Goal: Task Accomplishment & Management: Manage account settings

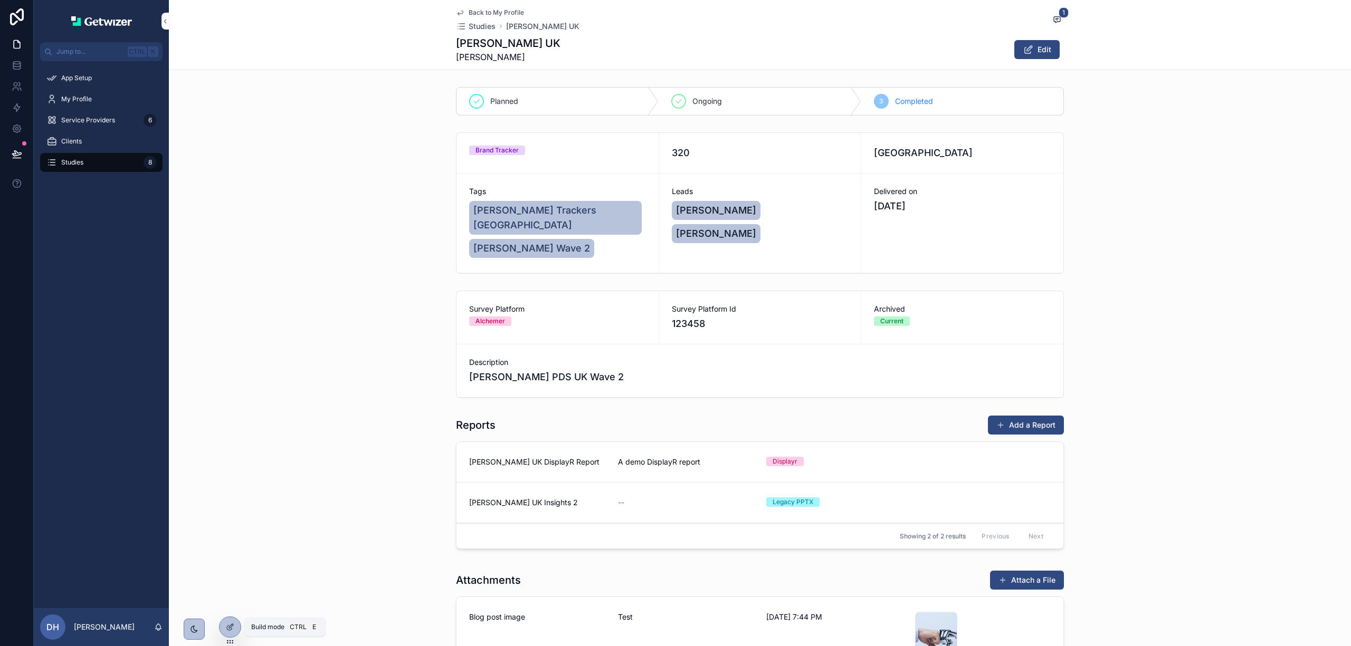
click at [229, 627] on icon at bounding box center [231, 626] width 4 height 4
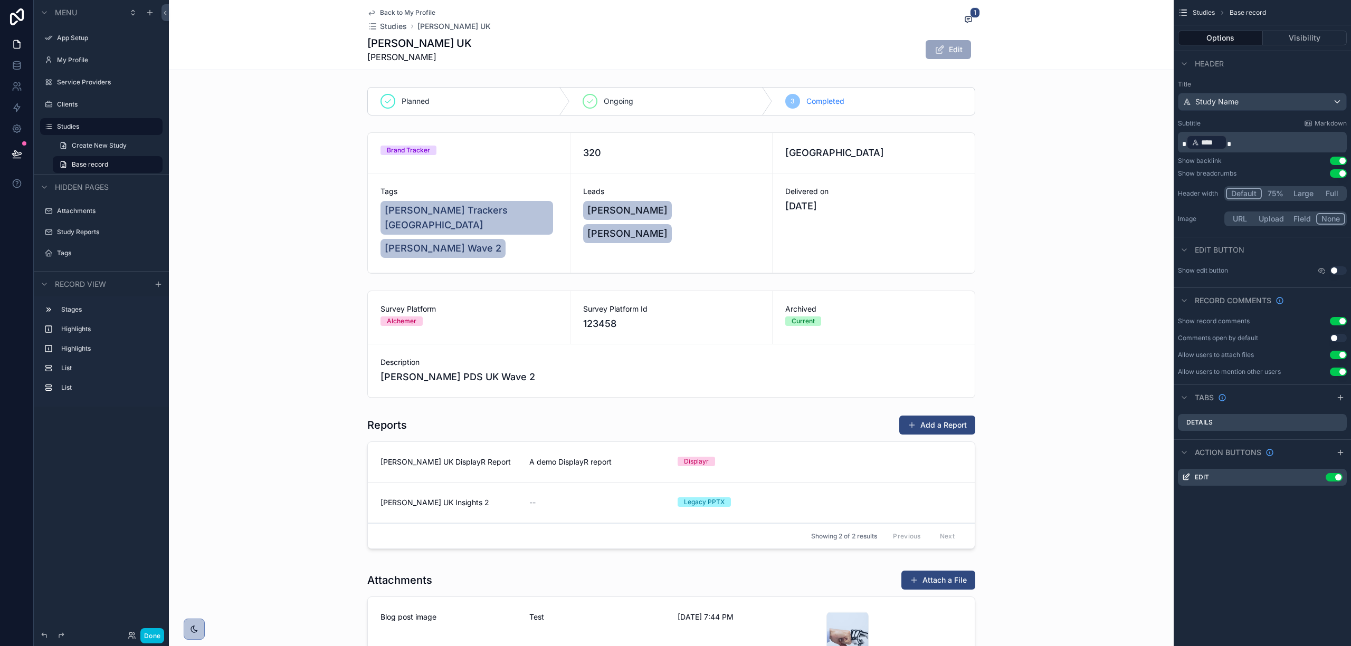
click at [720, 315] on div "scrollable content" at bounding box center [671, 345] width 1005 height 116
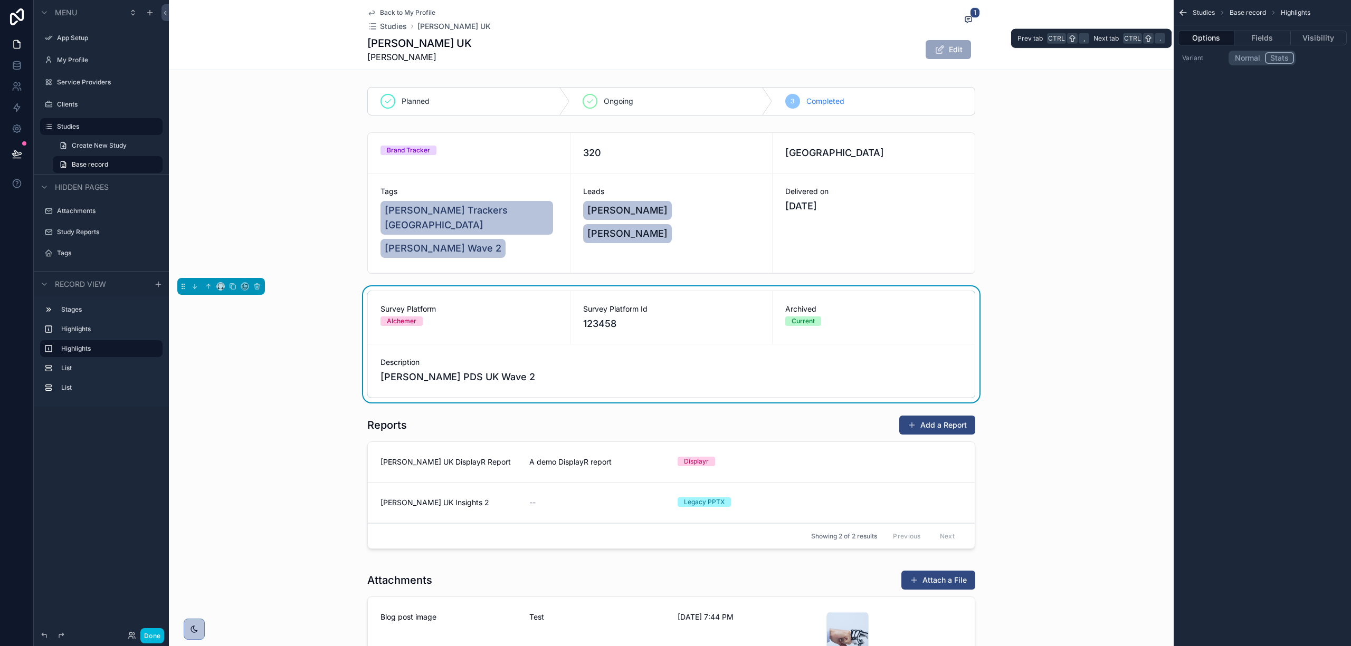
click at [1252, 39] on button "Fields" at bounding box center [1262, 38] width 56 height 15
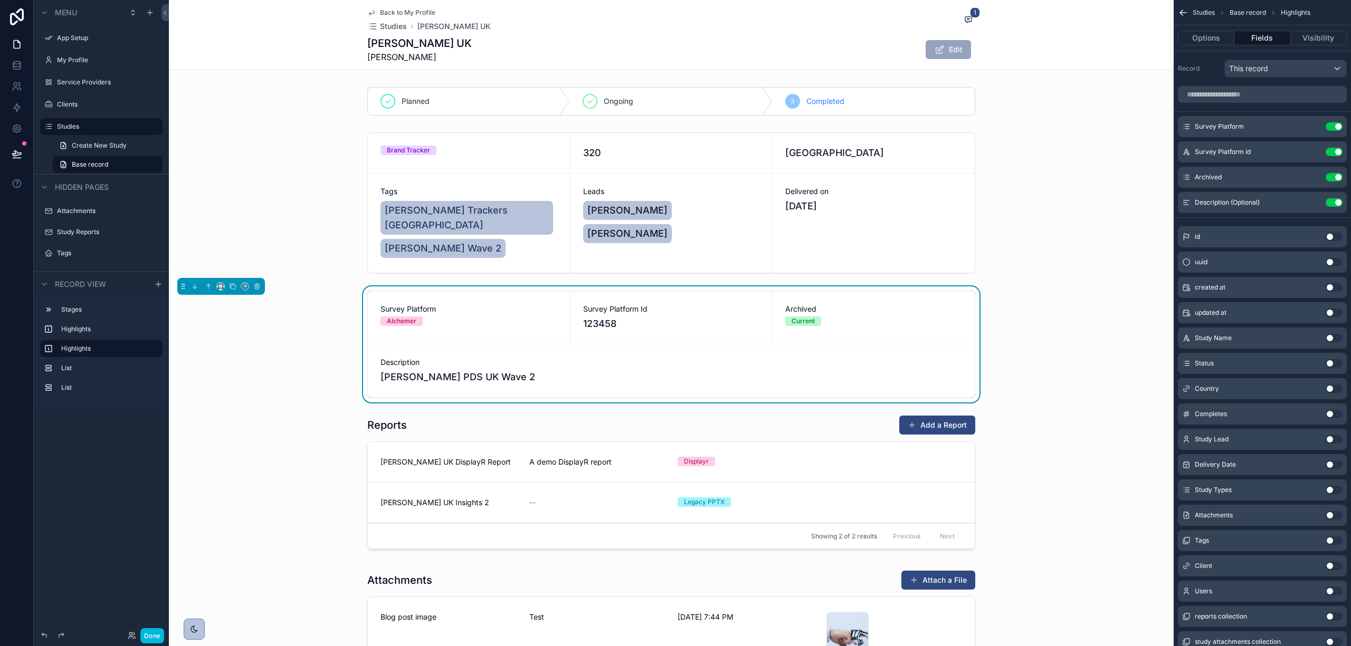
click at [1314, 40] on button "Visibility" at bounding box center [1319, 38] width 56 height 15
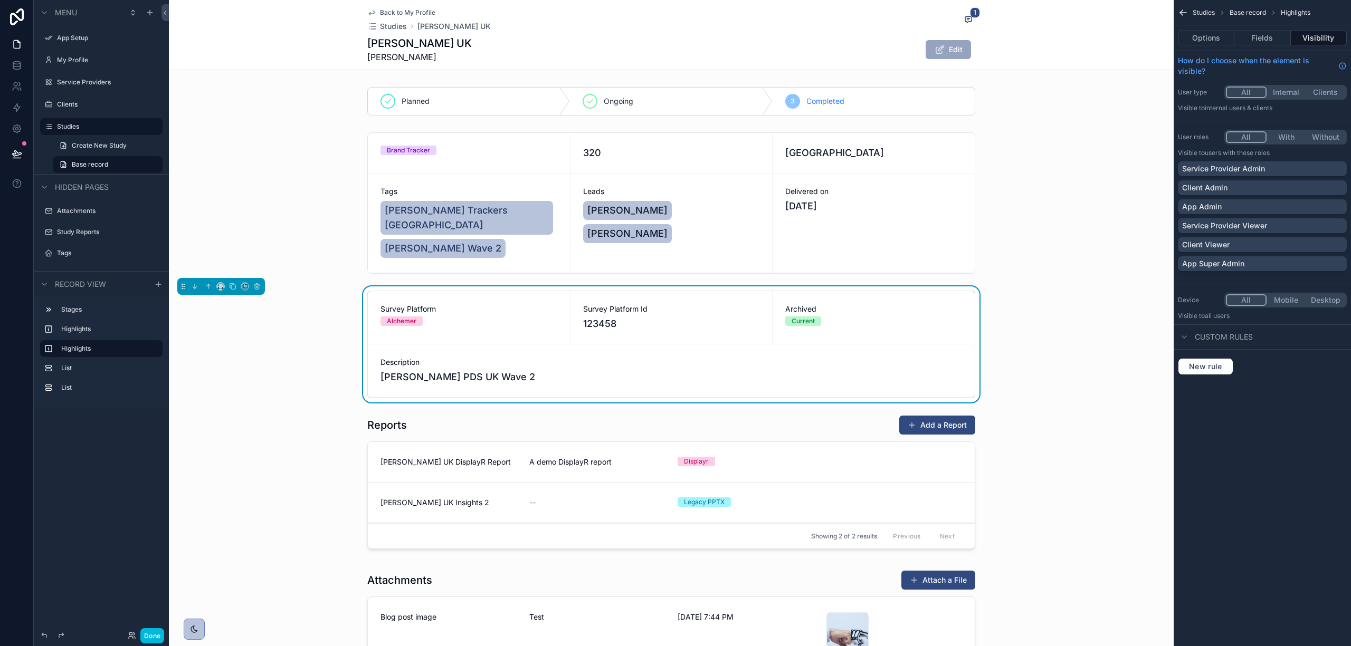
click at [1288, 136] on button "With" at bounding box center [1286, 137] width 40 height 12
click at [1248, 208] on div "App Admin" at bounding box center [1262, 207] width 160 height 11
click at [1233, 265] on p "App Super Admin" at bounding box center [1213, 264] width 62 height 11
click at [1241, 166] on p "Service Provider Admin" at bounding box center [1223, 169] width 83 height 11
click at [1053, 368] on div "Survey Platform Alchemer Survey Platform Id 123458 Archived Current Description…" at bounding box center [671, 345] width 1005 height 116
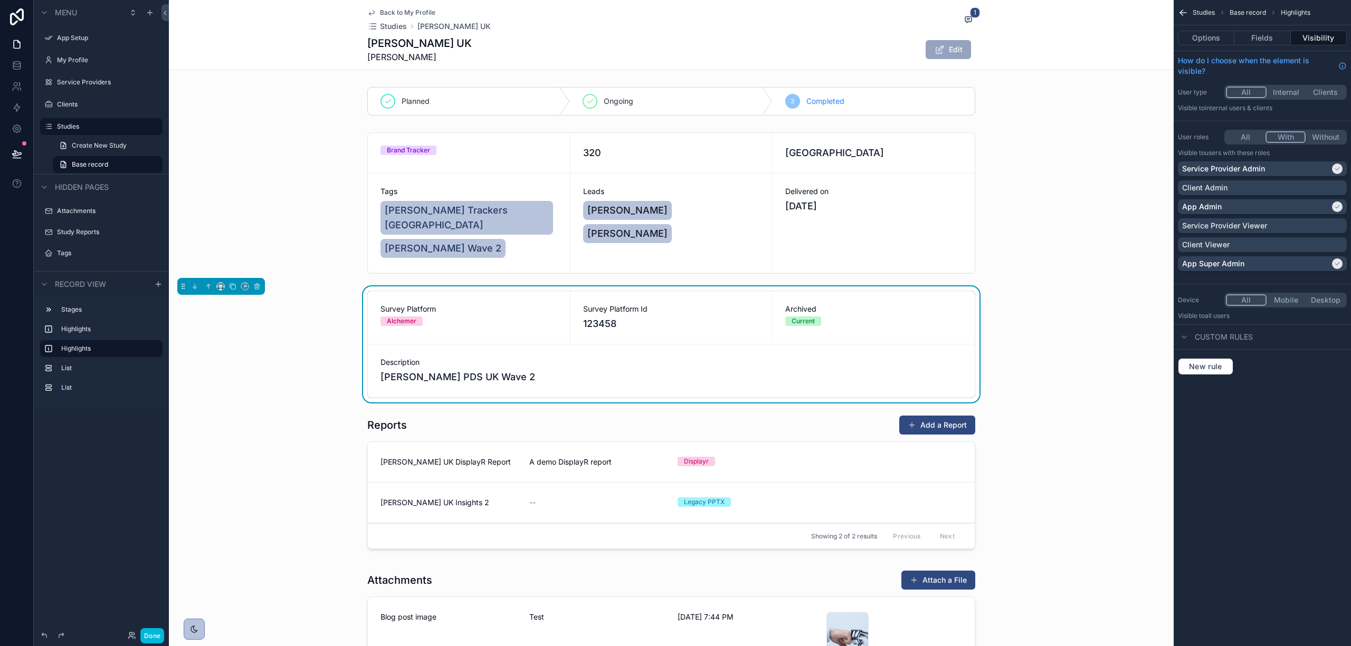
click at [450, 417] on div "scrollable content" at bounding box center [671, 484] width 1005 height 147
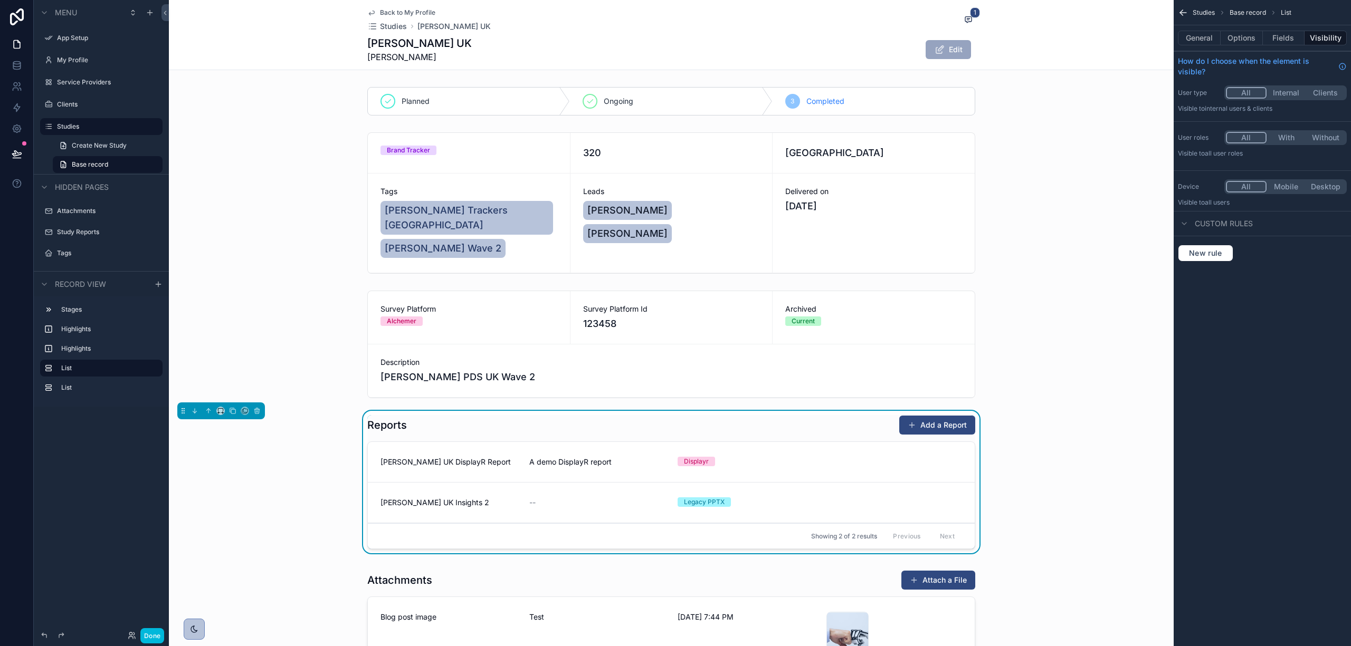
click at [1293, 43] on button "Fields" at bounding box center [1284, 38] width 42 height 15
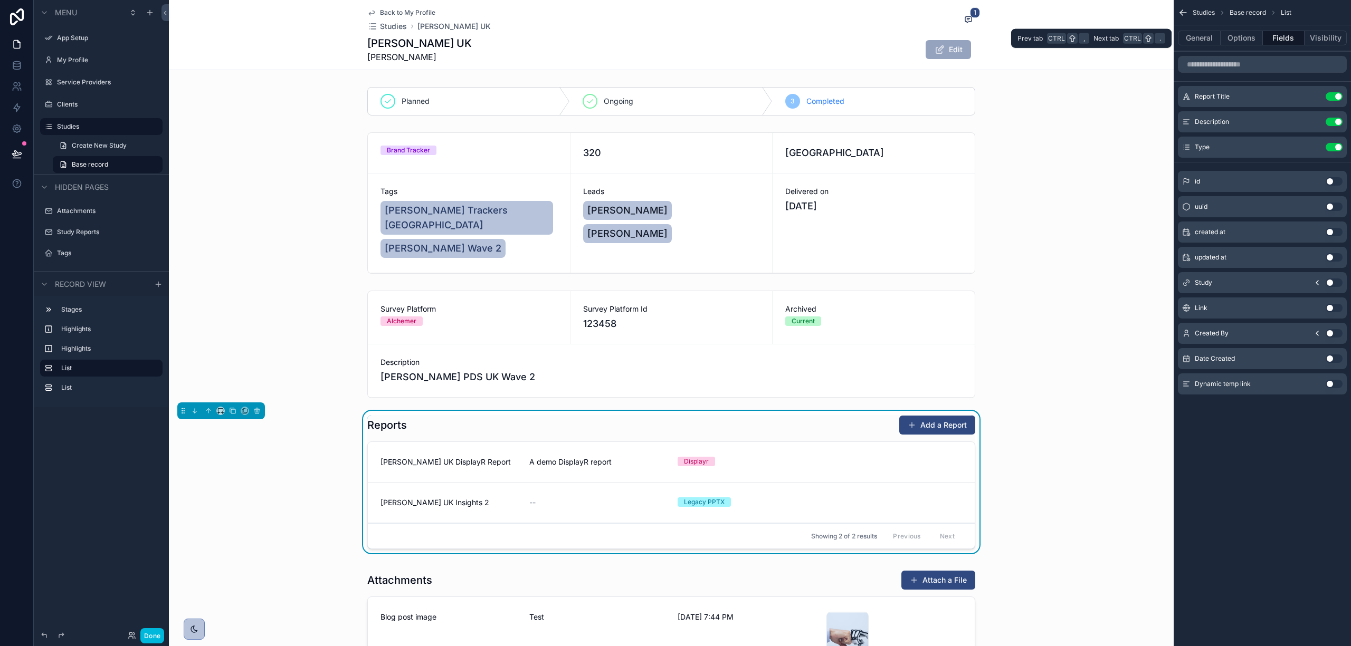
click at [1253, 50] on div "General Options Fields Visibility" at bounding box center [1262, 37] width 177 height 25
click at [1247, 47] on div "General Options Fields Visibility" at bounding box center [1262, 37] width 177 height 25
click at [1246, 39] on button "Options" at bounding box center [1242, 38] width 42 height 15
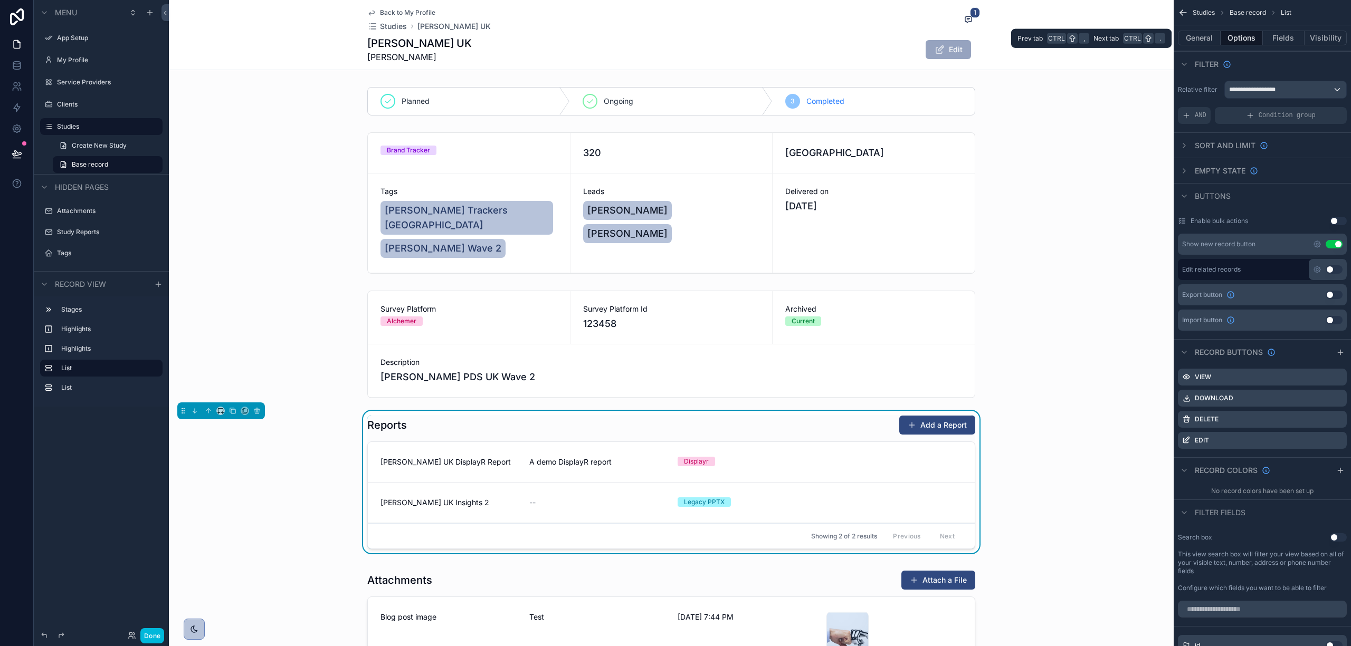
click at [1193, 44] on button "General" at bounding box center [1199, 38] width 43 height 15
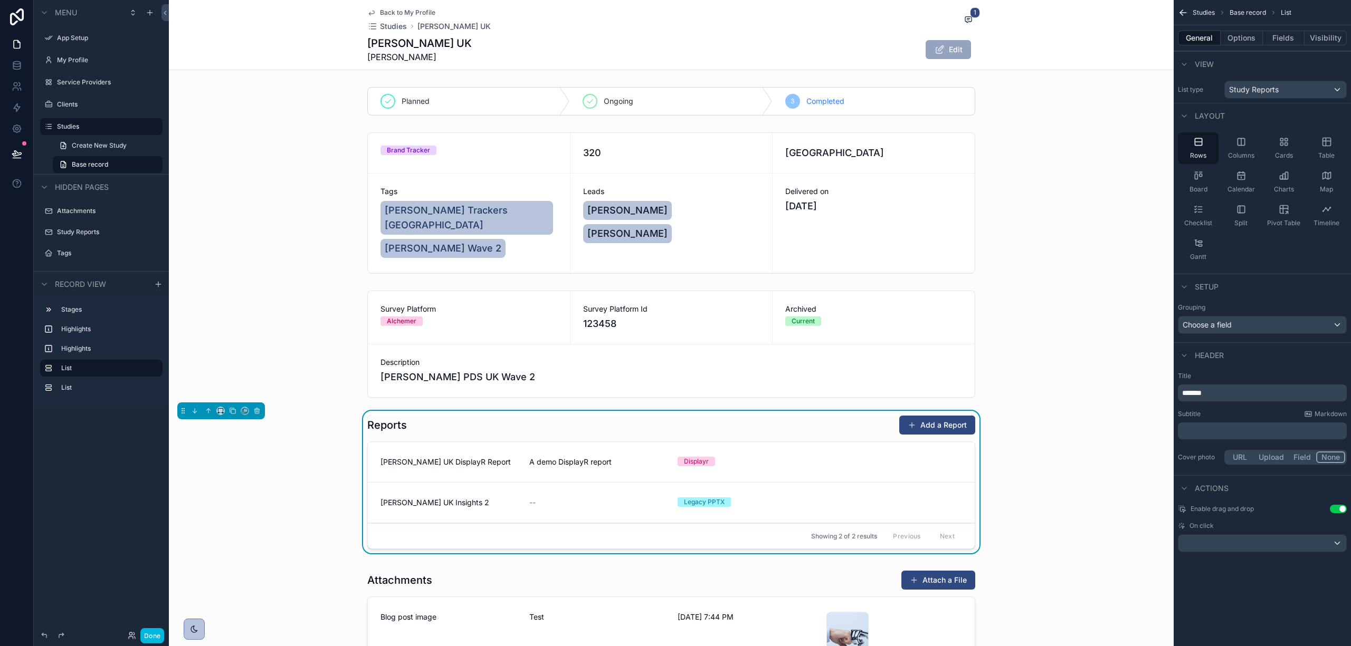
click at [889, 322] on div "scrollable content" at bounding box center [671, 345] width 1005 height 116
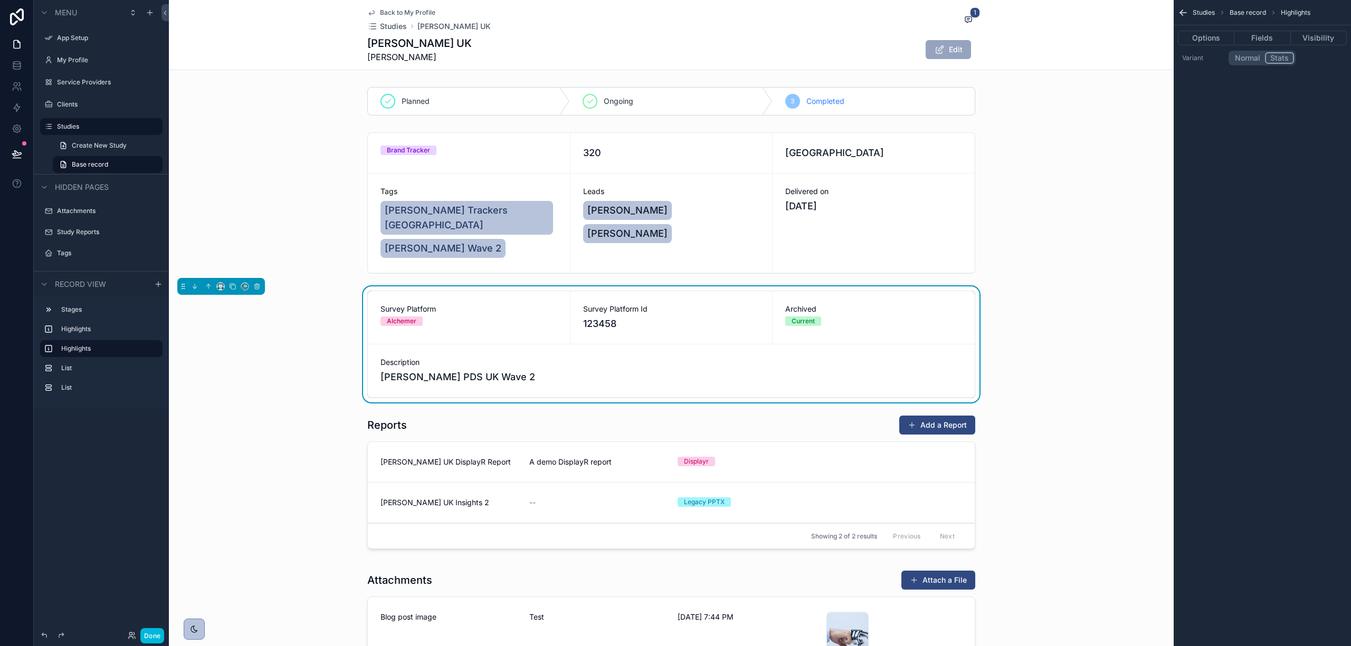
click at [1192, 34] on button "Options" at bounding box center [1206, 38] width 56 height 15
click at [1197, 38] on button "Options" at bounding box center [1206, 38] width 56 height 15
click at [1248, 58] on button "Normal" at bounding box center [1247, 58] width 35 height 12
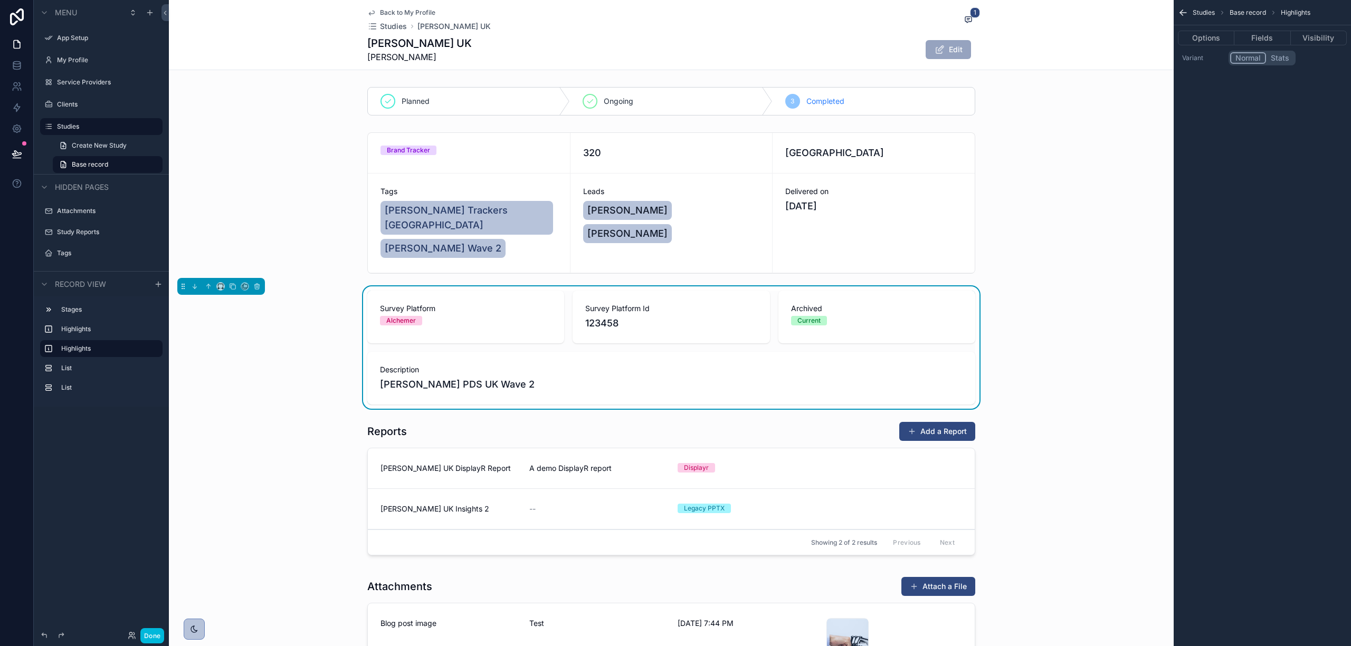
click at [1277, 54] on button "Stats" at bounding box center [1280, 58] width 28 height 12
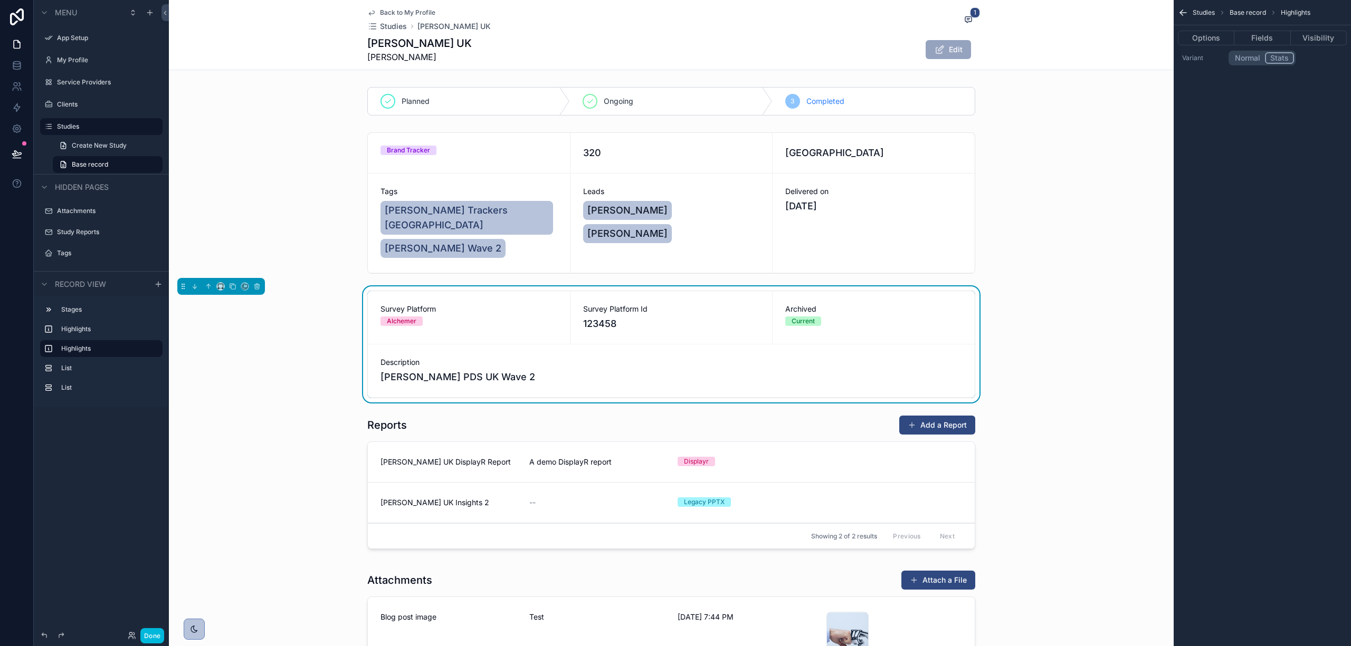
click at [1197, 37] on button "Options" at bounding box center [1206, 38] width 56 height 15
click at [1244, 34] on button "Fields" at bounding box center [1262, 38] width 56 height 15
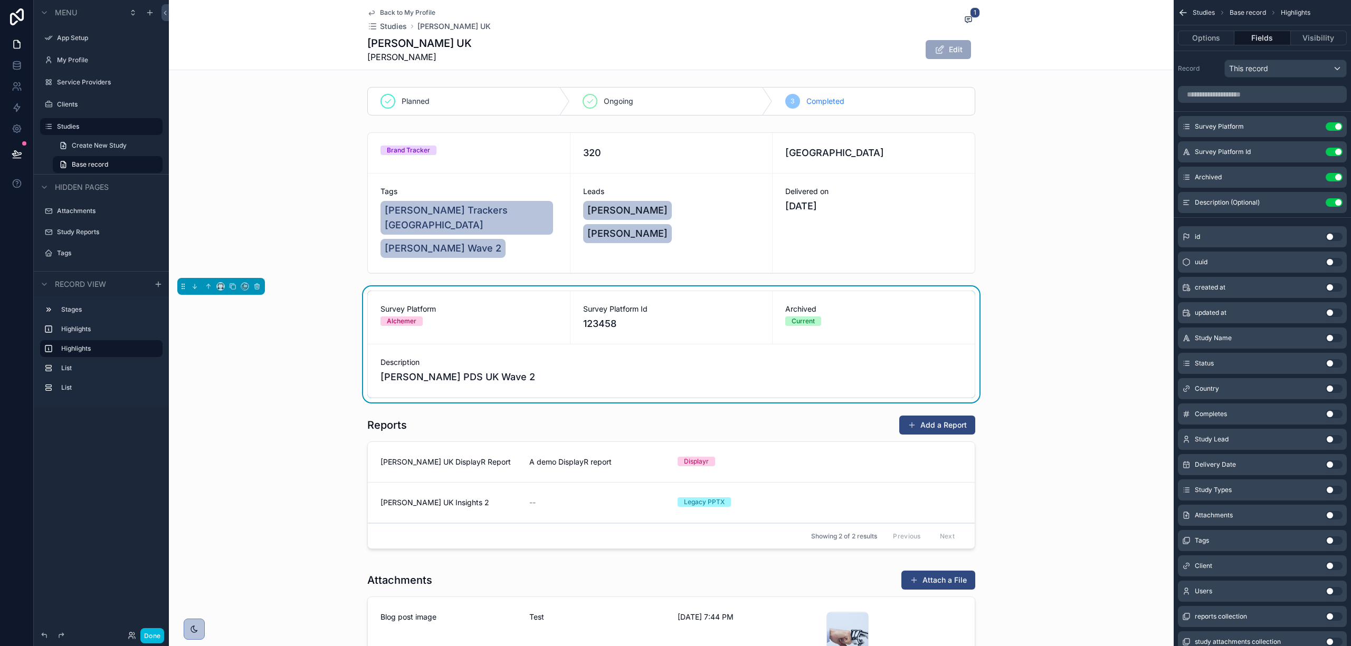
click at [1301, 11] on span "Highlights" at bounding box center [1296, 12] width 30 height 8
click at [1246, 8] on span "Base record" at bounding box center [1248, 12] width 36 height 8
click at [895, 328] on div "Archived Current" at bounding box center [874, 317] width 202 height 53
click at [866, 180] on div "scrollable content" at bounding box center [671, 203] width 1005 height 150
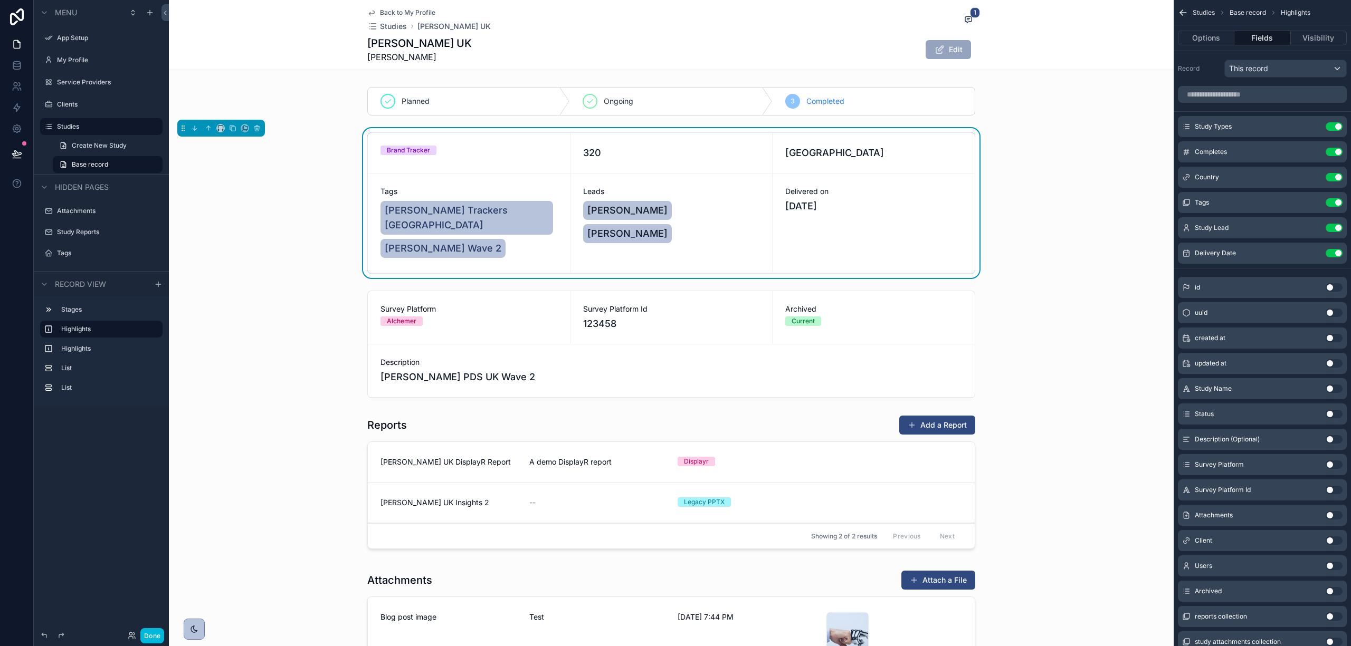
click at [802, 450] on div "scrollable content" at bounding box center [671, 484] width 1005 height 147
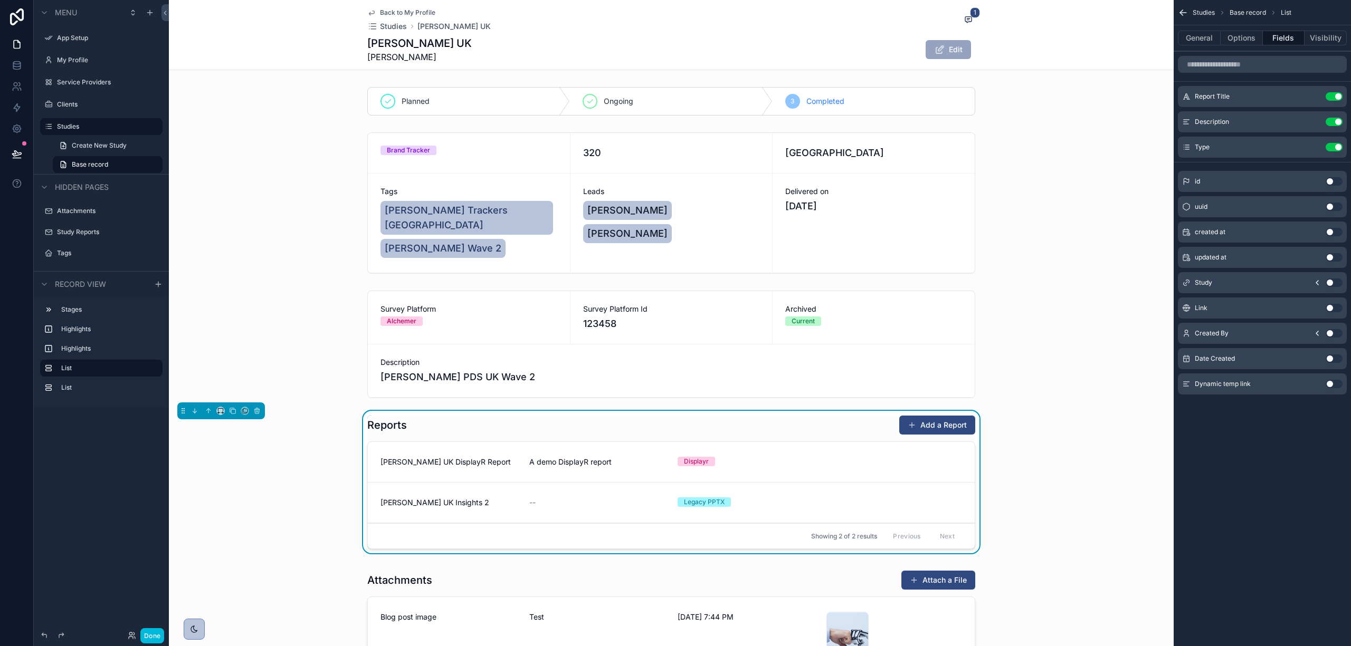
click at [786, 419] on div "Reports Add a Report" at bounding box center [671, 425] width 608 height 20
click at [1227, 32] on button "Options" at bounding box center [1242, 38] width 42 height 15
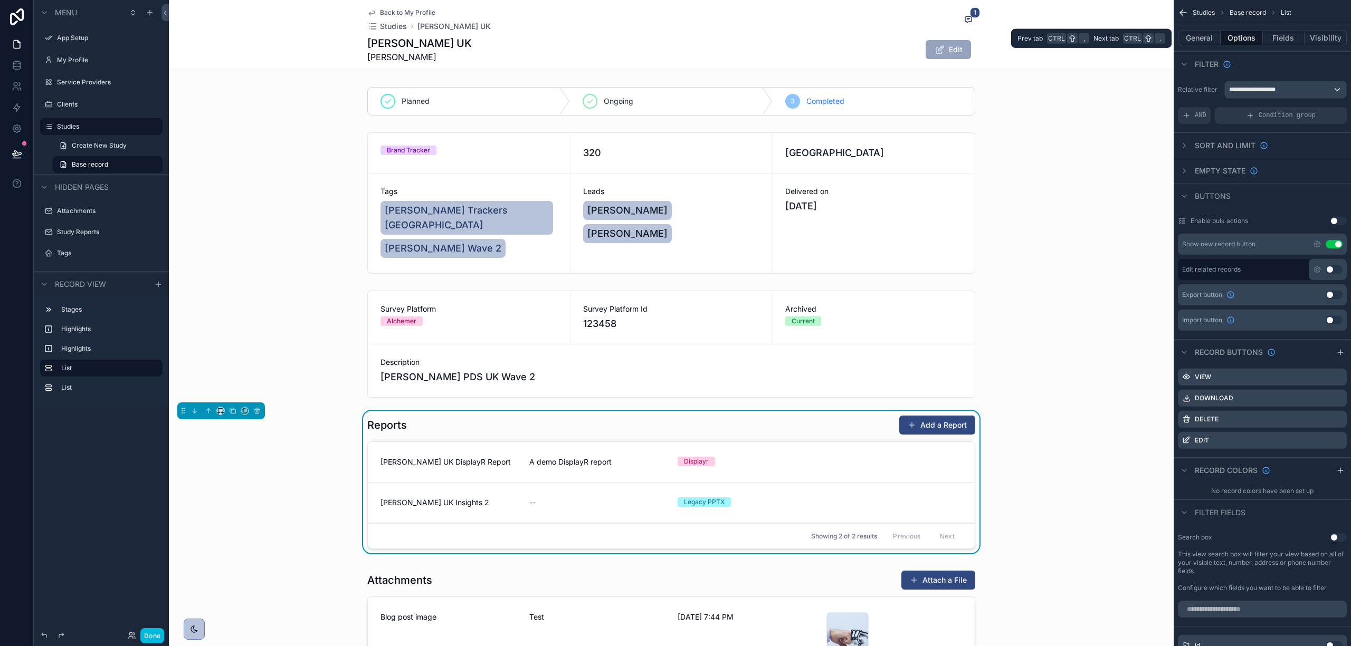
click at [1205, 36] on button "General" at bounding box center [1199, 38] width 43 height 15
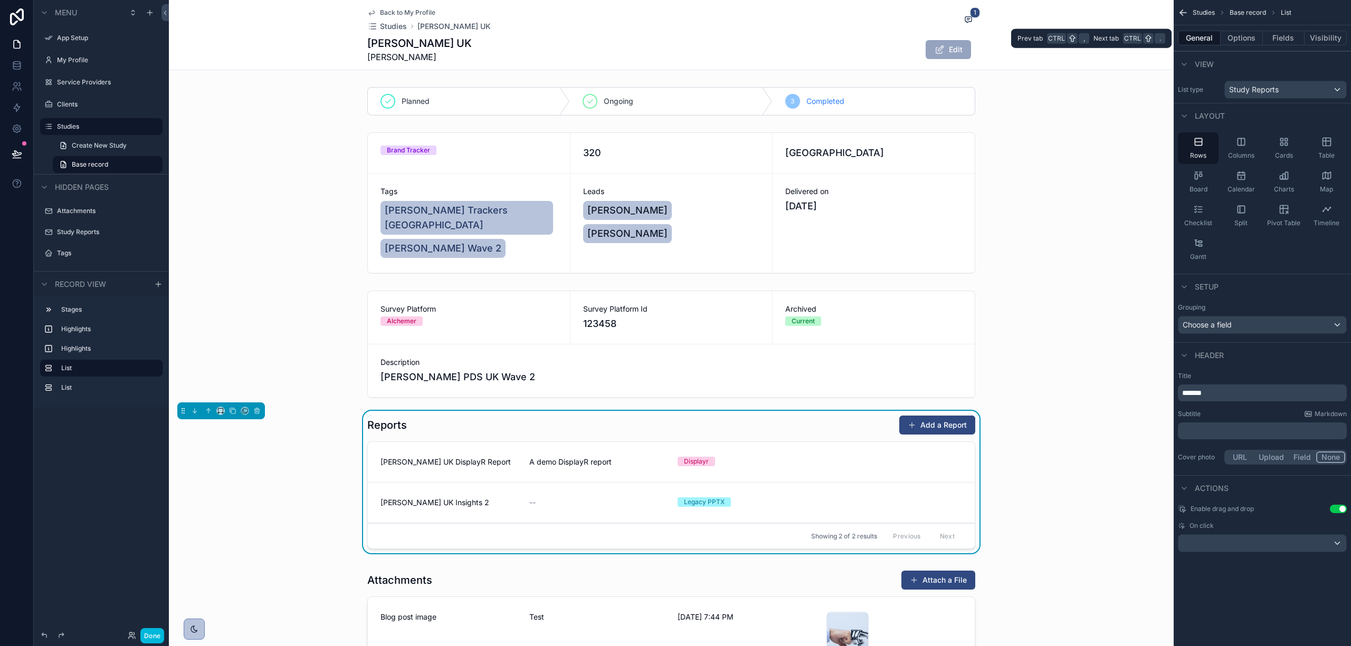
click at [1248, 42] on button "Options" at bounding box center [1242, 38] width 42 height 15
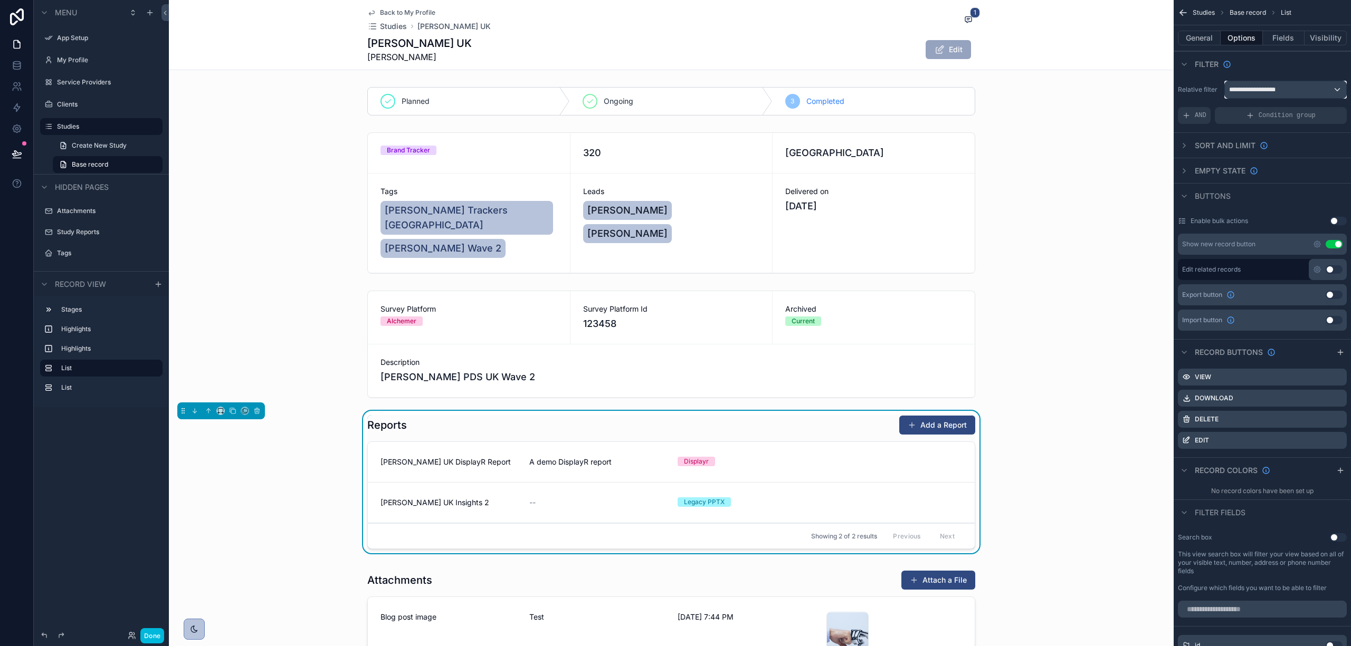
click at [1251, 91] on span "**********" at bounding box center [1255, 89] width 52 height 8
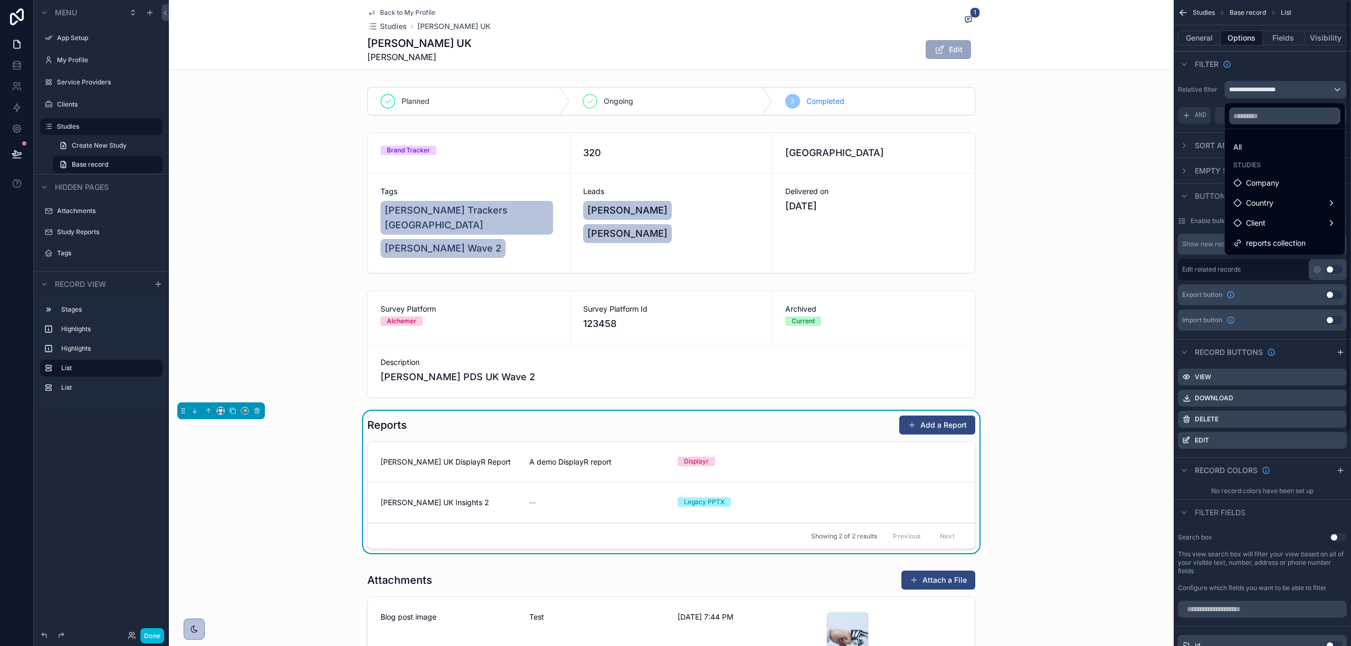
click at [1183, 81] on div "scrollable content" at bounding box center [675, 323] width 1351 height 646
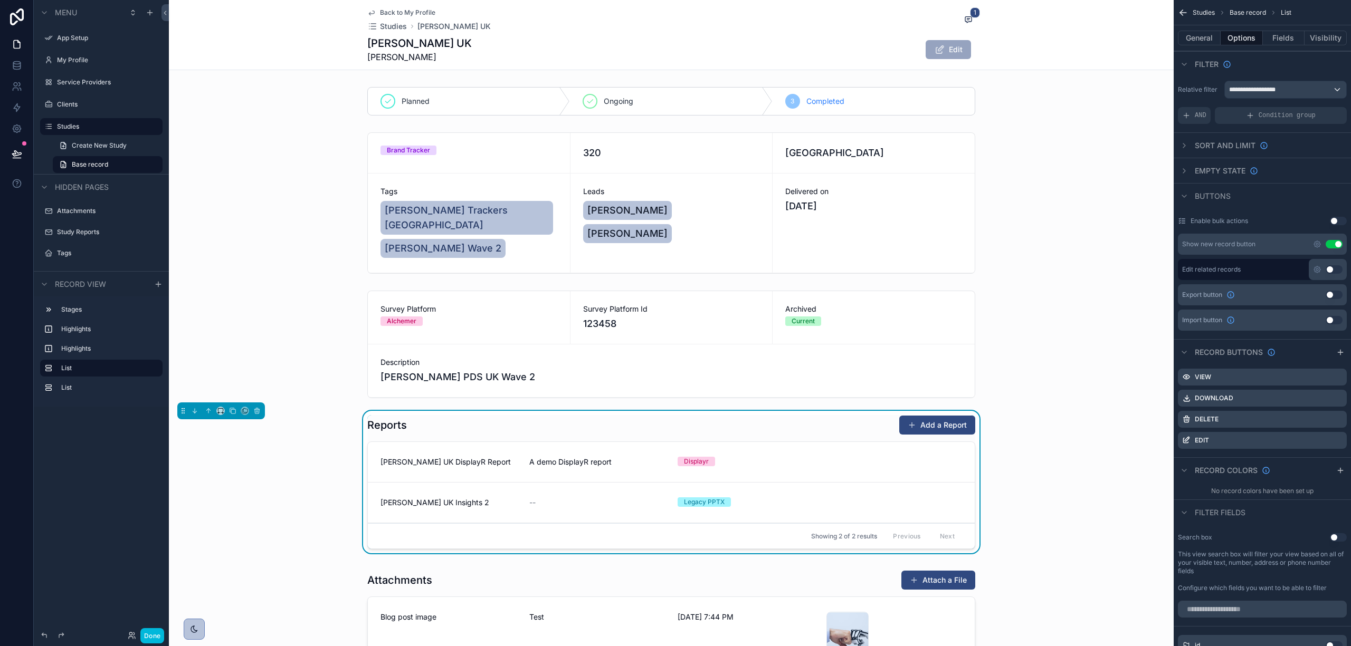
click at [1314, 244] on icon "scrollable content" at bounding box center [1317, 244] width 6 height 6
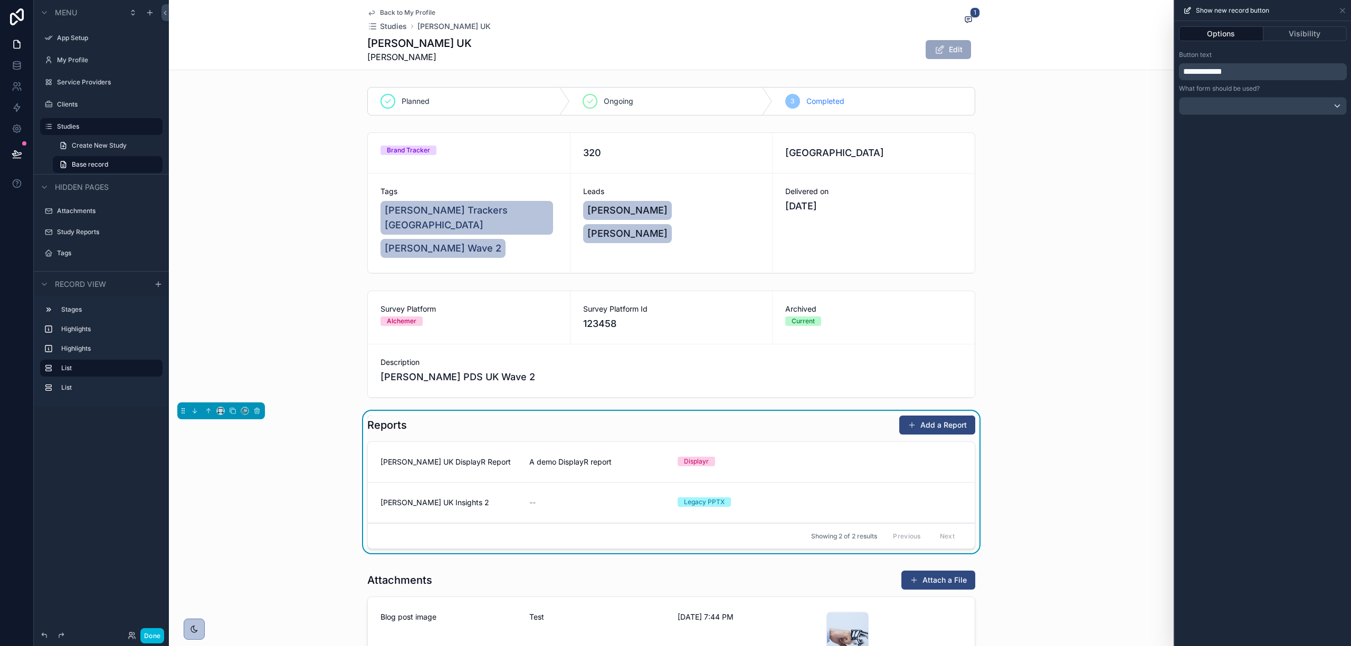
click at [1290, 35] on button "Visibility" at bounding box center [1305, 33] width 84 height 15
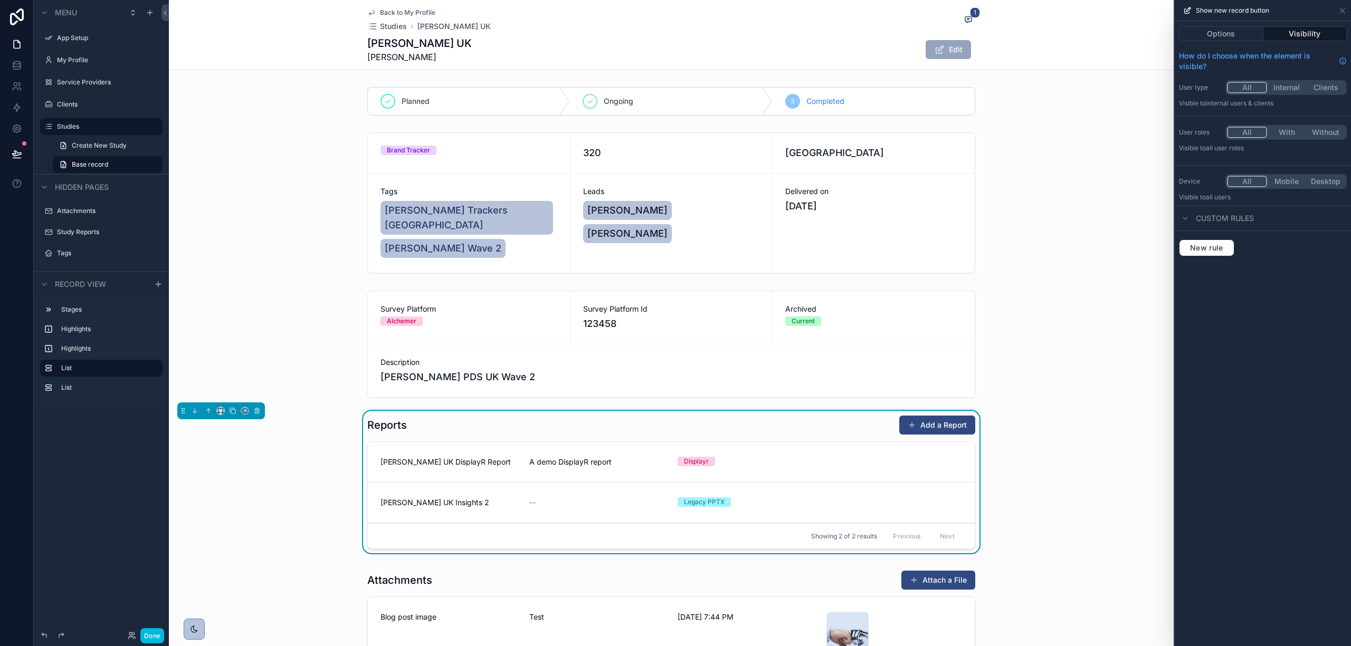
click at [1288, 128] on button "With" at bounding box center [1286, 133] width 39 height 12
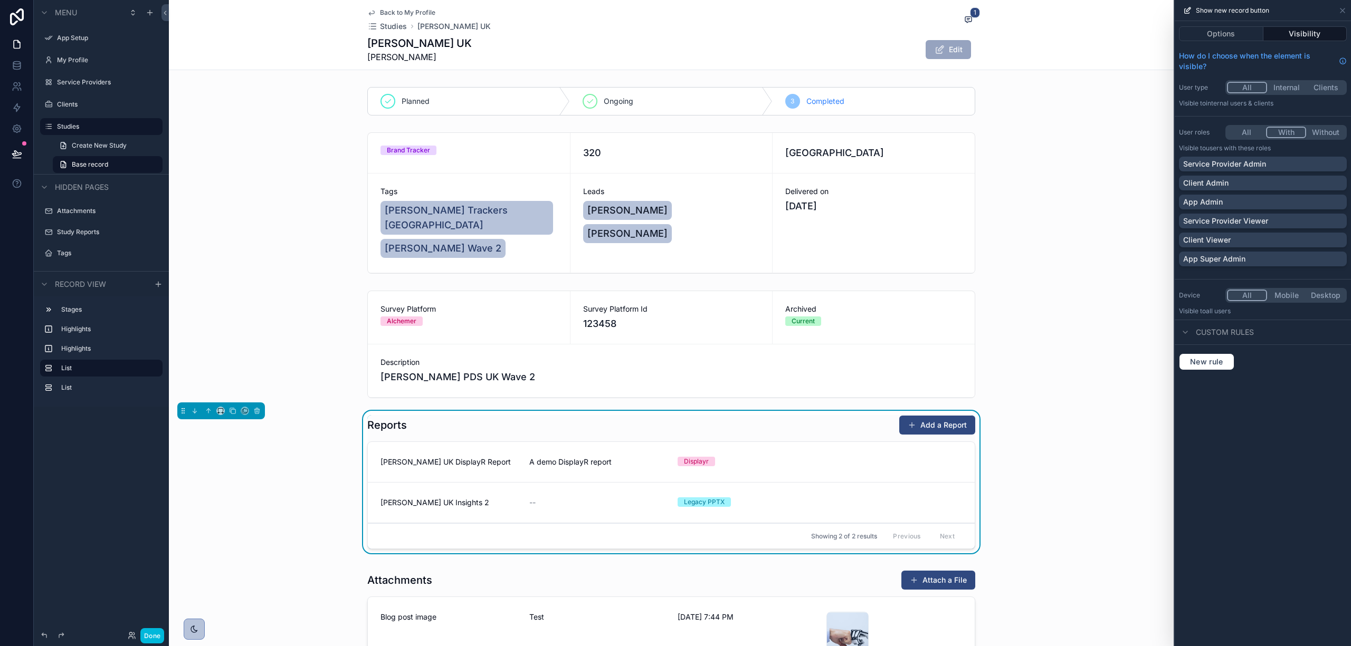
click at [1223, 186] on p "Client Admin" at bounding box center [1205, 183] width 45 height 11
click at [1225, 165] on p "Service Provider Admin" at bounding box center [1224, 164] width 83 height 11
click at [1212, 203] on p "App Admin" at bounding box center [1203, 202] width 40 height 11
click at [1215, 236] on p "Client Viewer" at bounding box center [1206, 240] width 47 height 11
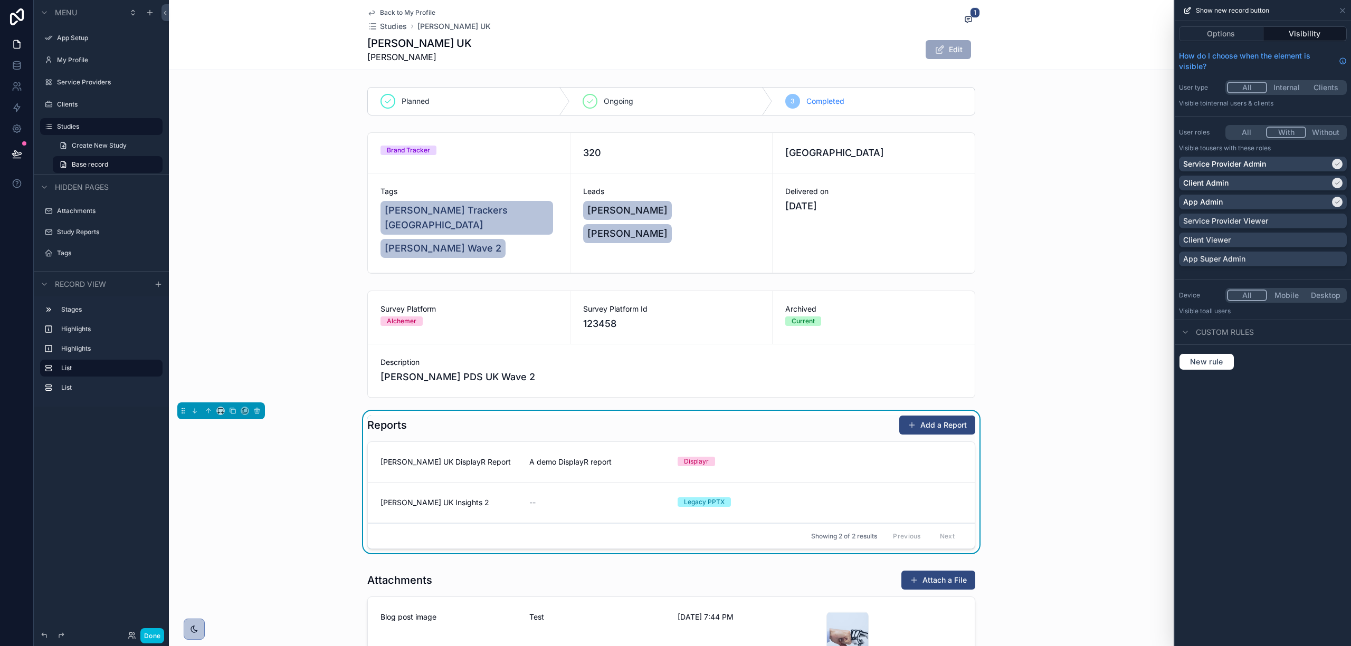
click at [1216, 252] on div "App Super Admin" at bounding box center [1263, 259] width 168 height 15
click at [1339, 9] on icon at bounding box center [1342, 10] width 8 height 8
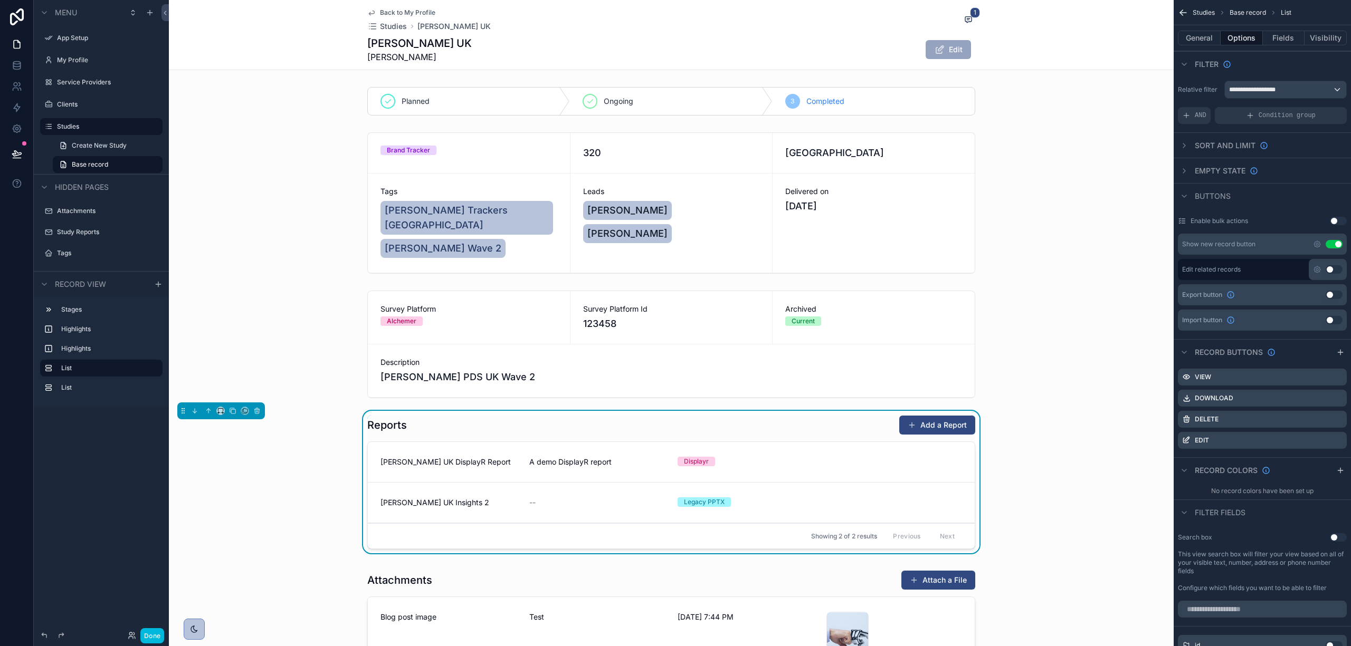
scroll to position [140, 0]
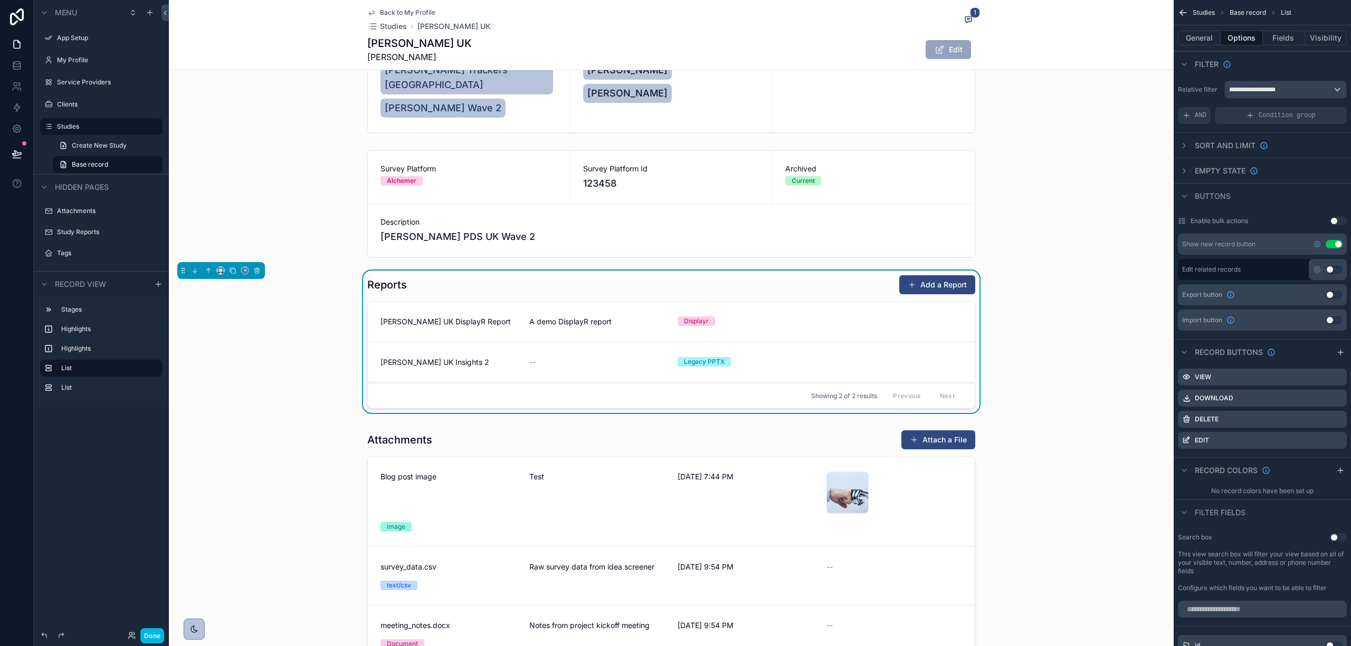
click at [927, 478] on div "scrollable content" at bounding box center [671, 562] width 1005 height 273
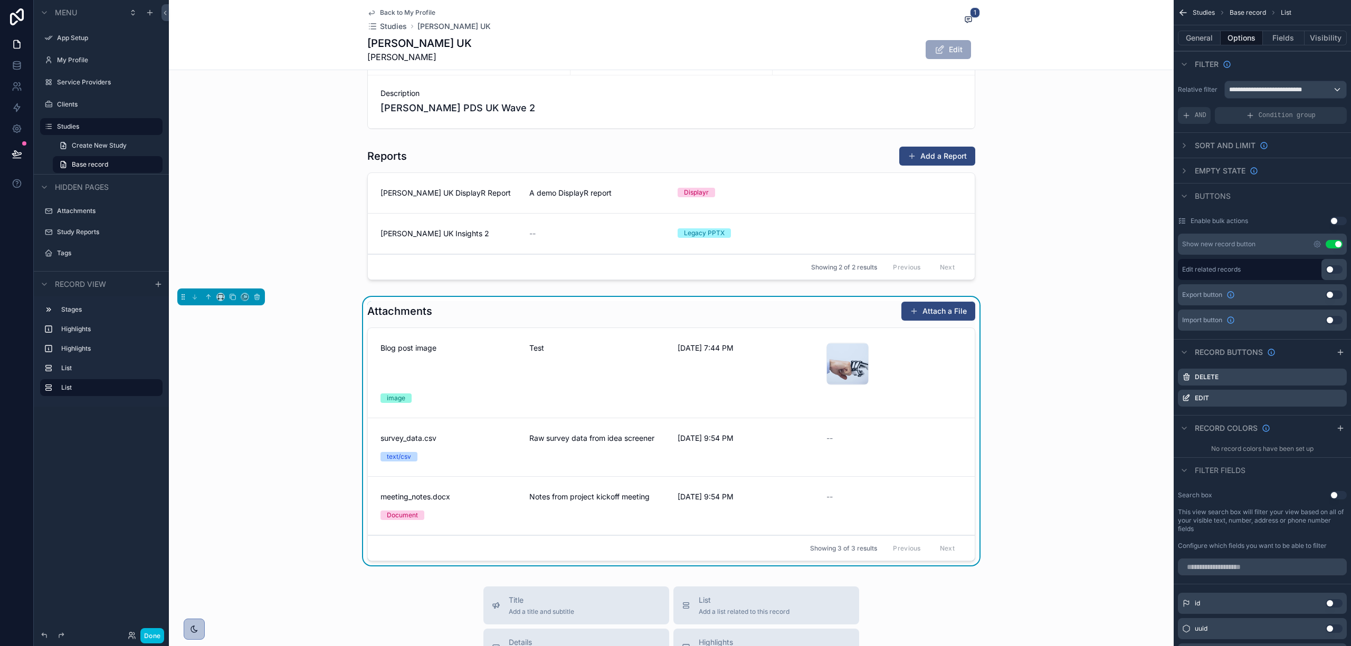
scroll to position [281, 0]
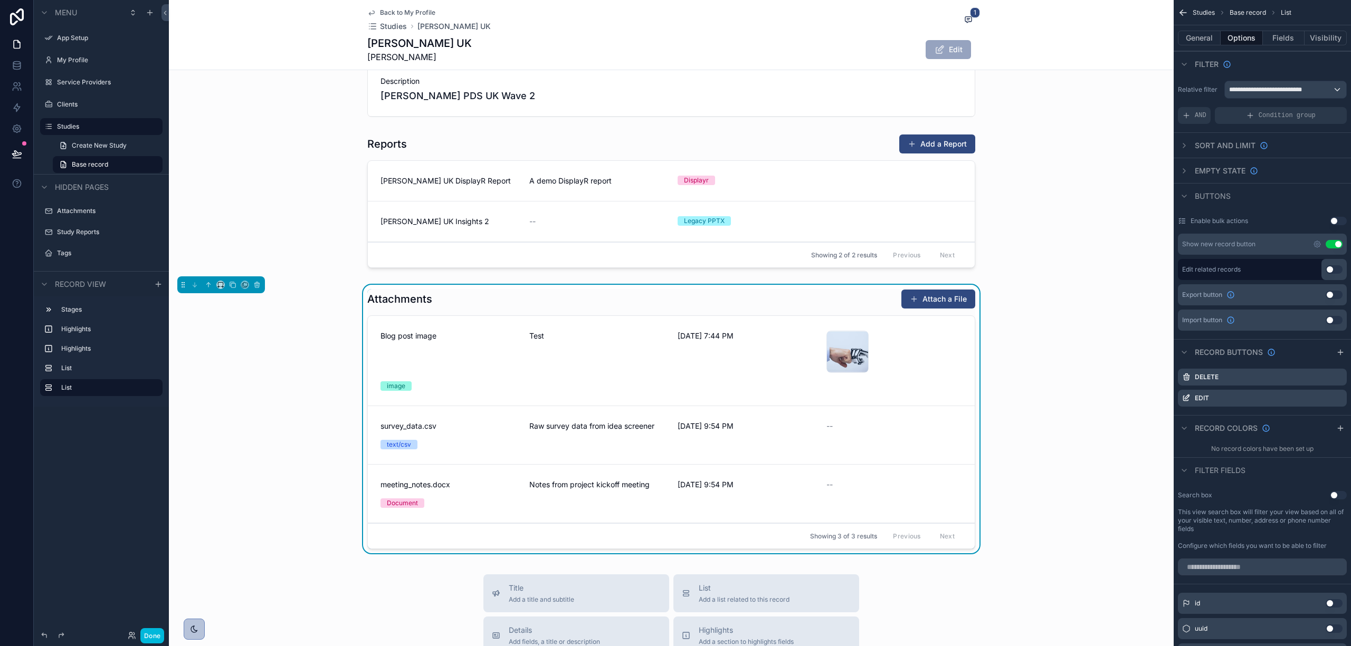
click at [1317, 245] on icon "scrollable content" at bounding box center [1317, 244] width 2 height 2
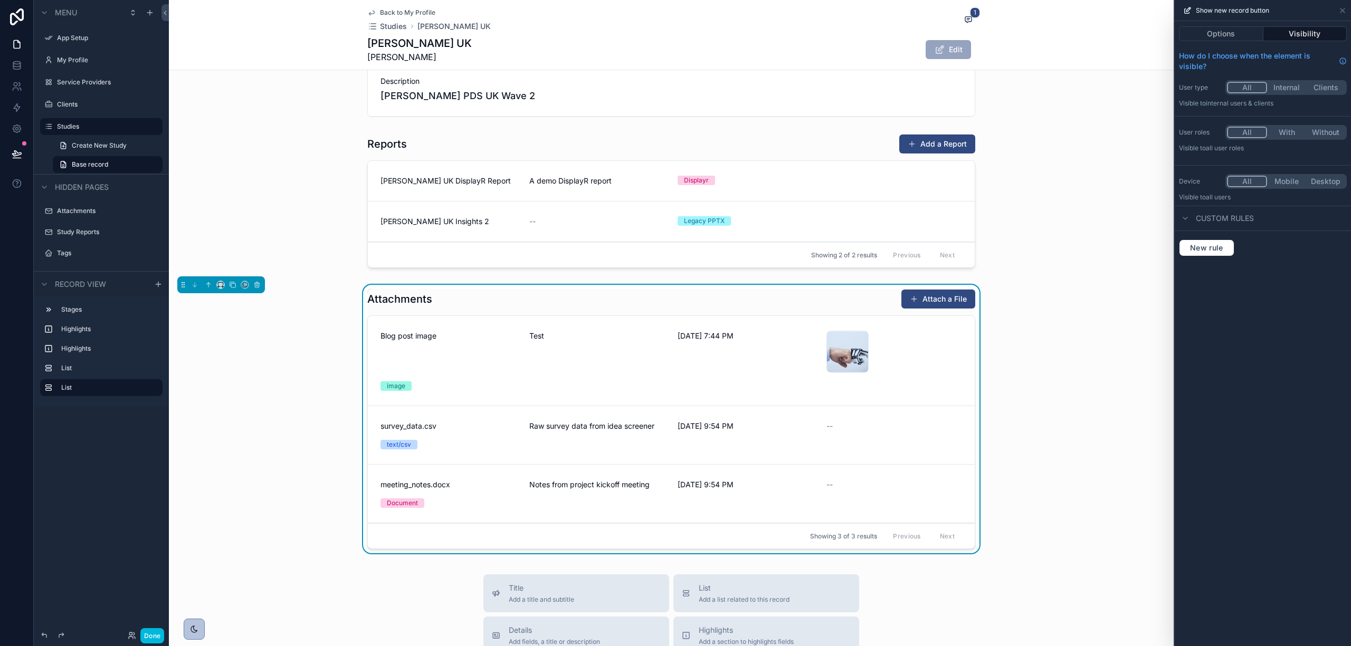
click at [1297, 127] on button "With" at bounding box center [1286, 133] width 39 height 12
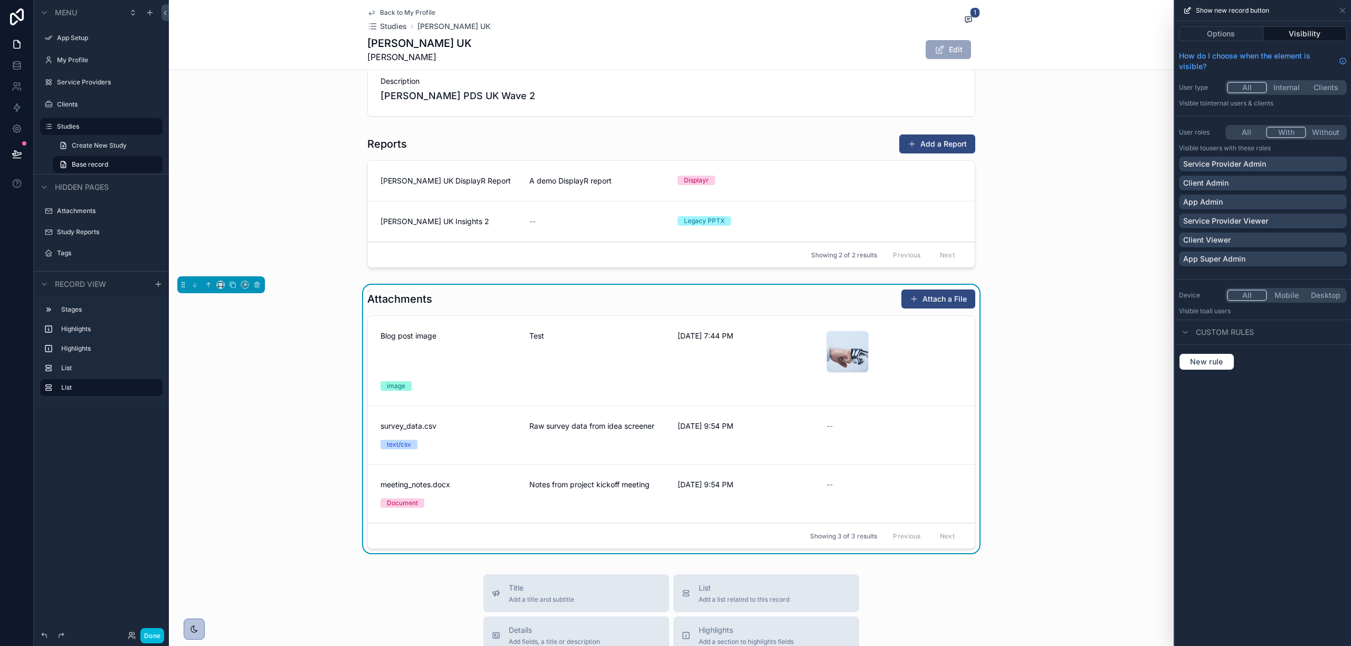
click at [1225, 169] on p "Service Provider Admin" at bounding box center [1224, 164] width 83 height 11
drag, startPoint x: 1219, startPoint y: 185, endPoint x: 1217, endPoint y: 204, distance: 19.1
click at [1219, 186] on p "Client Admin" at bounding box center [1205, 183] width 45 height 11
click at [1216, 206] on p "App Admin" at bounding box center [1203, 202] width 40 height 11
click at [1212, 253] on div "App Super Admin" at bounding box center [1263, 259] width 168 height 15
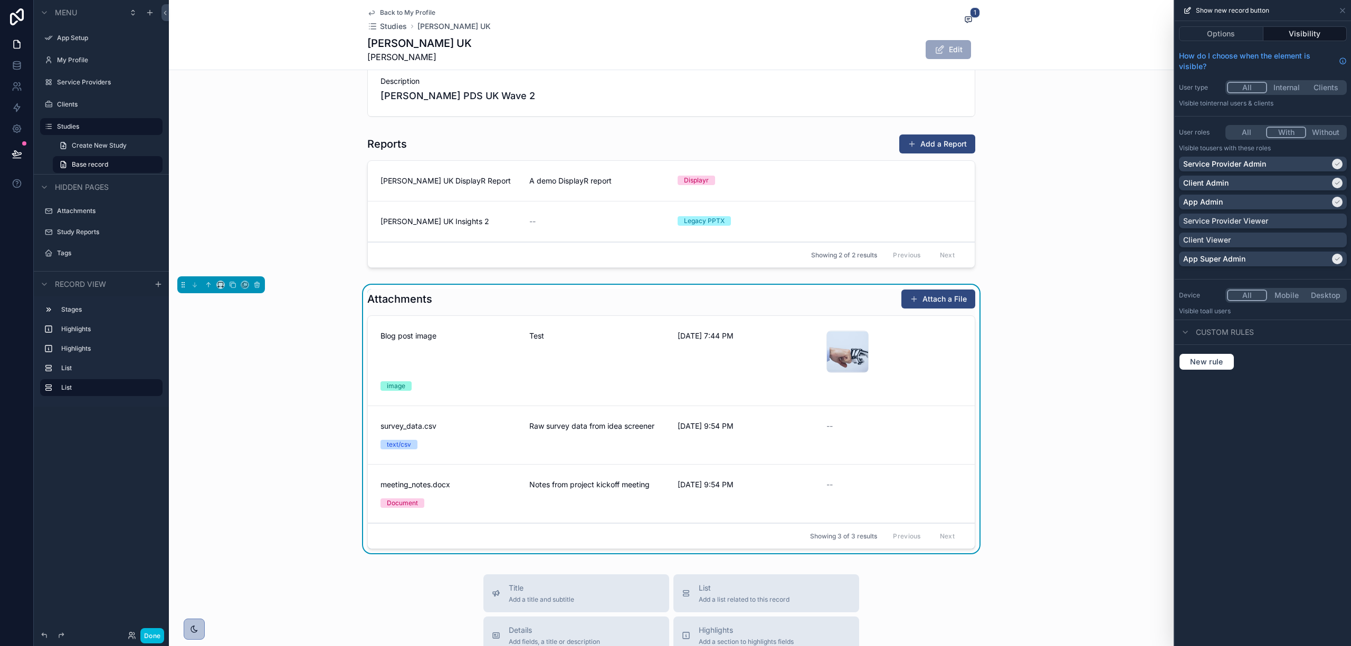
click at [1088, 184] on div "scrollable content" at bounding box center [671, 203] width 1005 height 147
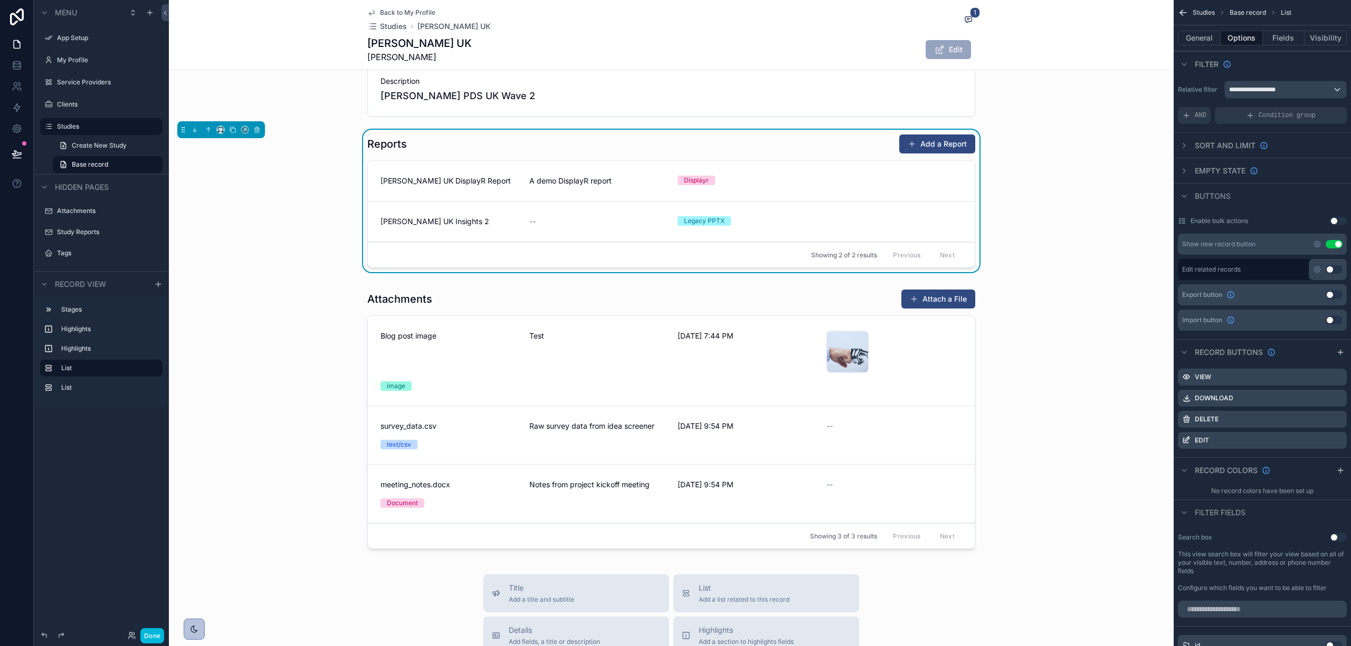
click at [754, 285] on div "scrollable content" at bounding box center [671, 421] width 1005 height 273
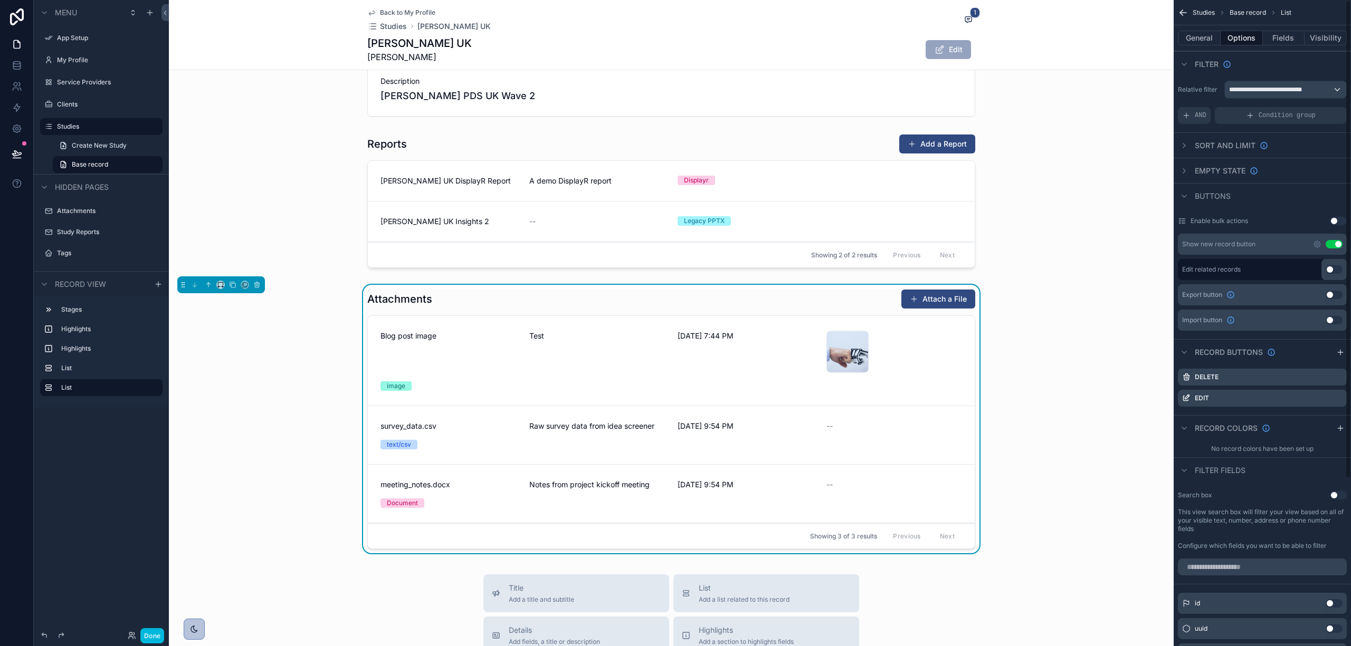
click at [1316, 247] on icon "scrollable content" at bounding box center [1317, 244] width 6 height 6
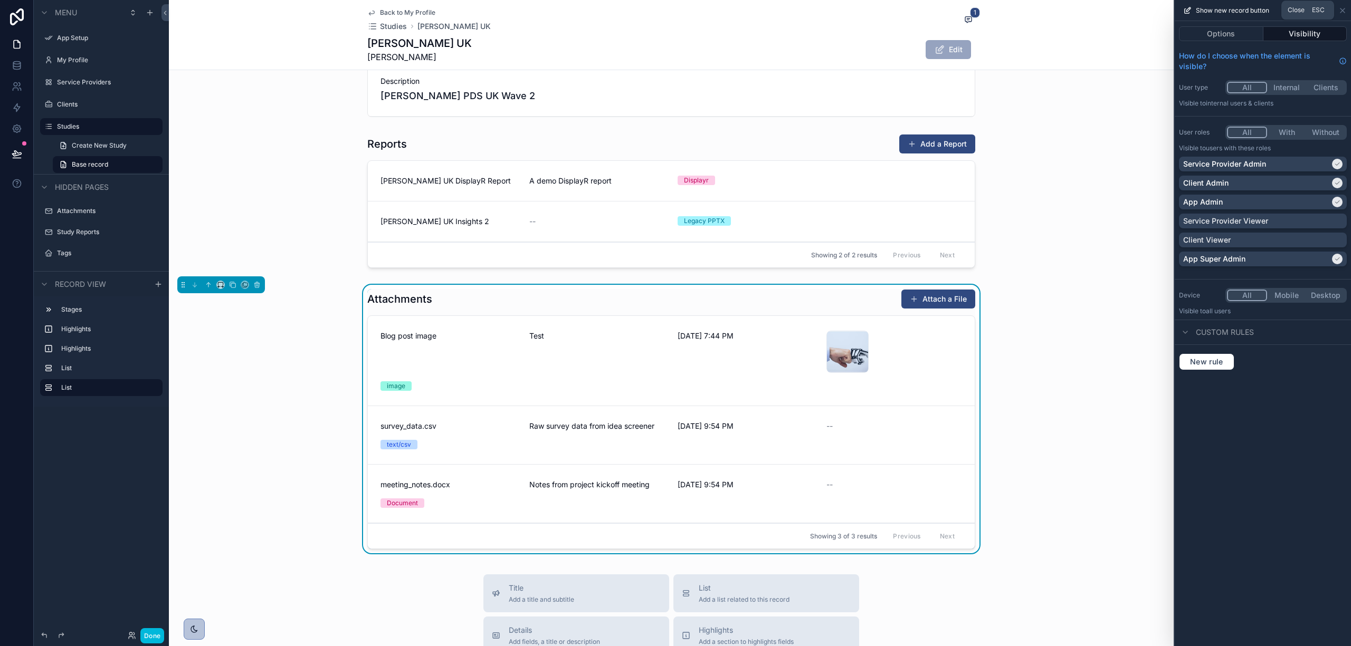
click at [1344, 11] on icon at bounding box center [1342, 10] width 8 height 8
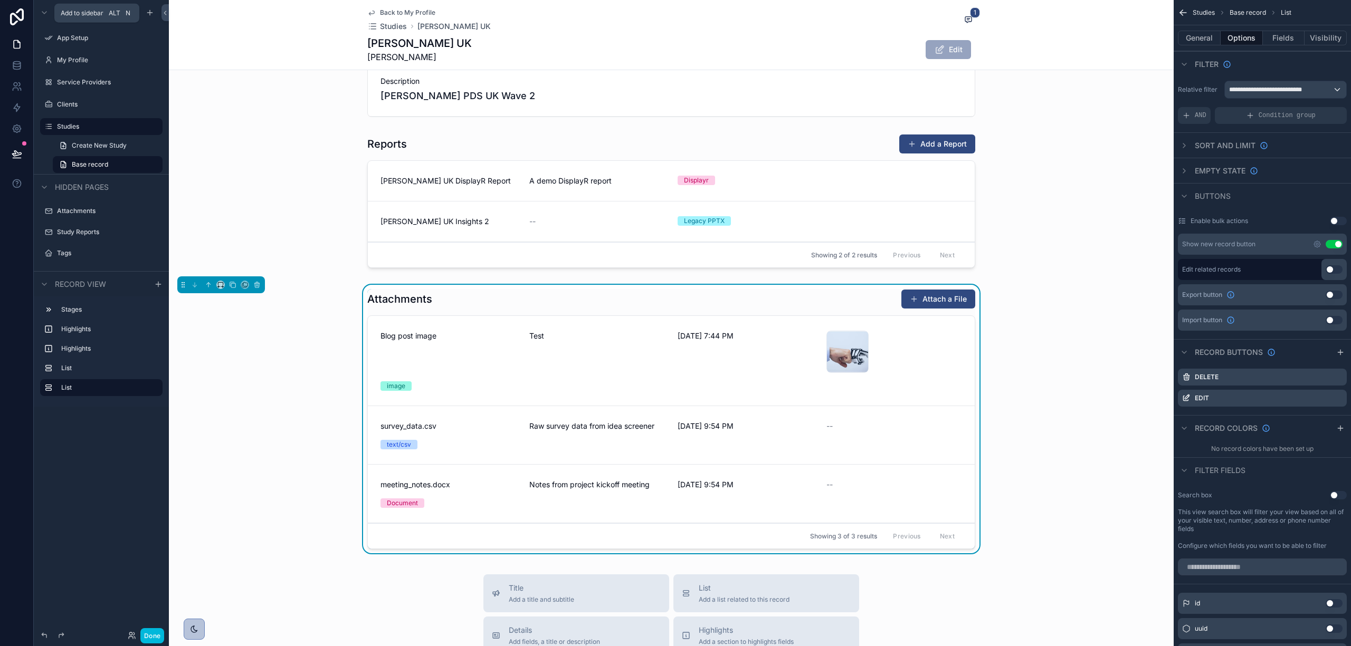
click at [144, 9] on div "scrollable content" at bounding box center [150, 12] width 13 height 13
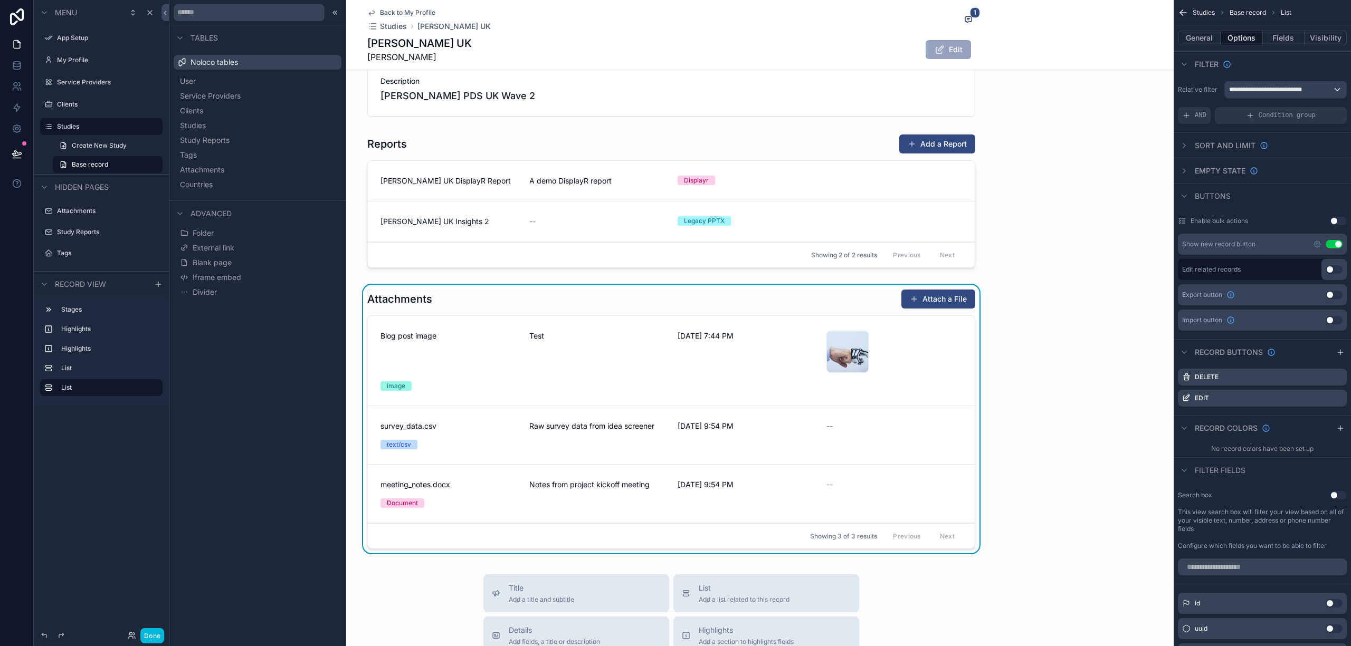
click at [212, 81] on button "User" at bounding box center [257, 81] width 159 height 15
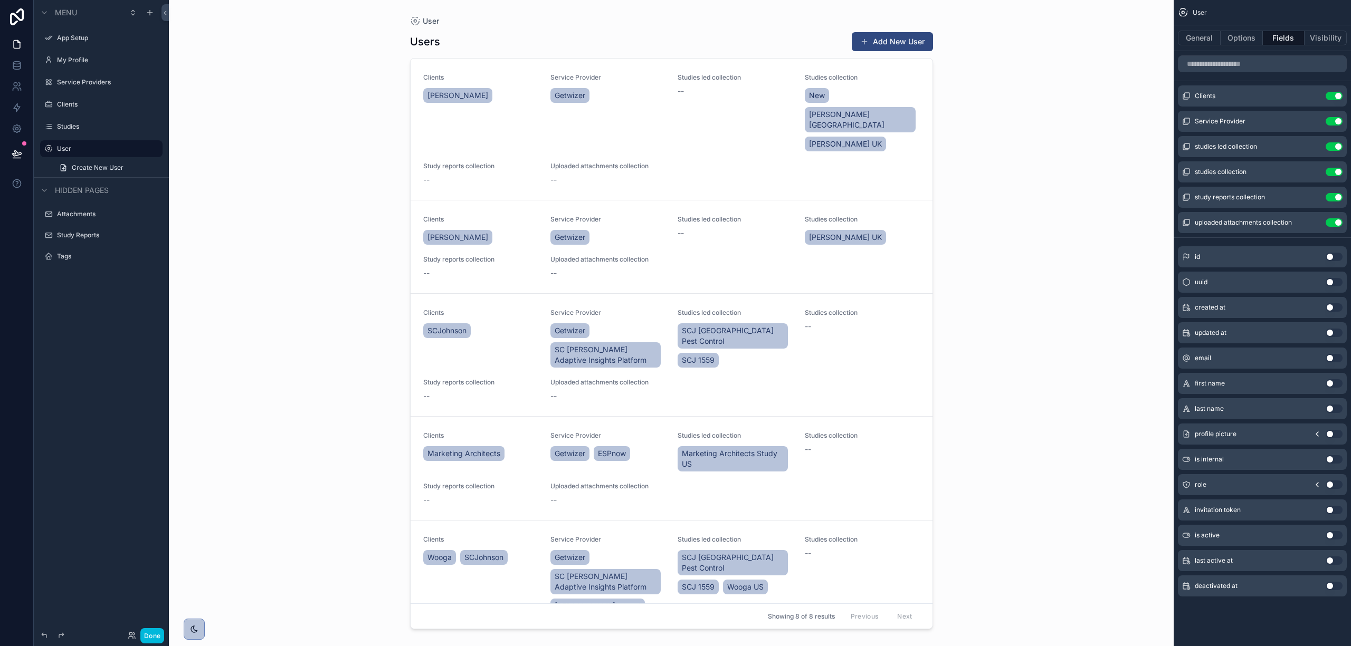
click at [733, 68] on div "scrollable content" at bounding box center [672, 317] width 540 height 634
click at [533, 86] on div "[PERSON_NAME]" at bounding box center [480, 95] width 115 height 19
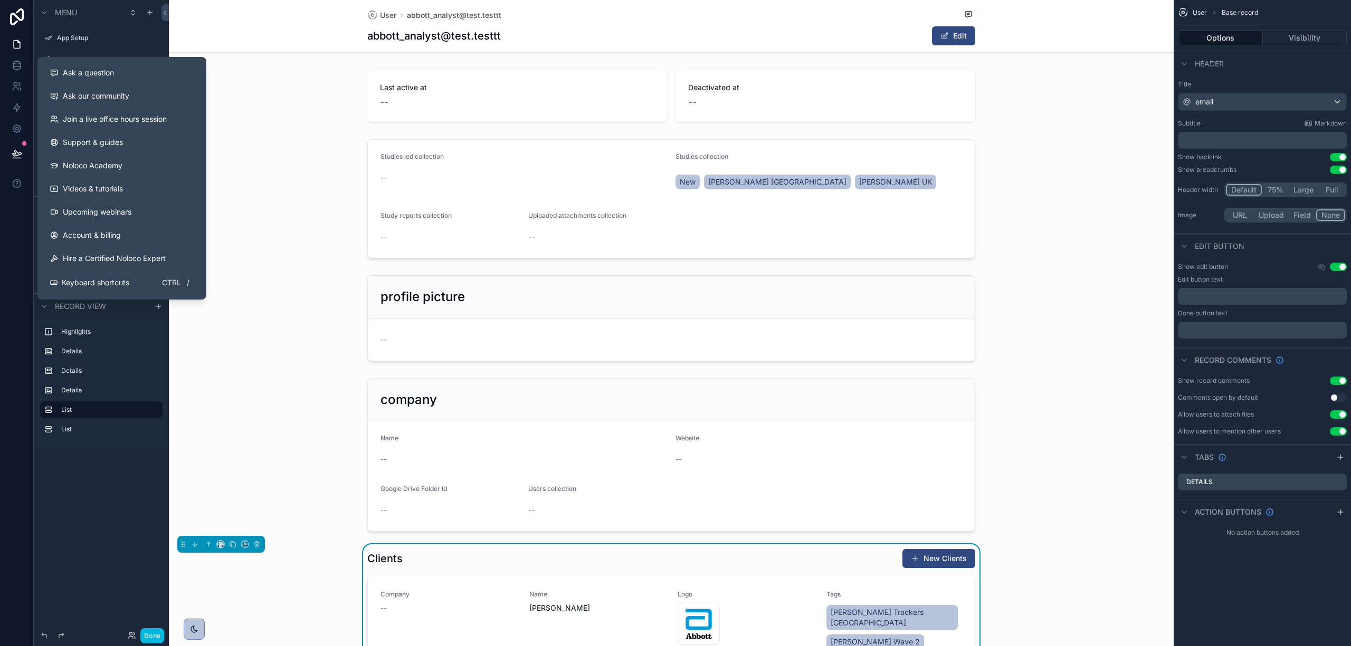
click at [327, 158] on div "scrollable content" at bounding box center [671, 199] width 1005 height 128
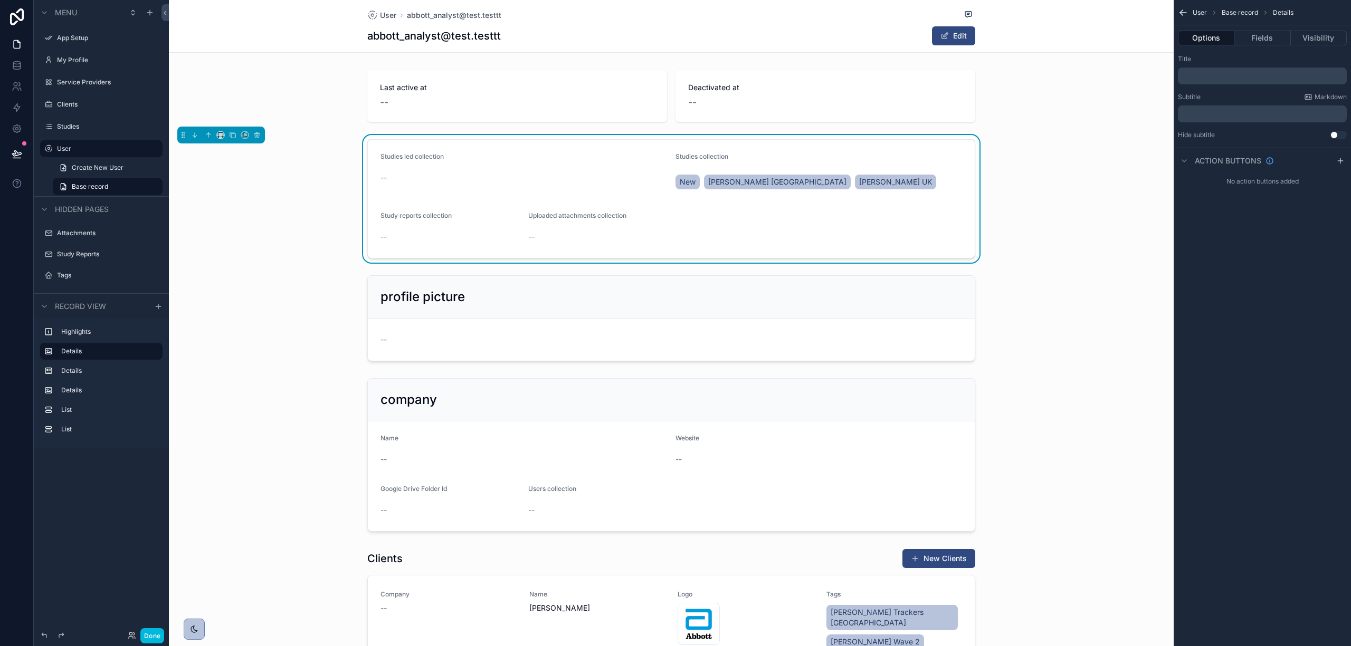
click at [55, 153] on div "User" at bounding box center [101, 148] width 118 height 17
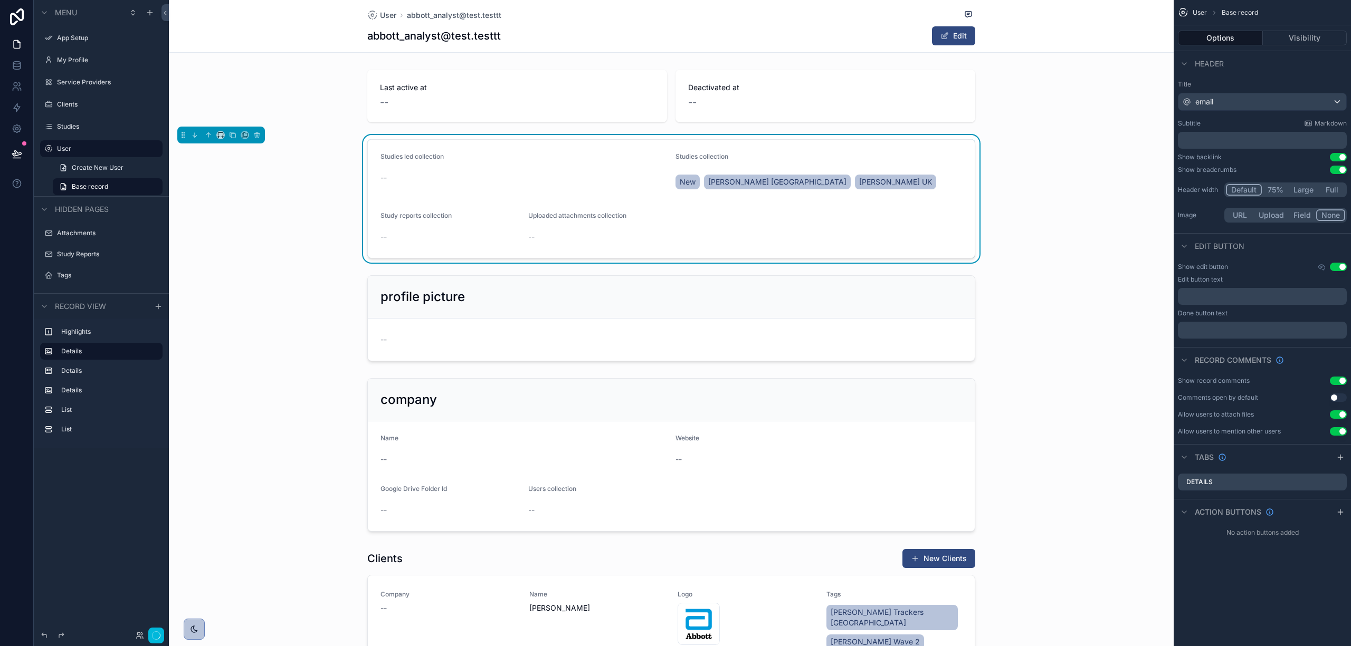
click at [63, 149] on label "User" at bounding box center [106, 149] width 99 height 8
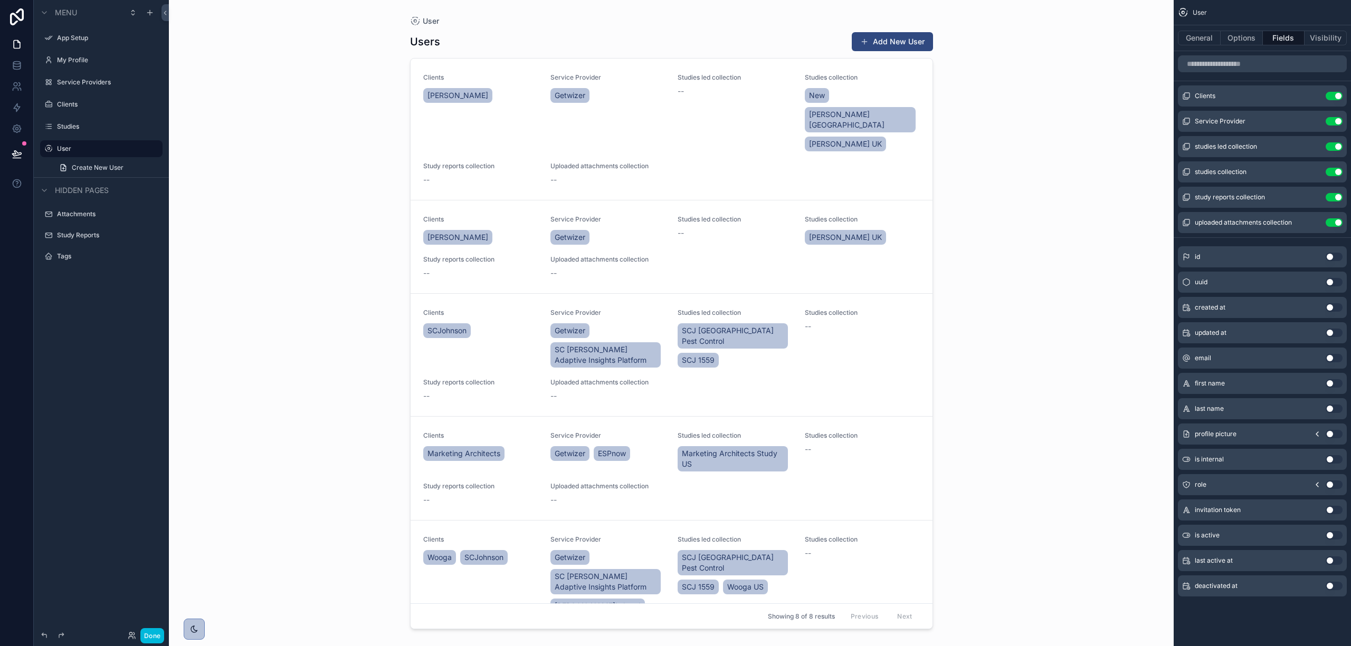
click at [1341, 39] on button "Visibility" at bounding box center [1325, 38] width 42 height 15
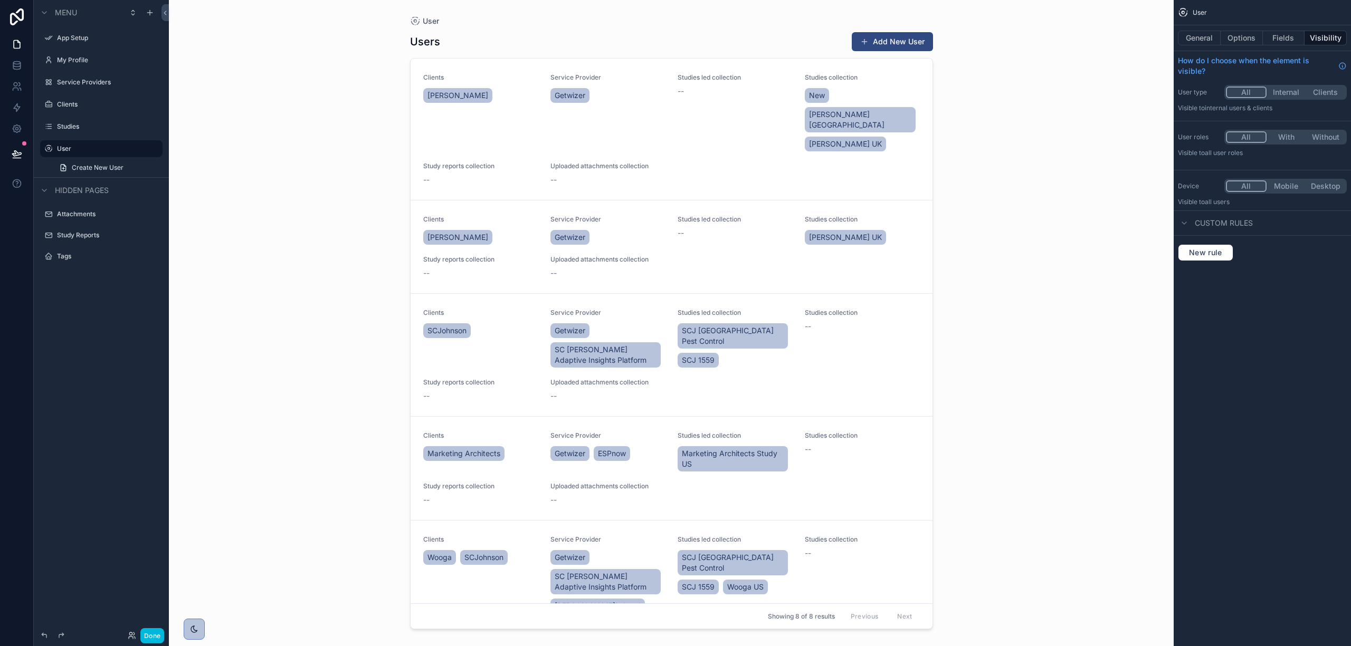
click at [1289, 137] on button "With" at bounding box center [1286, 137] width 40 height 12
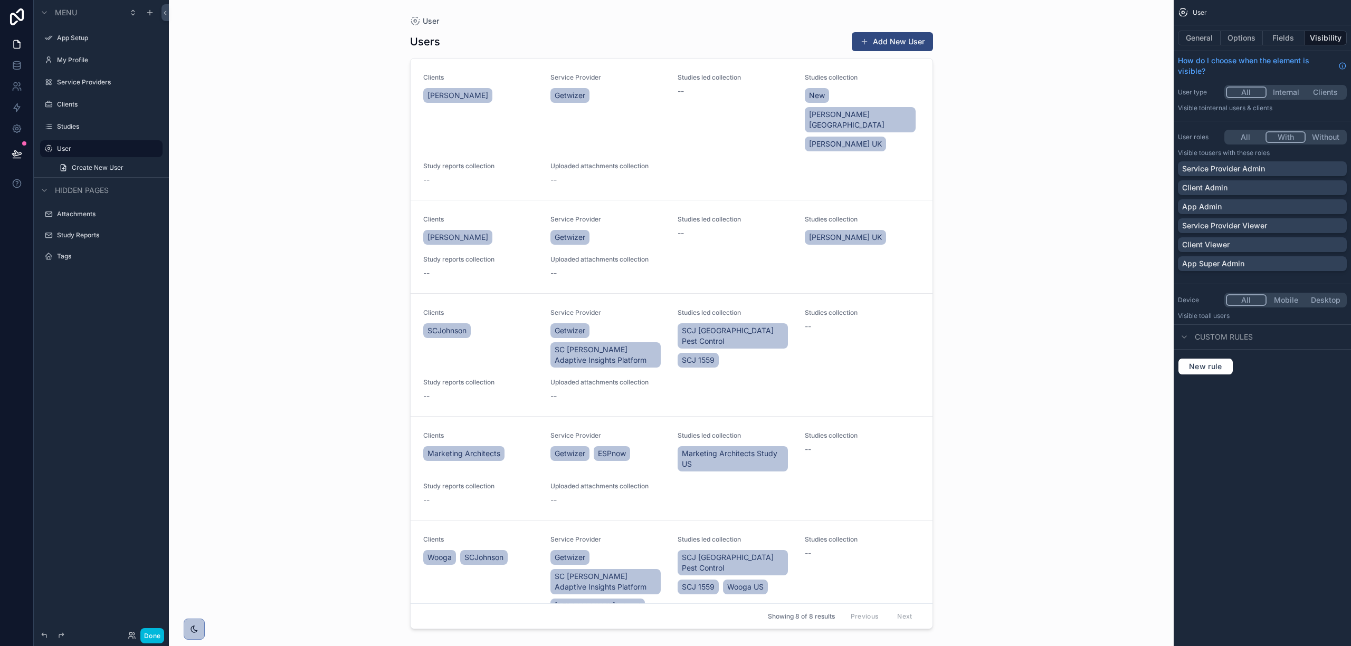
click at [1263, 174] on p "Service Provider Admin" at bounding box center [1223, 169] width 83 height 11
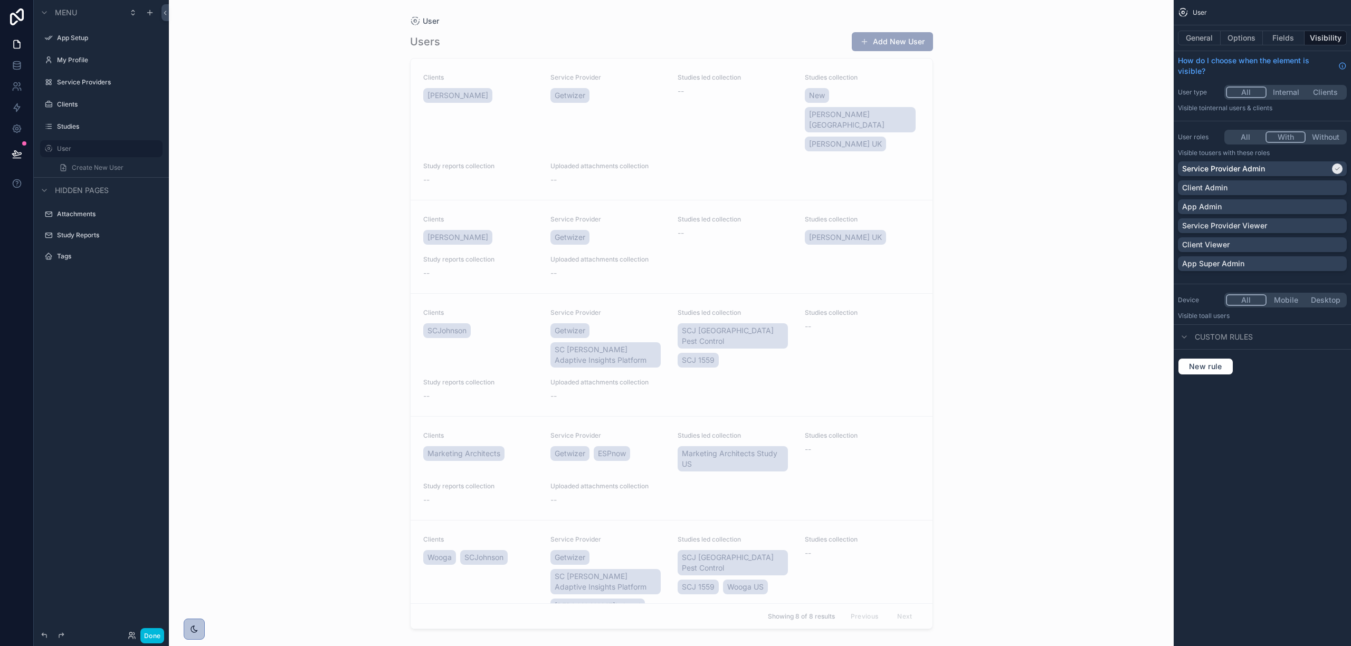
click at [1260, 186] on div "Client Admin" at bounding box center [1262, 188] width 160 height 11
click at [1259, 204] on div "App Admin" at bounding box center [1262, 207] width 160 height 11
click at [1256, 260] on div "App Super Admin" at bounding box center [1262, 264] width 160 height 11
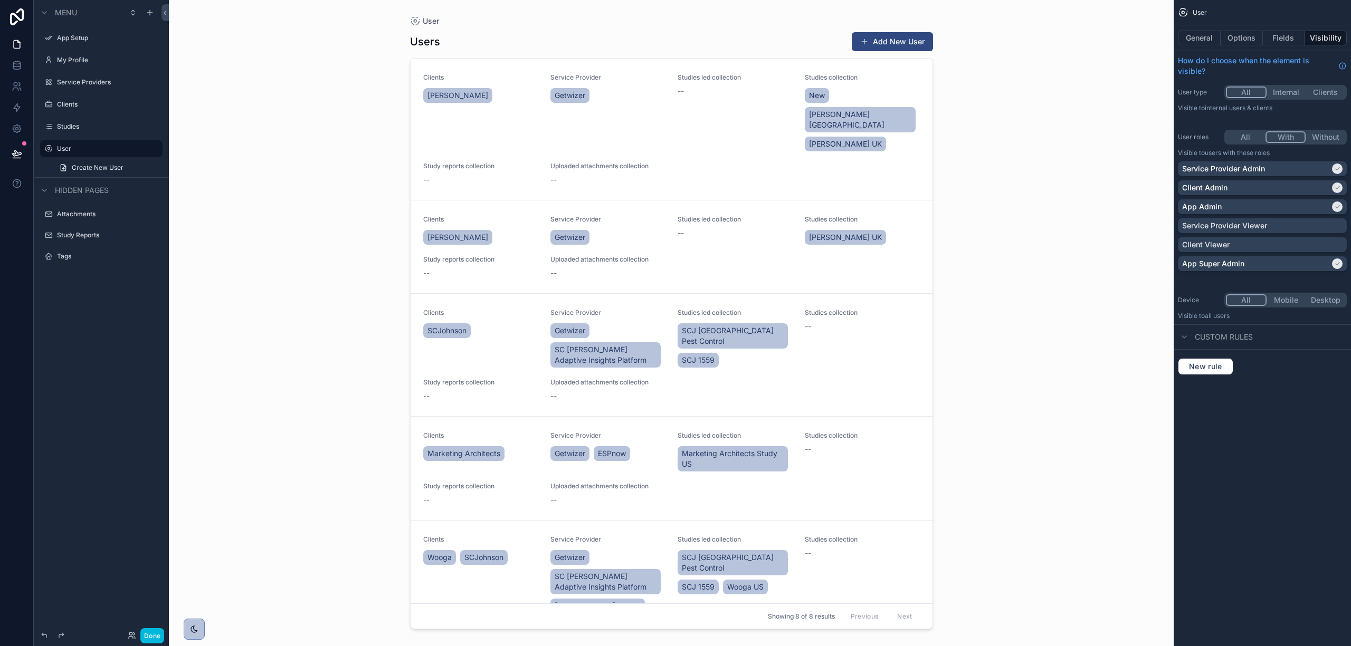
click at [337, 205] on div "User Users Add New User Clients [PERSON_NAME] Service Provider Getwizer Studies…" at bounding box center [671, 323] width 1005 height 646
click at [396, 290] on div "User Users Add New User Clients [PERSON_NAME] Service Provider Getwizer Studies…" at bounding box center [671, 323] width 1005 height 646
click at [474, 62] on link "Clients [PERSON_NAME] Service Provider Getwizer Studies led collection -- Studi…" at bounding box center [672, 130] width 522 height 142
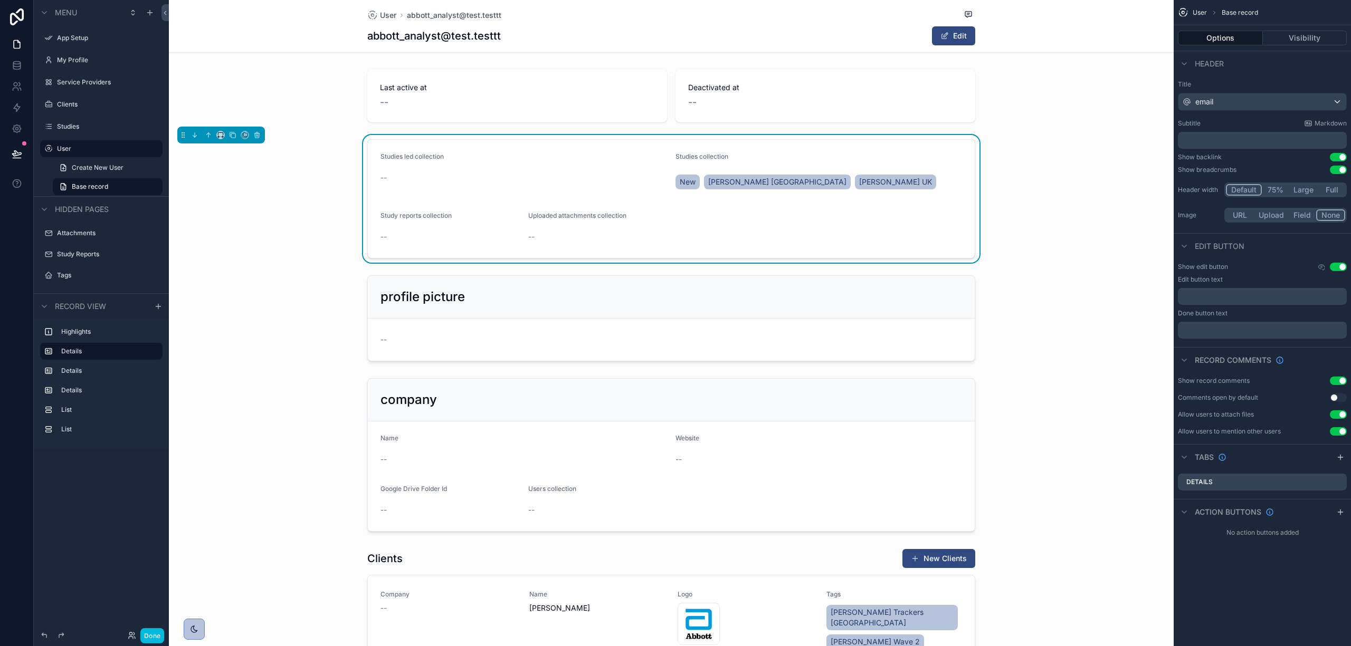
click at [90, 146] on label "User" at bounding box center [106, 149] width 99 height 8
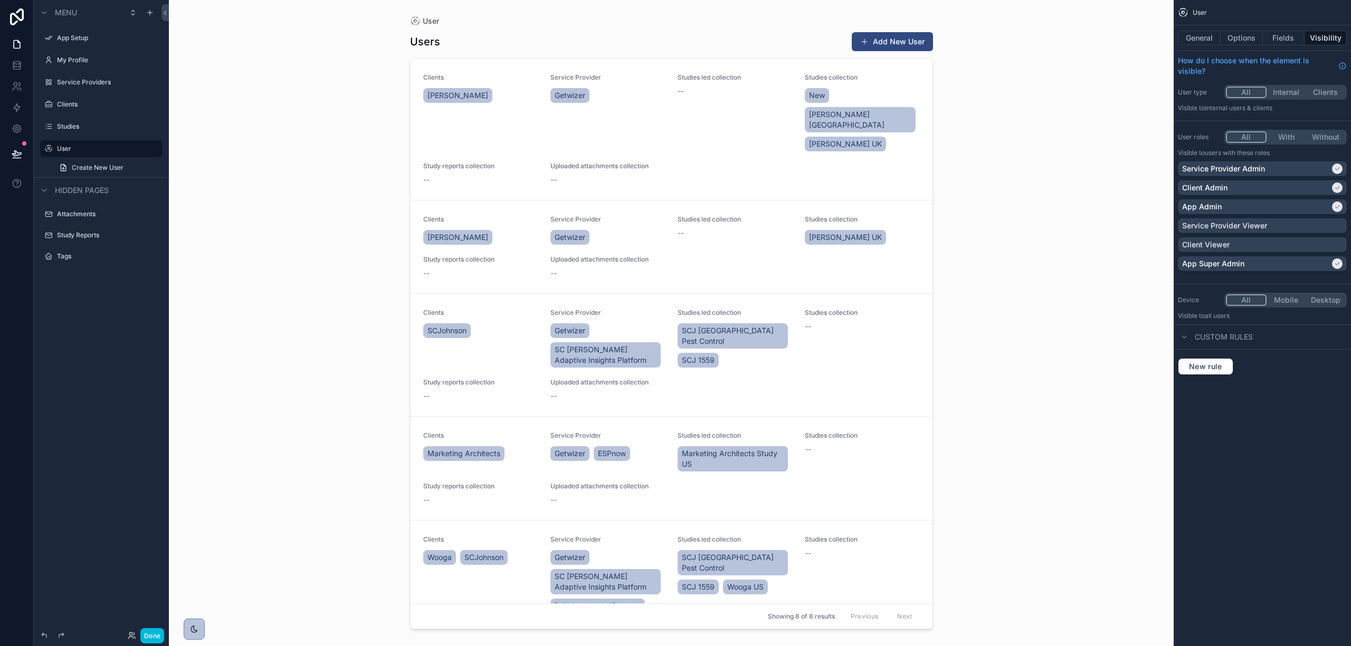
click at [1236, 31] on button "Options" at bounding box center [1242, 38] width 42 height 15
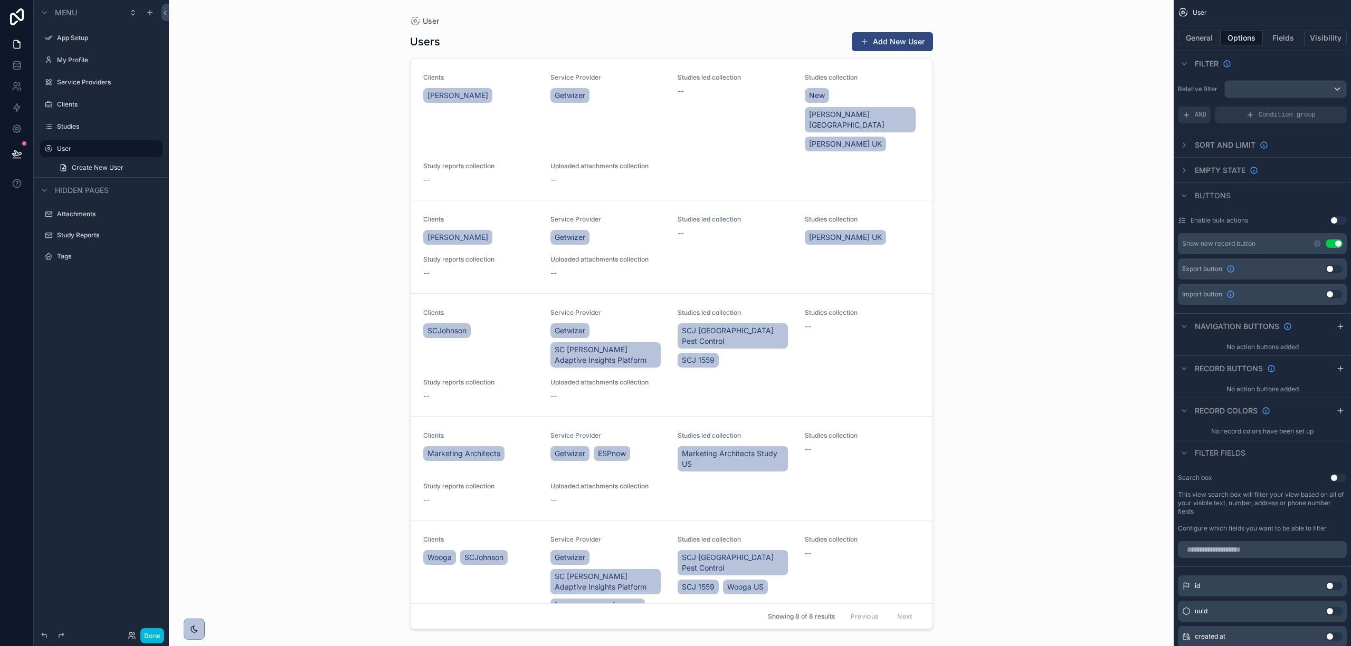
click at [1317, 244] on icon "scrollable content" at bounding box center [1317, 244] width 8 height 8
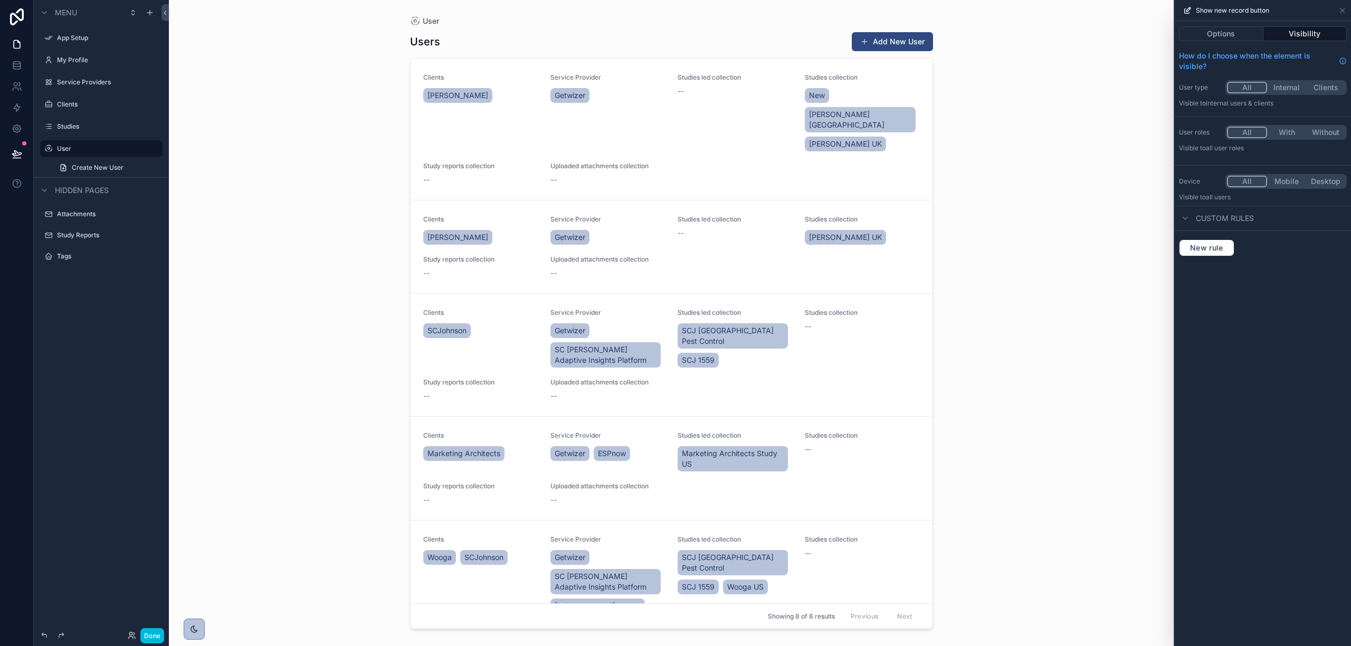
click at [1284, 127] on button "With" at bounding box center [1286, 133] width 39 height 12
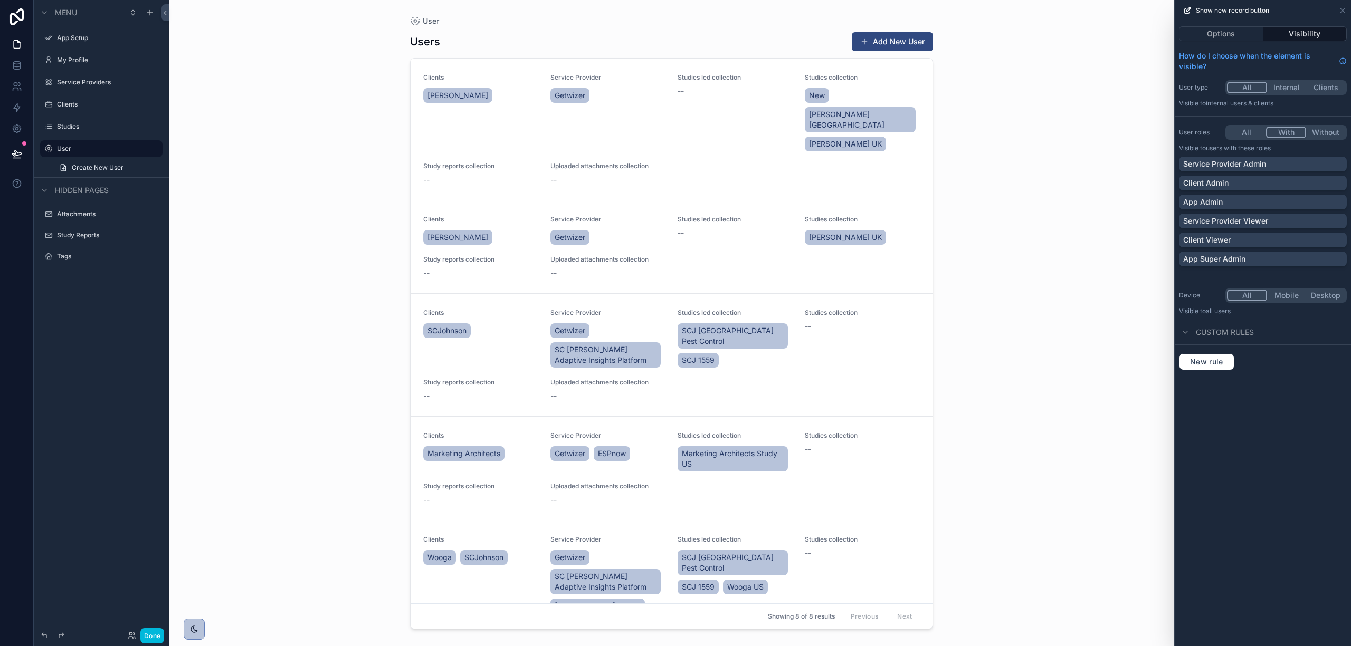
click at [1206, 184] on p "Client Admin" at bounding box center [1205, 183] width 45 height 11
click at [1210, 161] on p "Service Provider Admin" at bounding box center [1224, 164] width 83 height 11
click at [1260, 202] on div "App Admin" at bounding box center [1262, 202] width 159 height 11
click at [1251, 252] on div "App Super Admin" at bounding box center [1263, 259] width 168 height 15
click at [1091, 189] on div "User Users Add New User Clients [PERSON_NAME] Service Provider Getwizer Studies…" at bounding box center [671, 323] width 1005 height 646
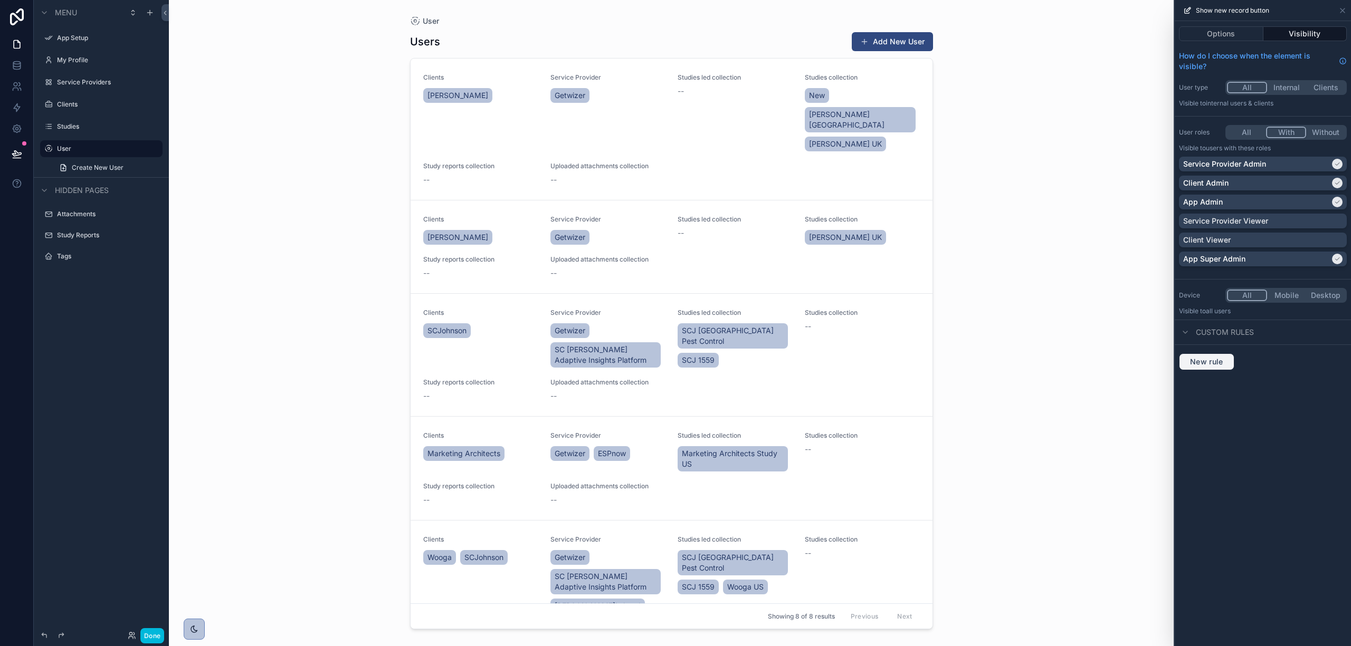
click at [1202, 366] on span "New rule" at bounding box center [1207, 361] width 42 height 9
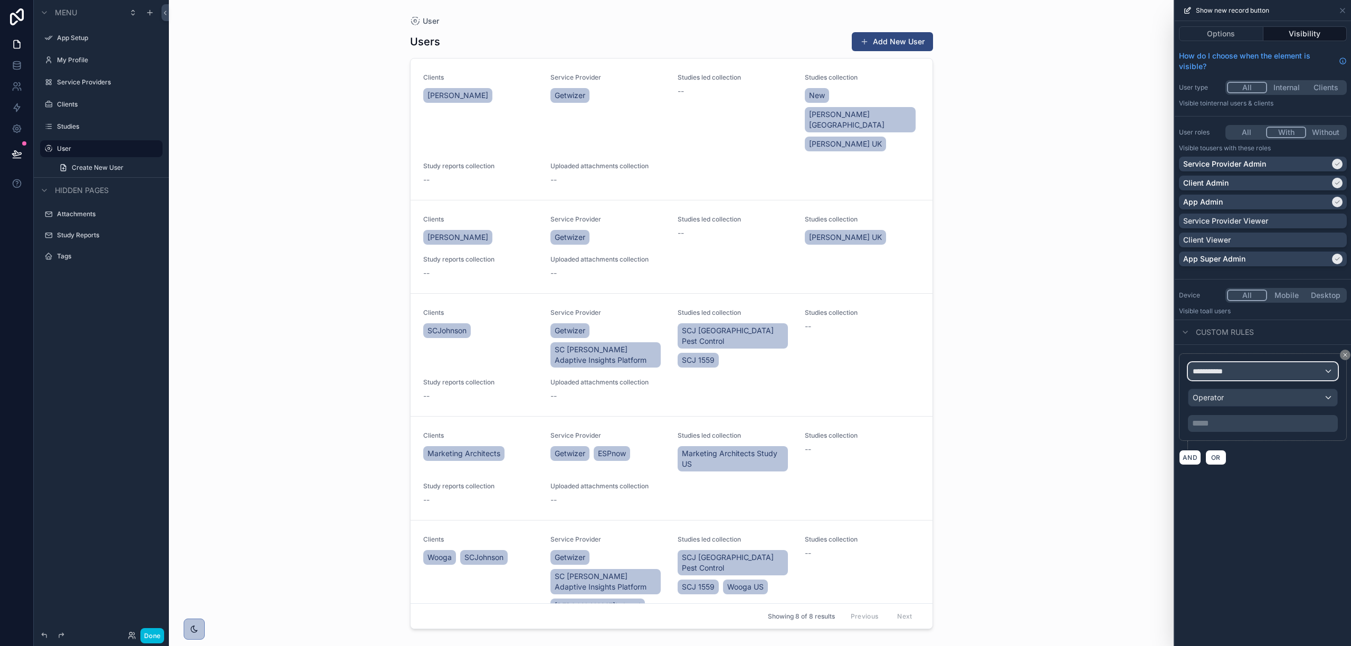
click at [1254, 373] on div "**********" at bounding box center [1262, 371] width 149 height 17
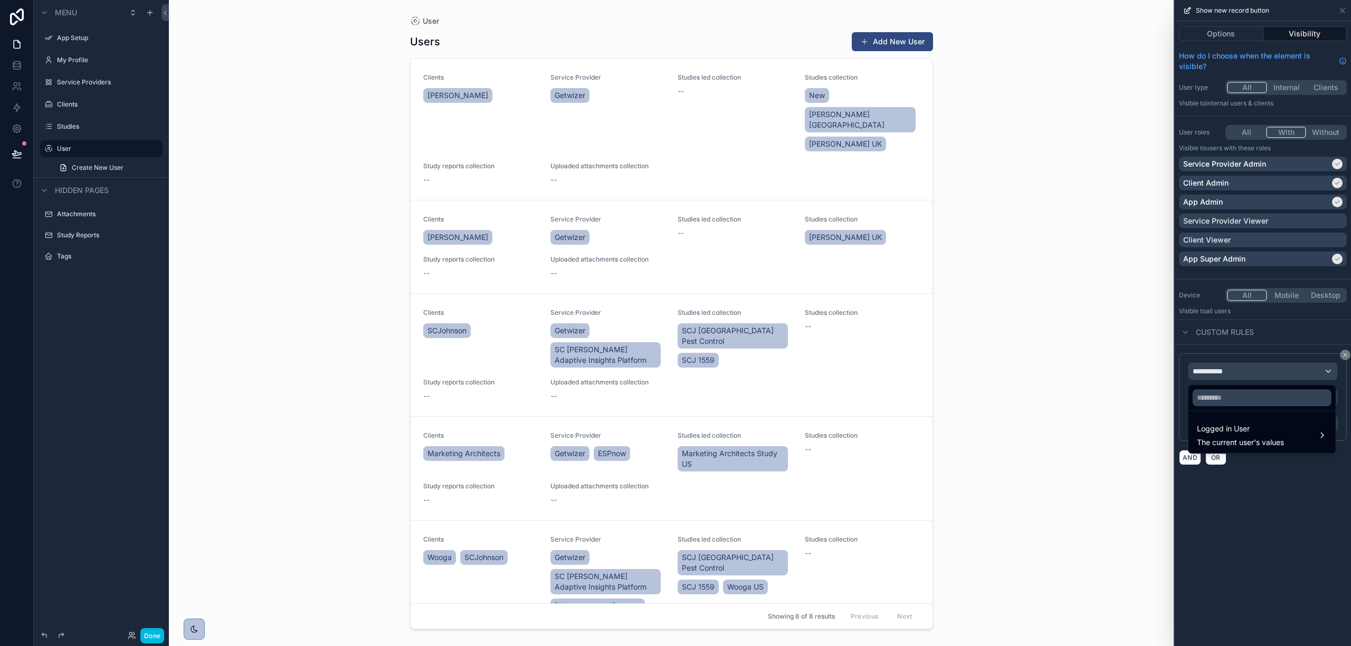
click at [1261, 431] on span "Logged in User" at bounding box center [1240, 429] width 87 height 13
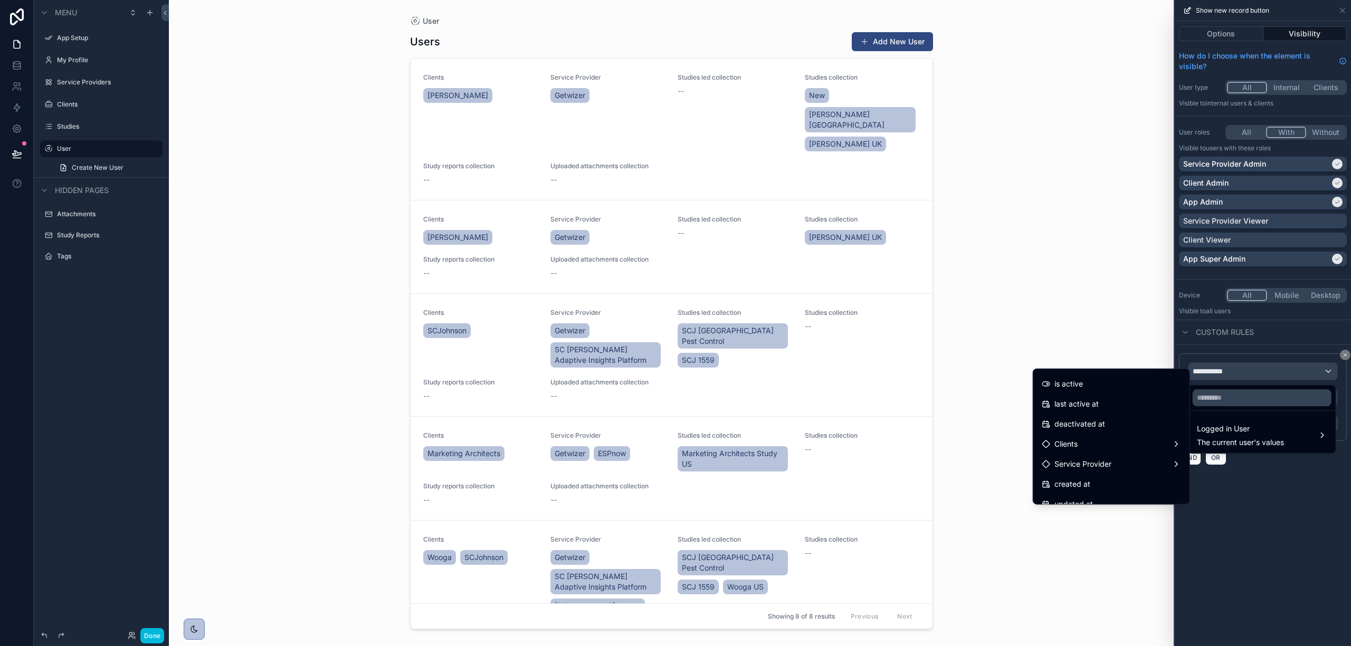
scroll to position [211, 0]
click at [1113, 412] on div "Clients" at bounding box center [1111, 410] width 139 height 13
click at [1225, 444] on span "Name (list)" at bounding box center [1217, 441] width 37 height 13
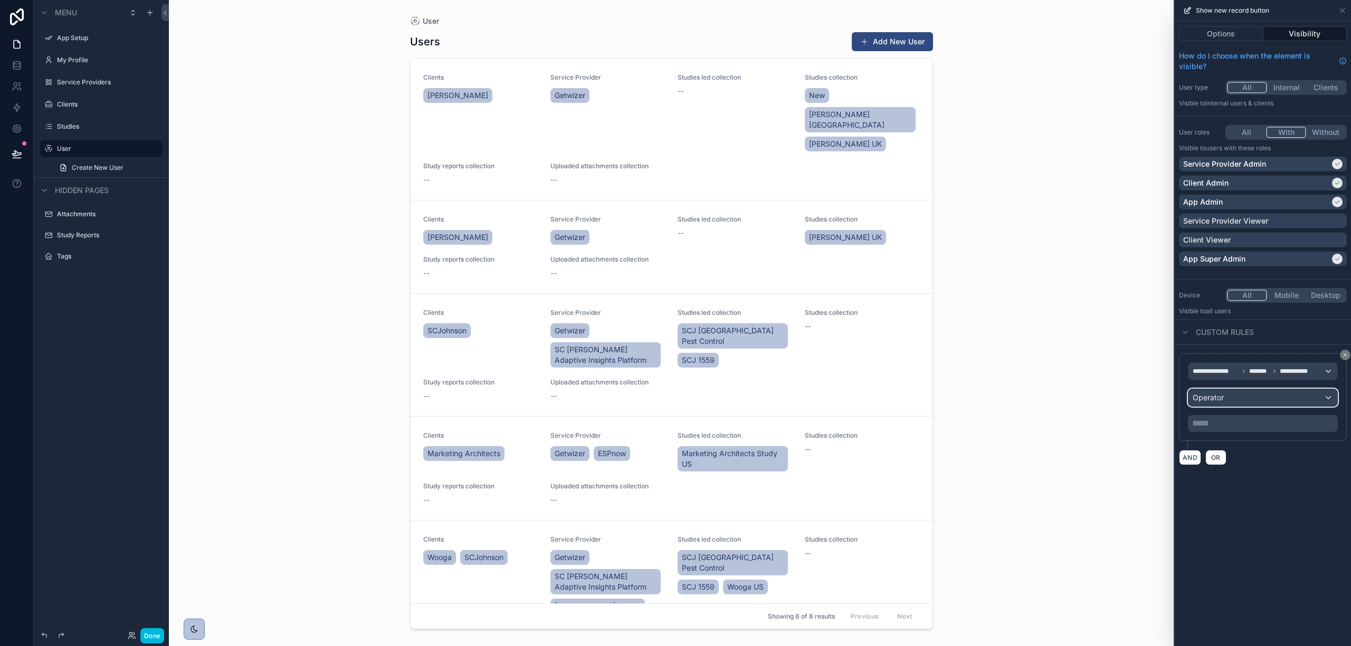
click at [1249, 400] on div "Operator" at bounding box center [1262, 397] width 149 height 17
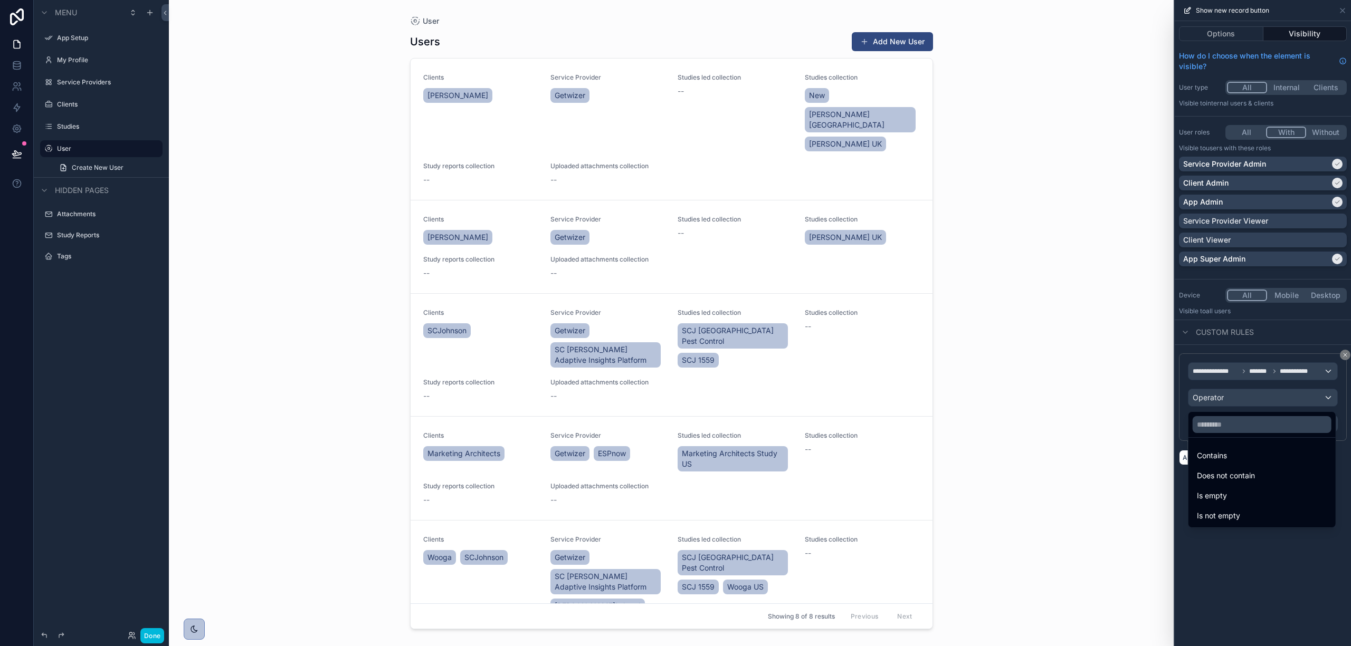
click at [1261, 458] on div "Contains" at bounding box center [1262, 456] width 130 height 13
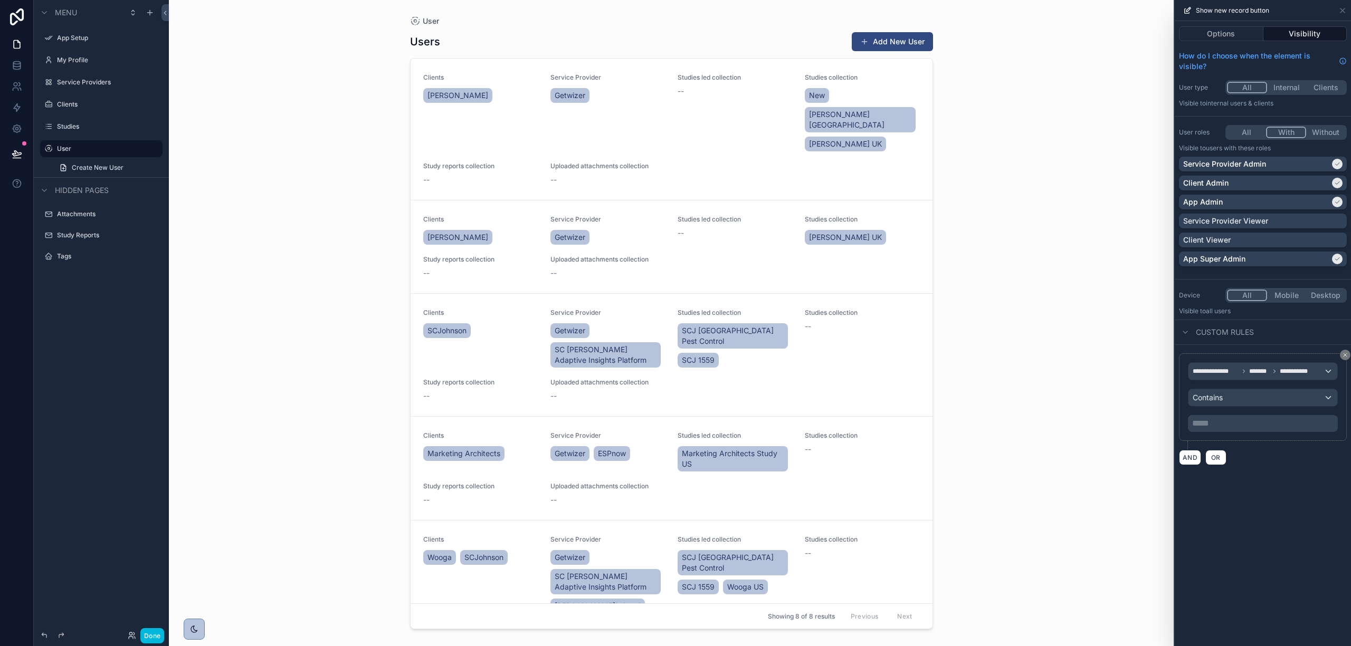
click at [1237, 425] on p "***** ﻿" at bounding box center [1264, 423] width 144 height 13
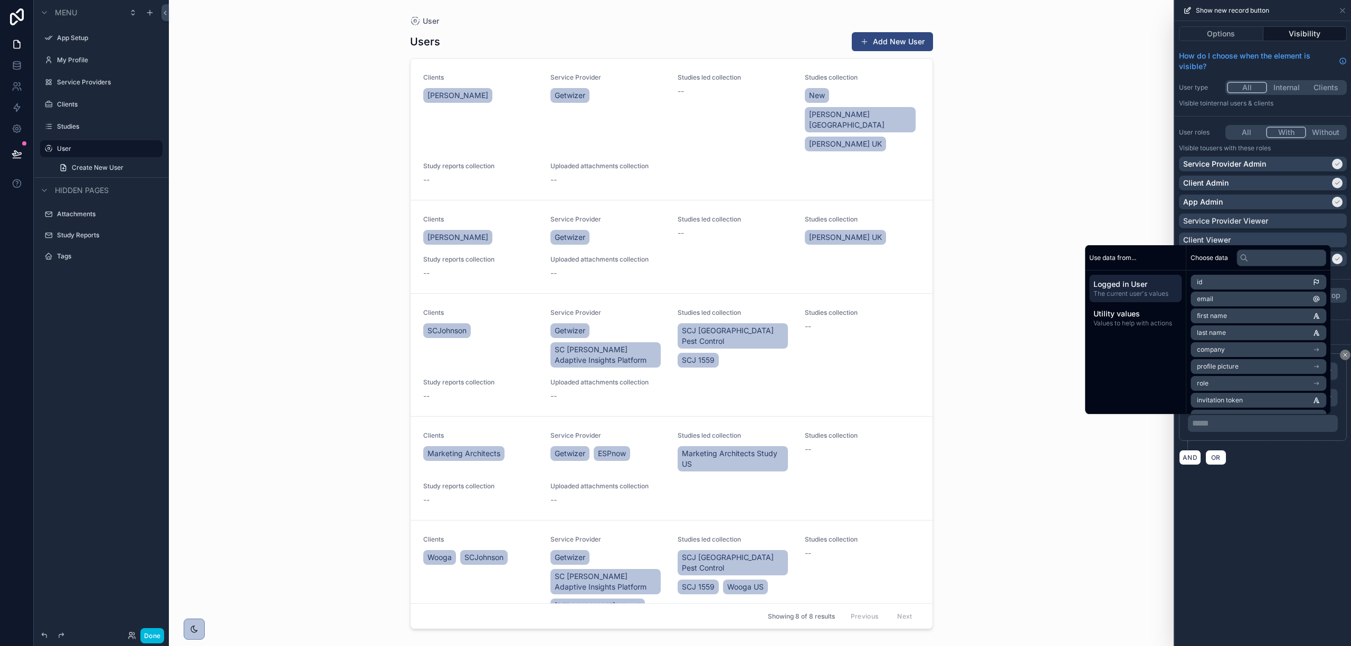
click at [1237, 425] on p "***** ﻿" at bounding box center [1264, 423] width 144 height 13
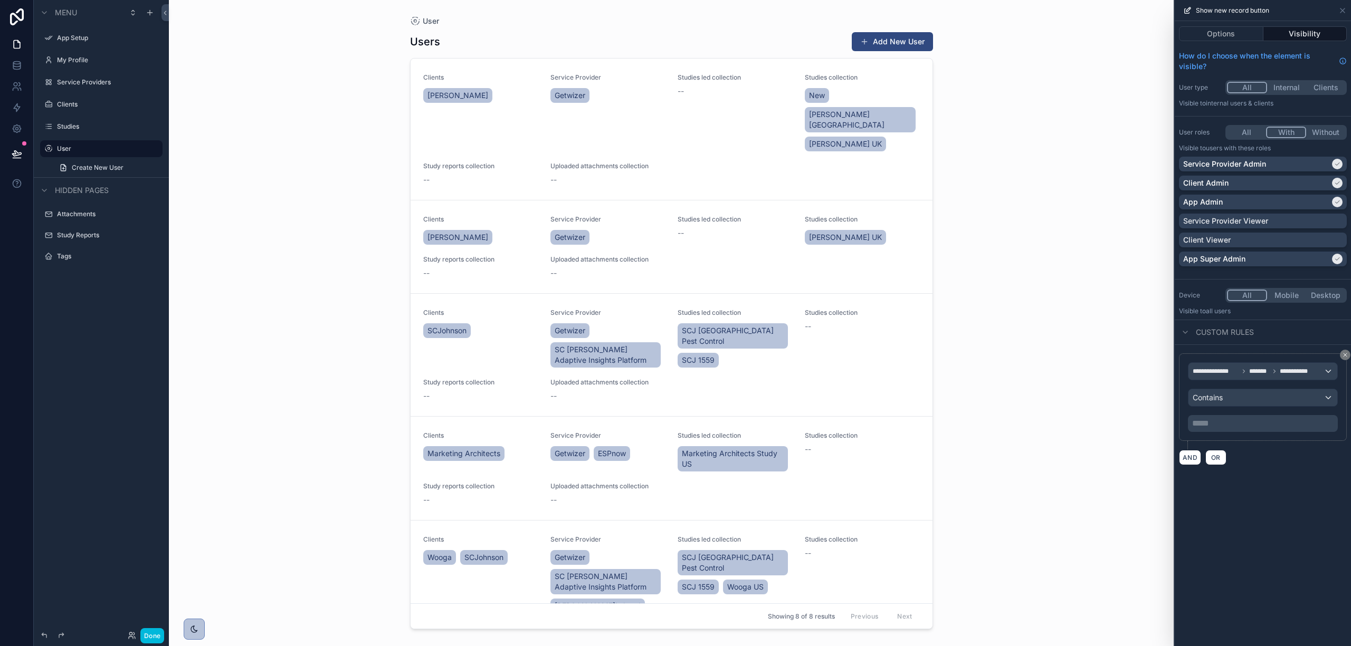
click at [1338, 464] on div "AND OR" at bounding box center [1263, 458] width 168 height 16
click at [1254, 367] on div "**********" at bounding box center [1262, 371] width 149 height 17
click at [1242, 399] on input "text" at bounding box center [1262, 397] width 139 height 17
click at [1287, 382] on div at bounding box center [1263, 323] width 176 height 646
click at [1313, 374] on div "**********" at bounding box center [1262, 371] width 149 height 17
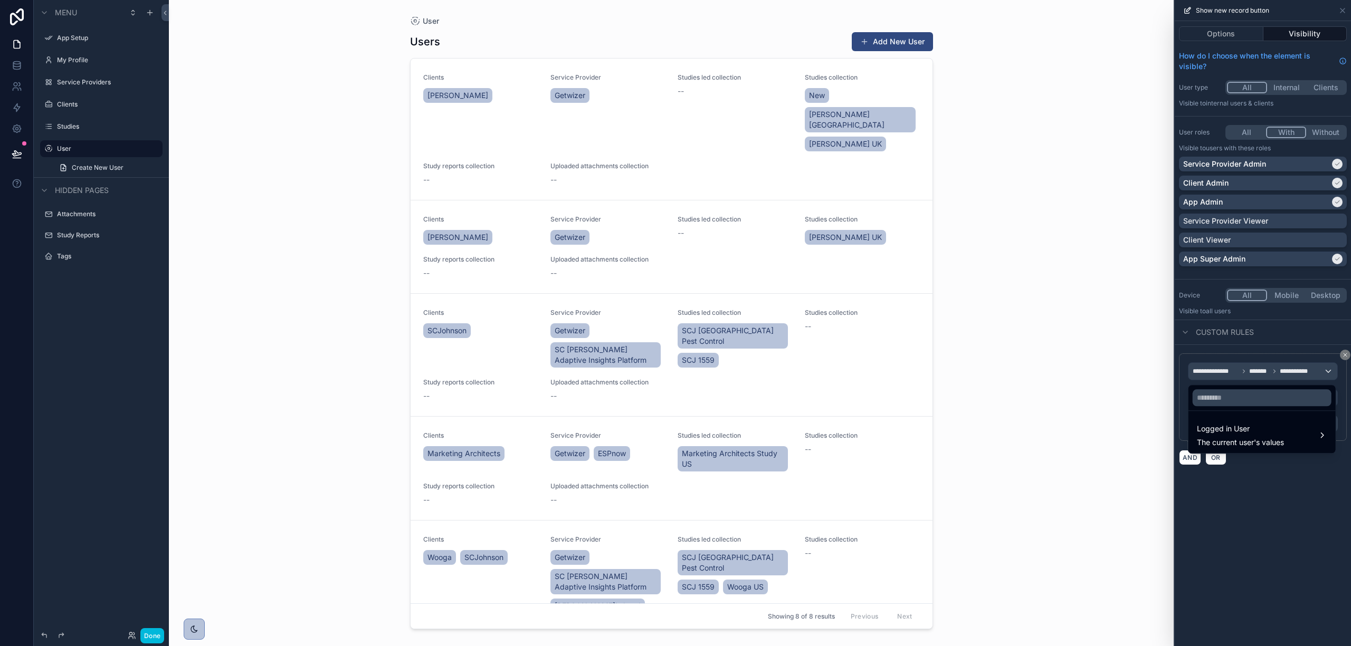
click at [1273, 369] on div at bounding box center [1263, 323] width 176 height 646
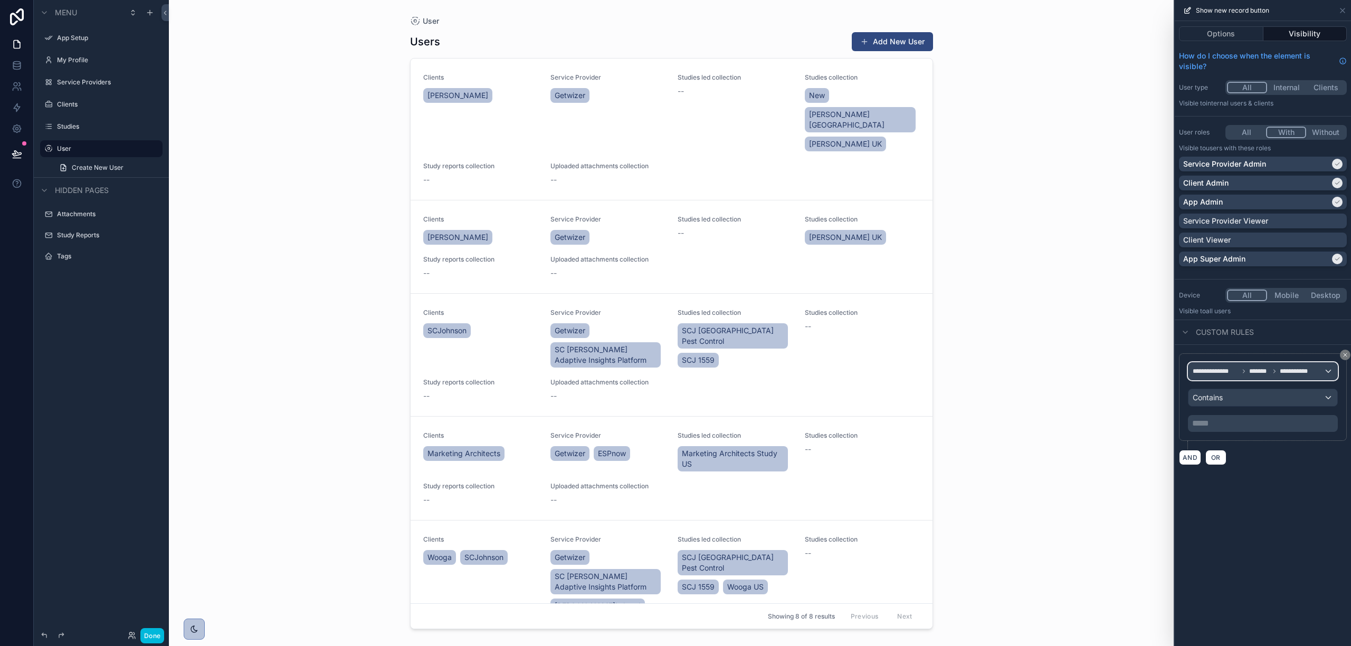
click at [1273, 369] on icon at bounding box center [1274, 371] width 6 height 6
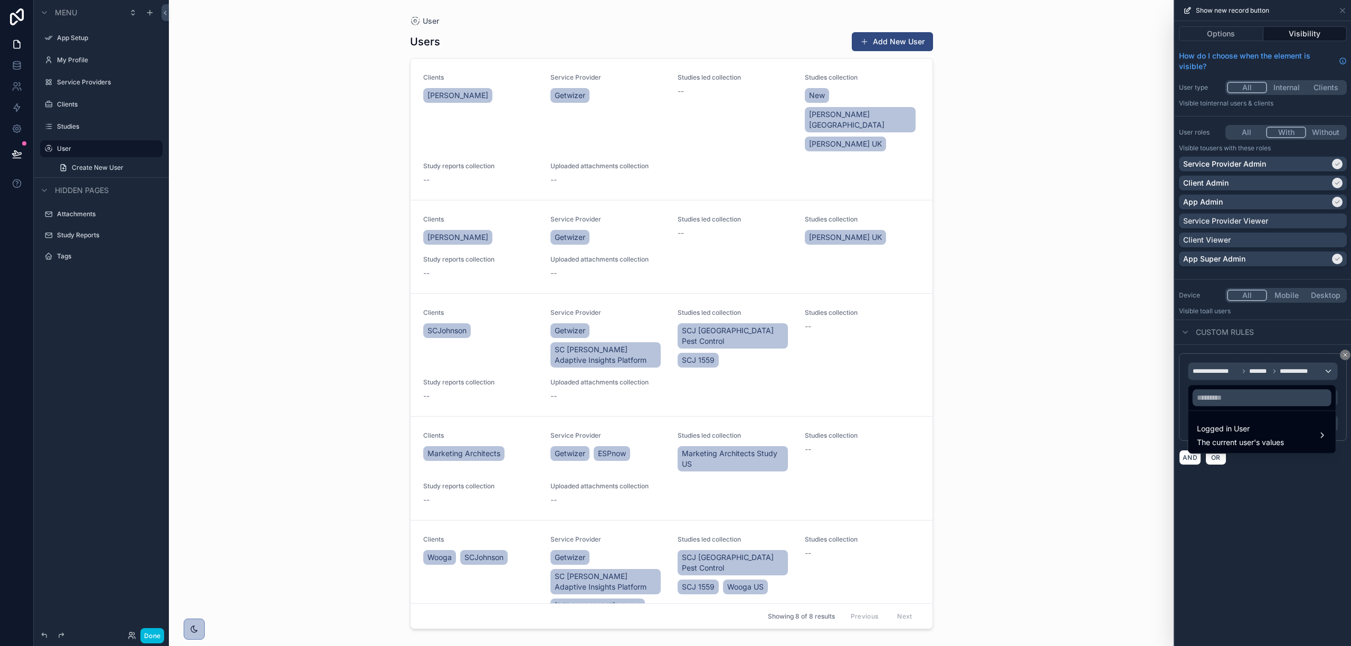
click at [1272, 425] on span "Logged in User" at bounding box center [1240, 429] width 87 height 13
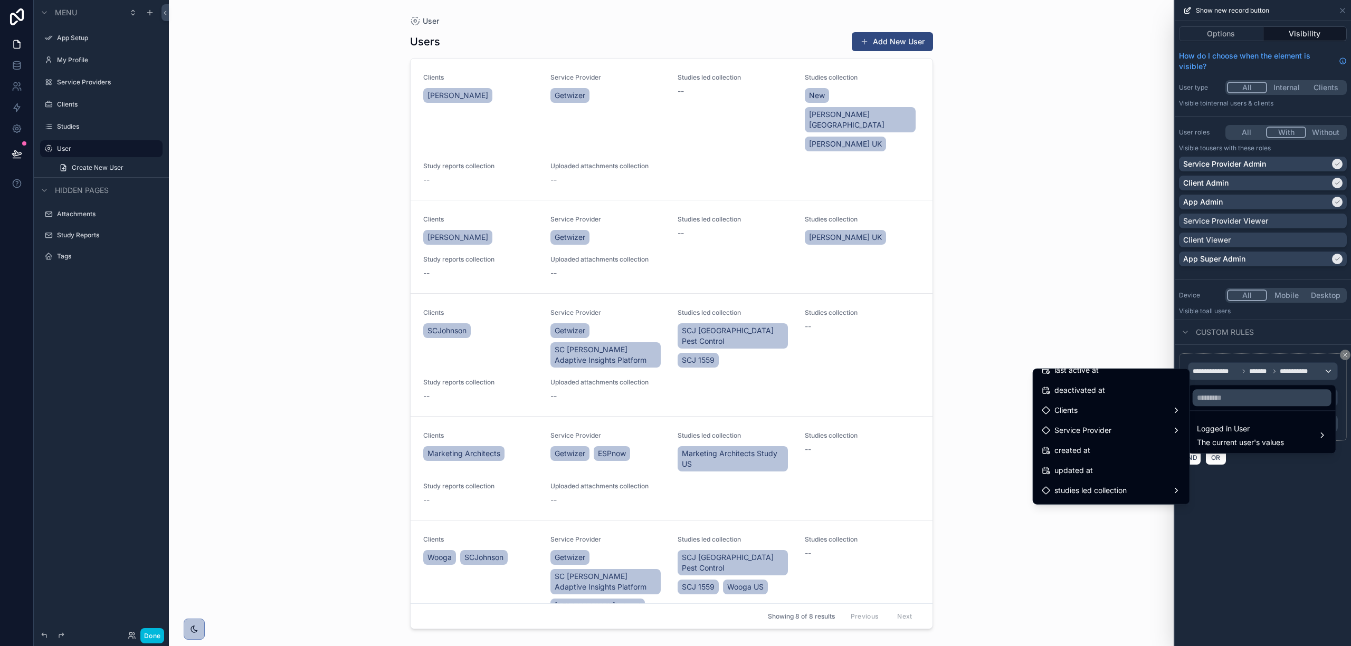
click at [1113, 404] on div "Clients" at bounding box center [1111, 410] width 139 height 13
click at [1273, 532] on div at bounding box center [1263, 323] width 176 height 646
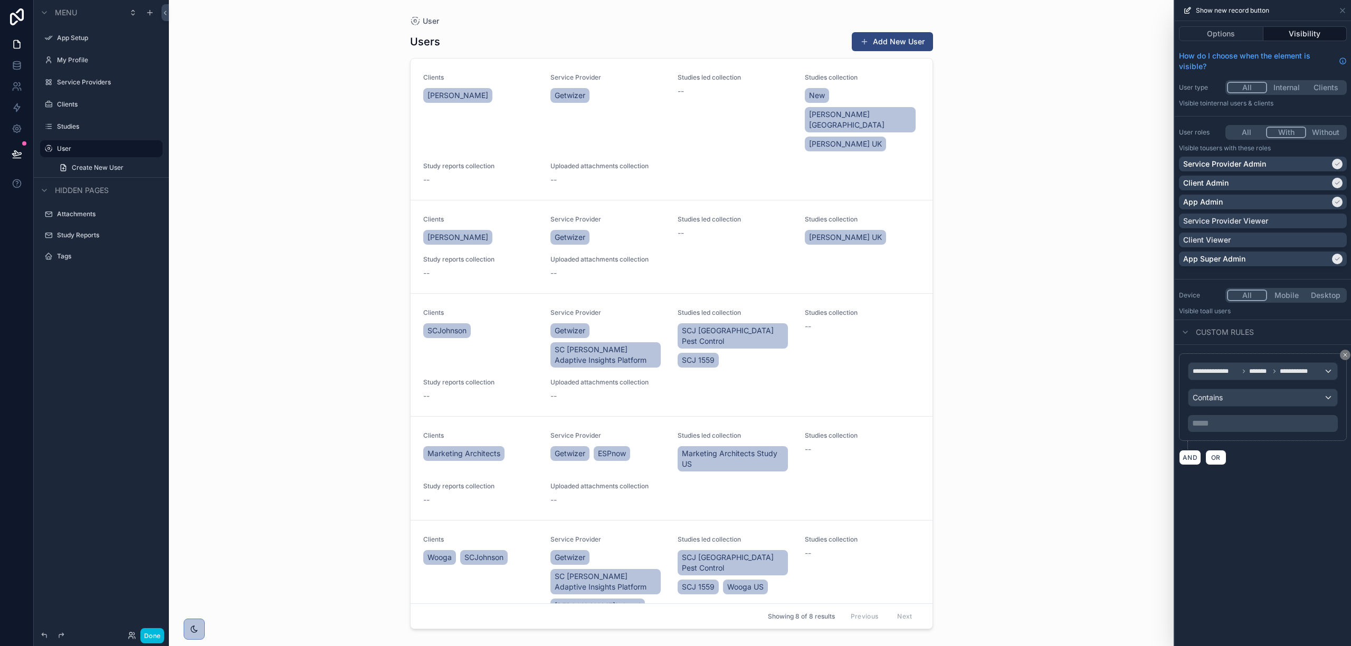
click at [769, 144] on div "Clients [PERSON_NAME] Service Provider Getwizer Studies led collection -- Studi…" at bounding box center [671, 129] width 497 height 112
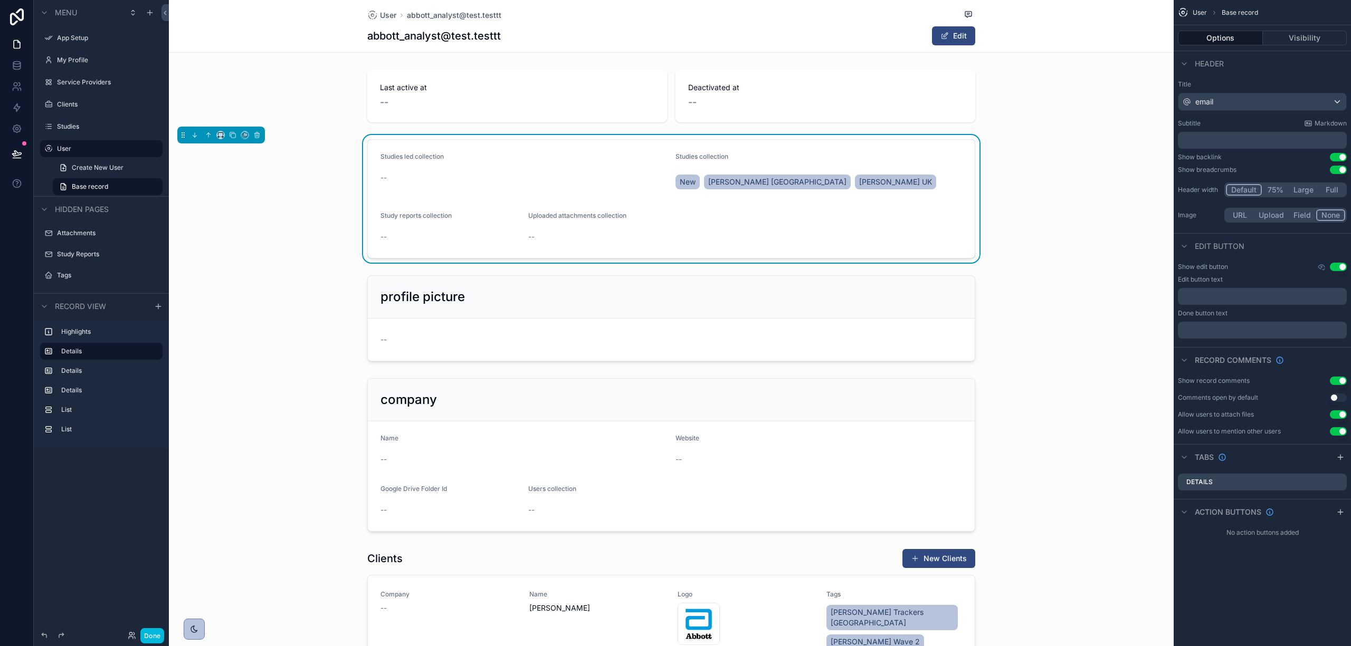
click at [382, 13] on span "User" at bounding box center [388, 15] width 16 height 11
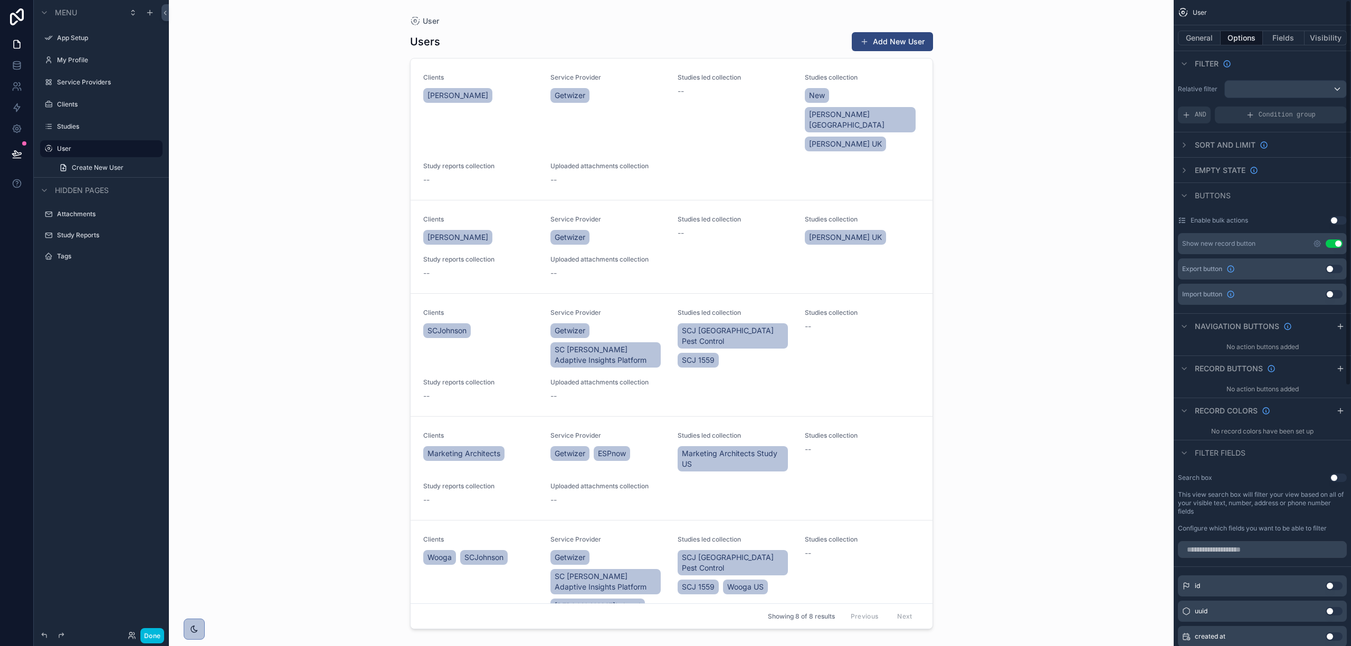
click at [1204, 34] on button "General" at bounding box center [1199, 38] width 43 height 15
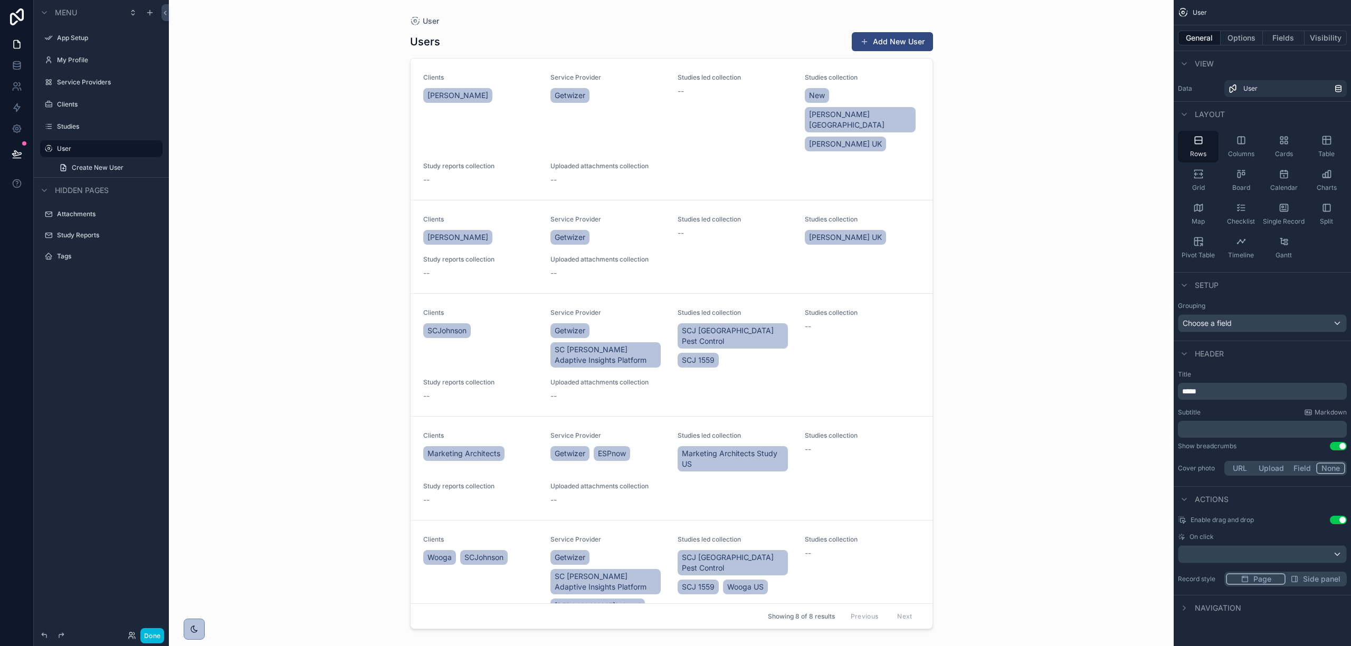
click at [1277, 153] on span "Cards" at bounding box center [1284, 154] width 18 height 8
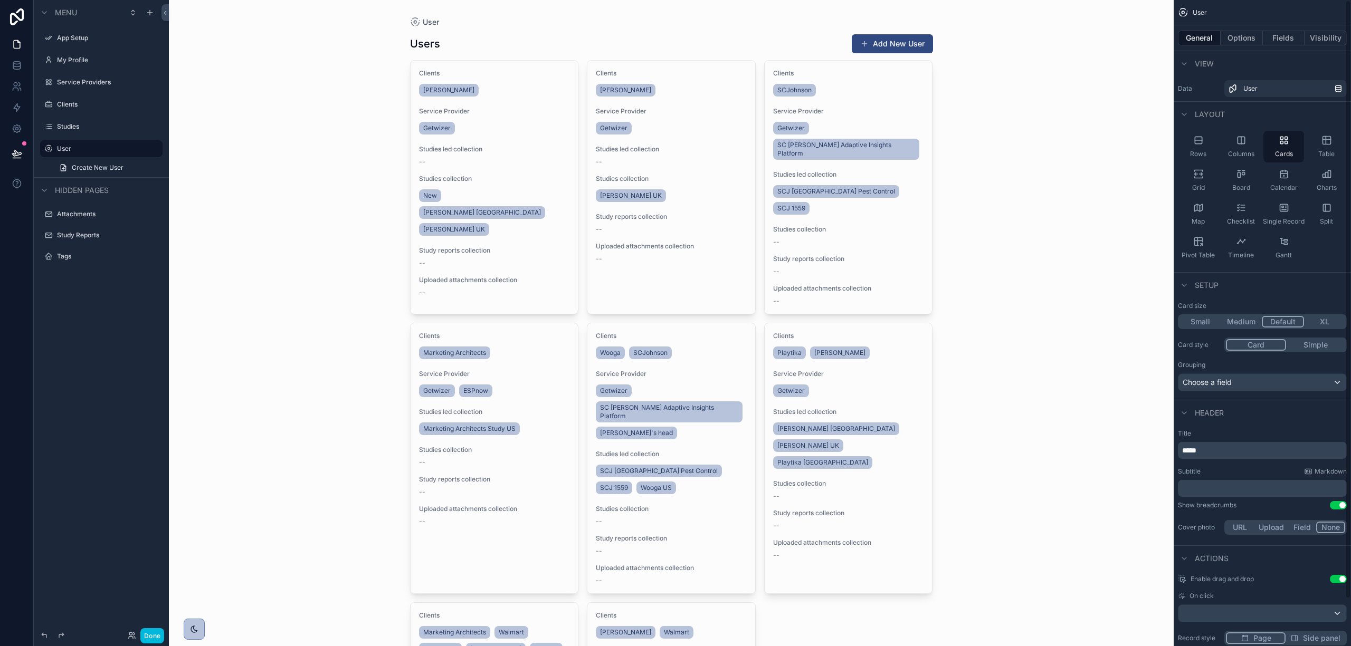
click at [1322, 146] on div "Table" at bounding box center [1326, 147] width 41 height 32
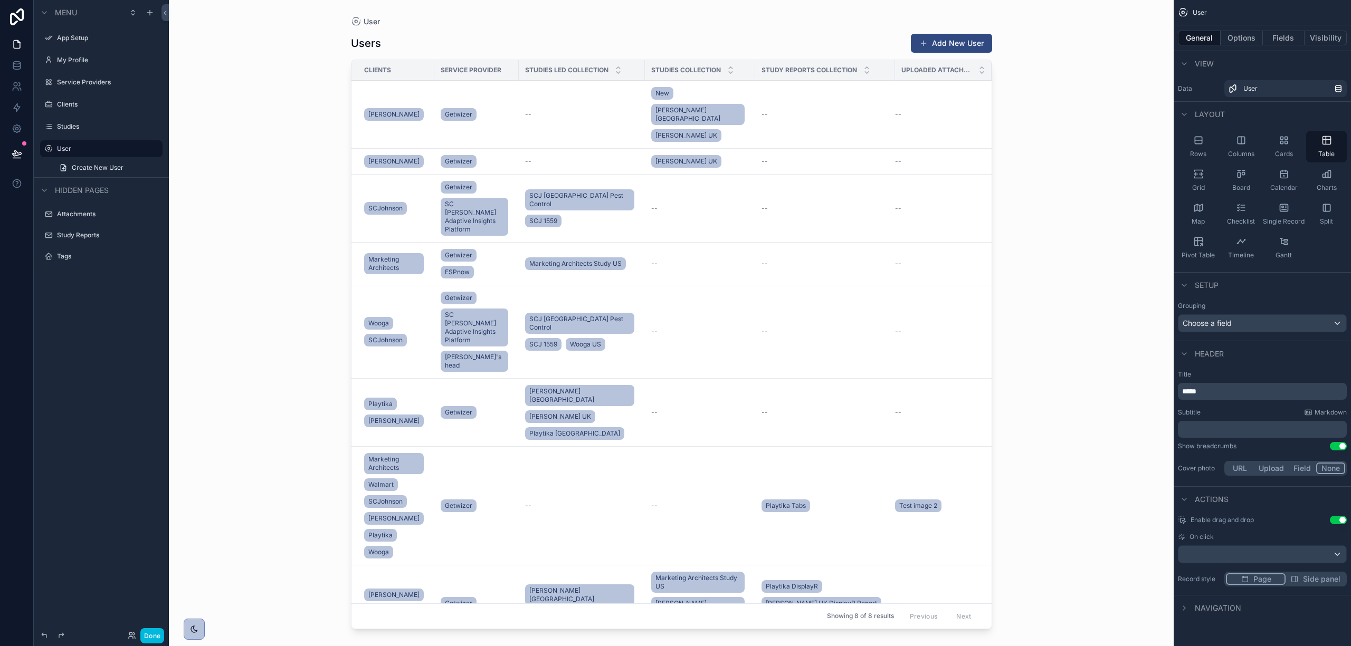
drag, startPoint x: 1231, startPoint y: 33, endPoint x: 1247, endPoint y: 34, distance: 16.4
click at [1231, 33] on button "Options" at bounding box center [1242, 38] width 42 height 15
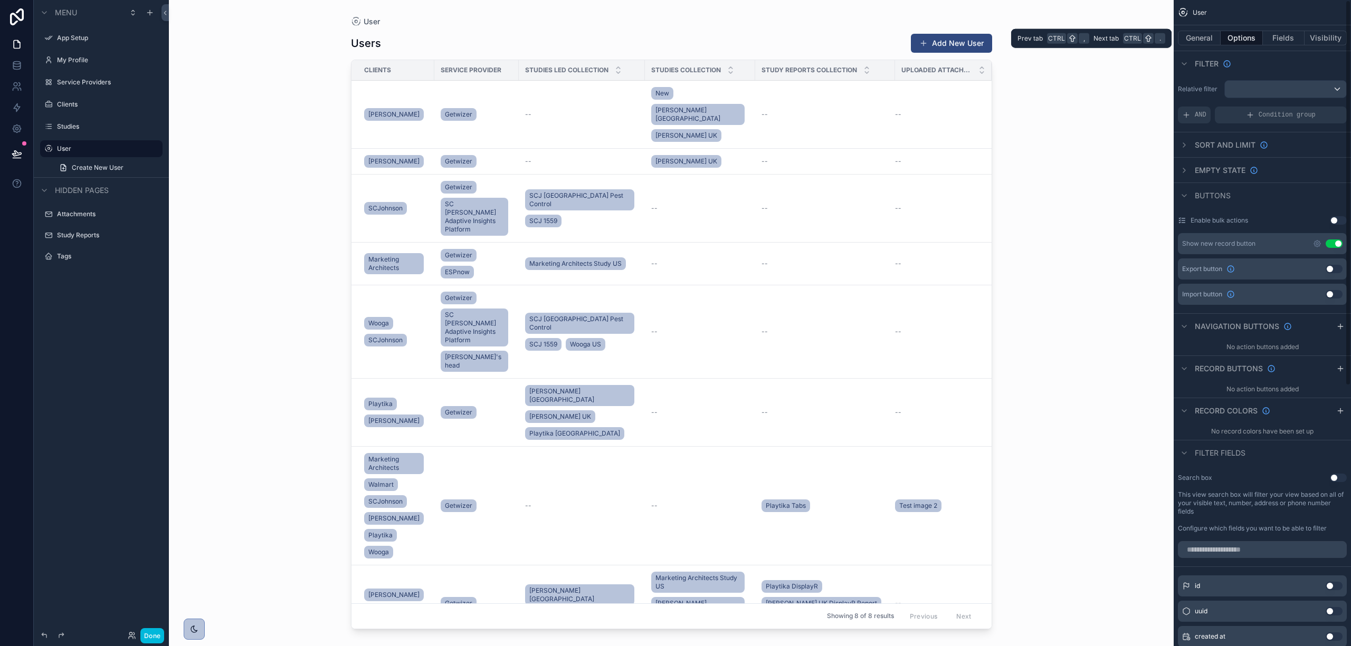
click at [1267, 34] on button "Fields" at bounding box center [1284, 38] width 42 height 15
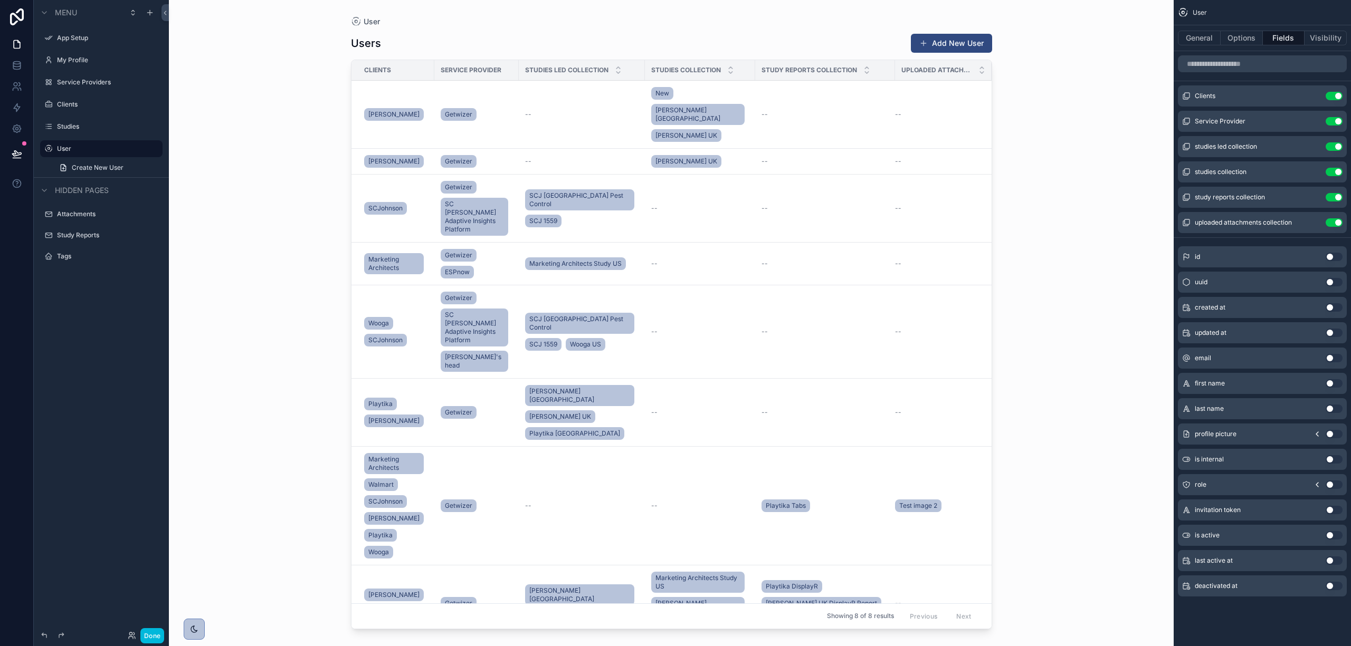
click at [1336, 383] on button "Use setting" at bounding box center [1334, 383] width 17 height 8
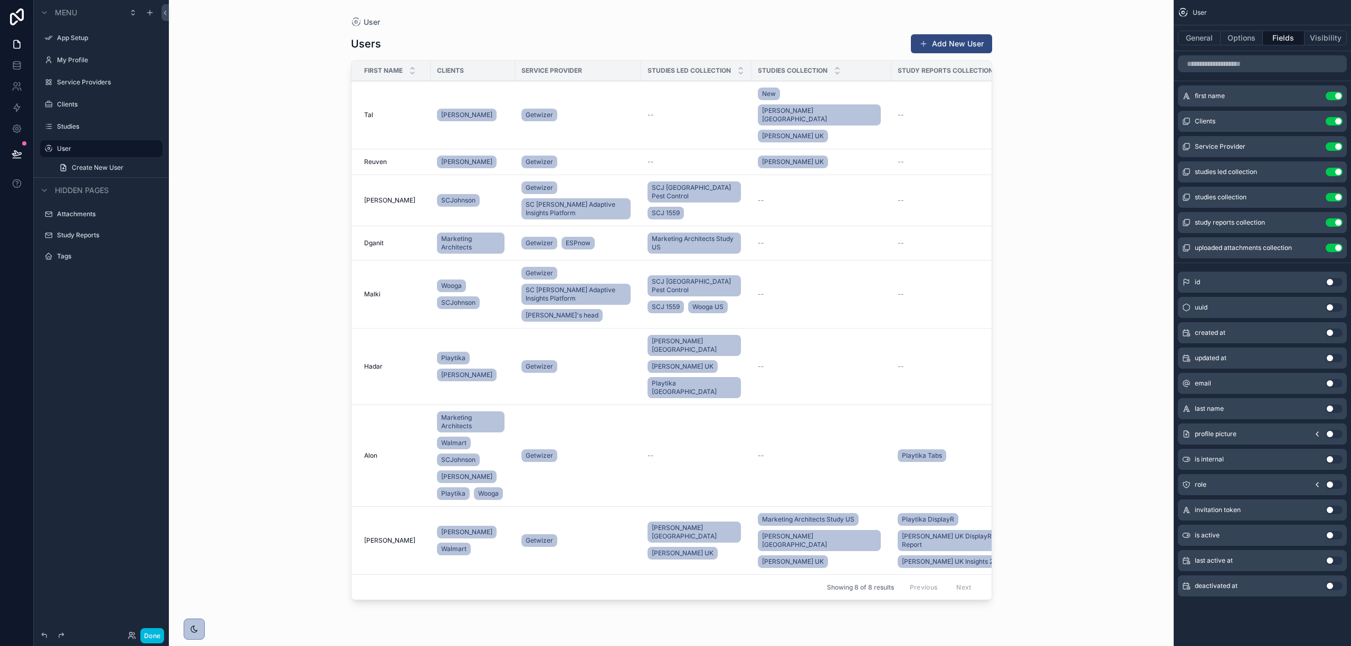
click at [1332, 412] on button "Use setting" at bounding box center [1334, 409] width 17 height 8
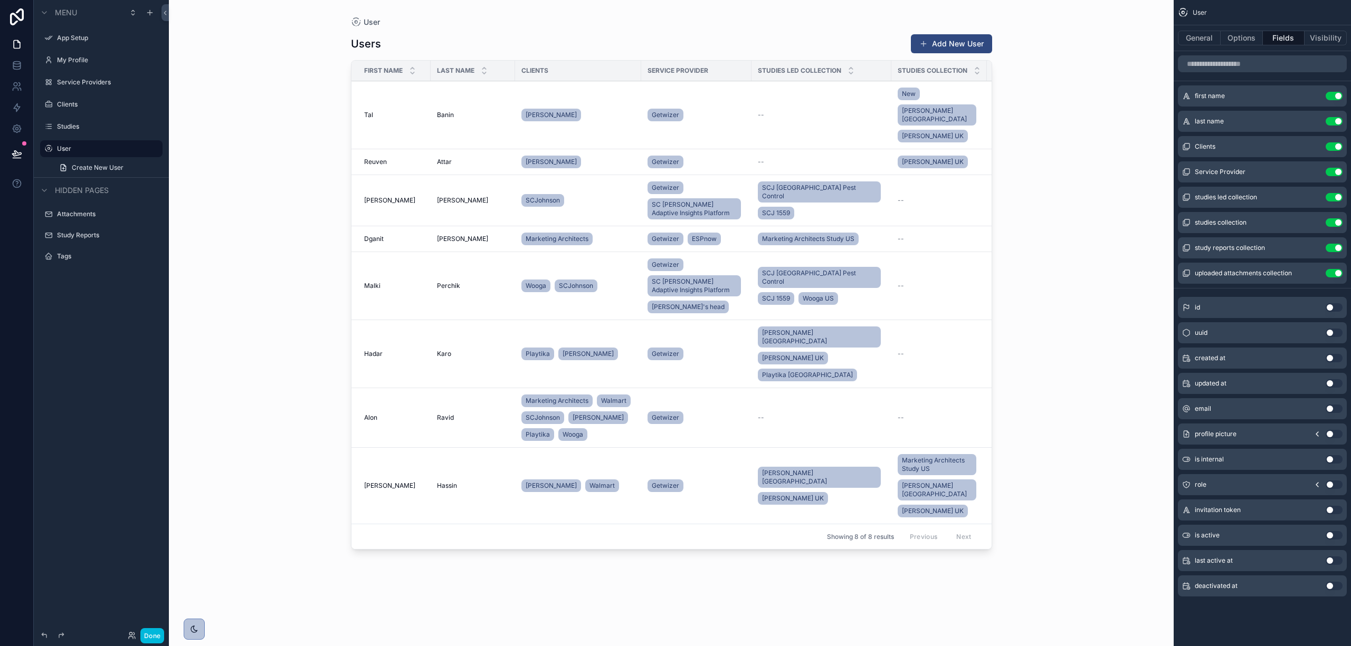
click at [1330, 406] on button "Use setting" at bounding box center [1334, 409] width 17 height 8
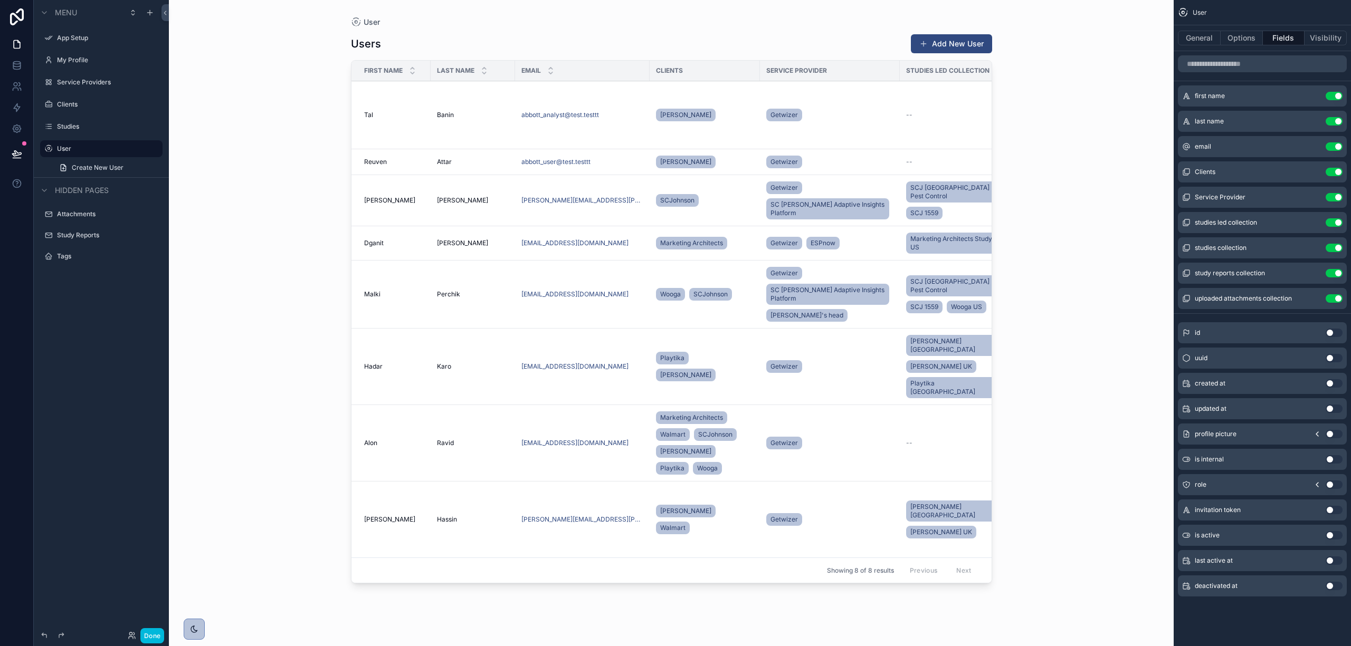
click at [1328, 487] on button "Use setting" at bounding box center [1334, 485] width 17 height 8
click at [1197, 32] on button "General" at bounding box center [1199, 38] width 43 height 15
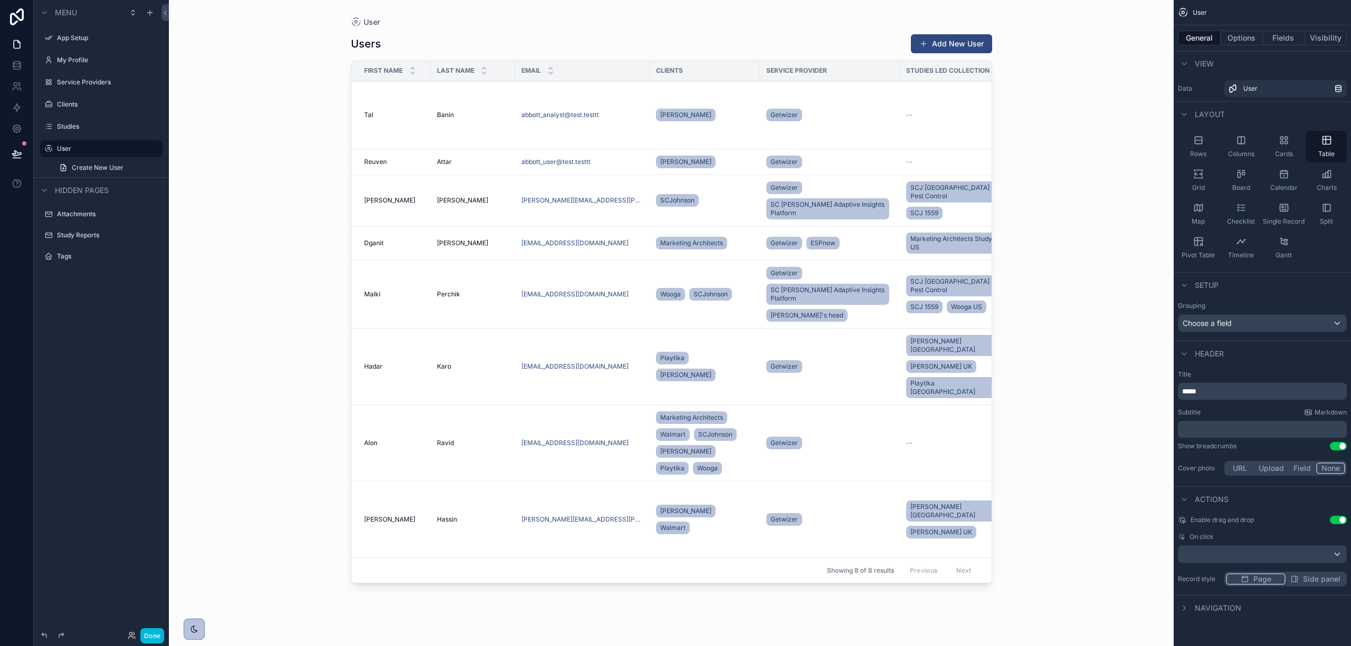
click at [1282, 140] on icon "scrollable content" at bounding box center [1284, 140] width 11 height 11
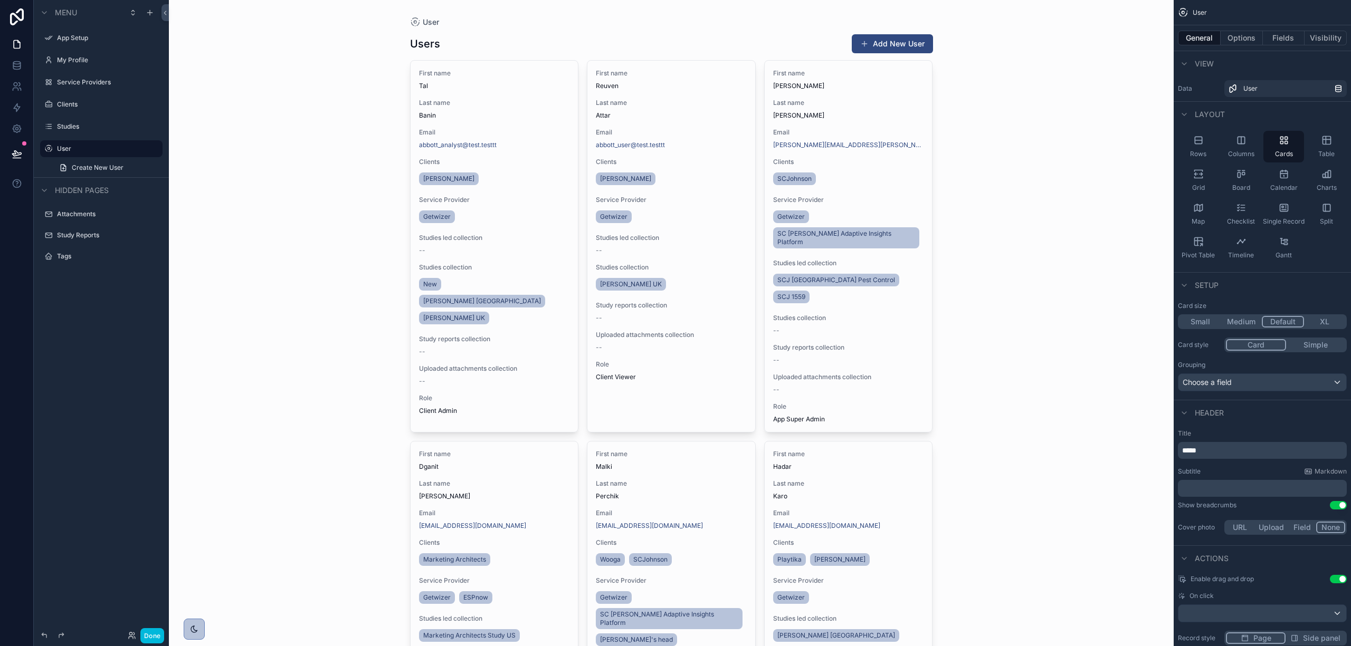
drag, startPoint x: 1250, startPoint y: 35, endPoint x: 1264, endPoint y: 39, distance: 15.2
click at [1261, 39] on button "Options" at bounding box center [1242, 38] width 42 height 15
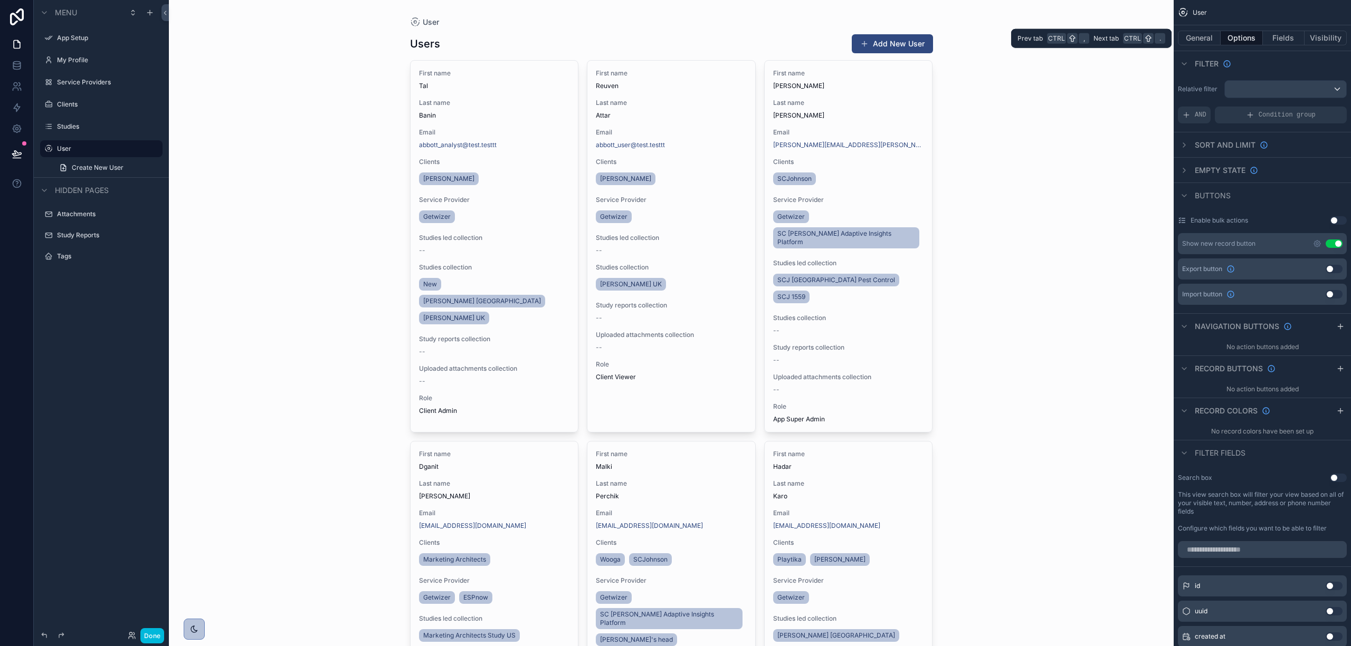
click at [1270, 38] on button "Fields" at bounding box center [1284, 38] width 42 height 15
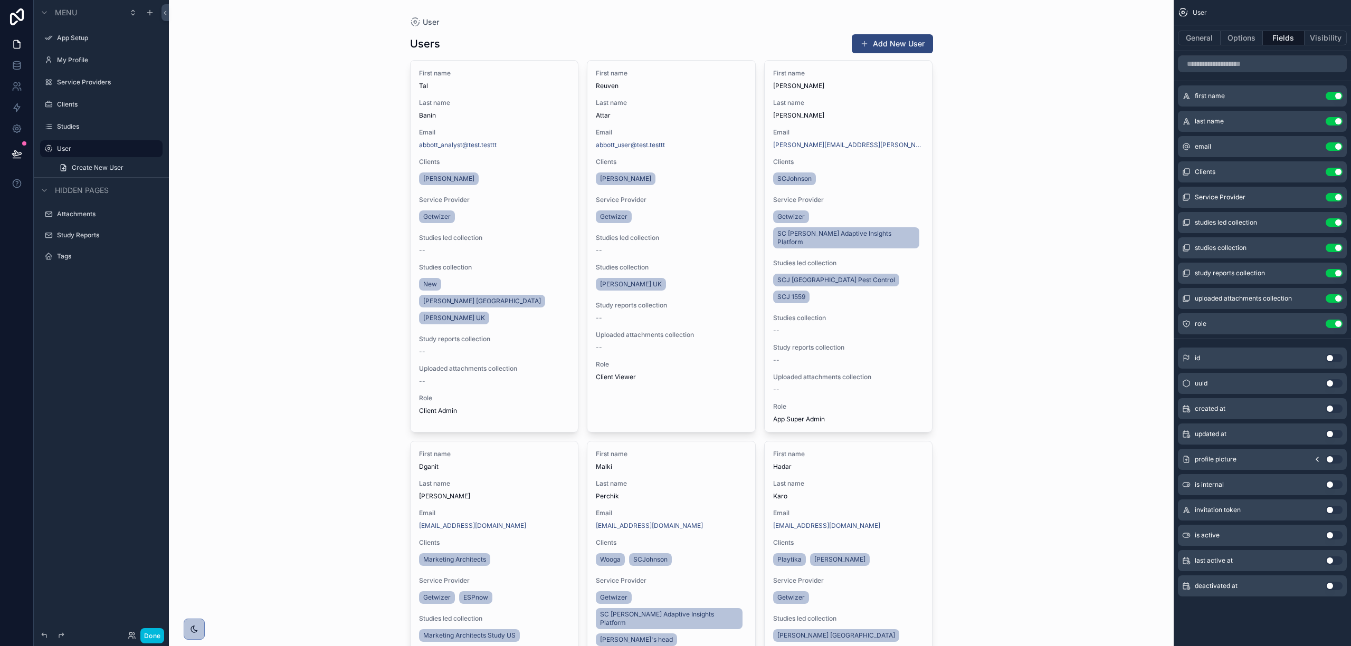
click at [1335, 299] on button "Use setting" at bounding box center [1334, 298] width 17 height 8
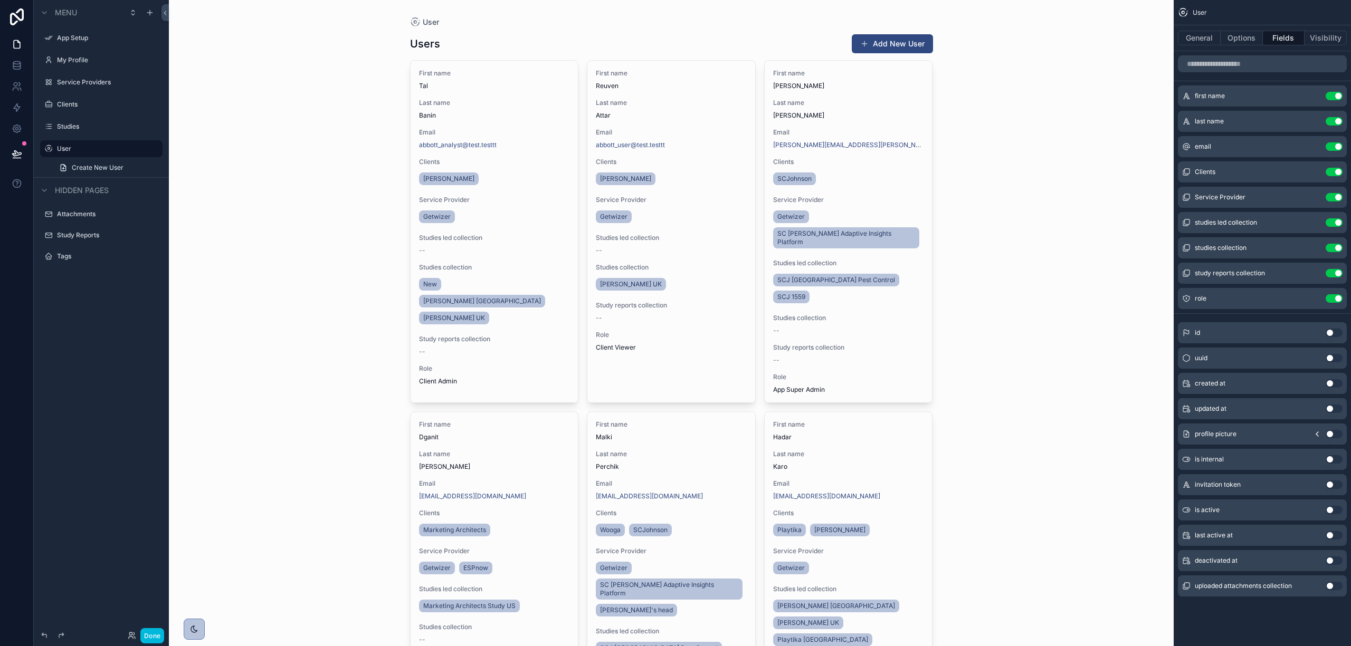
click at [1335, 271] on button "Use setting" at bounding box center [1334, 273] width 17 height 8
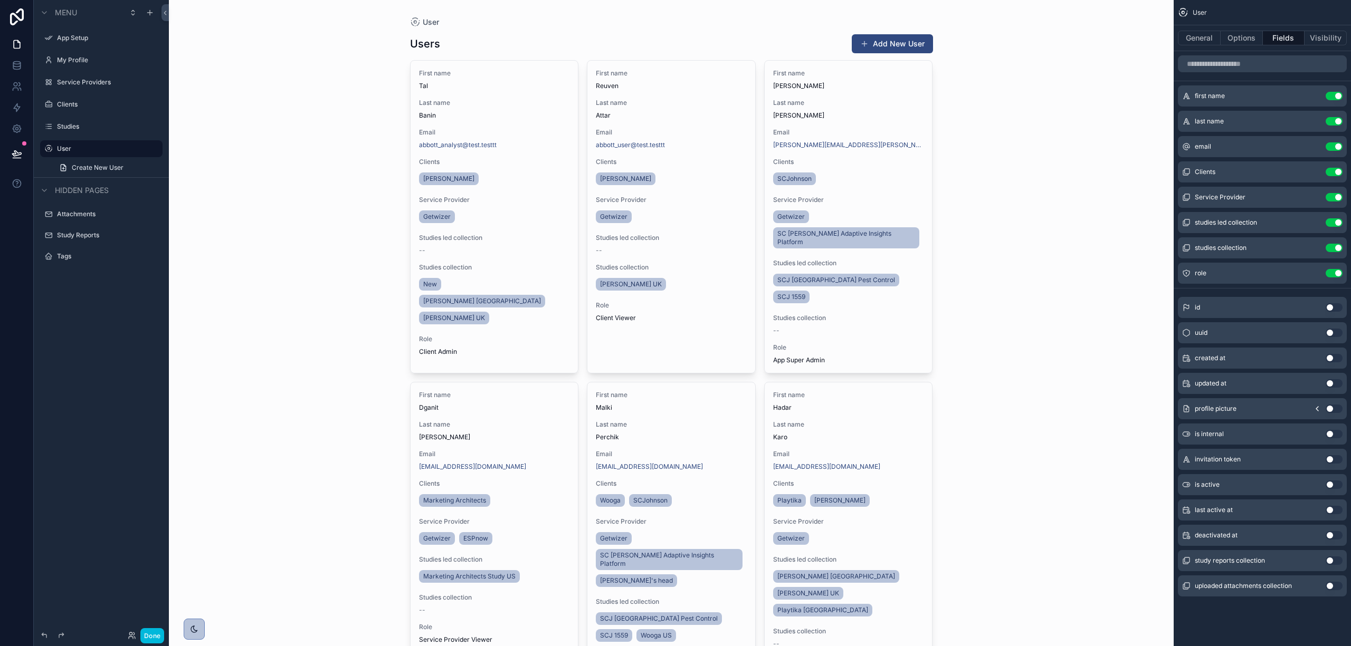
click at [1221, 225] on span "studies led collection" at bounding box center [1226, 222] width 62 height 8
click at [0, 0] on icon "scrollable content" at bounding box center [0, 0] width 0 height 0
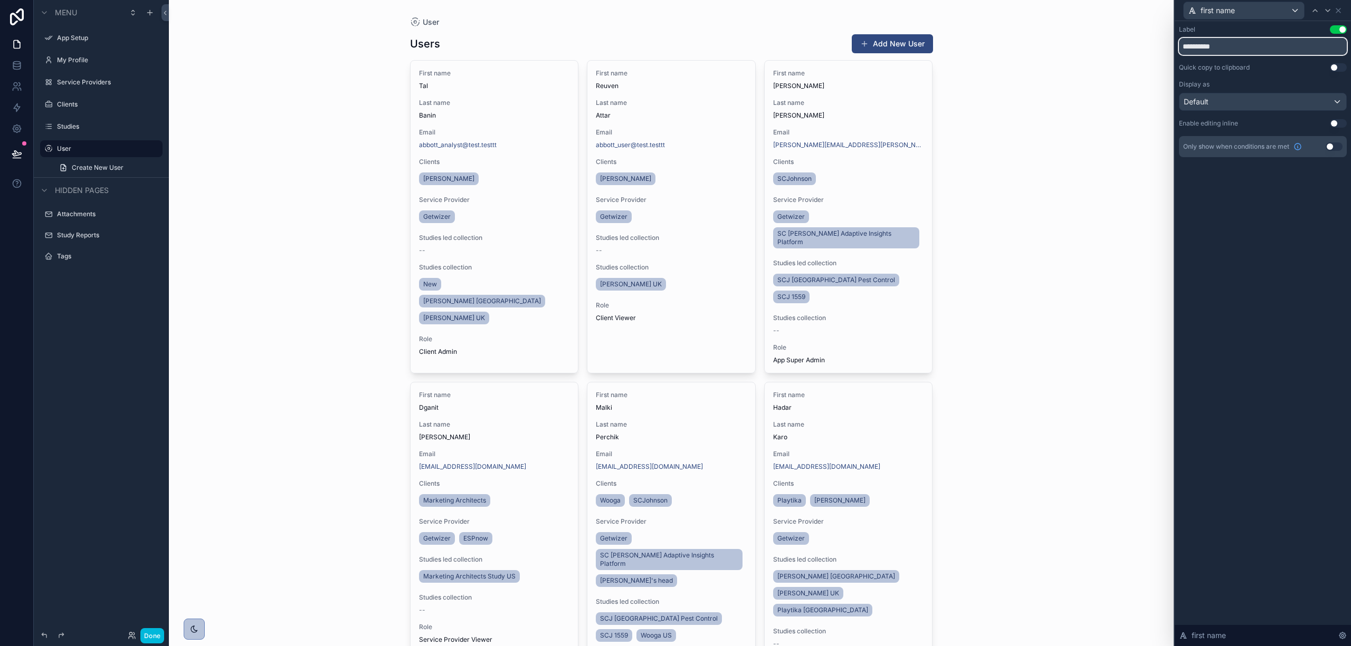
click at [1205, 46] on input "**********" at bounding box center [1263, 46] width 168 height 17
click at [1245, 275] on div "**********" at bounding box center [1263, 333] width 176 height 625
click at [1196, 58] on div "**********" at bounding box center [1263, 91] width 168 height 132
click at [1220, 36] on div "**********" at bounding box center [1263, 40] width 168 height 30
click at [1219, 45] on input "**********" at bounding box center [1263, 46] width 168 height 17
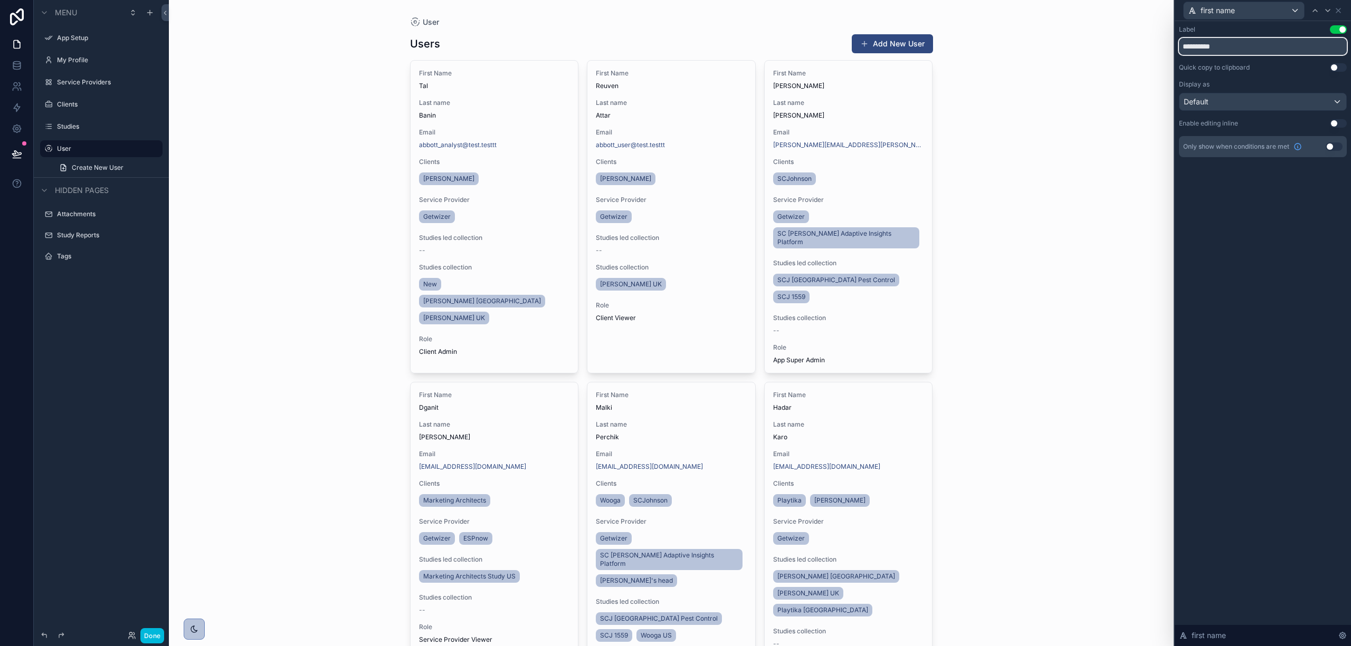
type input "**********"
click at [1265, 247] on div "**********" at bounding box center [1263, 333] width 176 height 625
click at [1235, 103] on div "Default" at bounding box center [1262, 101] width 167 height 17
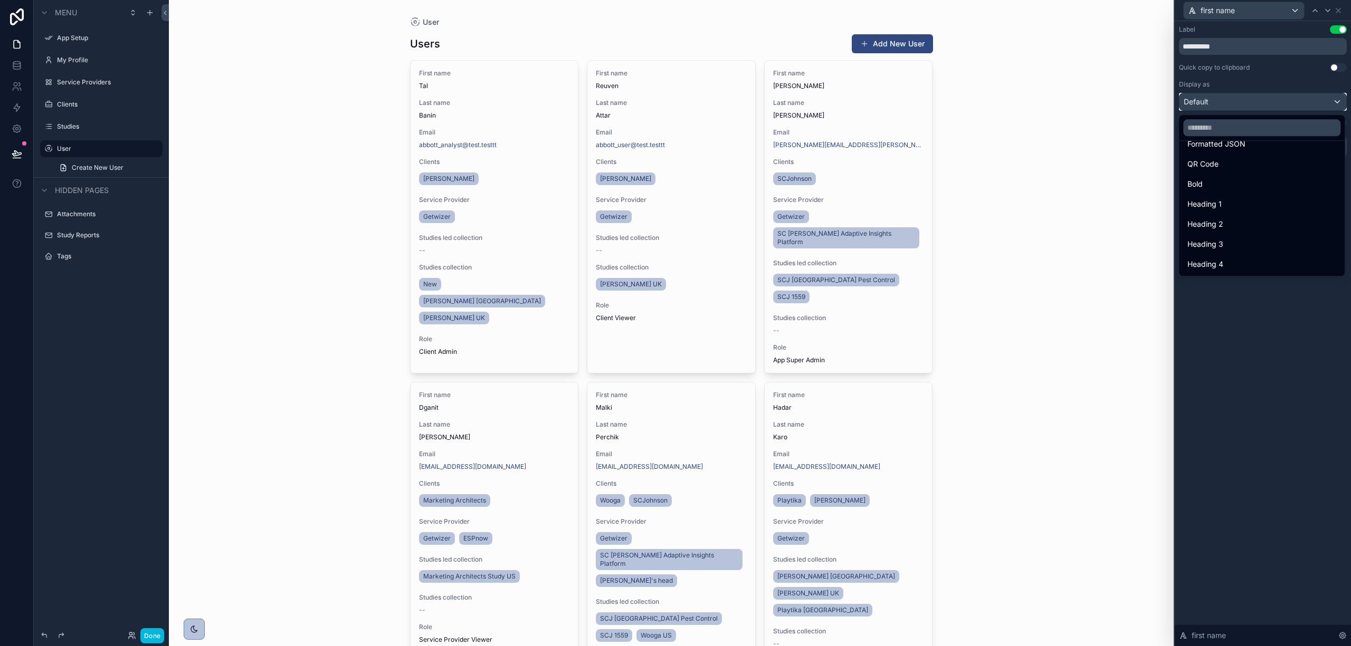
scroll to position [45, 0]
click at [1255, 161] on div "Button" at bounding box center [1261, 154] width 161 height 19
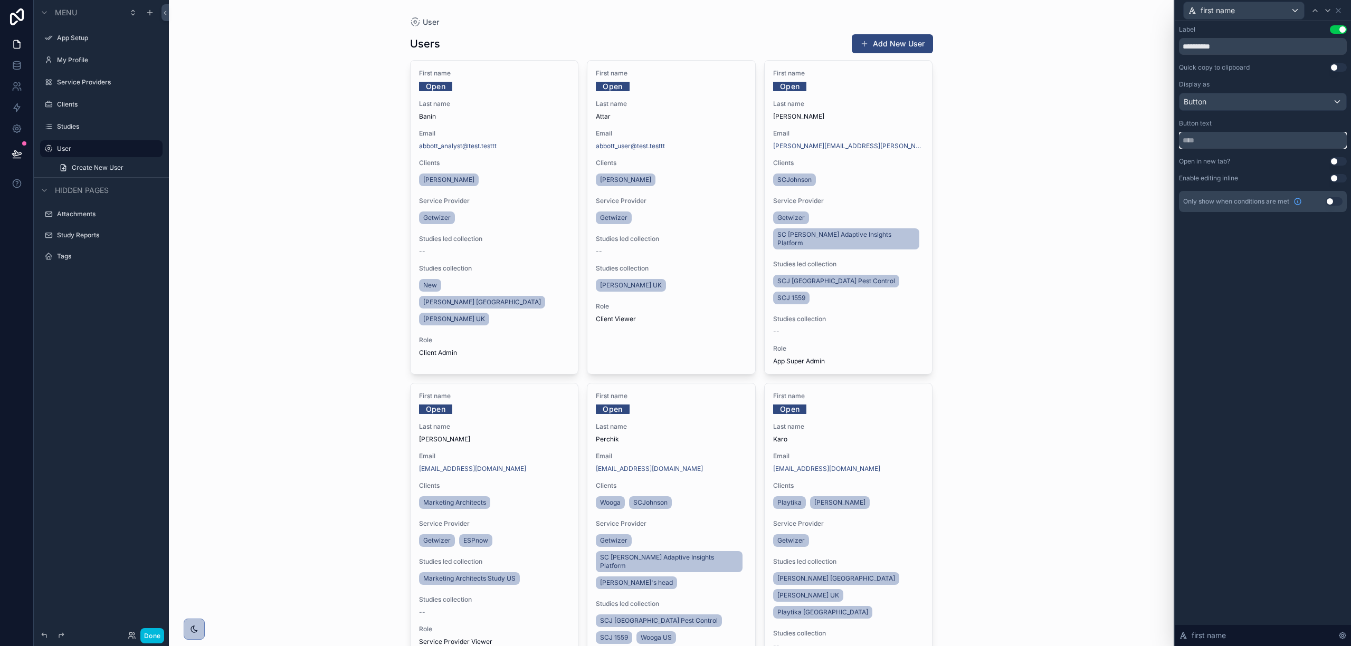
click at [1250, 138] on input "text" at bounding box center [1263, 140] width 168 height 17
click at [1247, 103] on div "Button" at bounding box center [1262, 101] width 167 height 17
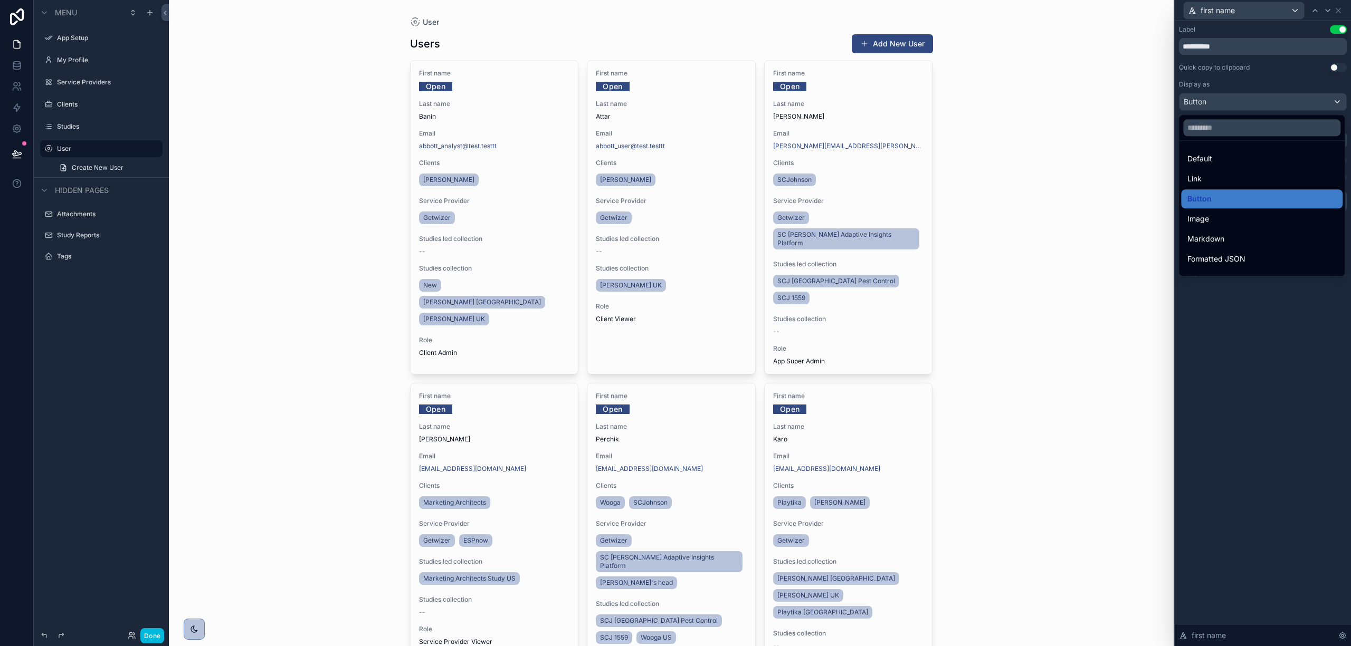
click at [1246, 164] on div "Default" at bounding box center [1261, 159] width 149 height 13
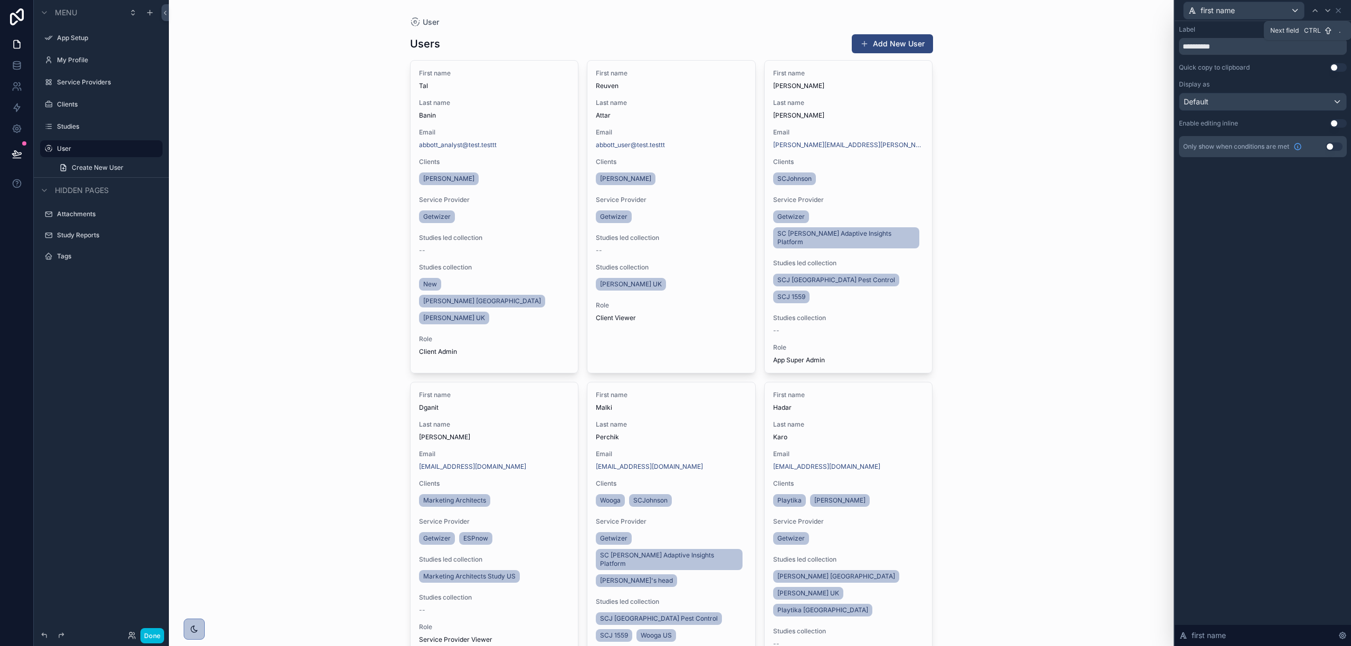
click at [1325, 9] on icon at bounding box center [1327, 10] width 8 height 8
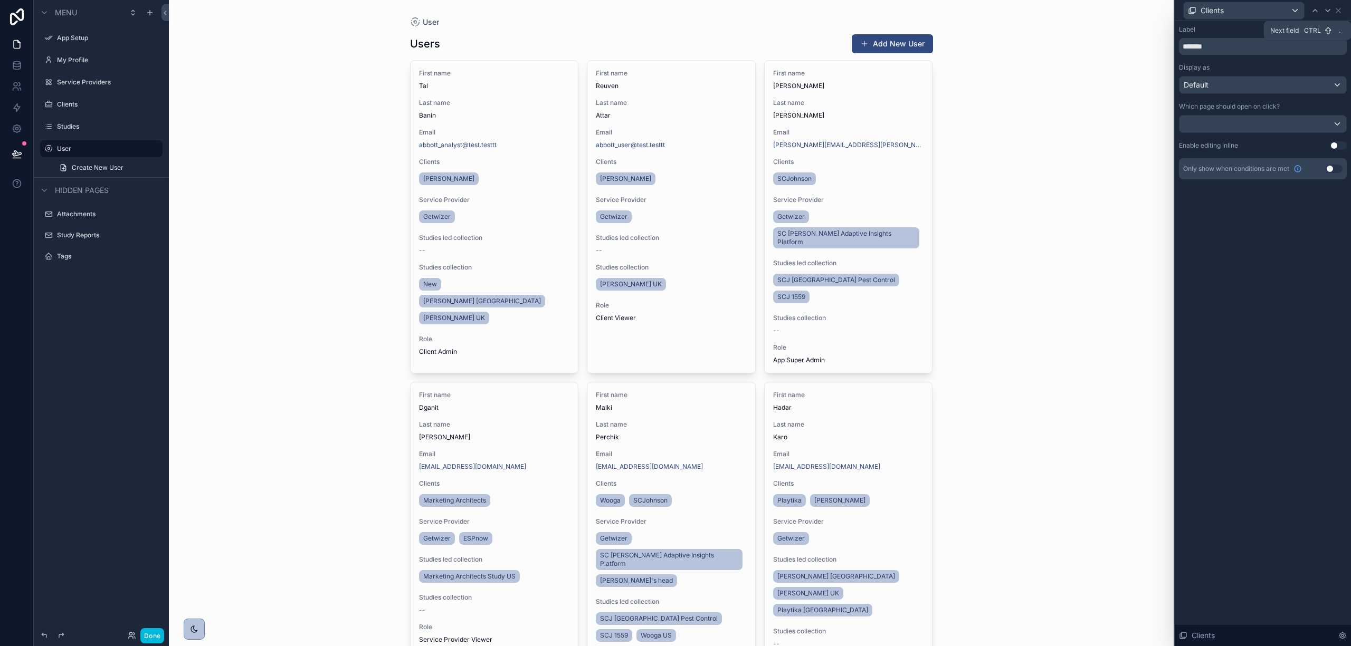
click at [1325, 9] on icon at bounding box center [1327, 10] width 8 height 8
click at [1330, 171] on button "Use setting" at bounding box center [1334, 169] width 17 height 8
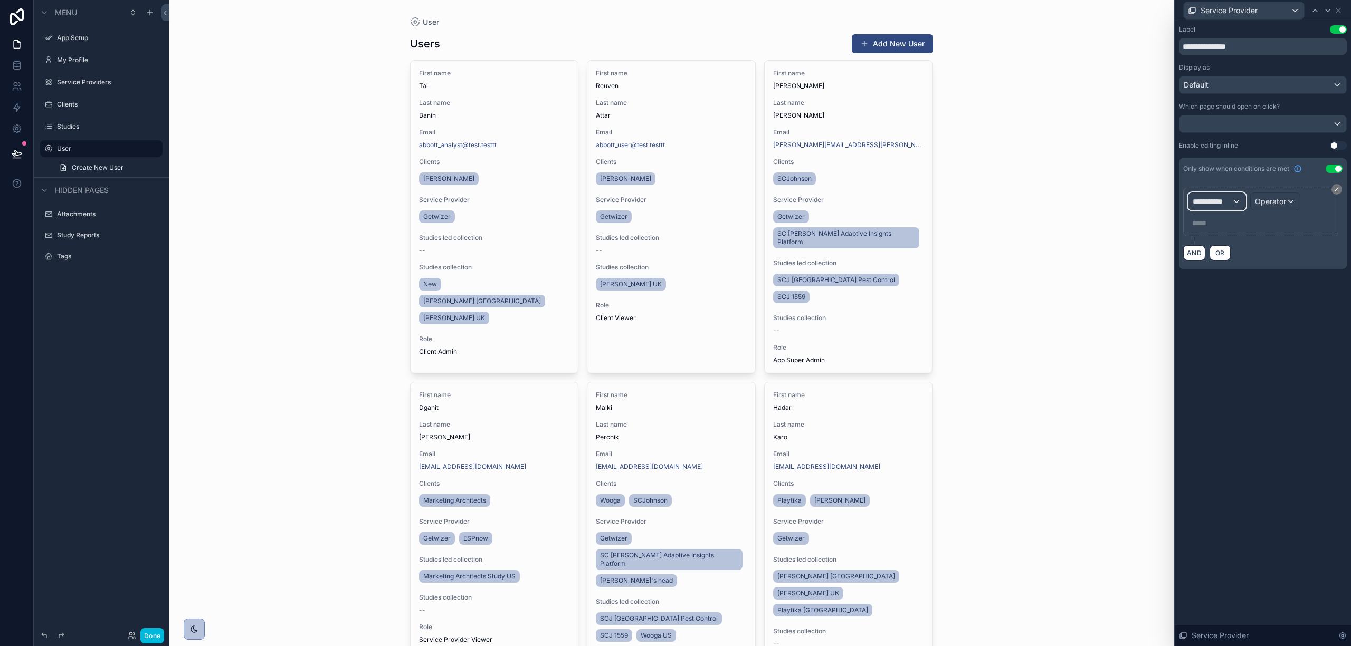
click at [1208, 208] on div "**********" at bounding box center [1216, 201] width 57 height 17
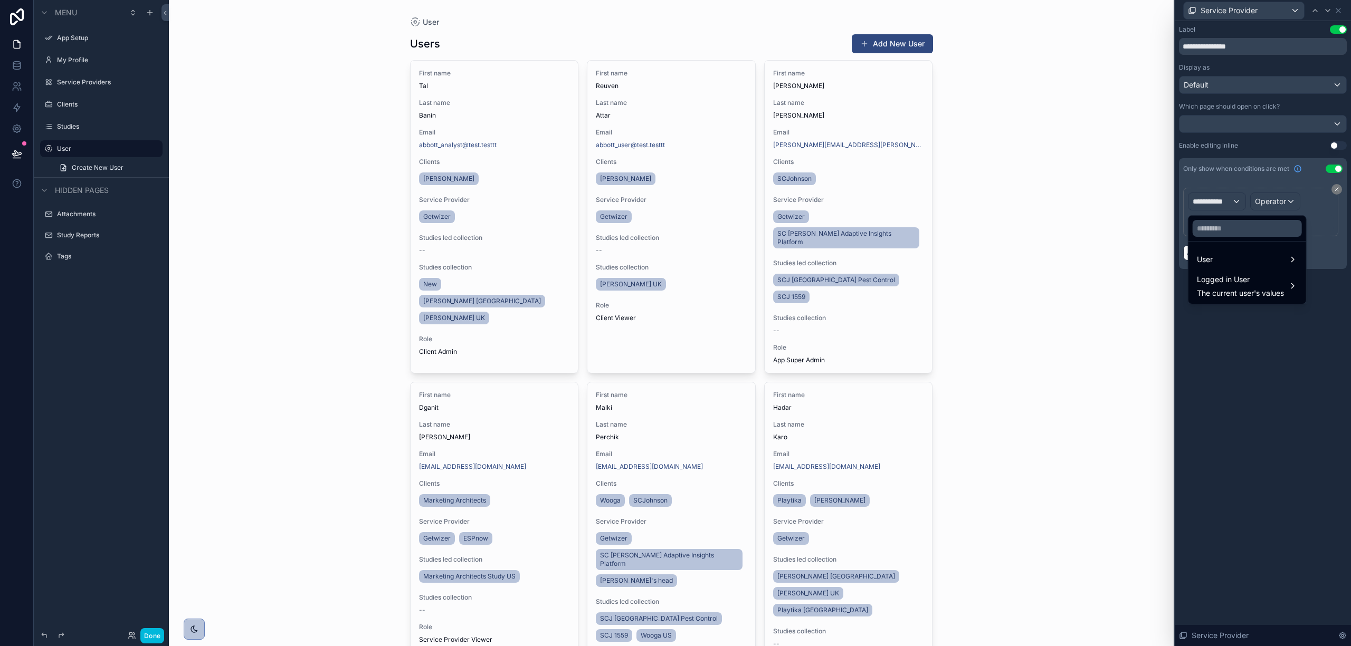
click at [1229, 277] on span "Logged in User" at bounding box center [1240, 279] width 87 height 13
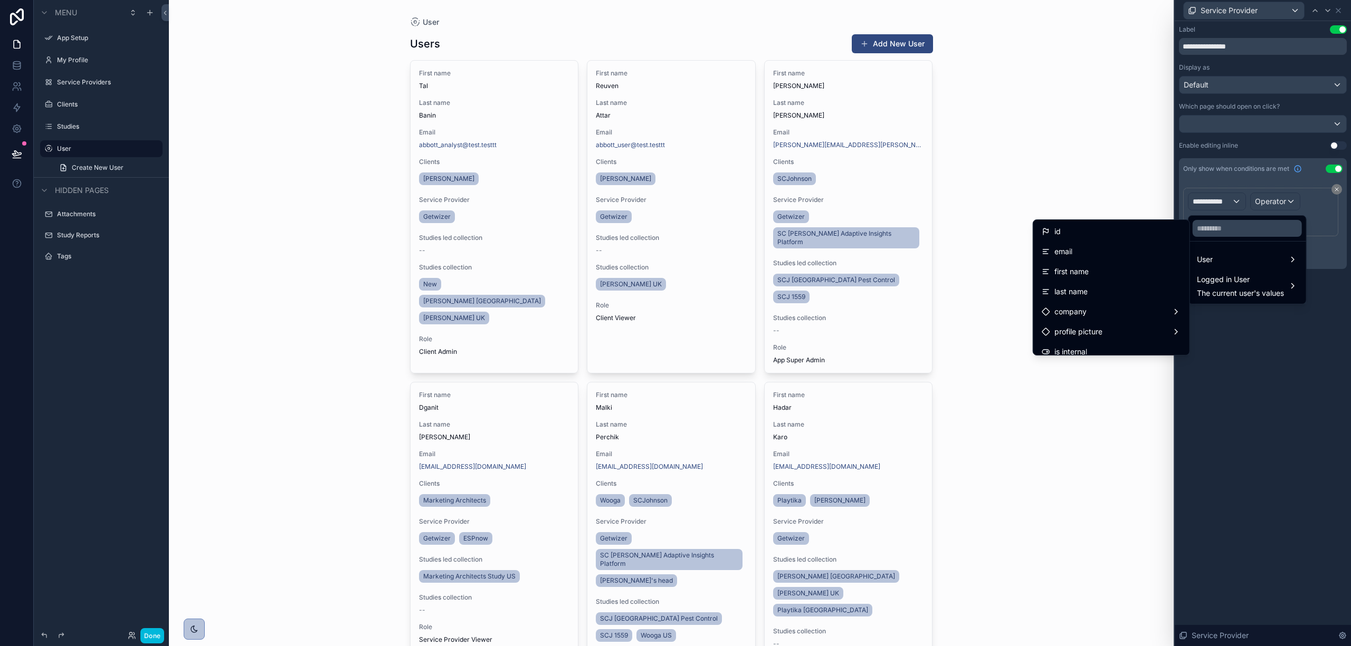
scroll to position [70, 0]
click at [1081, 302] on div "role" at bounding box center [1111, 302] width 139 height 13
click at [1109, 303] on div "role" at bounding box center [1111, 302] width 139 height 13
click at [1170, 304] on div "role" at bounding box center [1111, 301] width 152 height 19
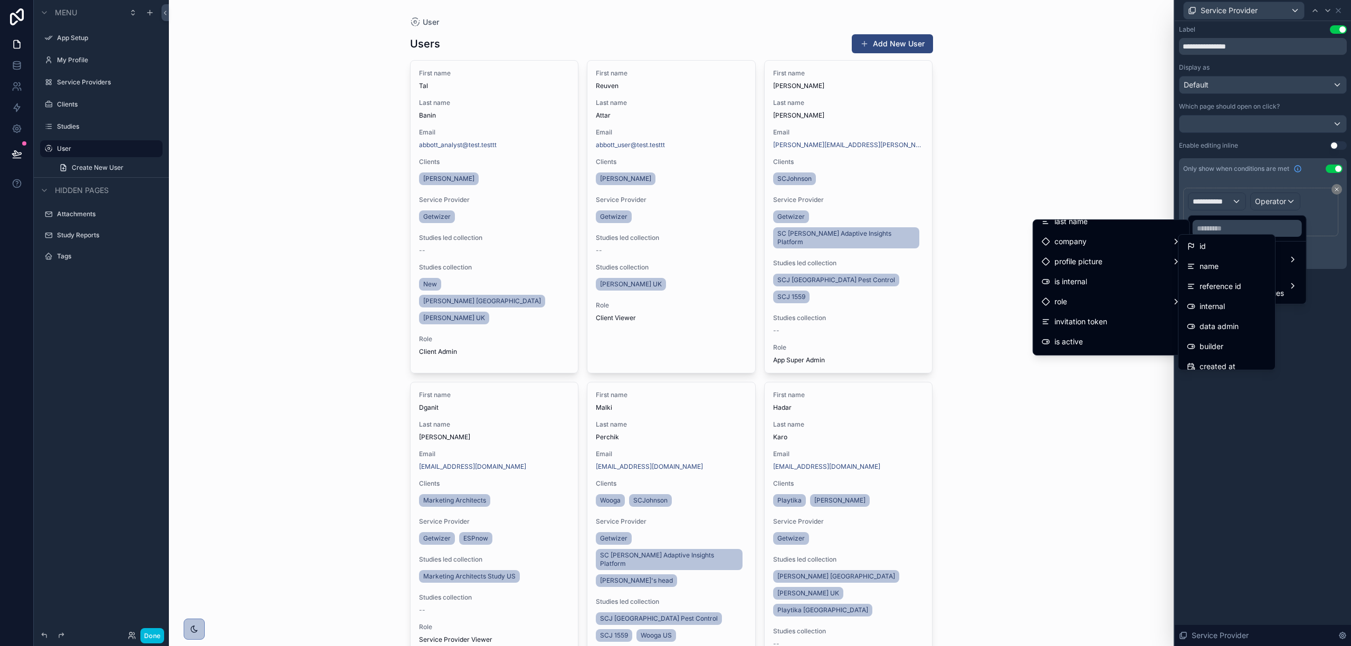
click at [1233, 273] on div "name" at bounding box center [1226, 266] width 92 height 19
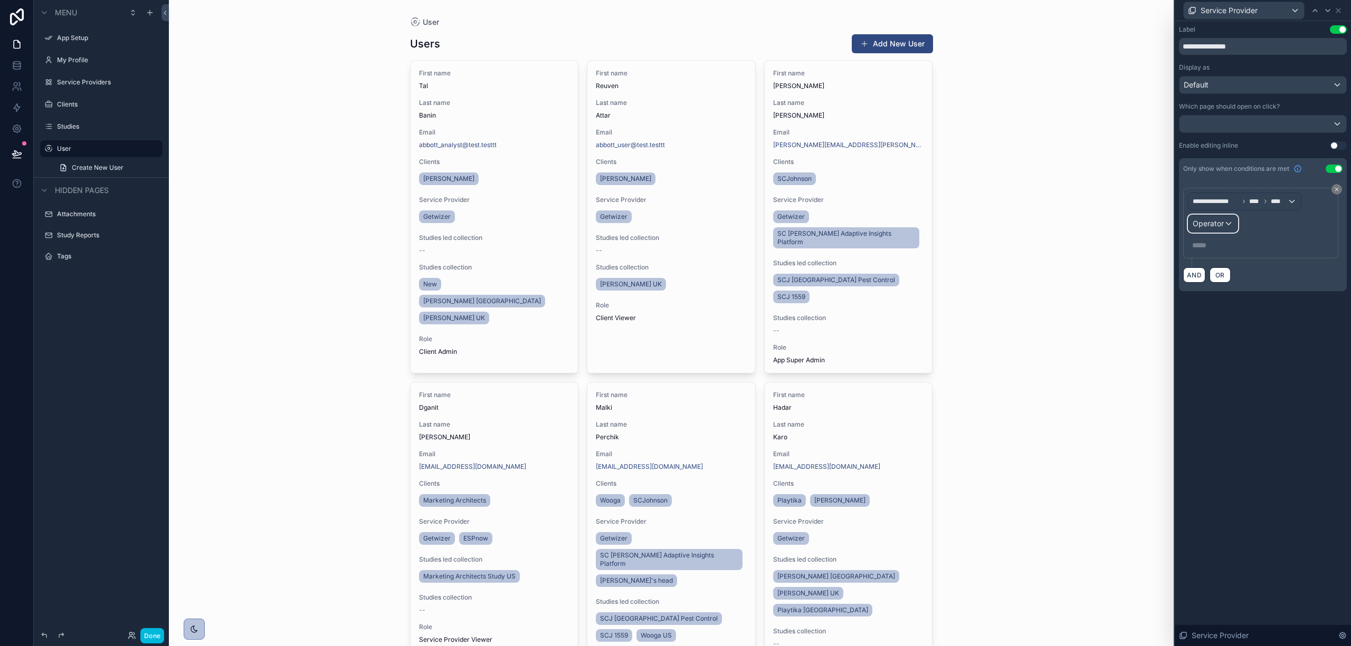
click at [1229, 222] on div "Operator" at bounding box center [1212, 223] width 49 height 17
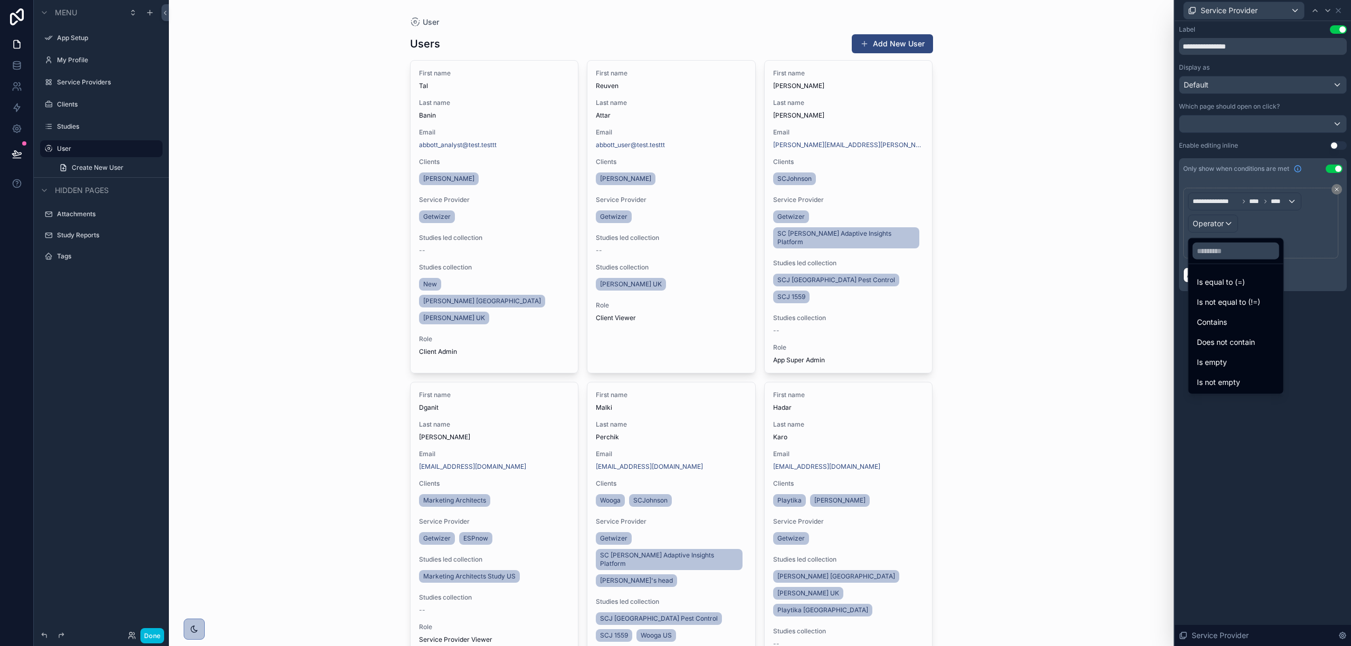
click at [1279, 223] on div at bounding box center [1263, 323] width 176 height 646
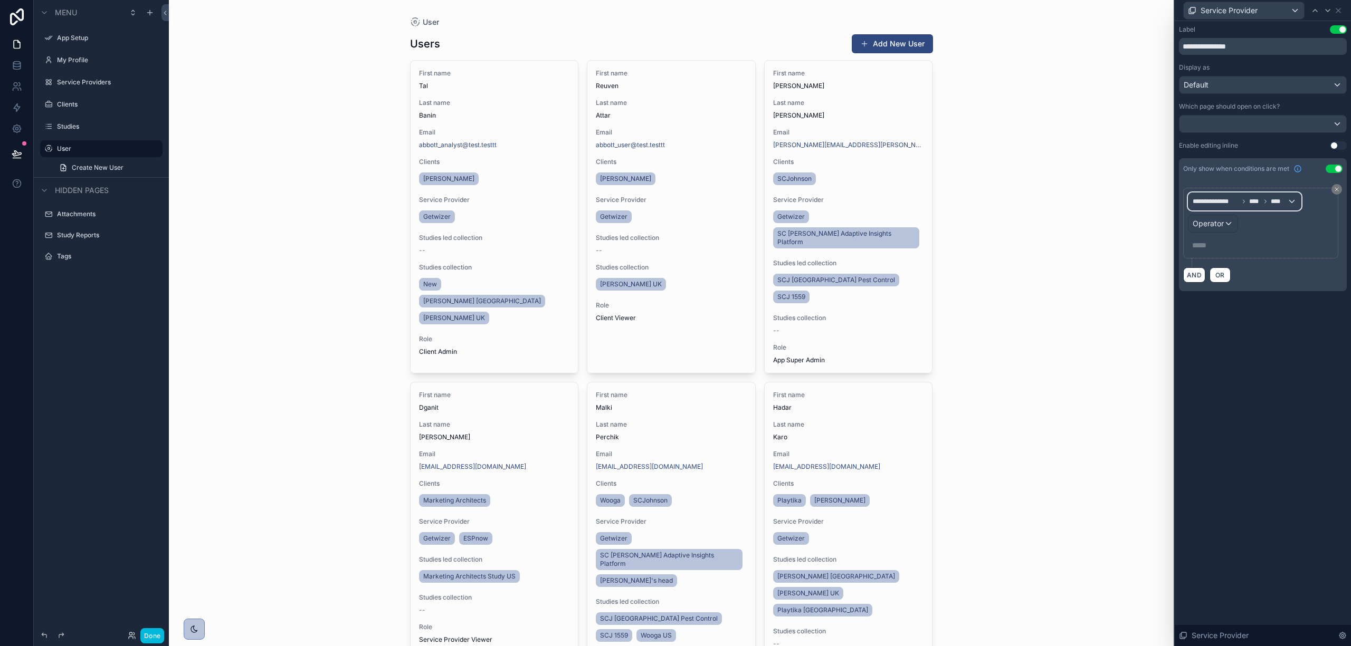
click at [1278, 205] on span "****" at bounding box center [1279, 201] width 16 height 8
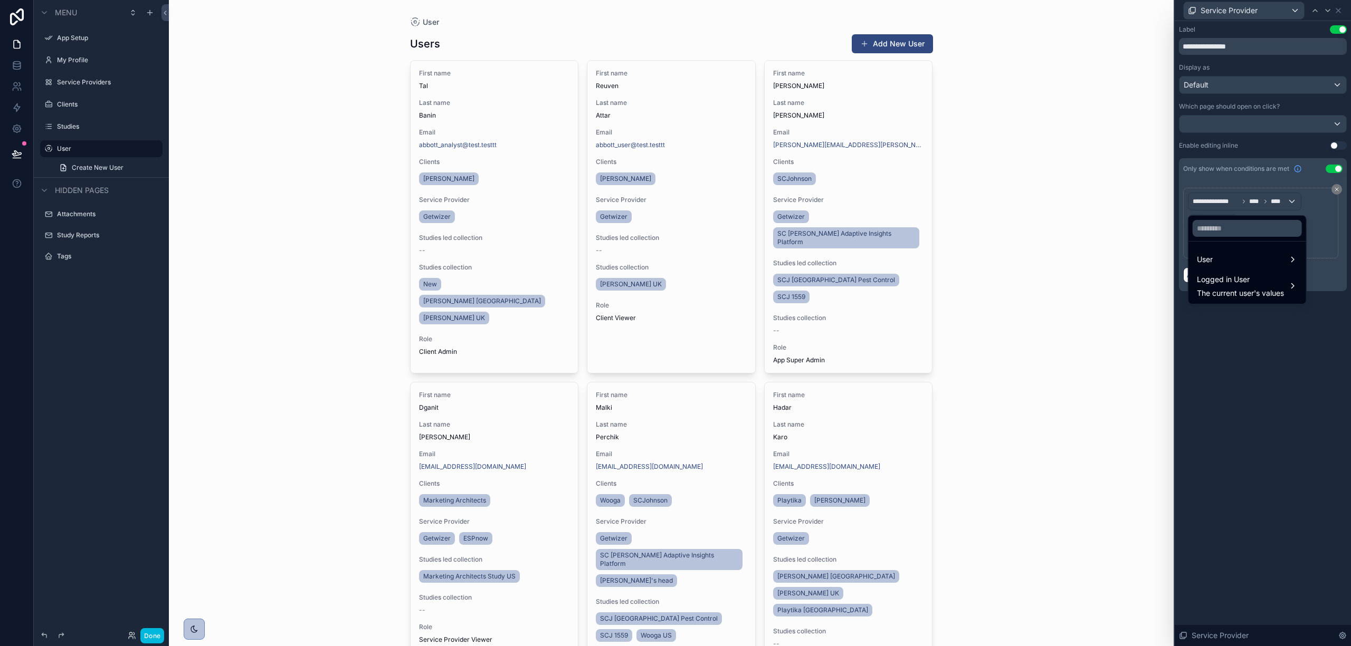
click at [1244, 286] on div "Logged in User The current user's values" at bounding box center [1240, 285] width 87 height 25
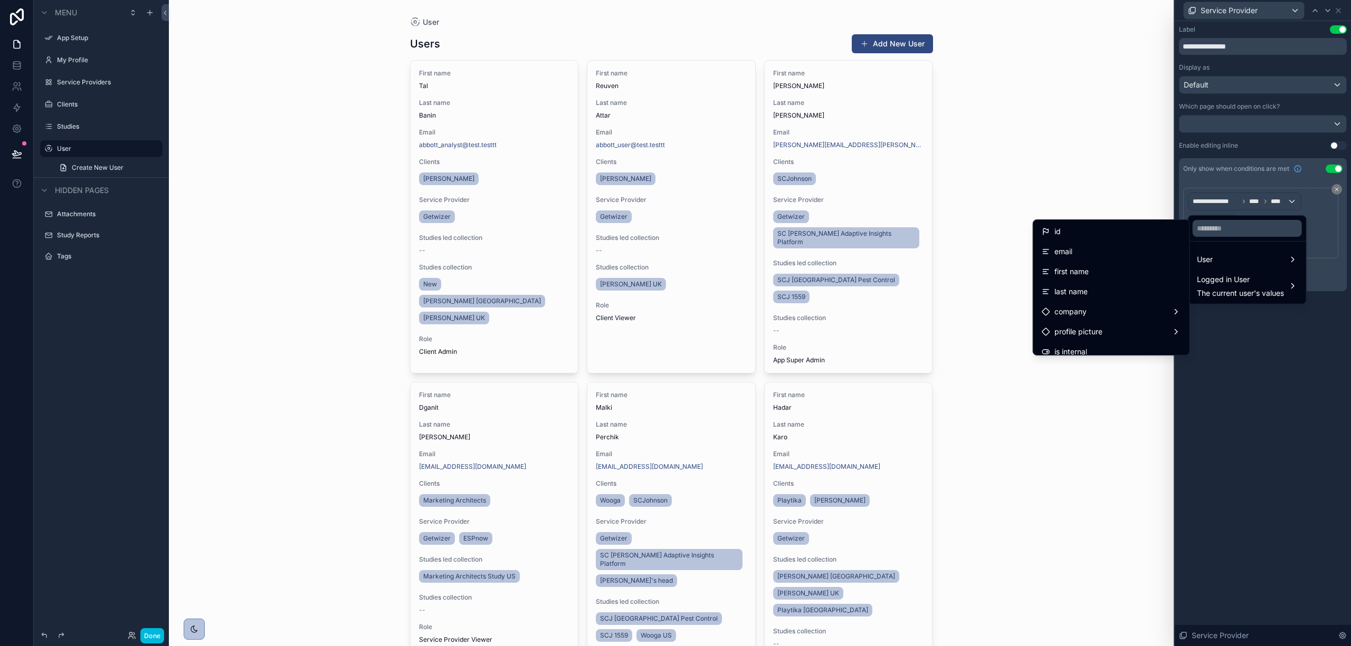
scroll to position [70, 0]
click at [1124, 301] on div "role" at bounding box center [1111, 302] width 139 height 13
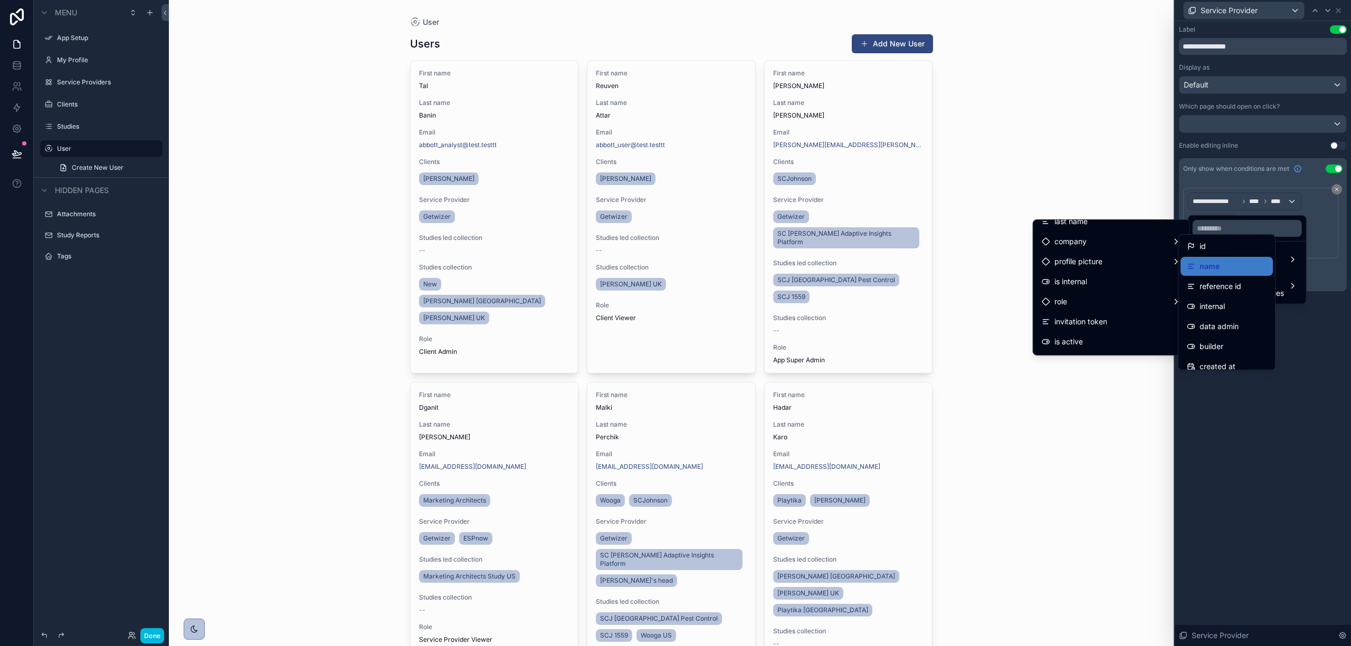
click at [1240, 250] on div "id" at bounding box center [1227, 246] width 80 height 13
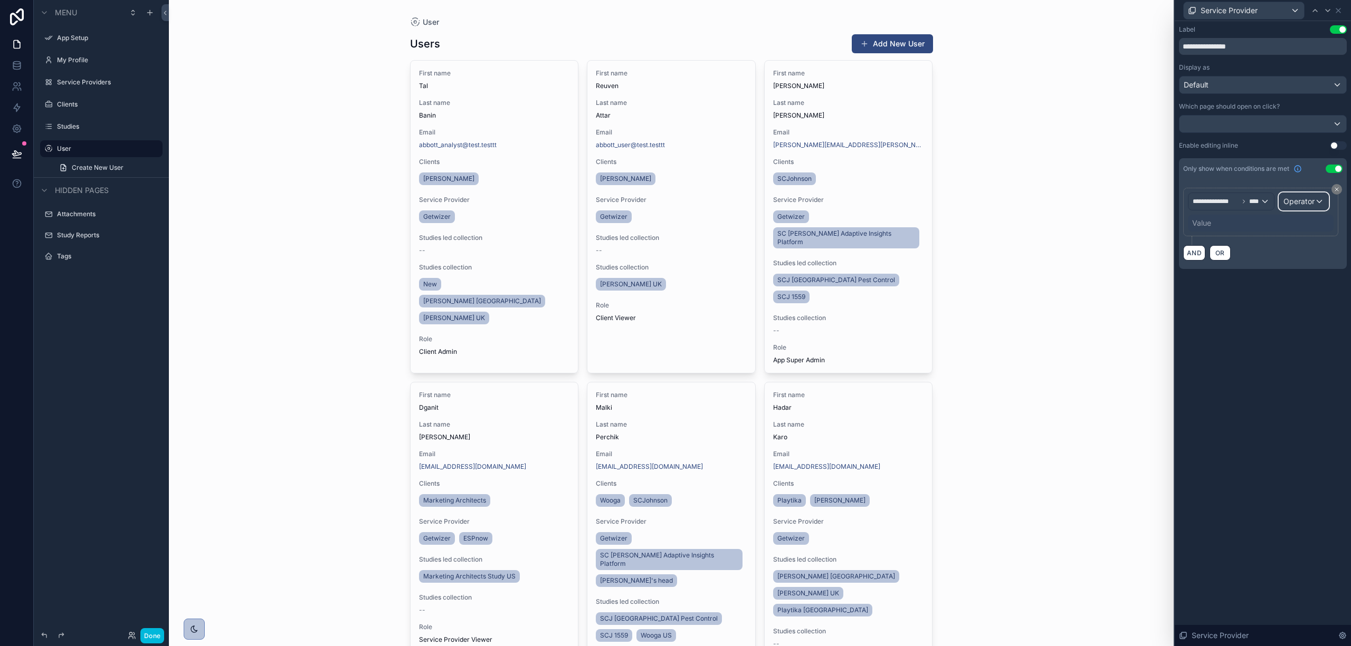
click at [1316, 203] on div "Operator" at bounding box center [1303, 201] width 49 height 17
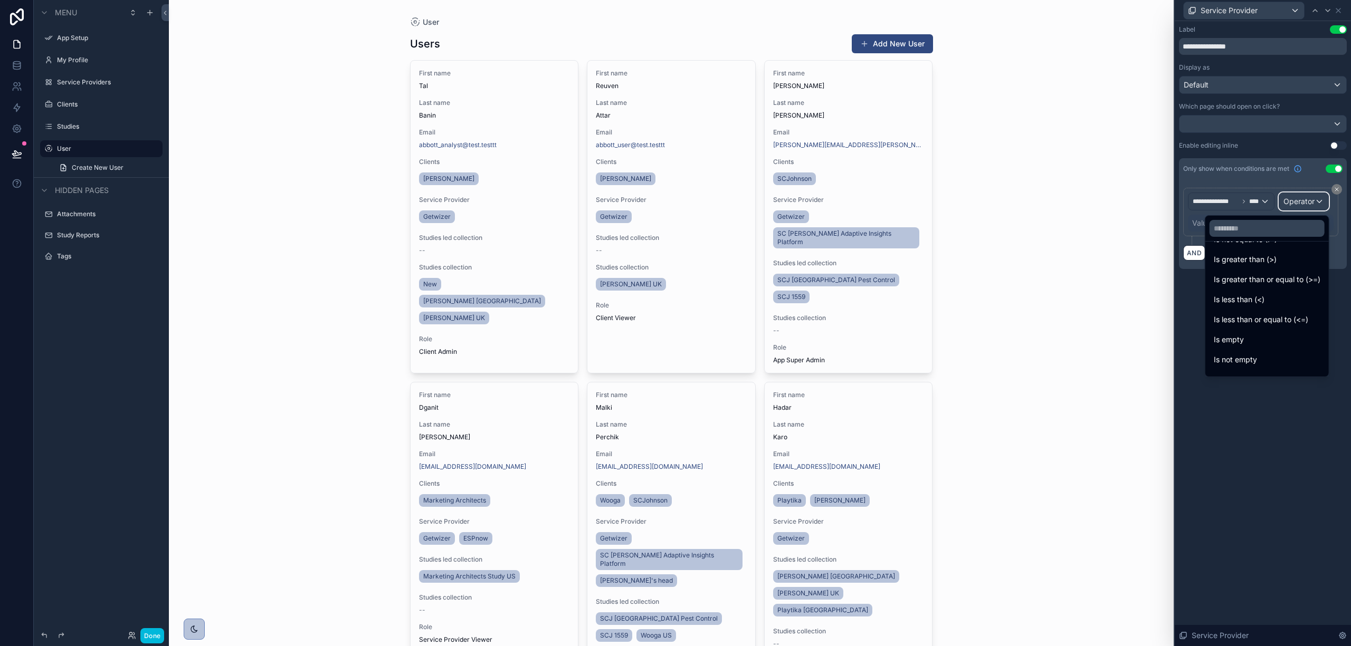
scroll to position [75, 0]
click at [1257, 341] on div "Is one of" at bounding box center [1267, 345] width 107 height 13
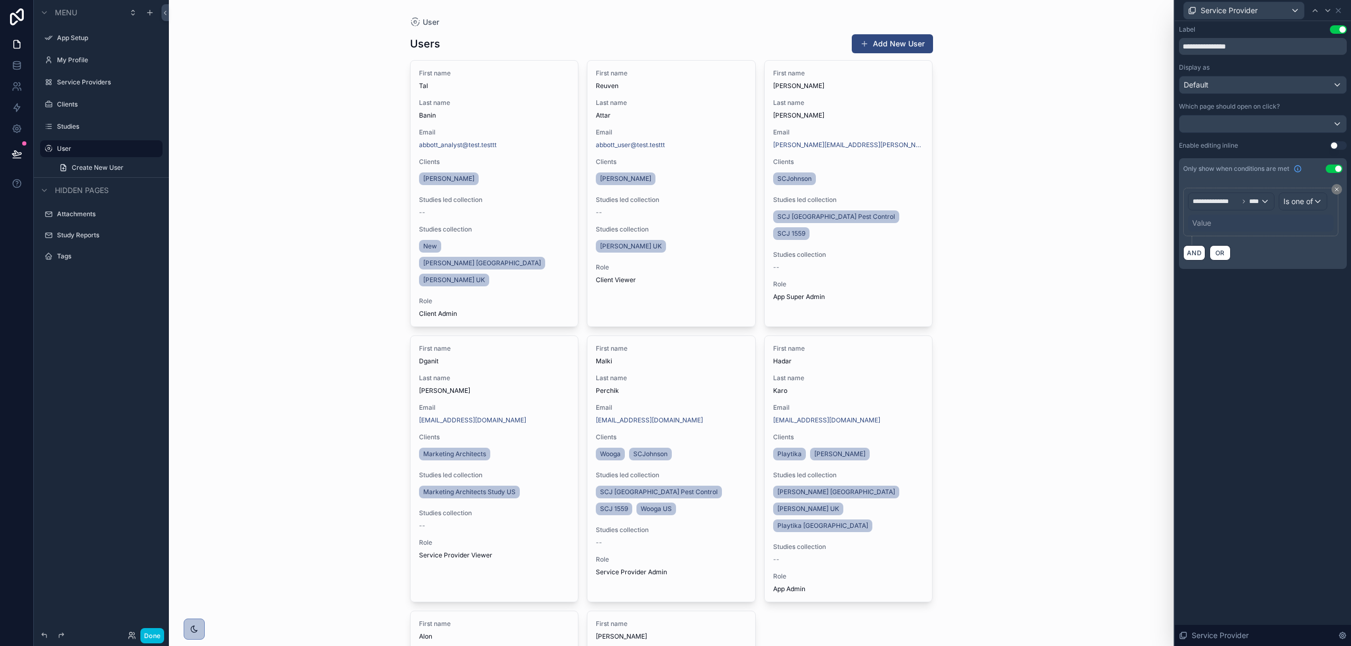
click at [1211, 222] on div "Value" at bounding box center [1201, 223] width 19 height 11
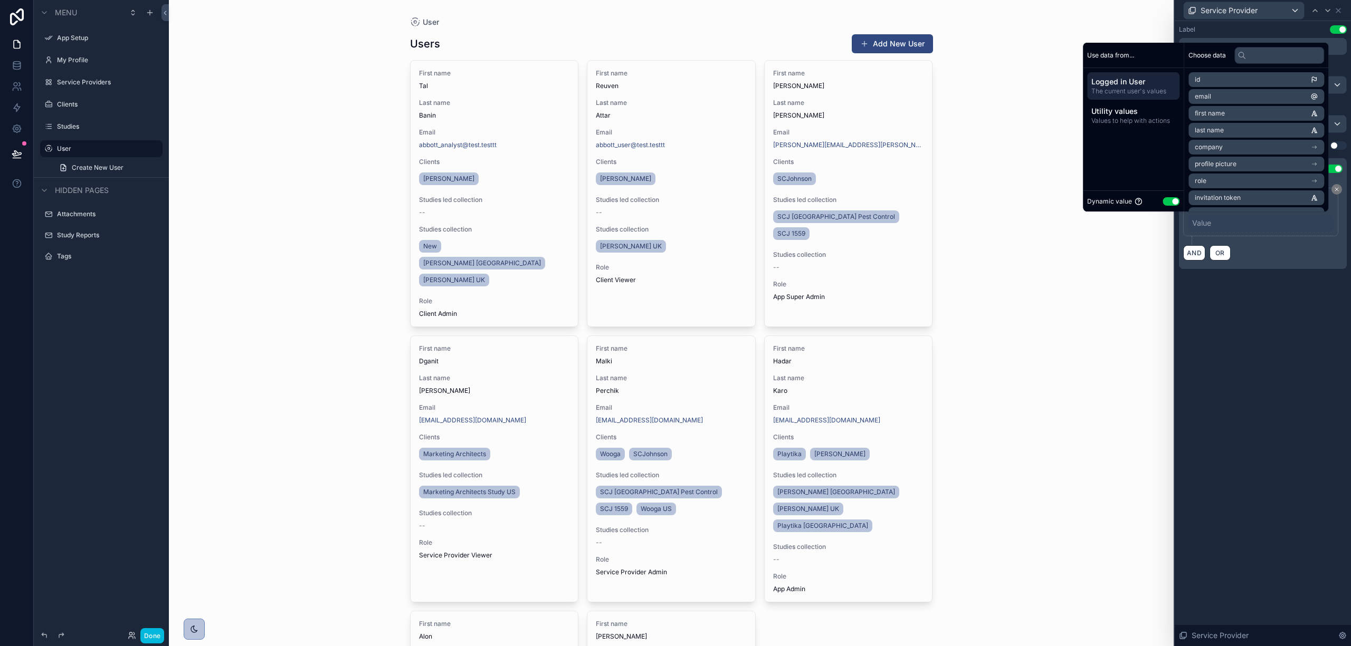
click at [1167, 203] on button "Use setting" at bounding box center [1171, 201] width 17 height 8
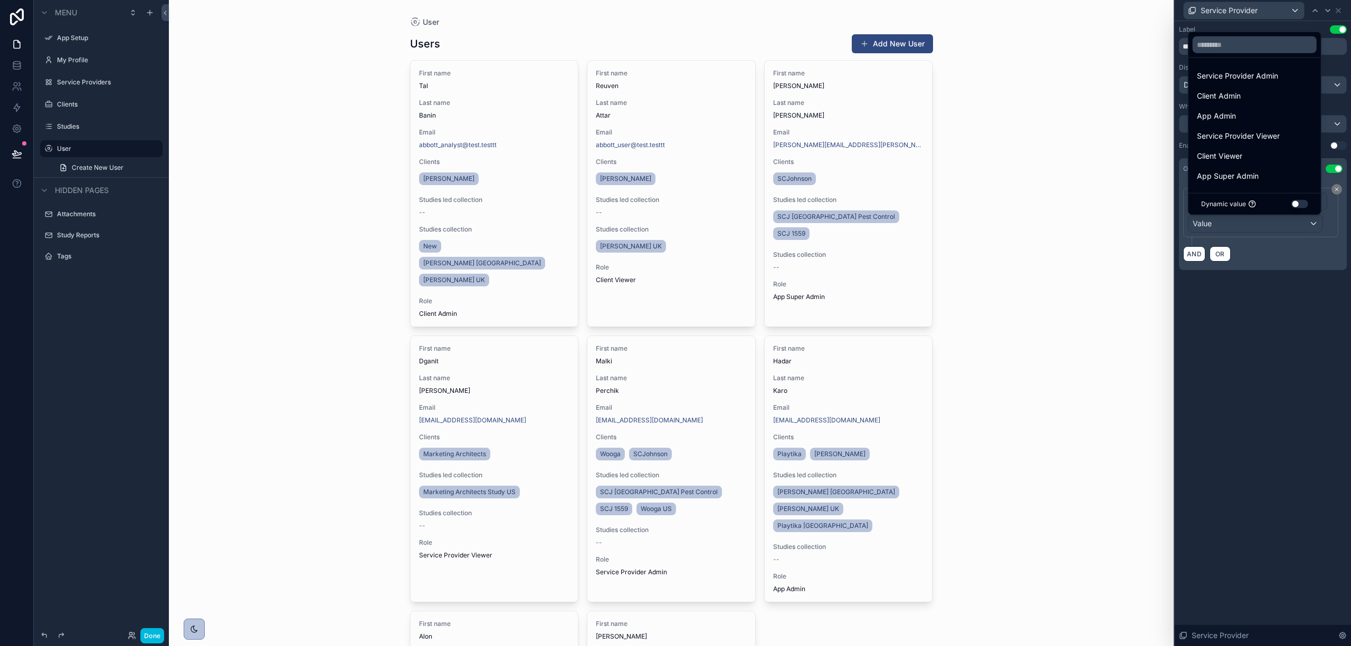
click at [1251, 79] on span "Service Provider Admin" at bounding box center [1237, 76] width 81 height 13
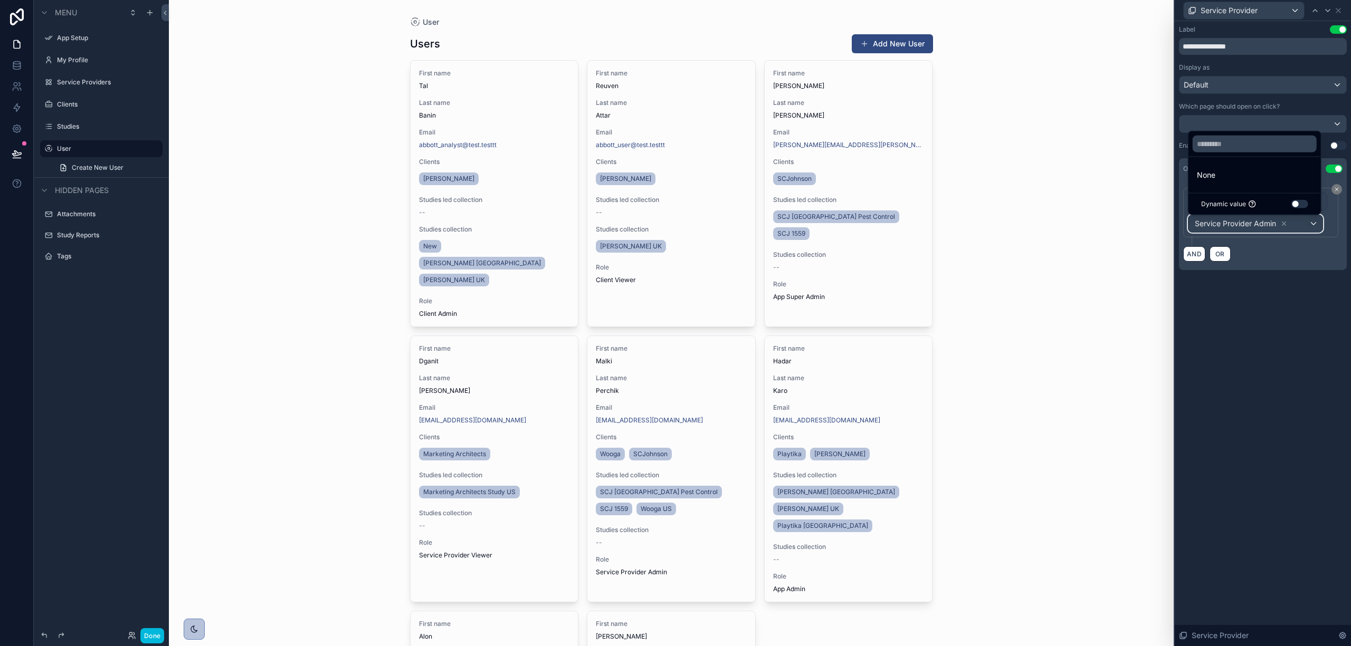
click at [1303, 223] on div "Service Provider Admin" at bounding box center [1255, 223] width 134 height 17
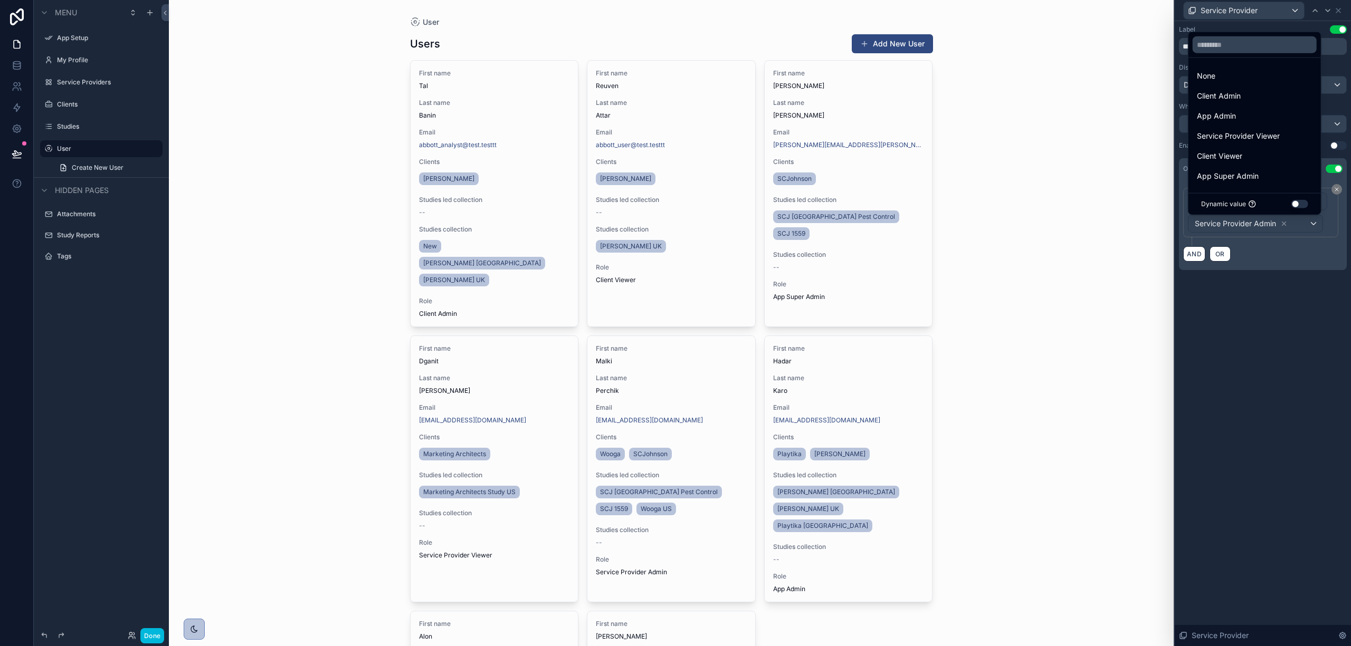
click at [1253, 114] on div "App Admin" at bounding box center [1255, 116] width 116 height 13
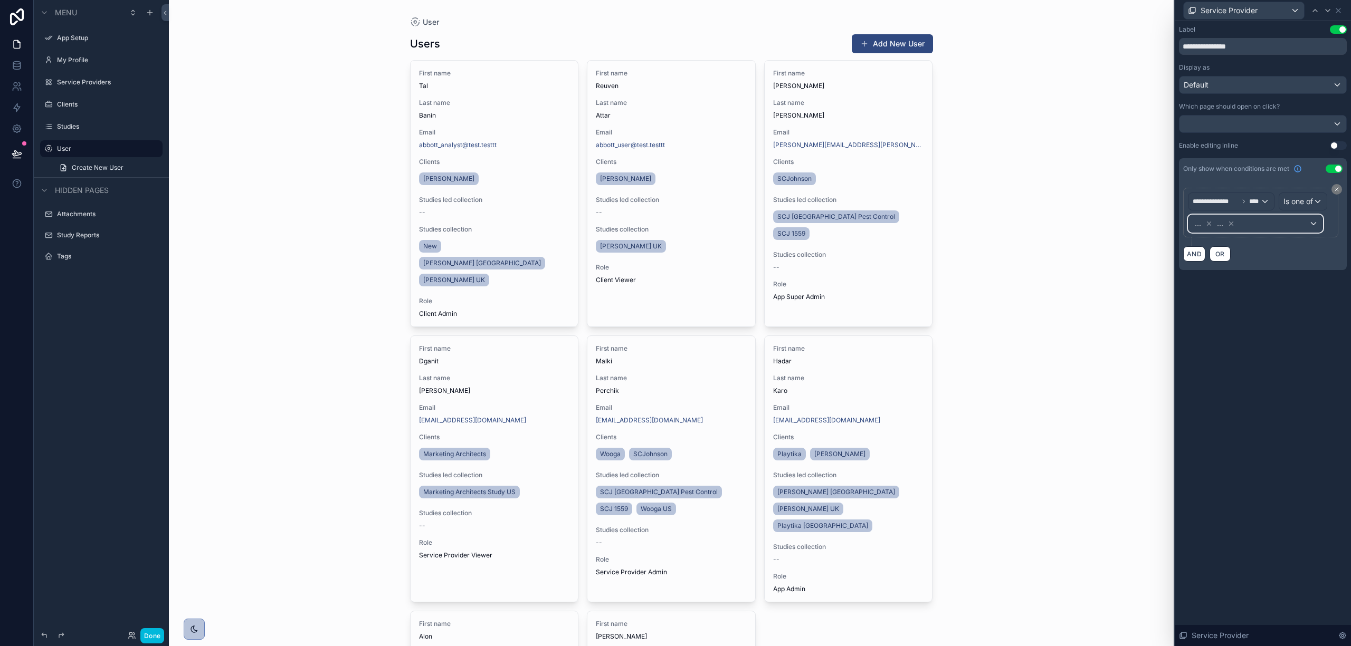
click at [1311, 230] on div "... ..." at bounding box center [1255, 223] width 134 height 17
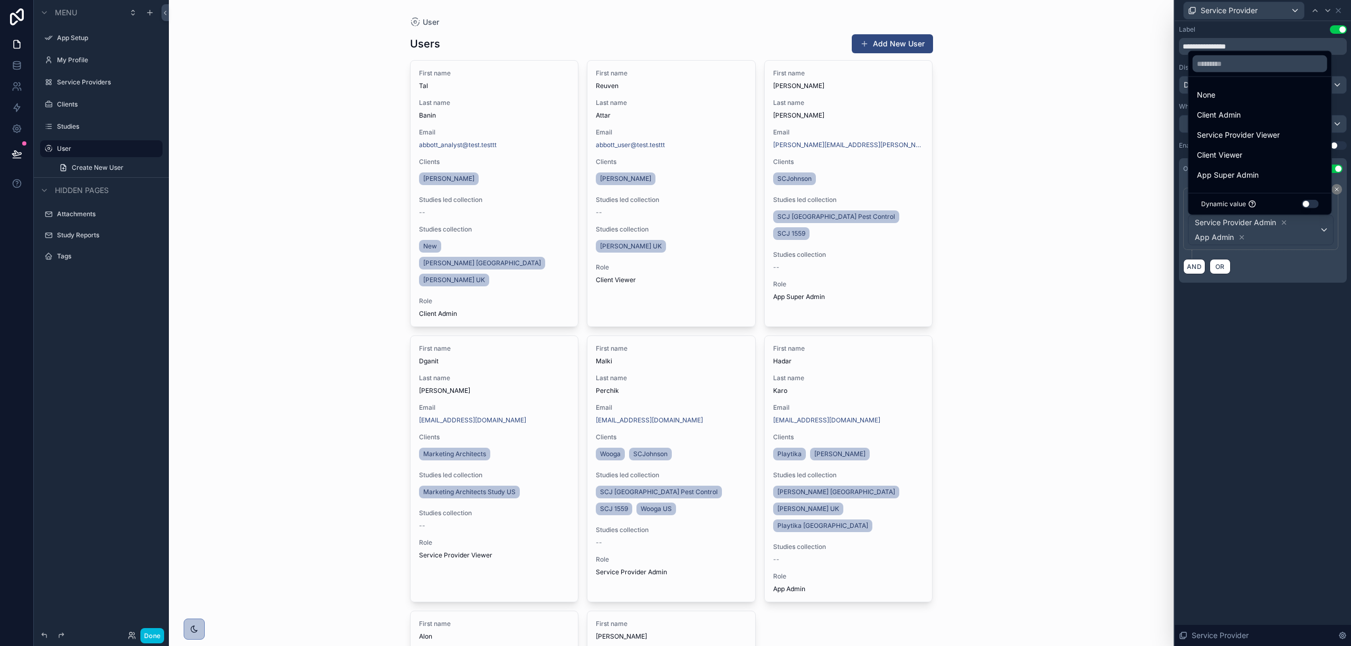
click at [1246, 167] on div "App Super Admin" at bounding box center [1259, 175] width 139 height 19
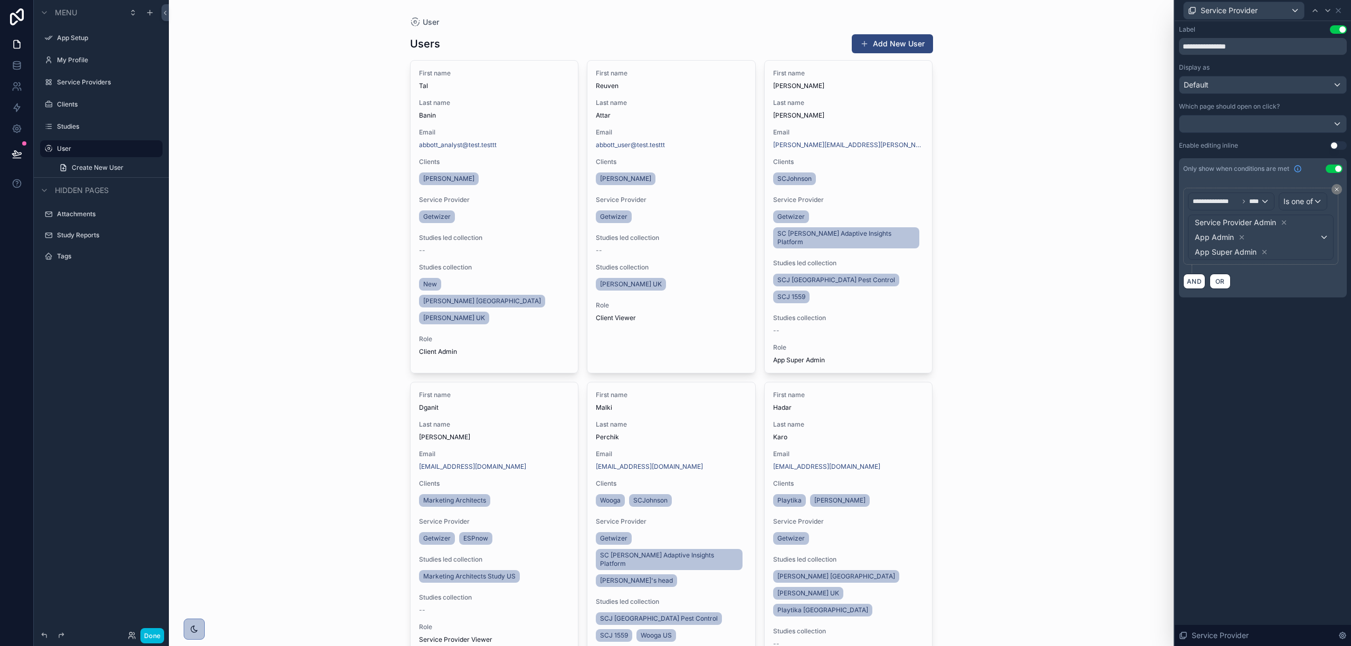
click at [1281, 361] on div "**********" at bounding box center [1263, 333] width 176 height 625
click at [1322, 14] on div at bounding box center [1327, 10] width 13 height 13
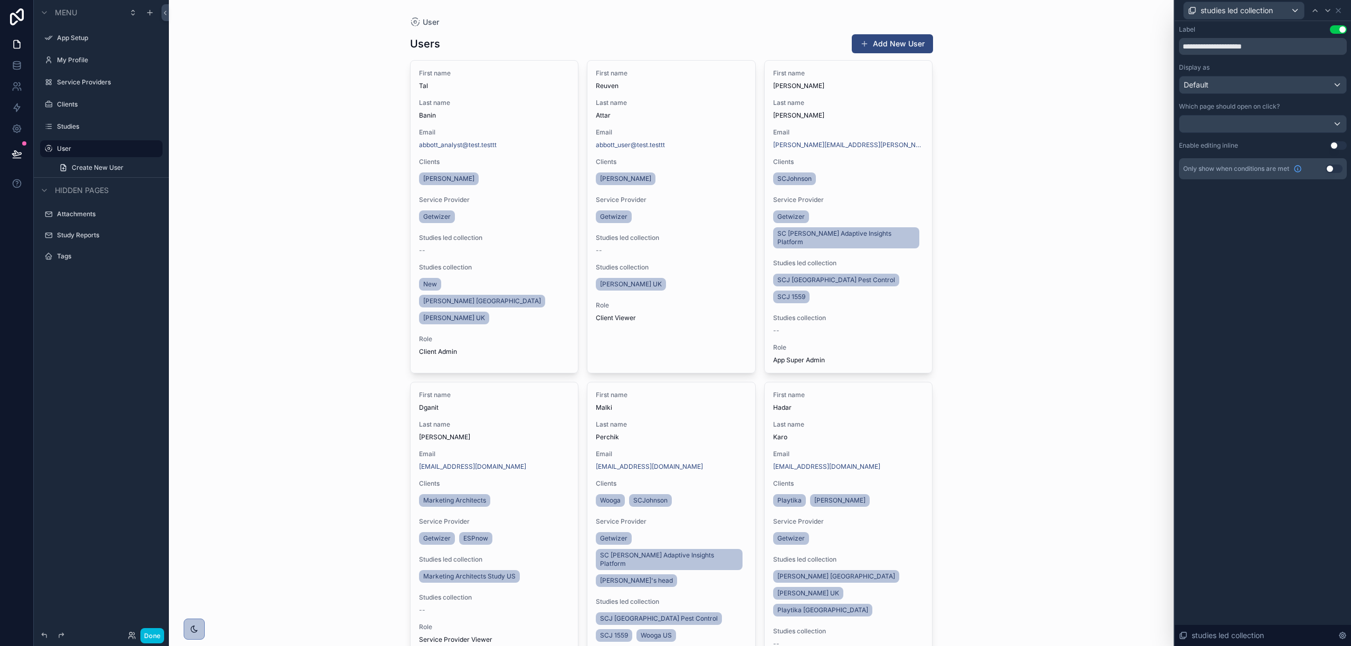
click at [1332, 171] on button "Use setting" at bounding box center [1334, 169] width 17 height 8
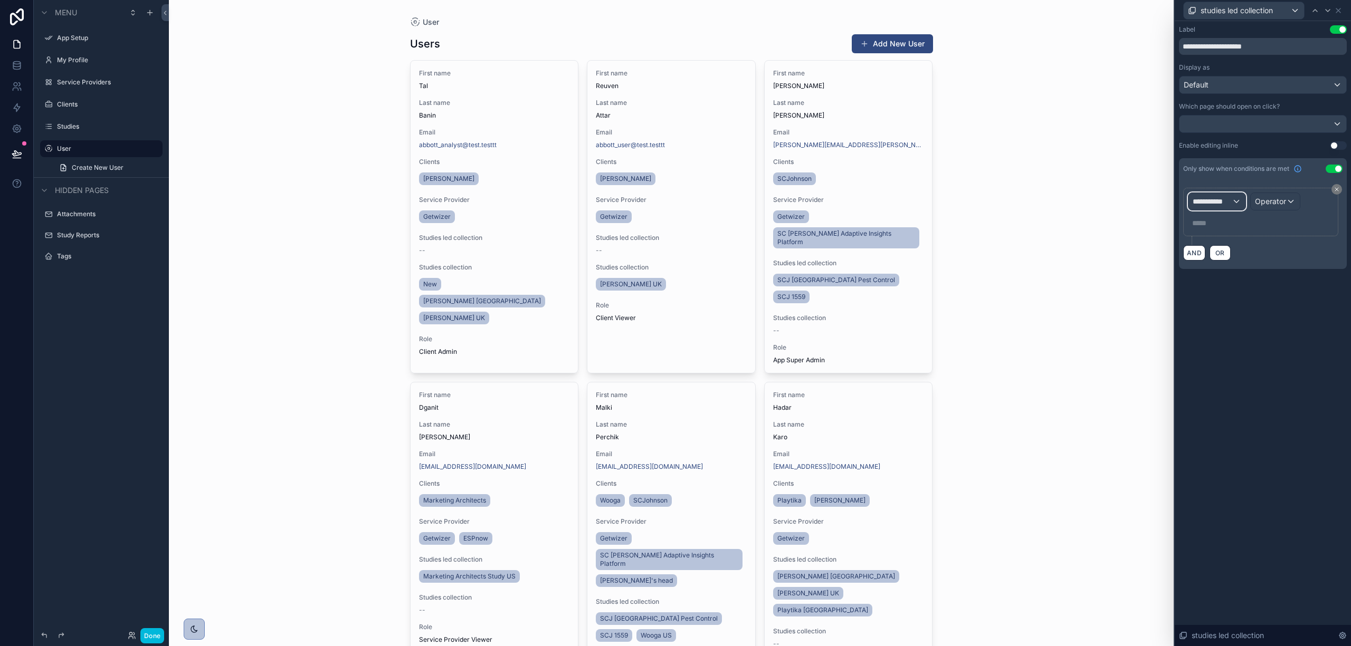
click at [1216, 206] on span "**********" at bounding box center [1212, 201] width 39 height 11
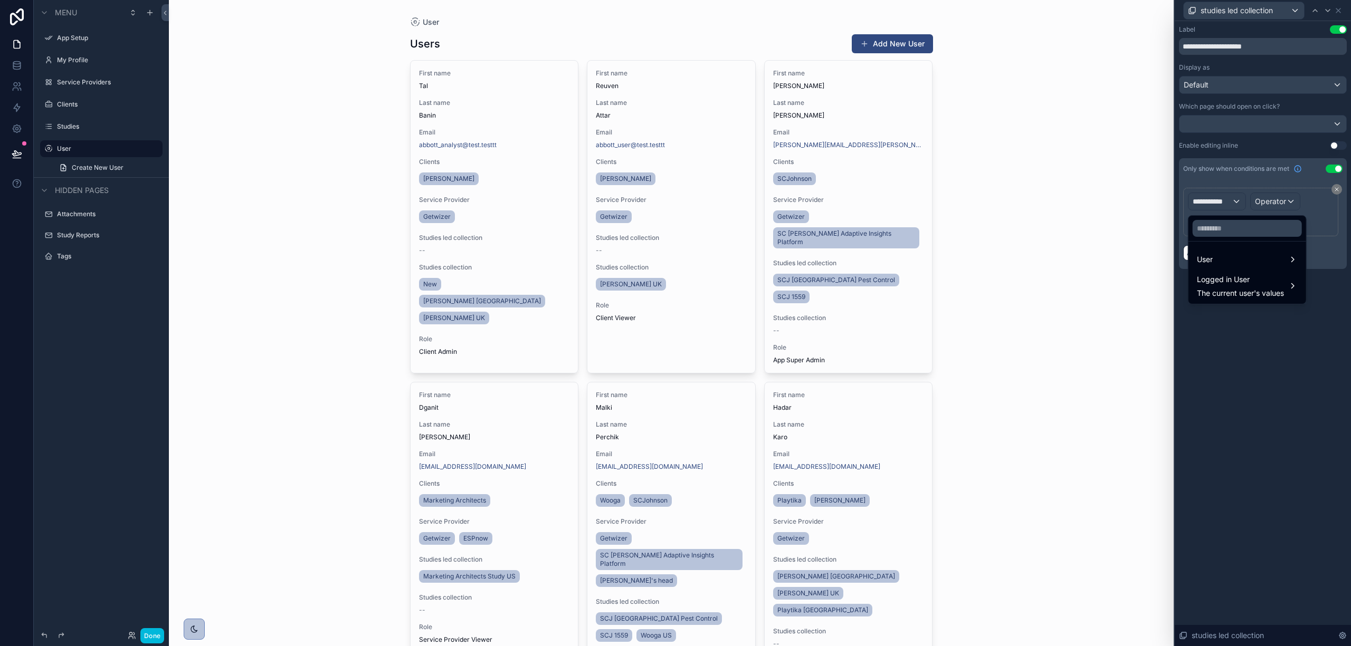
click at [1226, 288] on div "Logged in User The current user's values" at bounding box center [1240, 285] width 87 height 25
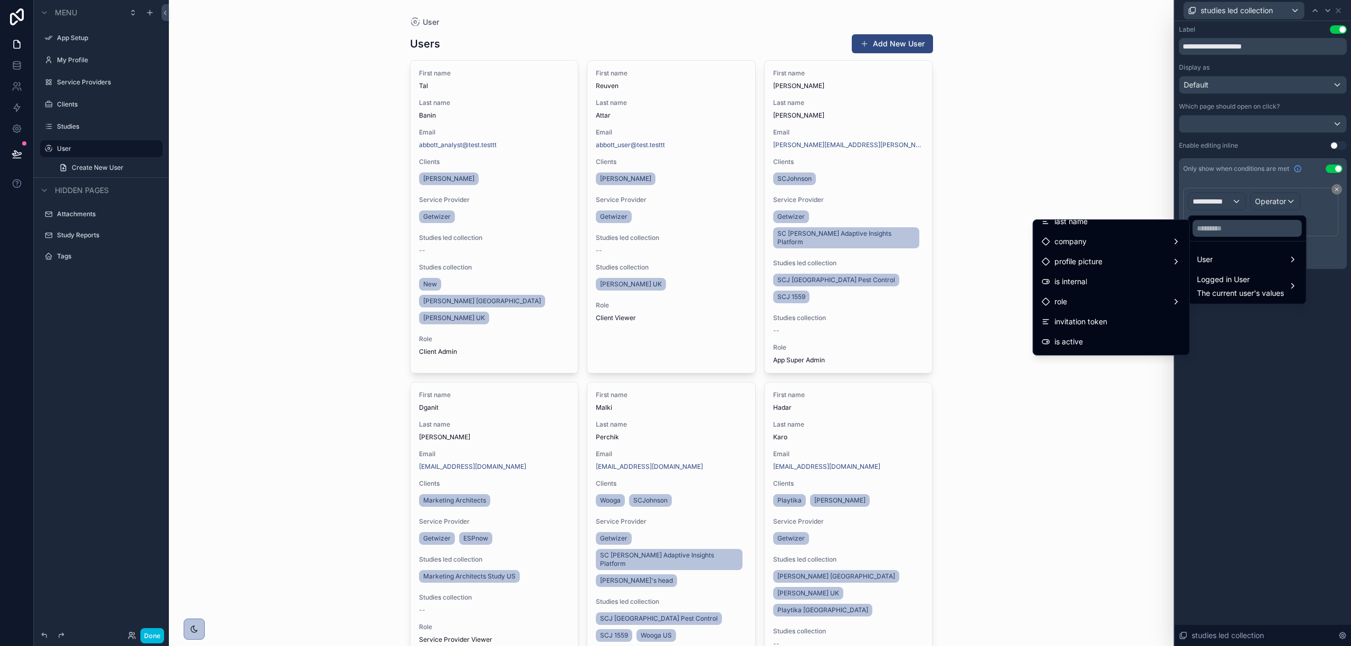
scroll to position [140, 0]
click at [1099, 231] on div "role" at bounding box center [1111, 231] width 139 height 13
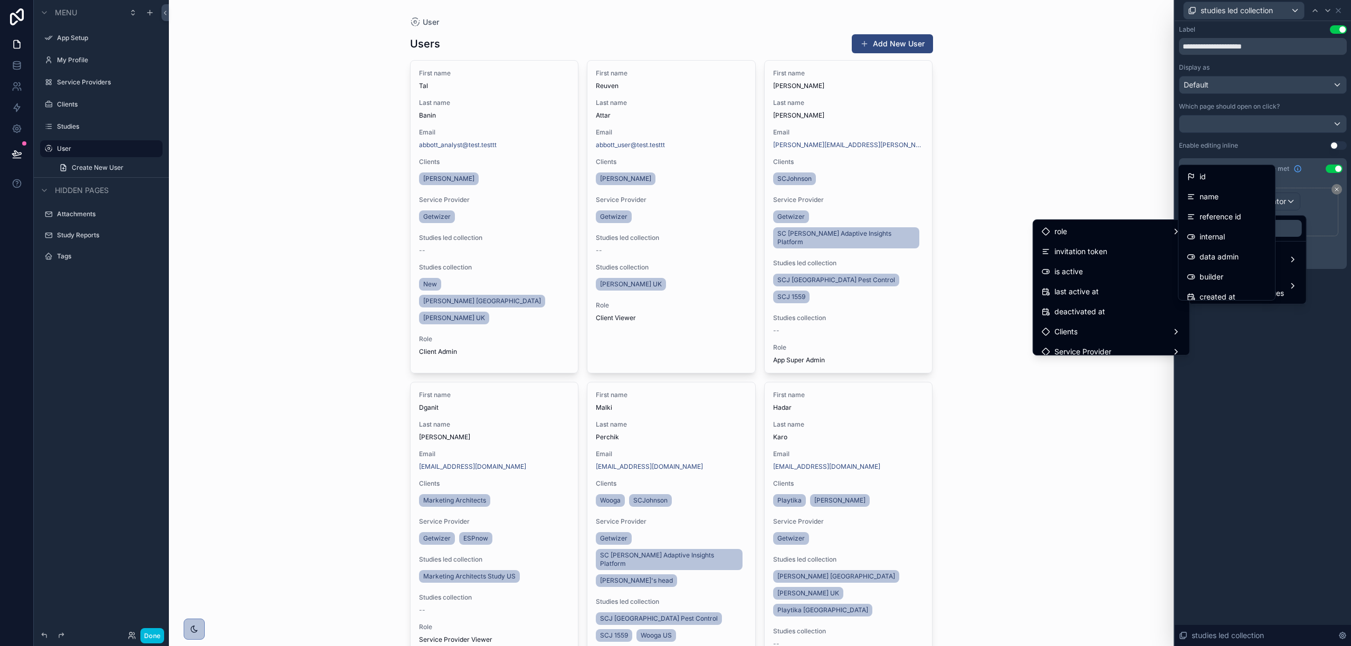
click at [1200, 178] on span "id" at bounding box center [1202, 176] width 6 height 13
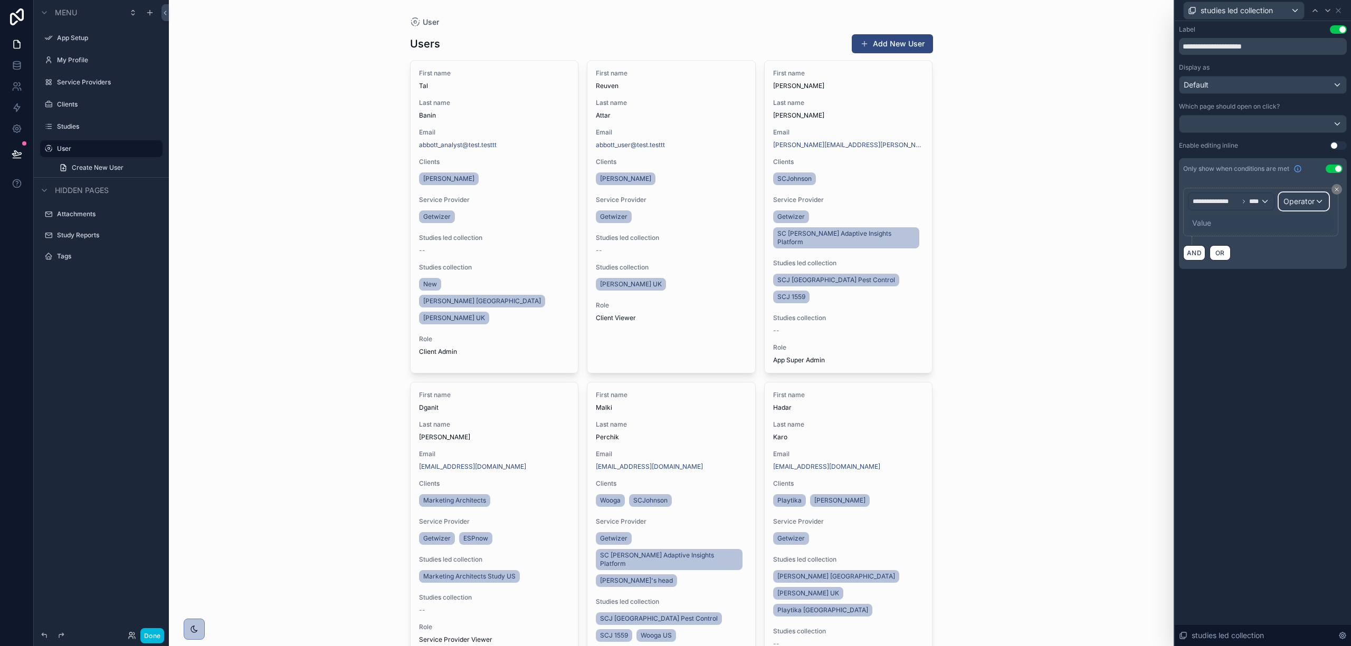
click at [1304, 198] on span "Operator" at bounding box center [1298, 201] width 31 height 9
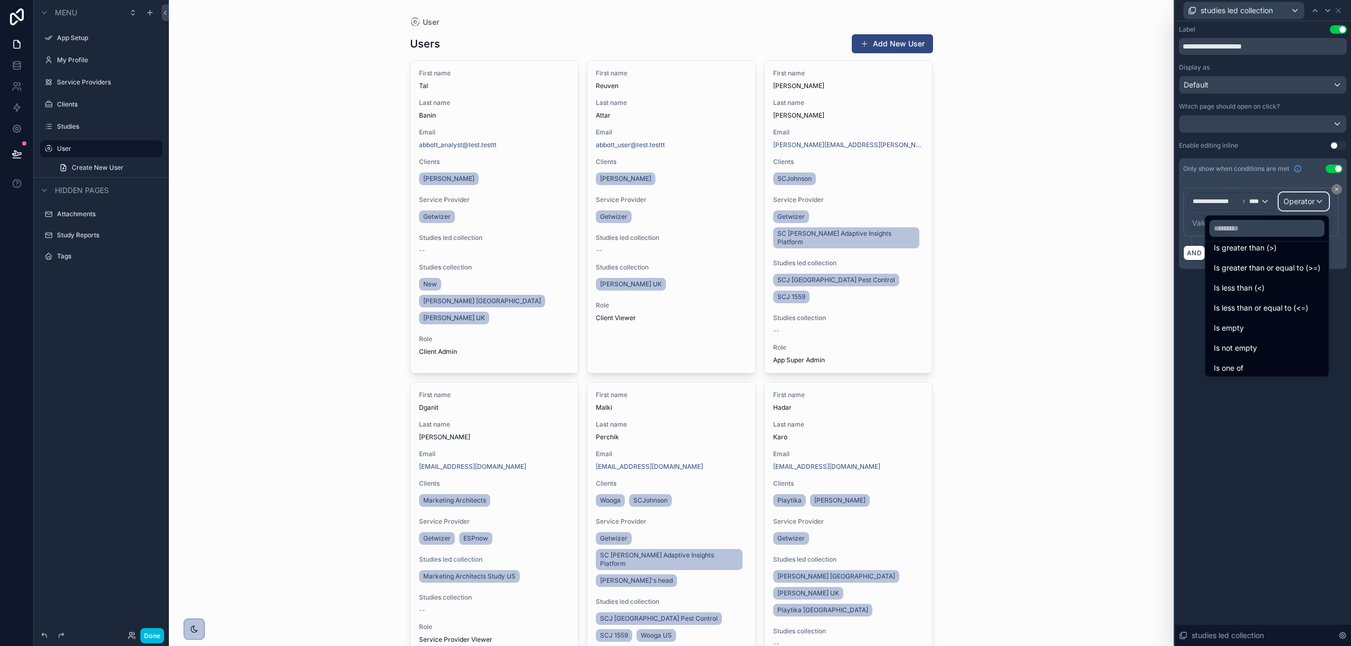
scroll to position [75, 0]
click at [1242, 344] on div "Is one of" at bounding box center [1267, 345] width 107 height 13
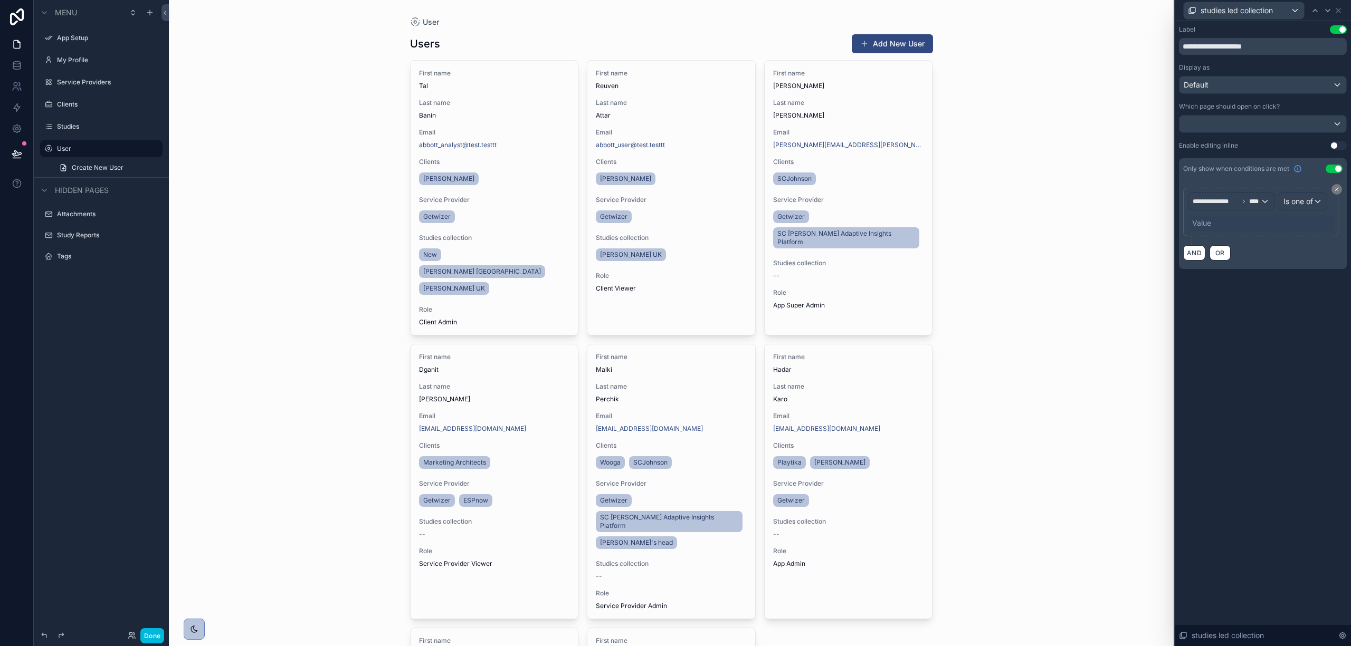
click at [1216, 221] on div "Value" at bounding box center [1261, 223] width 146 height 17
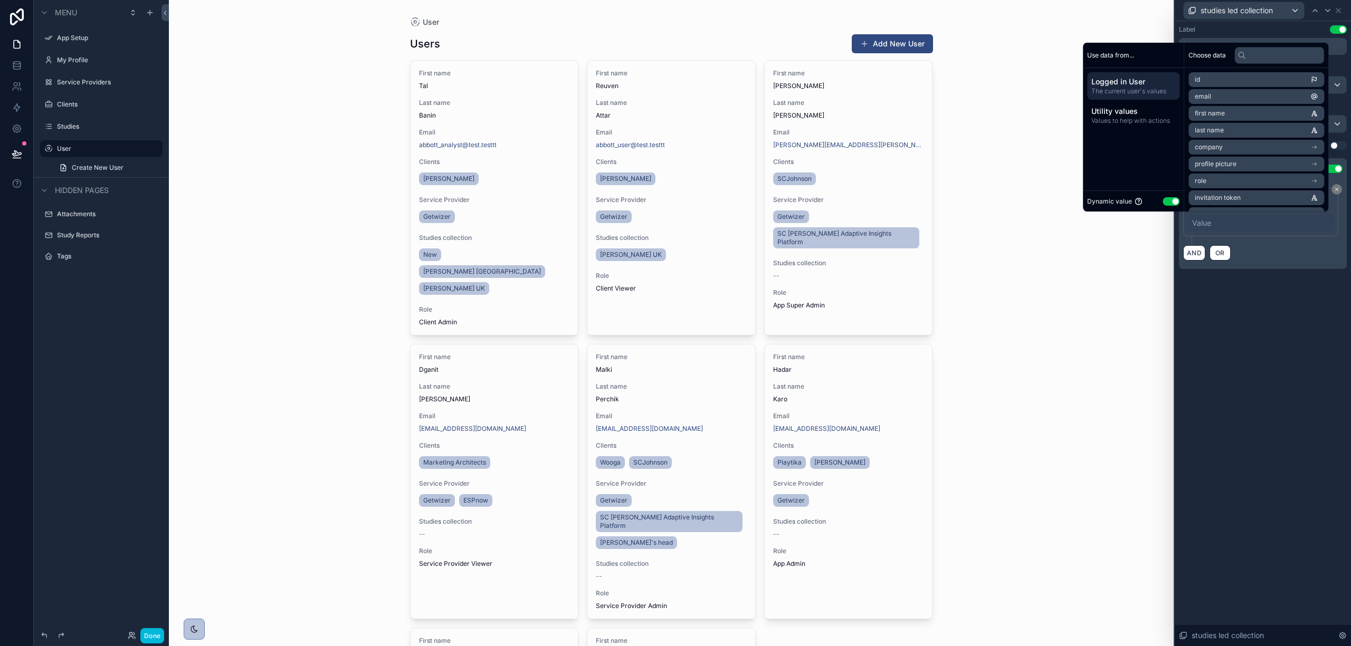
click at [1163, 202] on button "Use setting" at bounding box center [1171, 201] width 17 height 8
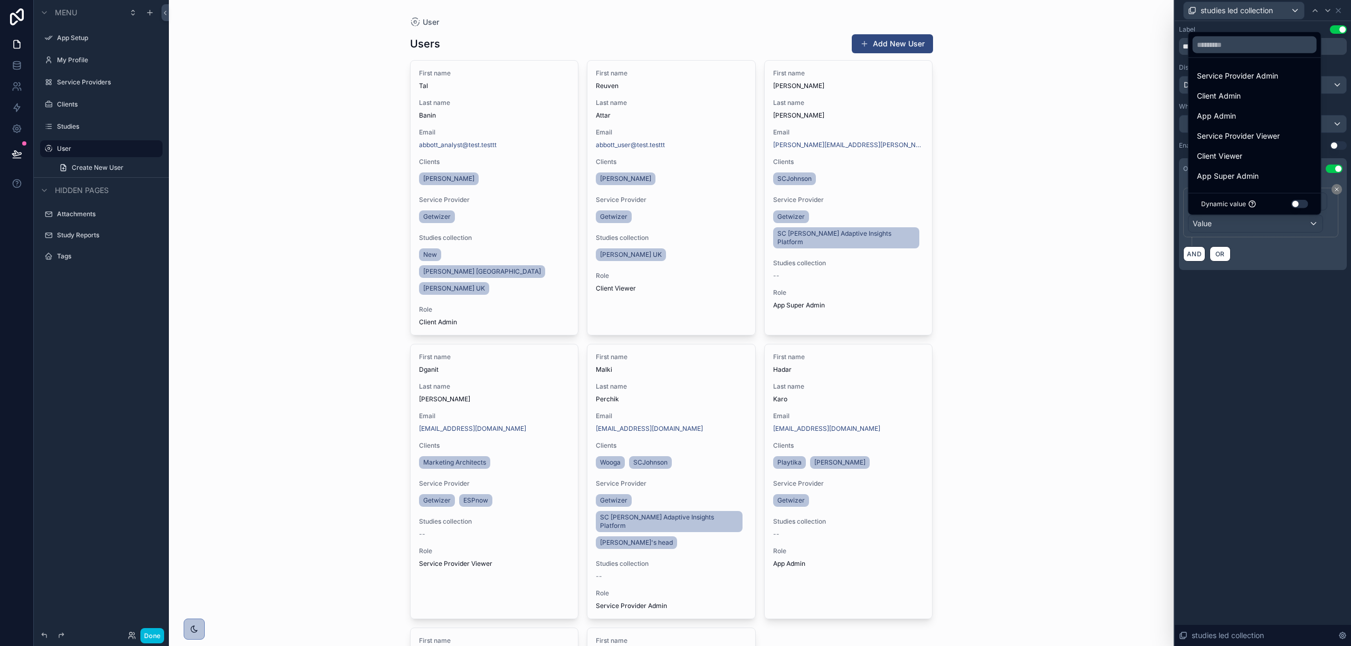
click at [1239, 108] on div "App Admin" at bounding box center [1254, 116] width 128 height 19
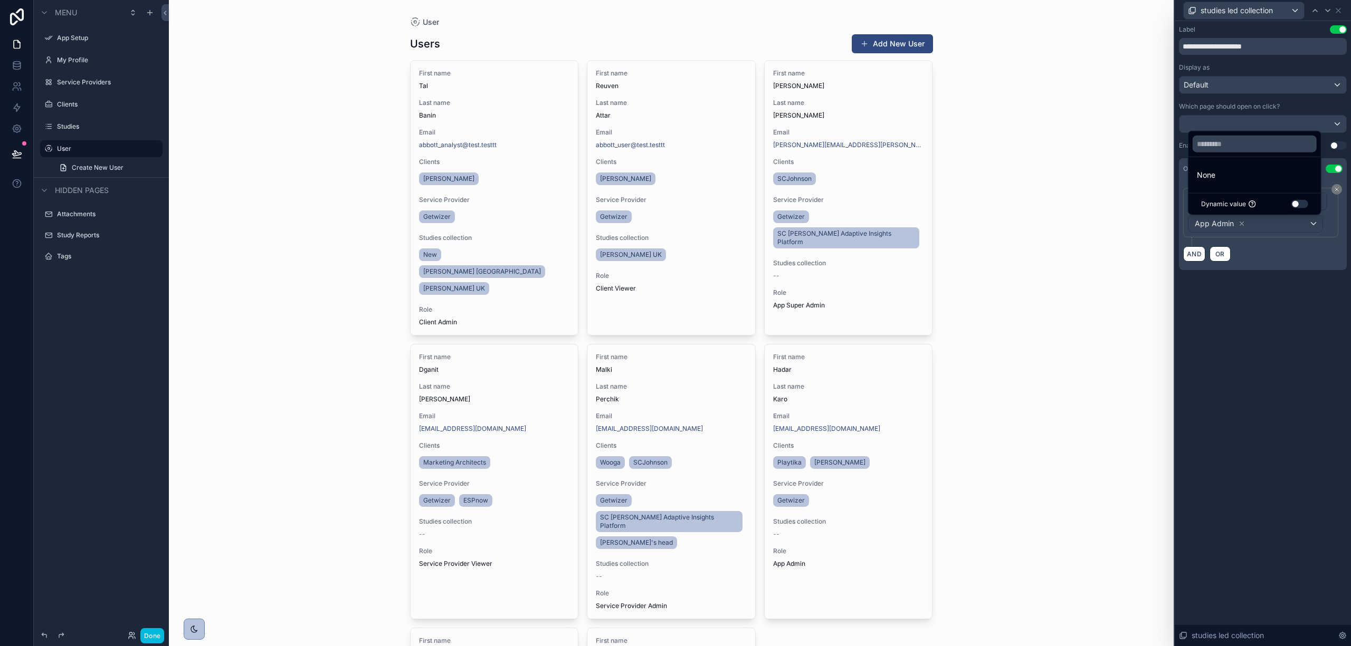
click at [1267, 166] on div "None" at bounding box center [1254, 175] width 128 height 19
click at [1232, 184] on li "No options" at bounding box center [1254, 174] width 128 height 21
click at [1236, 142] on input "text" at bounding box center [1255, 142] width 124 height 17
click at [1242, 237] on div "**********" at bounding box center [1260, 213] width 155 height 50
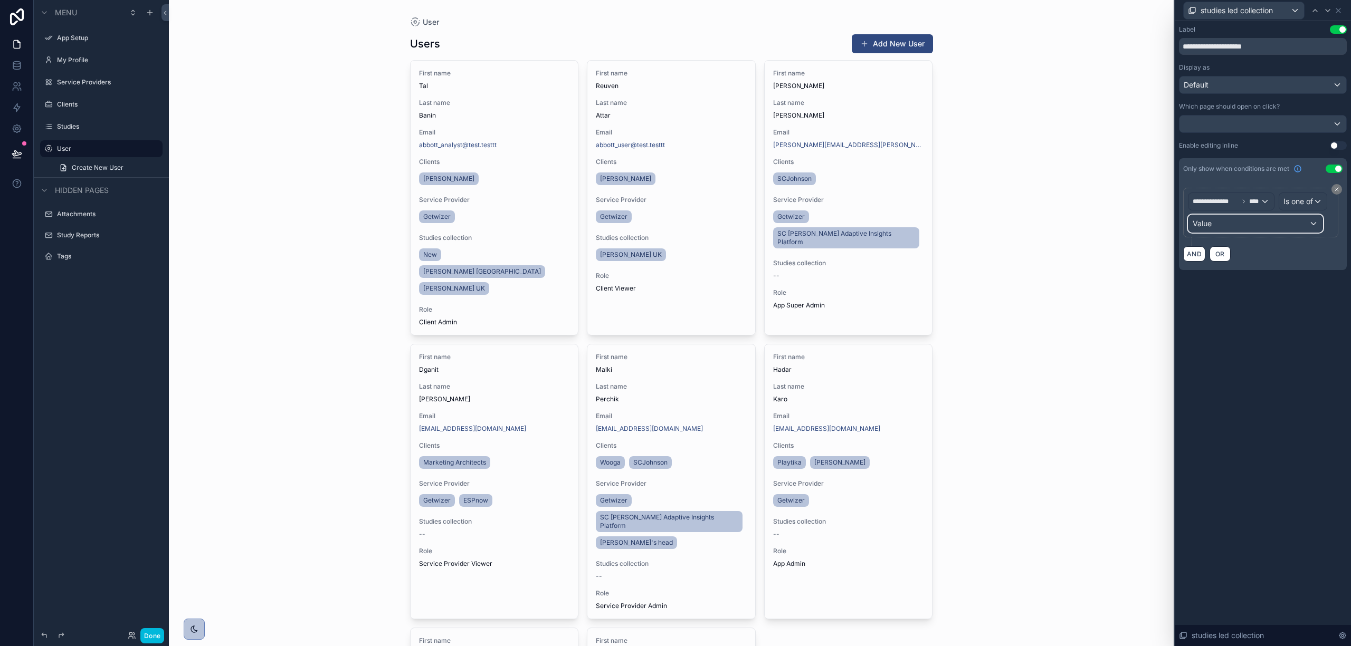
click at [1231, 218] on div "Value" at bounding box center [1255, 223] width 134 height 17
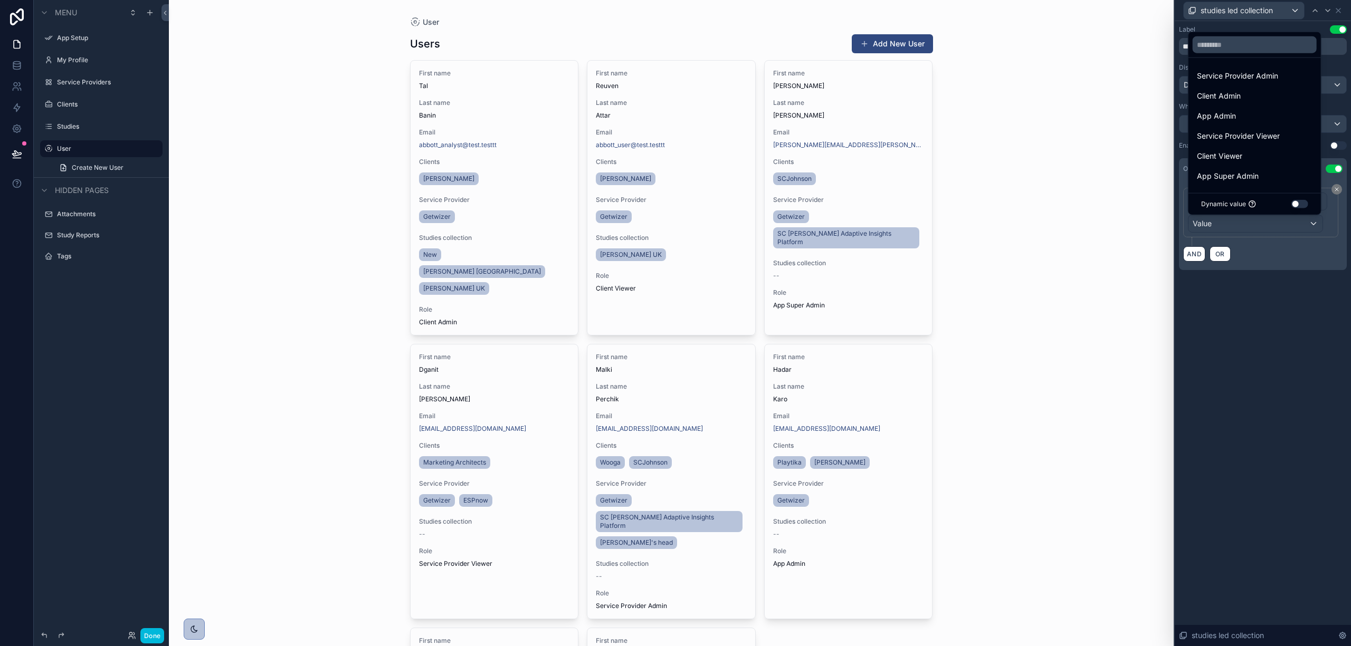
click at [1222, 117] on span "App Admin" at bounding box center [1216, 116] width 39 height 13
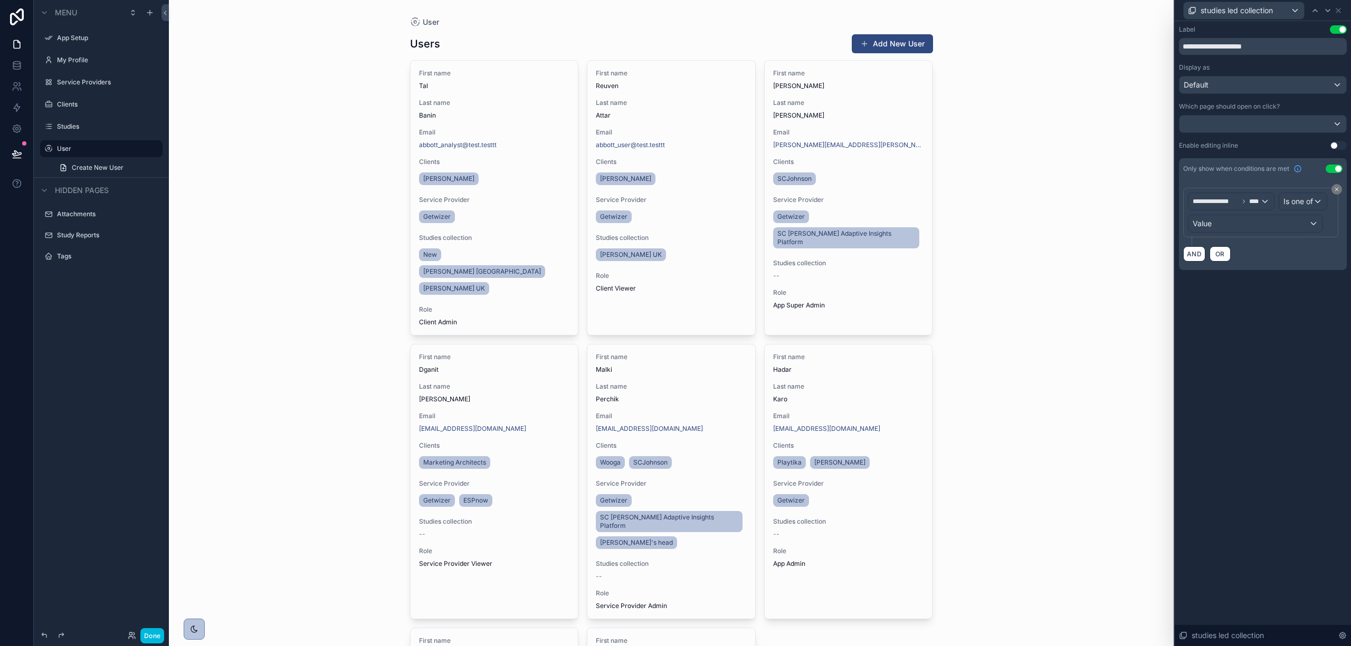
click at [1265, 256] on div "AND OR" at bounding box center [1262, 254] width 159 height 16
click at [1250, 222] on div "App Admin" at bounding box center [1255, 223] width 134 height 17
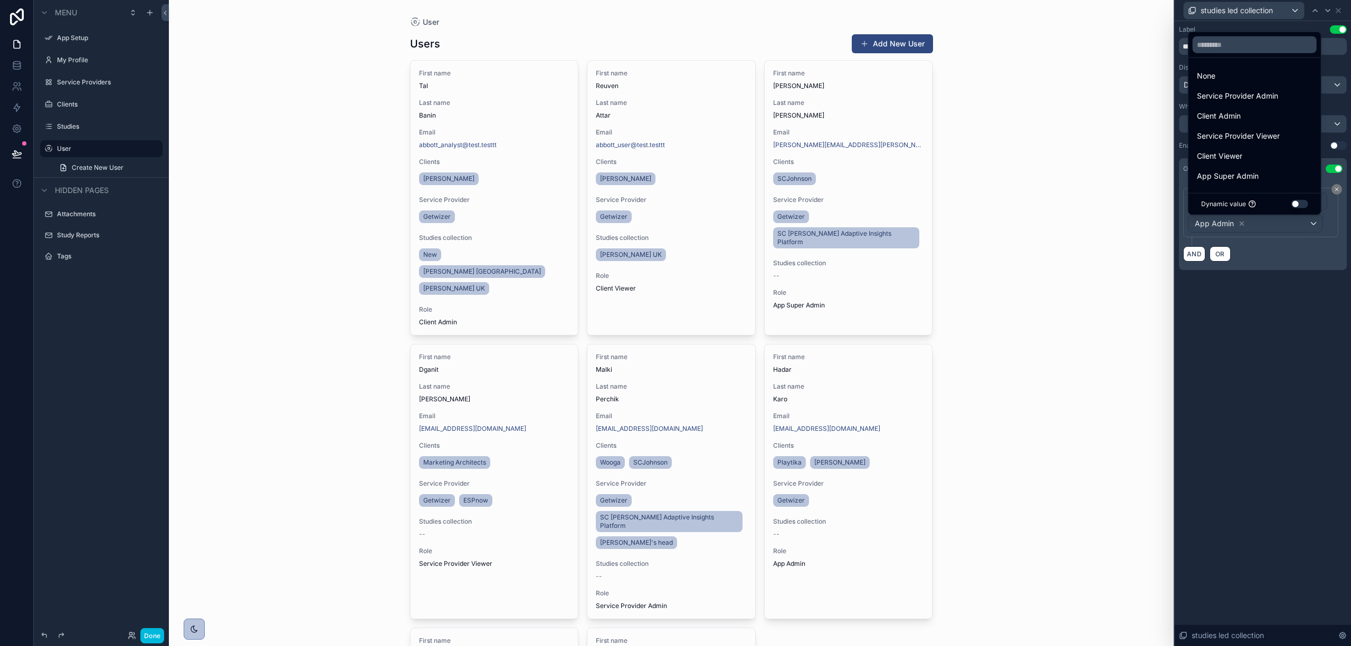
click at [1254, 171] on span "App Super Admin" at bounding box center [1228, 176] width 62 height 13
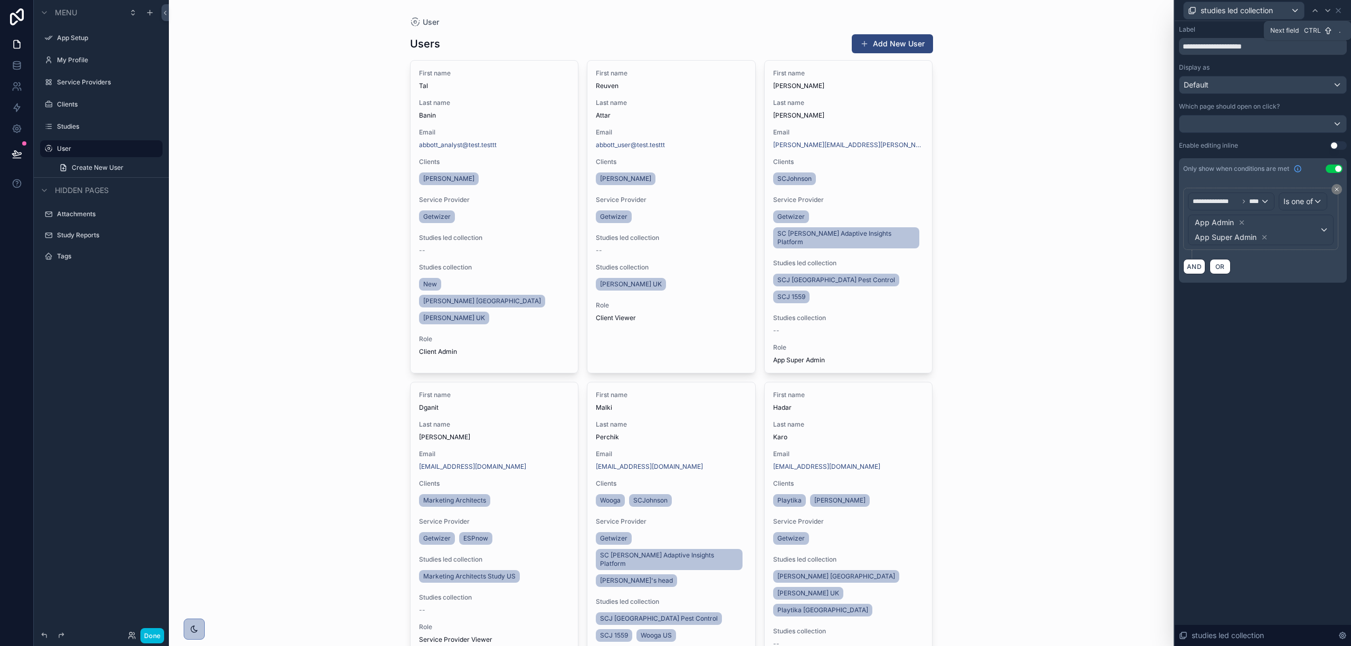
click at [1321, 7] on div at bounding box center [1327, 10] width 13 height 13
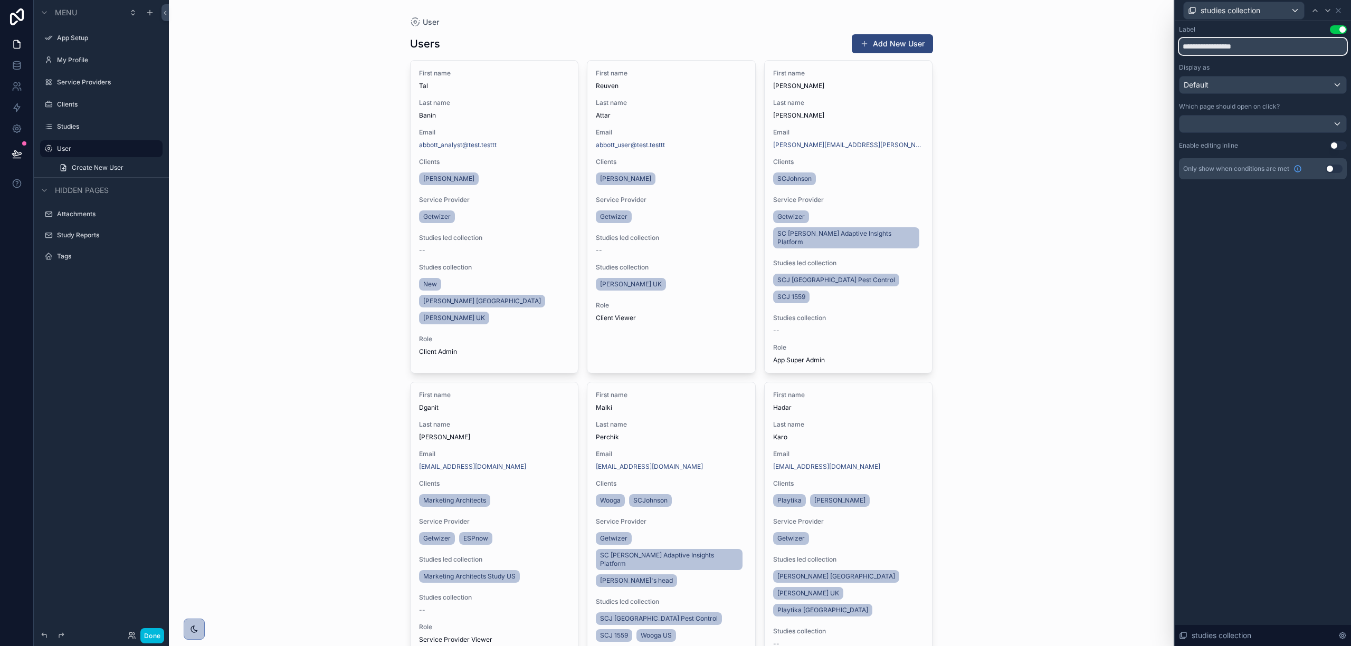
click at [1233, 49] on input "**********" at bounding box center [1263, 46] width 168 height 17
type input "*******"
click at [1310, 7] on div at bounding box center [1315, 10] width 13 height 13
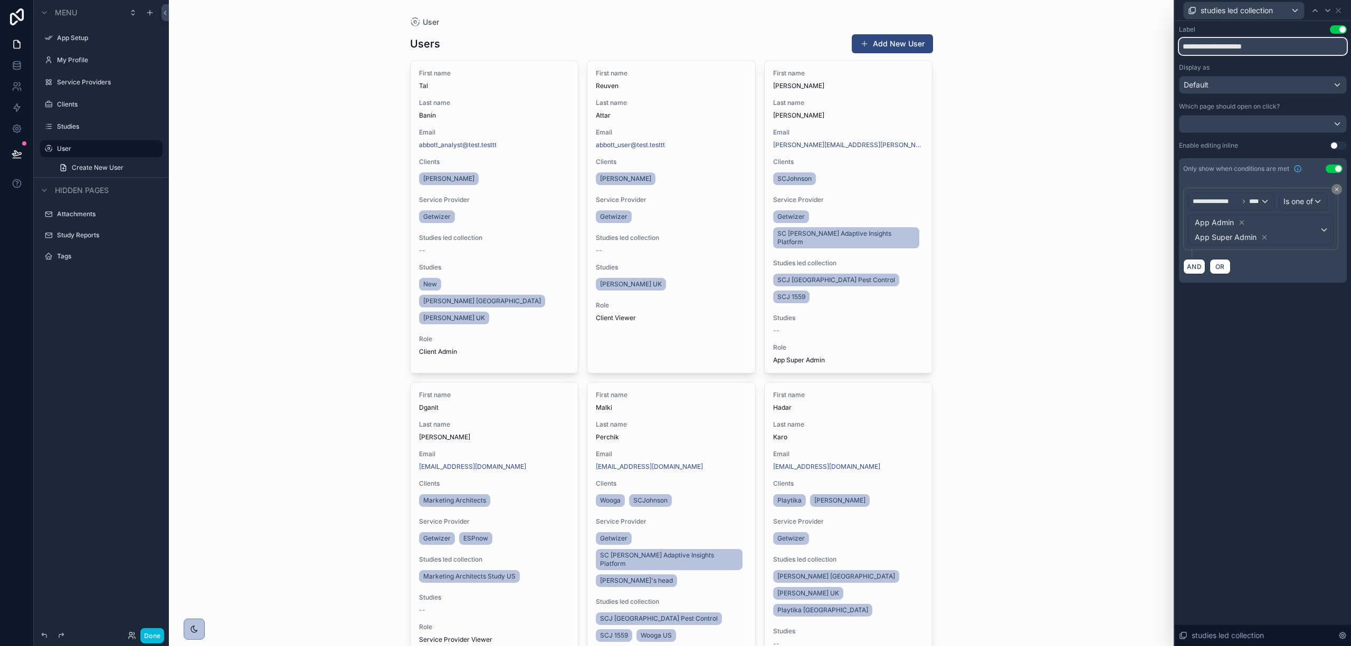
click at [1227, 45] on input "**********" at bounding box center [1263, 46] width 168 height 17
type input "**********"
click at [1322, 8] on div at bounding box center [1327, 10] width 13 height 13
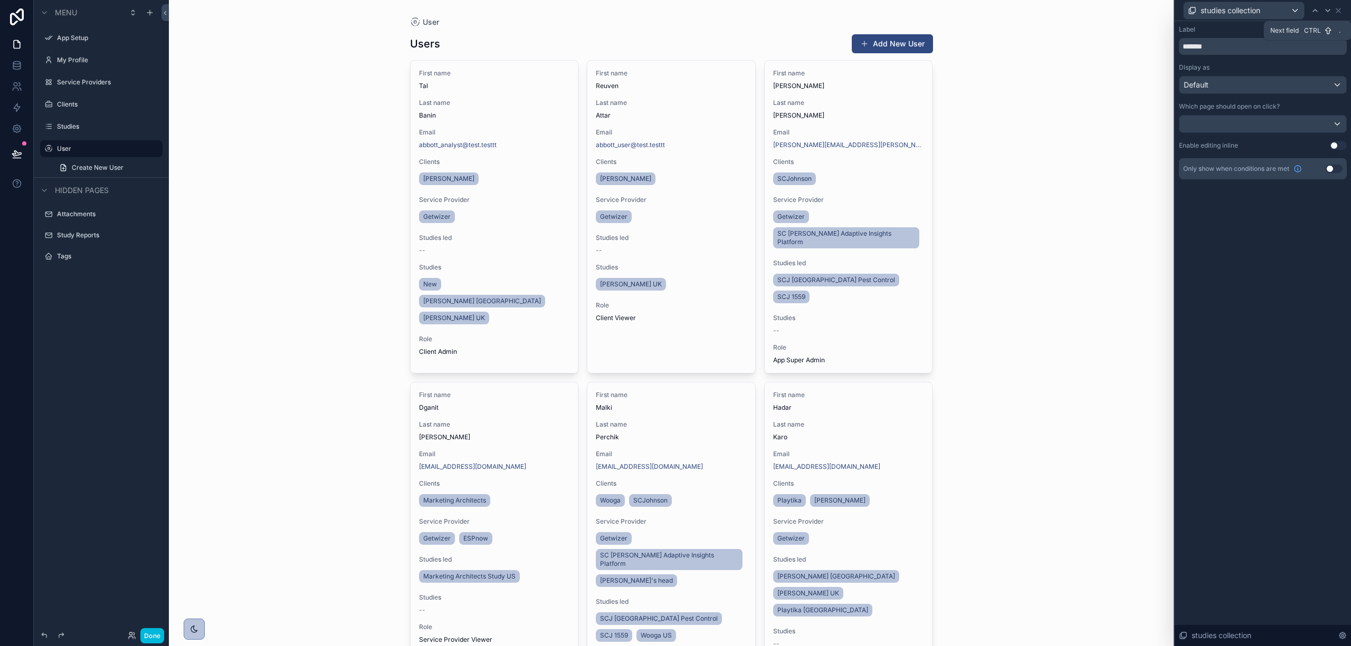
click at [1322, 8] on div at bounding box center [1327, 10] width 13 height 13
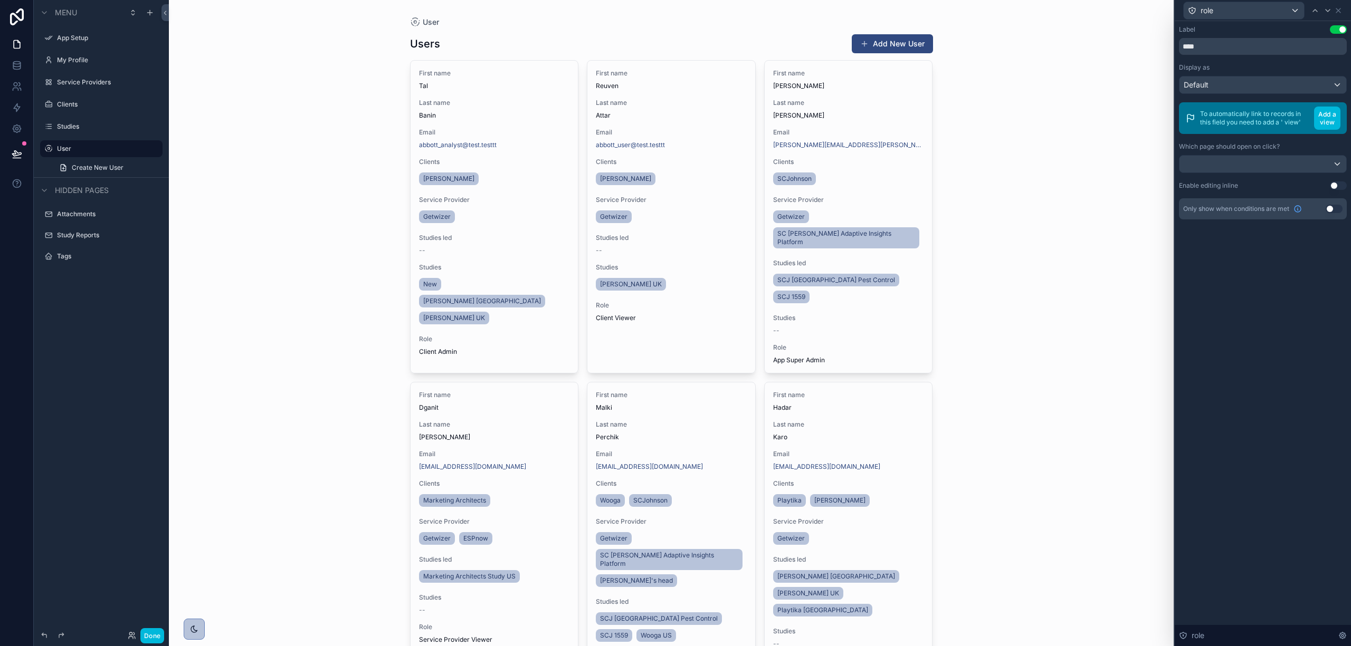
click at [1329, 208] on button "Use setting" at bounding box center [1334, 209] width 17 height 8
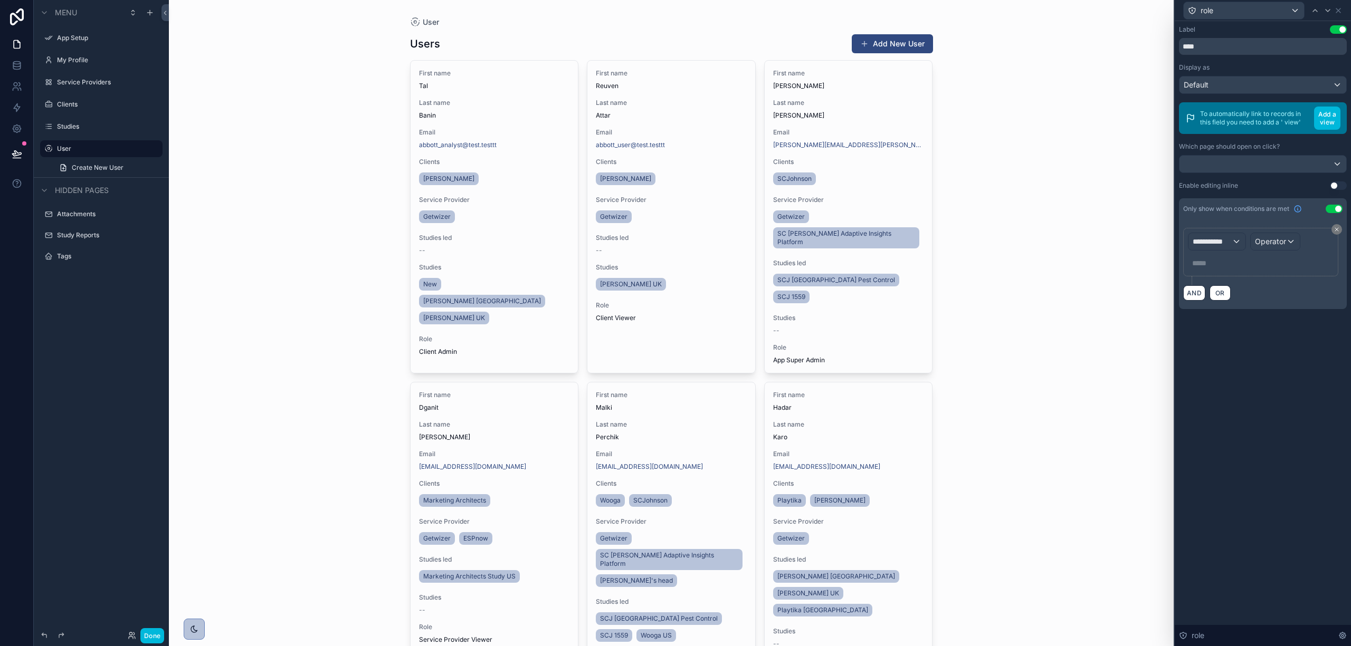
click at [1335, 203] on div "Only show when conditions are met Use setting" at bounding box center [1263, 208] width 168 height 21
click at [1337, 209] on button "Use setting" at bounding box center [1334, 209] width 17 height 8
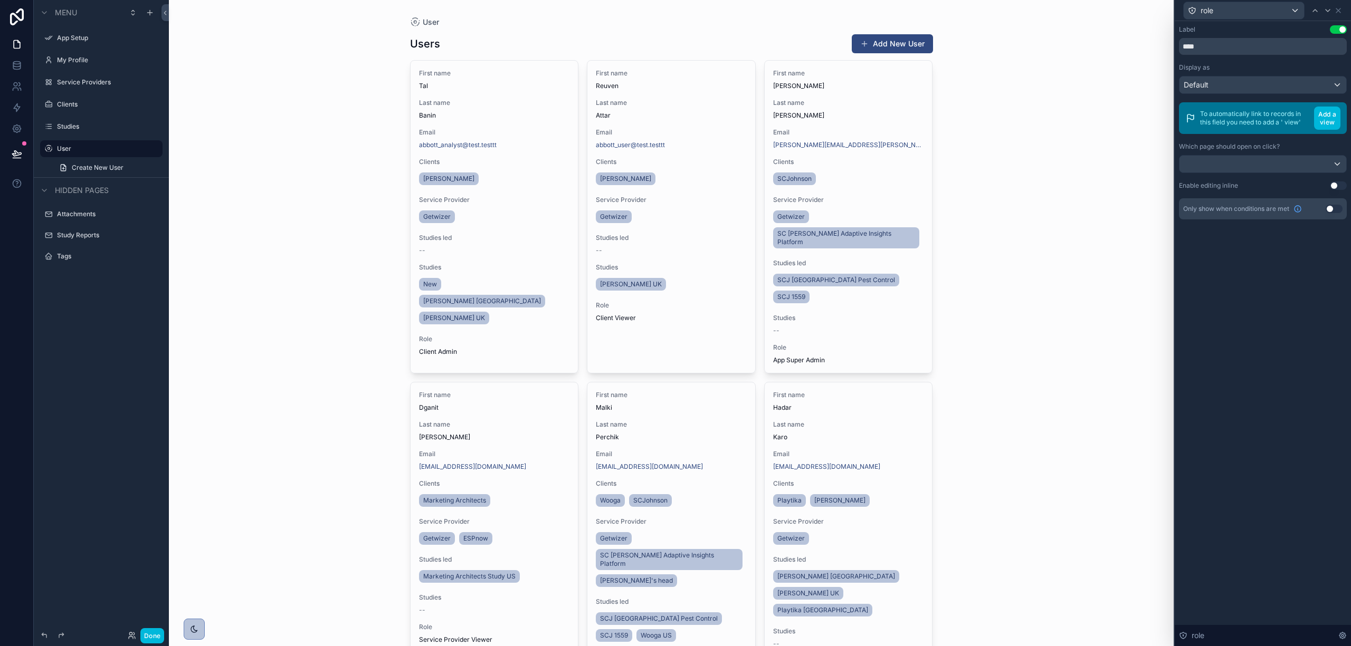
click at [1330, 125] on button "Add a view" at bounding box center [1327, 118] width 26 height 23
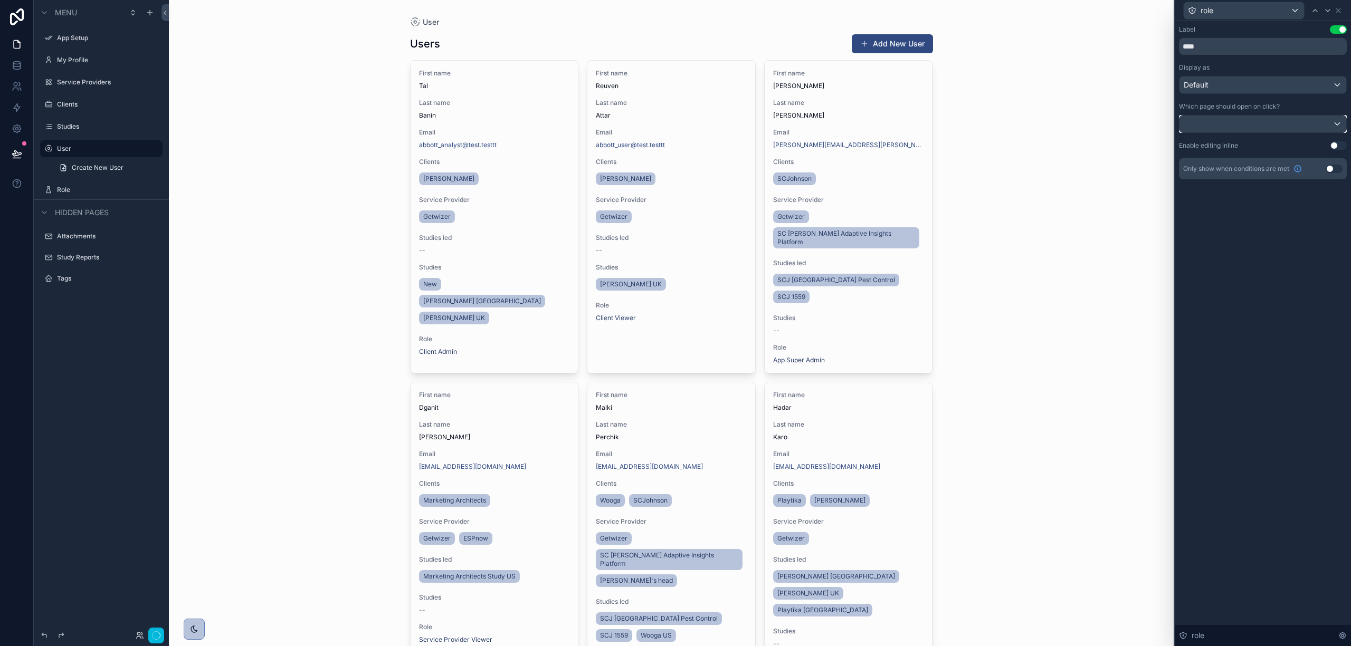
click at [1317, 117] on div at bounding box center [1262, 124] width 167 height 17
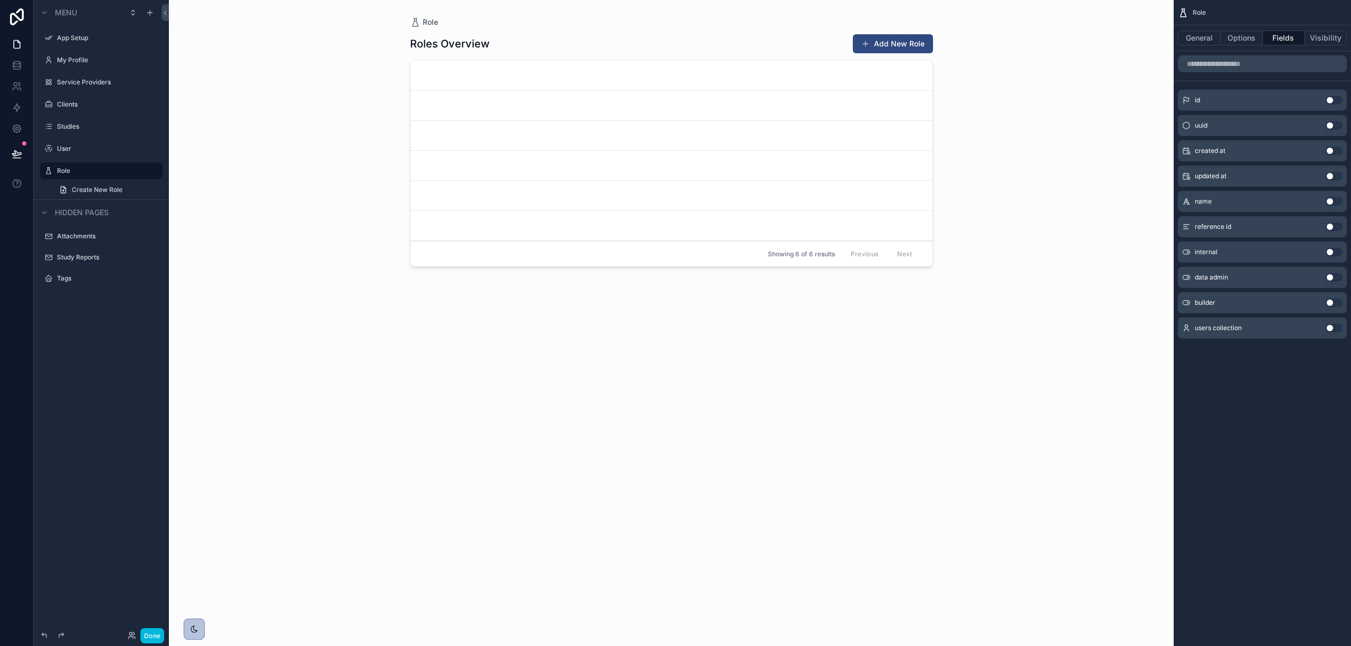
click at [430, 21] on div "scrollable content" at bounding box center [672, 317] width 540 height 634
click at [83, 151] on label "User" at bounding box center [106, 149] width 99 height 8
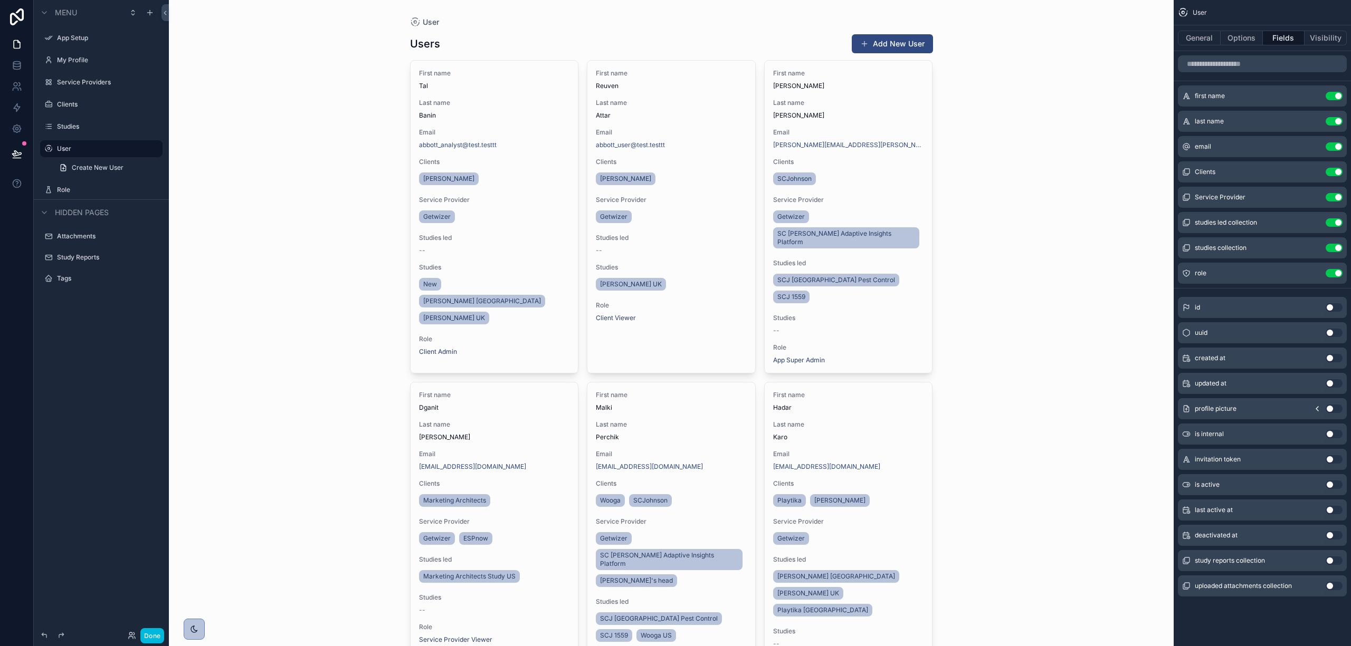
click at [551, 242] on div "scrollable content" at bounding box center [672, 559] width 540 height 1118
click at [0, 0] on icon "scrollable content" at bounding box center [0, 0] width 0 height 0
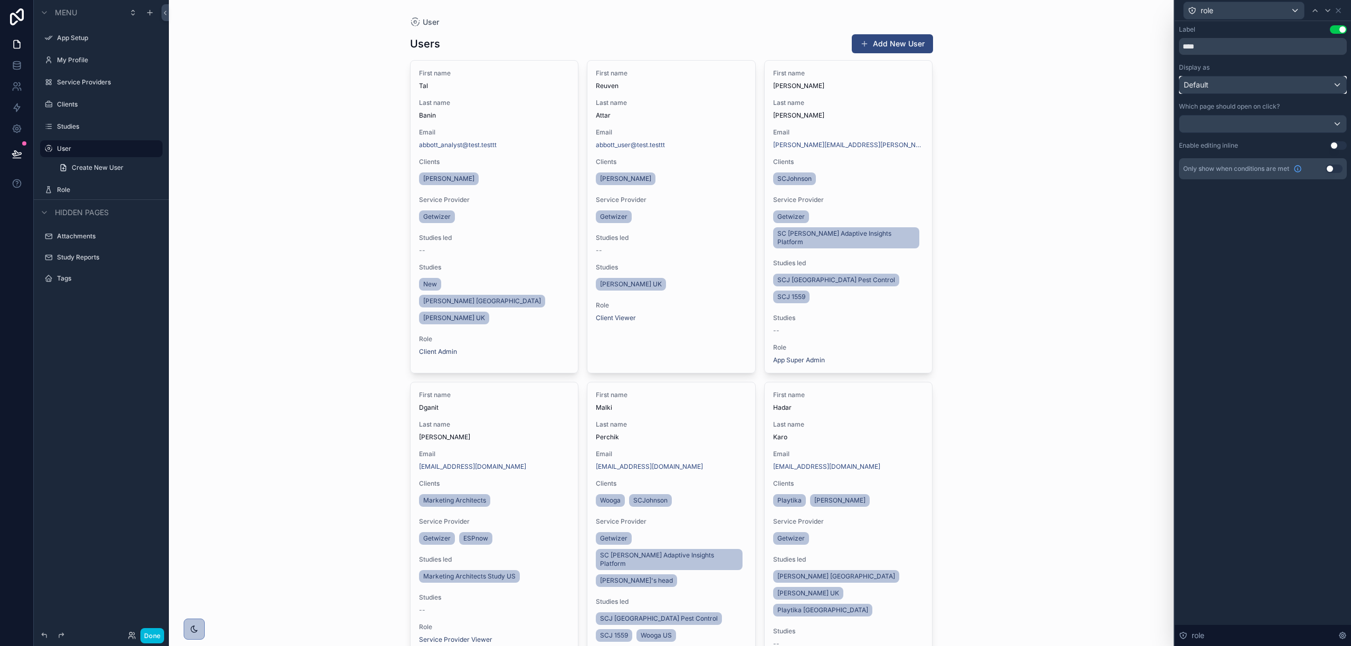
click at [1289, 82] on div "Default" at bounding box center [1262, 85] width 167 height 17
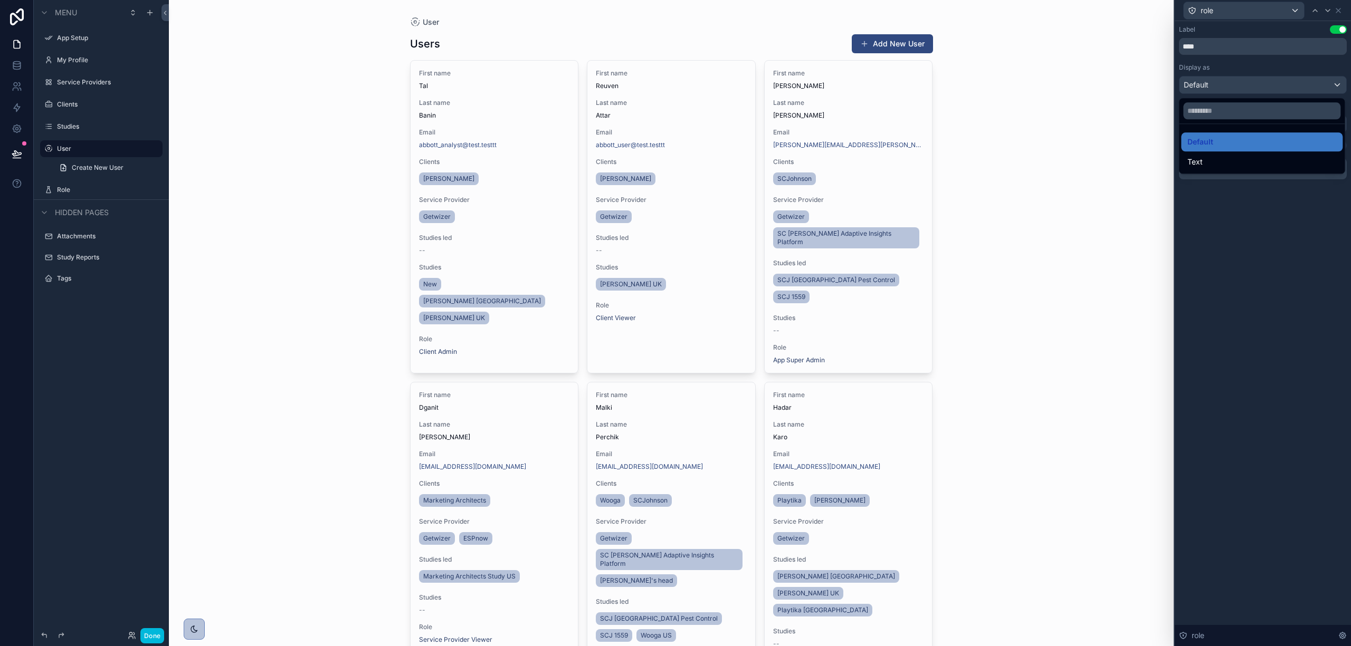
click at [1289, 82] on div at bounding box center [1263, 323] width 176 height 646
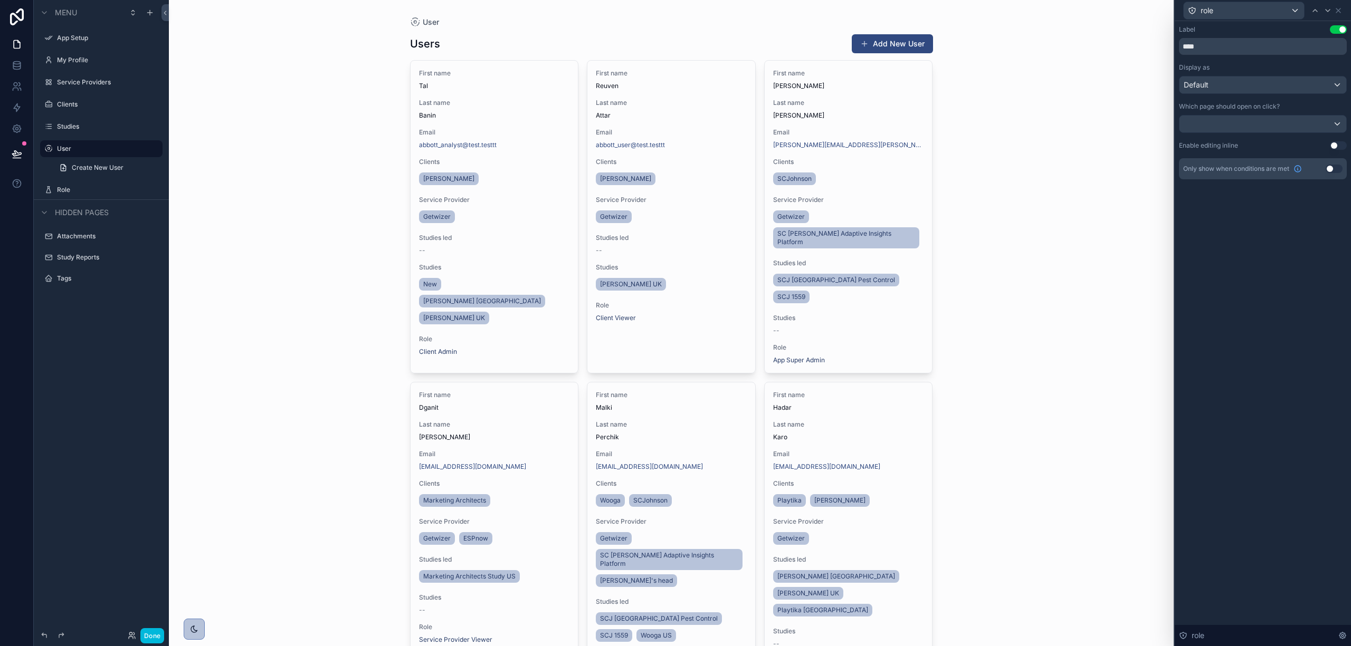
click at [1328, 170] on button "Use setting" at bounding box center [1334, 169] width 17 height 8
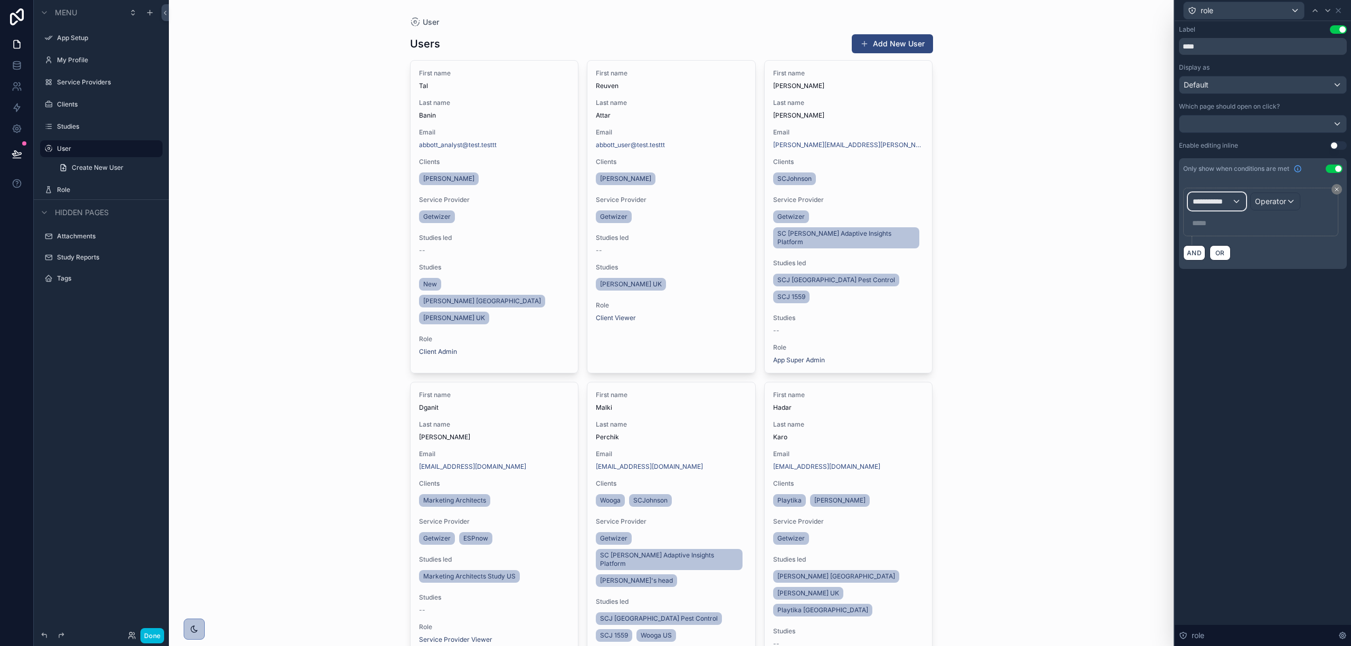
click at [1237, 201] on div "**********" at bounding box center [1216, 201] width 57 height 17
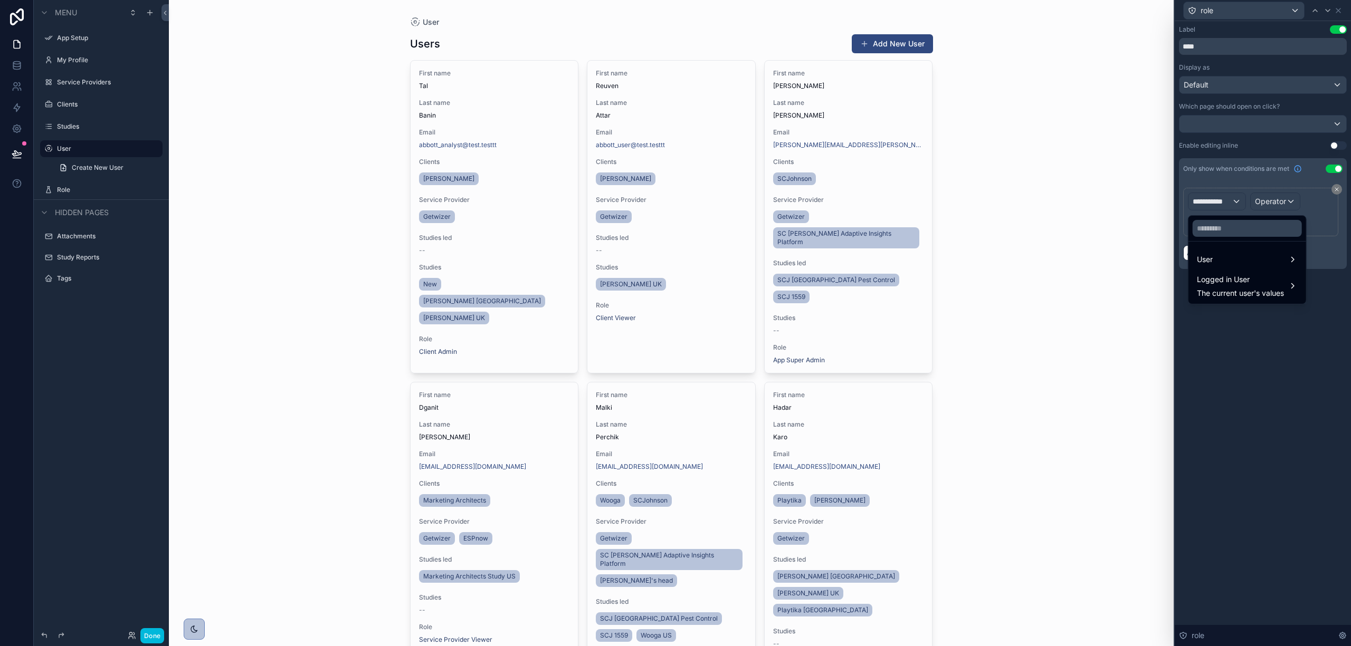
click at [1231, 277] on span "Logged in User" at bounding box center [1240, 279] width 87 height 13
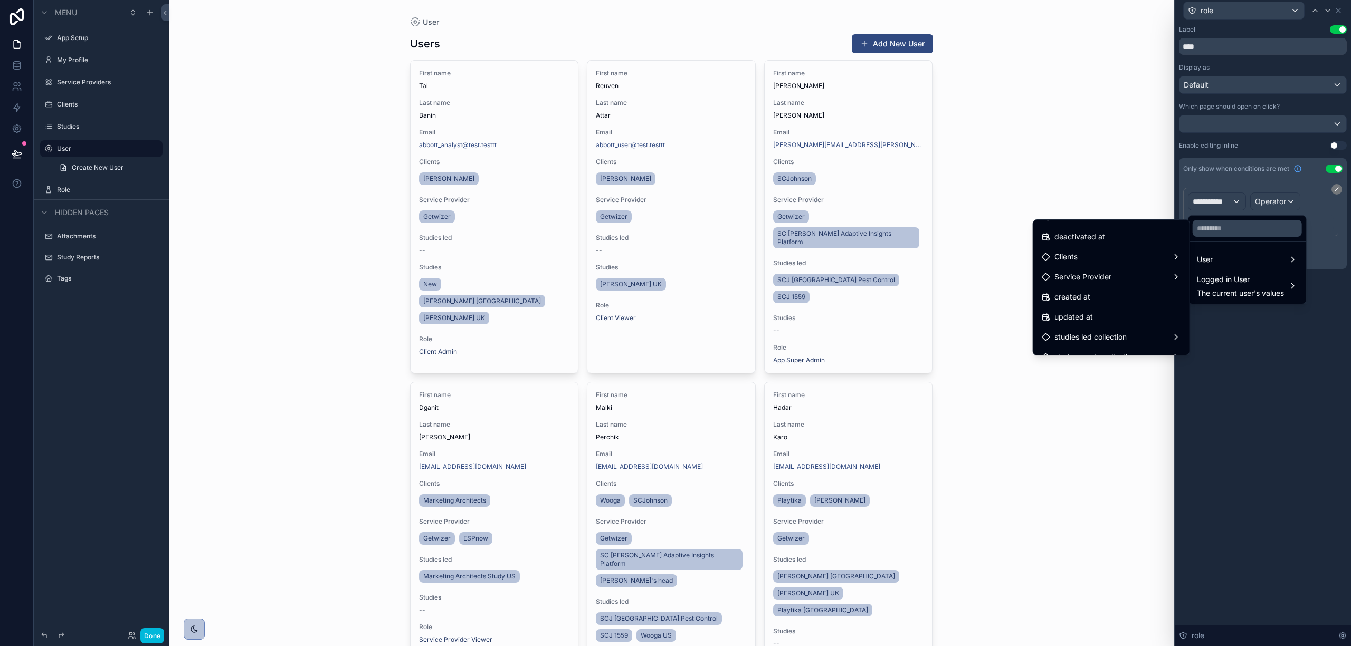
scroll to position [140, 0]
click at [1092, 231] on div "role" at bounding box center [1111, 231] width 139 height 13
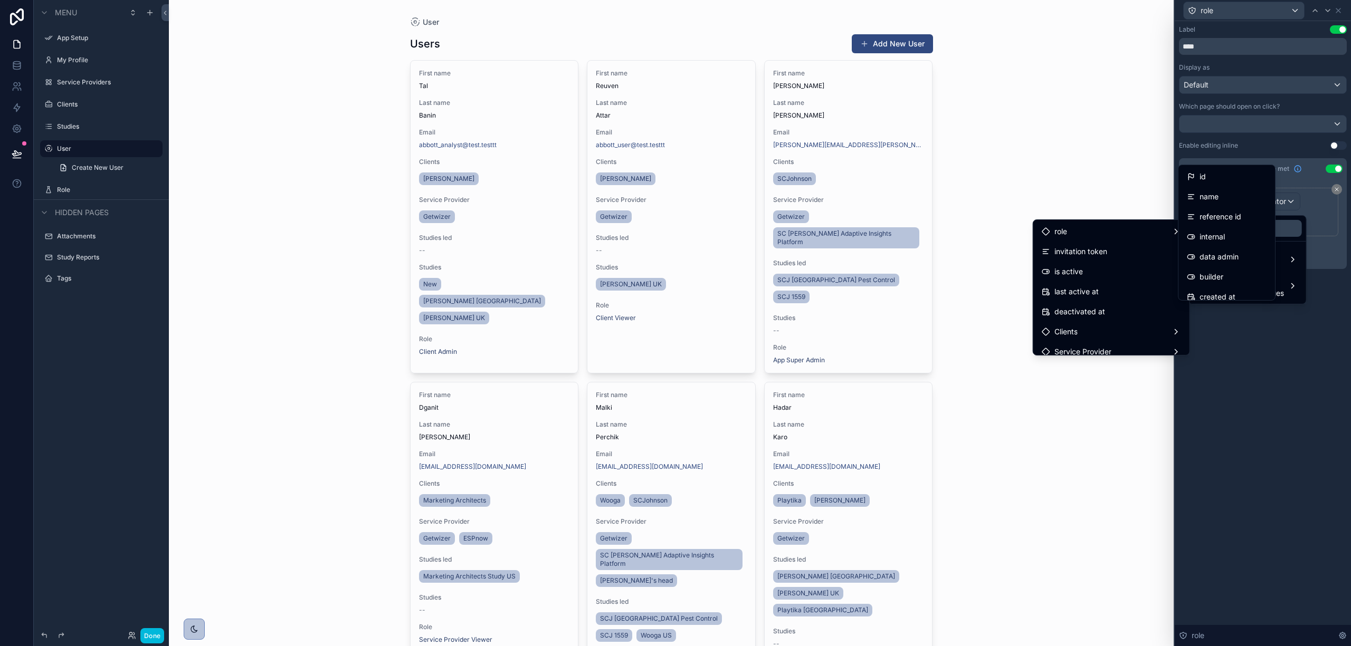
click at [1249, 179] on div "id" at bounding box center [1227, 176] width 80 height 13
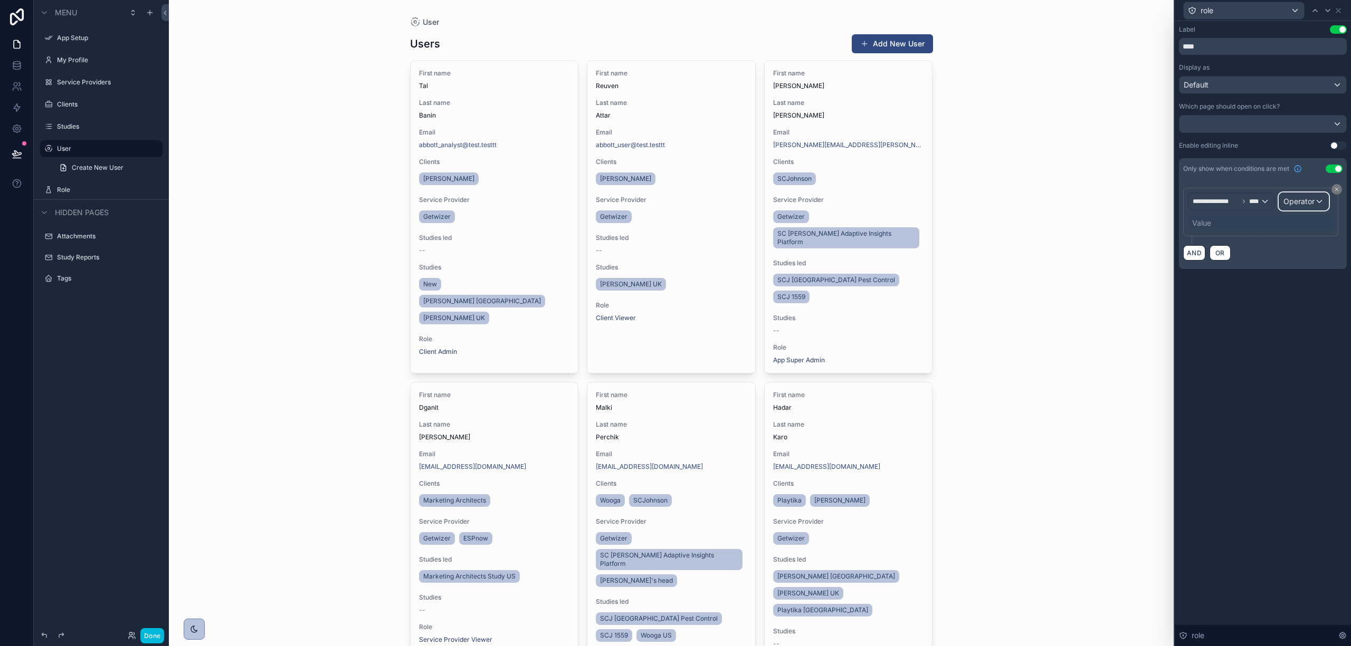
click at [1304, 204] on span "Operator" at bounding box center [1298, 201] width 31 height 9
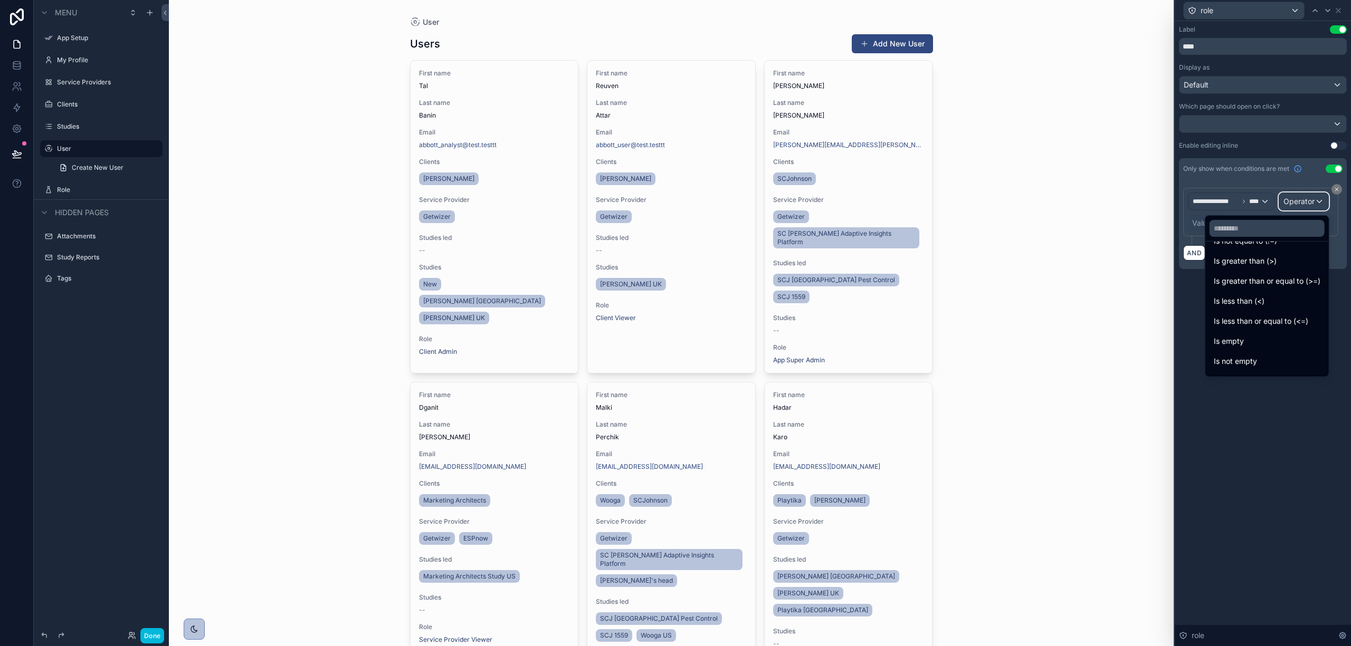
scroll to position [70, 0]
click at [1244, 352] on div "Is one of" at bounding box center [1267, 350] width 107 height 13
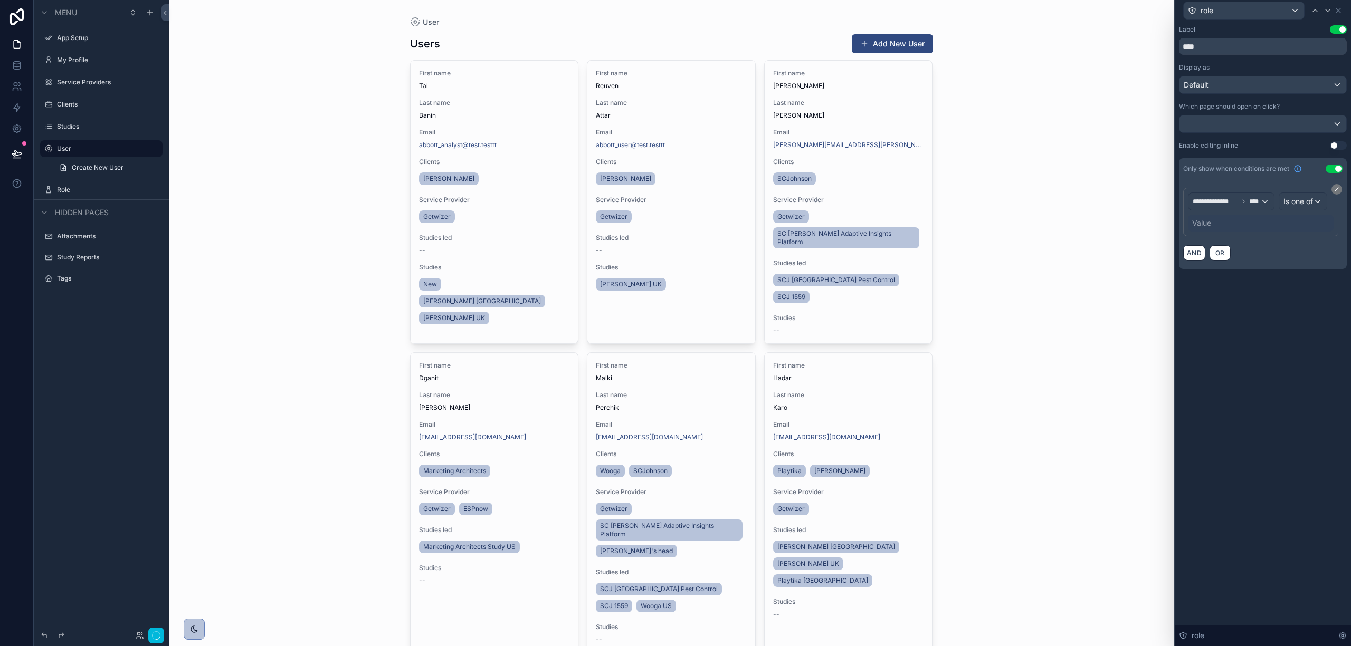
click at [1221, 227] on div "Value" at bounding box center [1261, 223] width 146 height 17
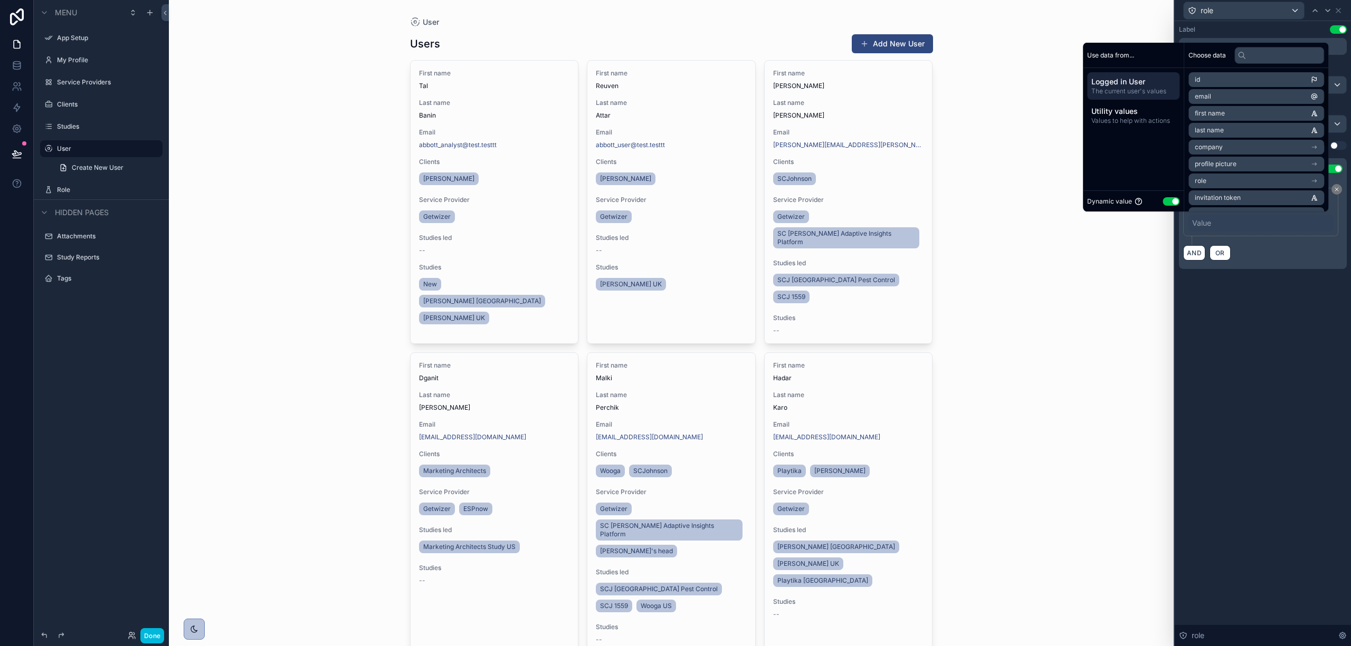
click at [1164, 197] on div "Dynamic value Use setting" at bounding box center [1133, 201] width 92 height 12
click at [1164, 203] on button "Use setting" at bounding box center [1171, 201] width 17 height 8
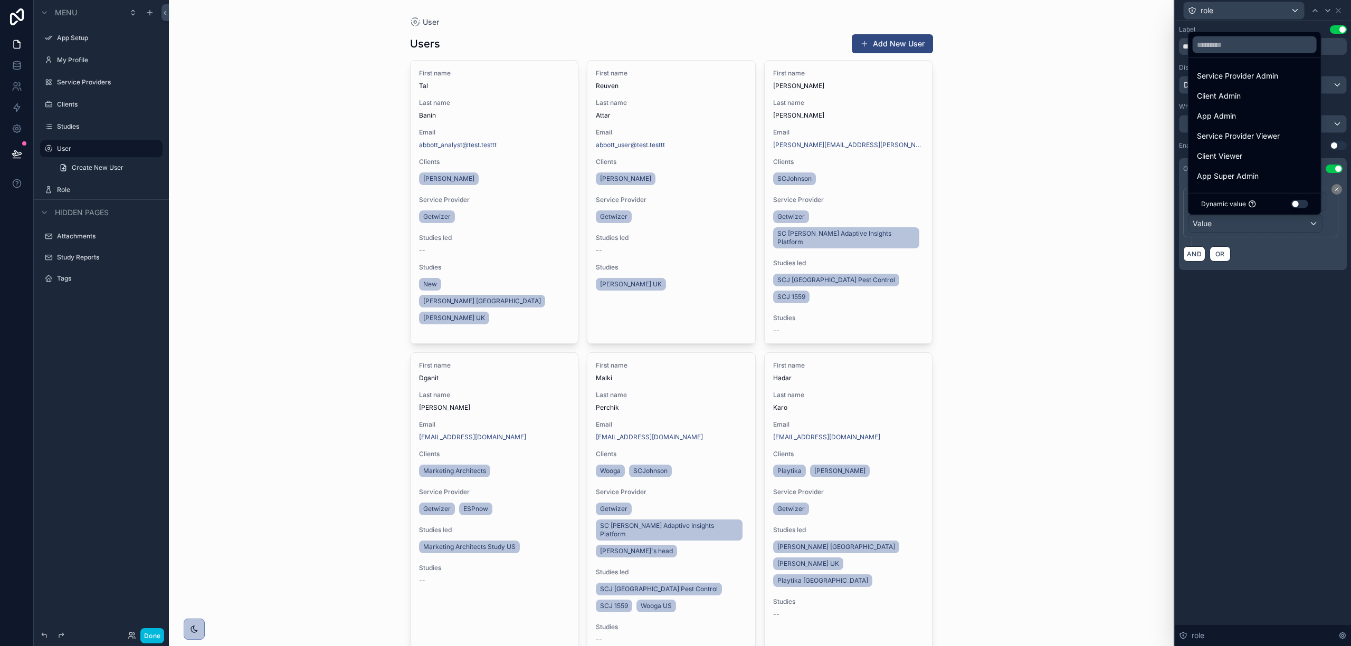
click at [1243, 72] on span "Service Provider Admin" at bounding box center [1237, 76] width 81 height 13
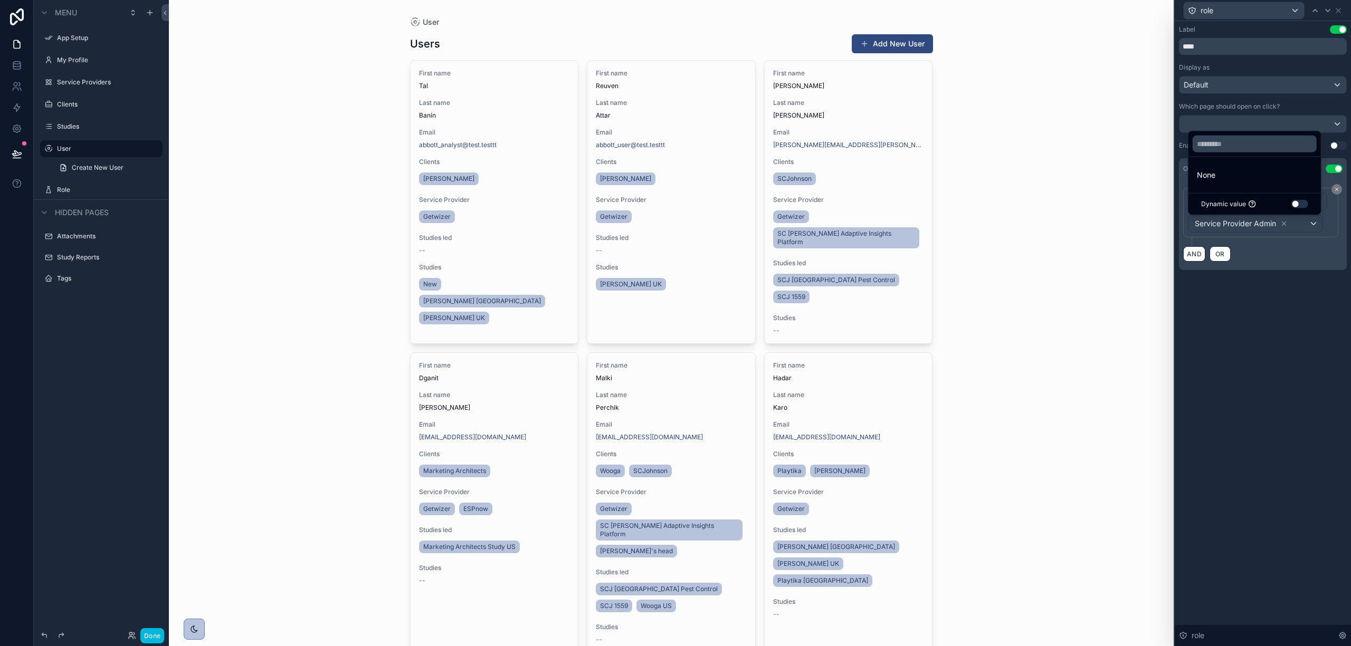
click at [1288, 258] on div "AND OR" at bounding box center [1262, 254] width 159 height 16
click at [1331, 220] on div "**********" at bounding box center [1261, 213] width 146 height 40
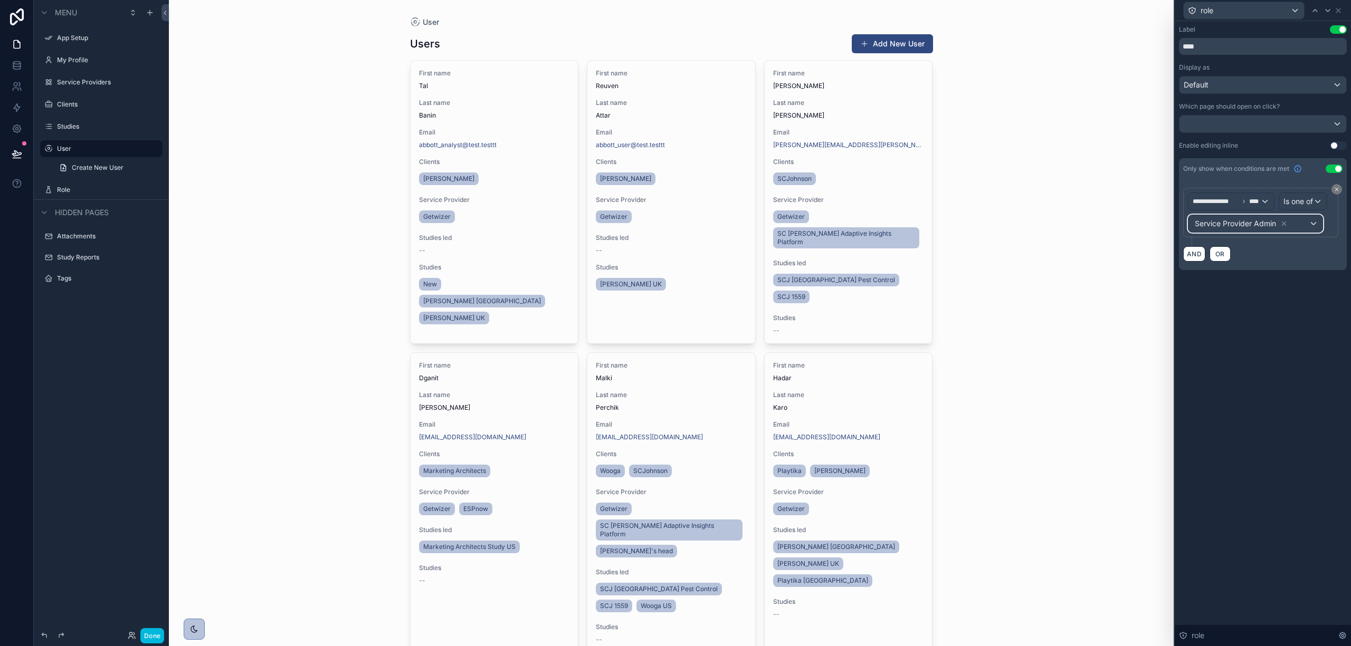
click at [1298, 226] on div "Service Provider Admin" at bounding box center [1255, 223] width 134 height 17
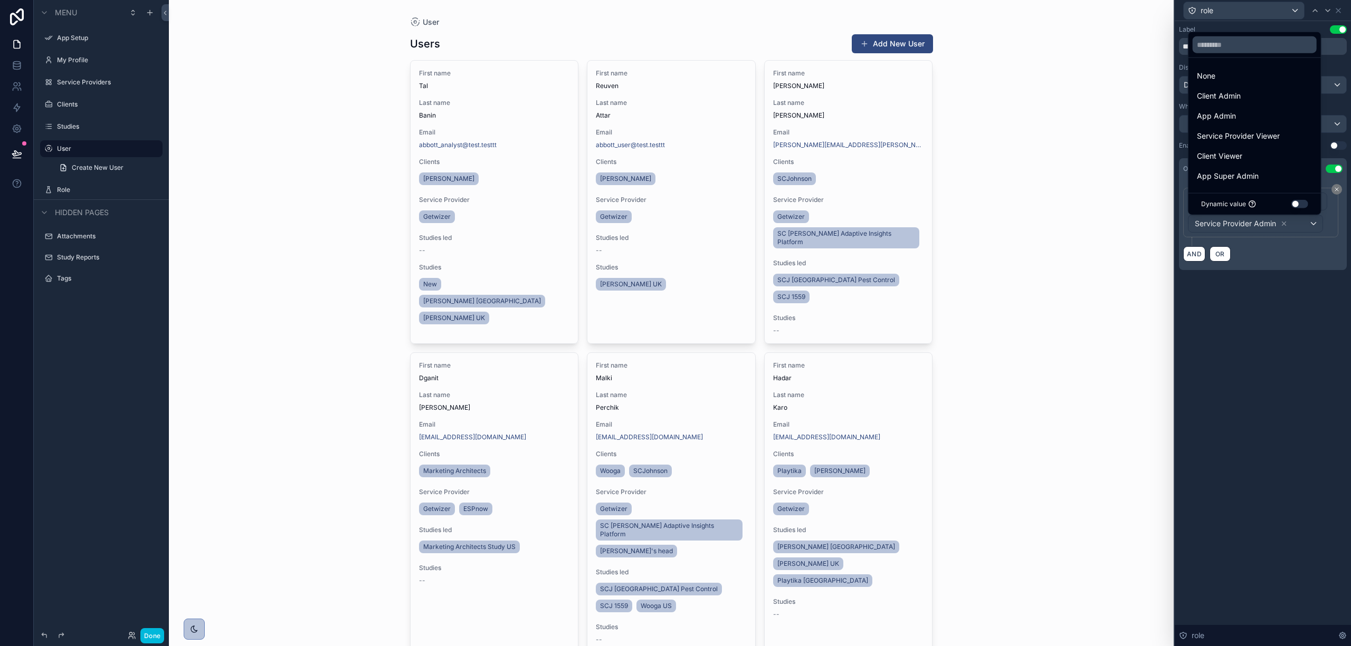
click at [1229, 102] on div "Client Admin" at bounding box center [1254, 96] width 128 height 19
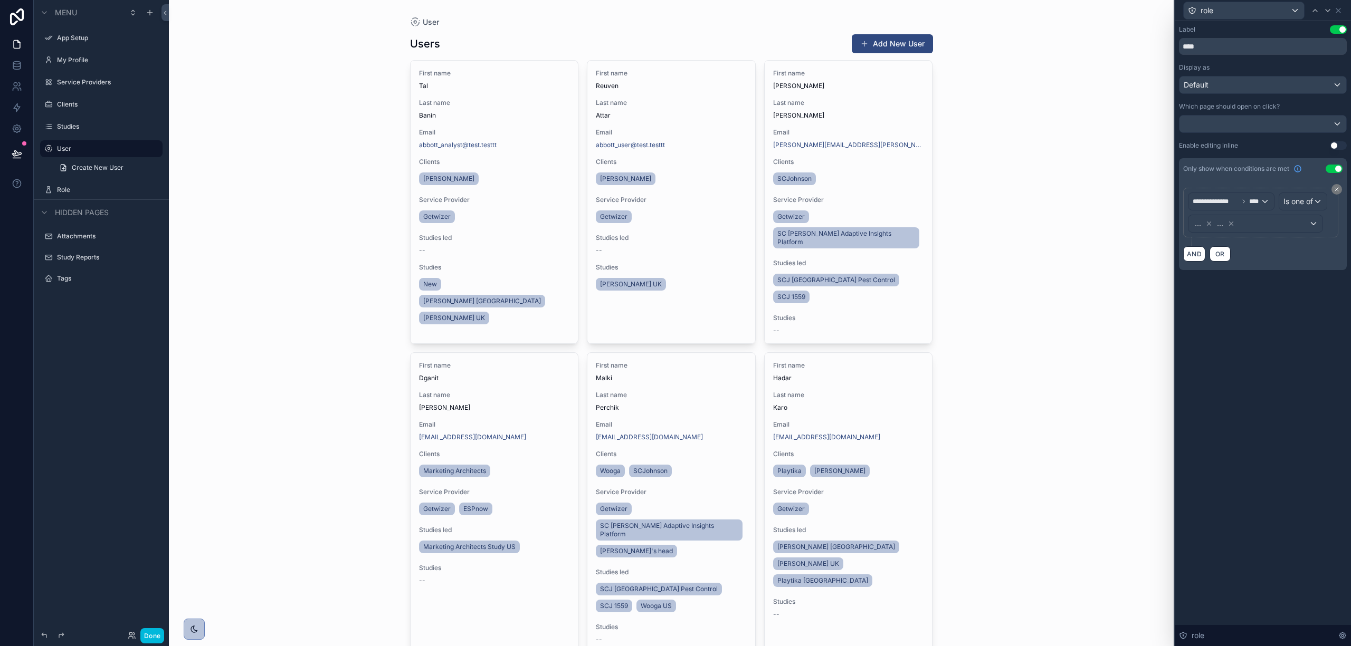
click at [1328, 225] on div "**********" at bounding box center [1261, 213] width 146 height 40
click at [1296, 233] on span "Service Provider Admin Client Admin" at bounding box center [1256, 230] width 127 height 30
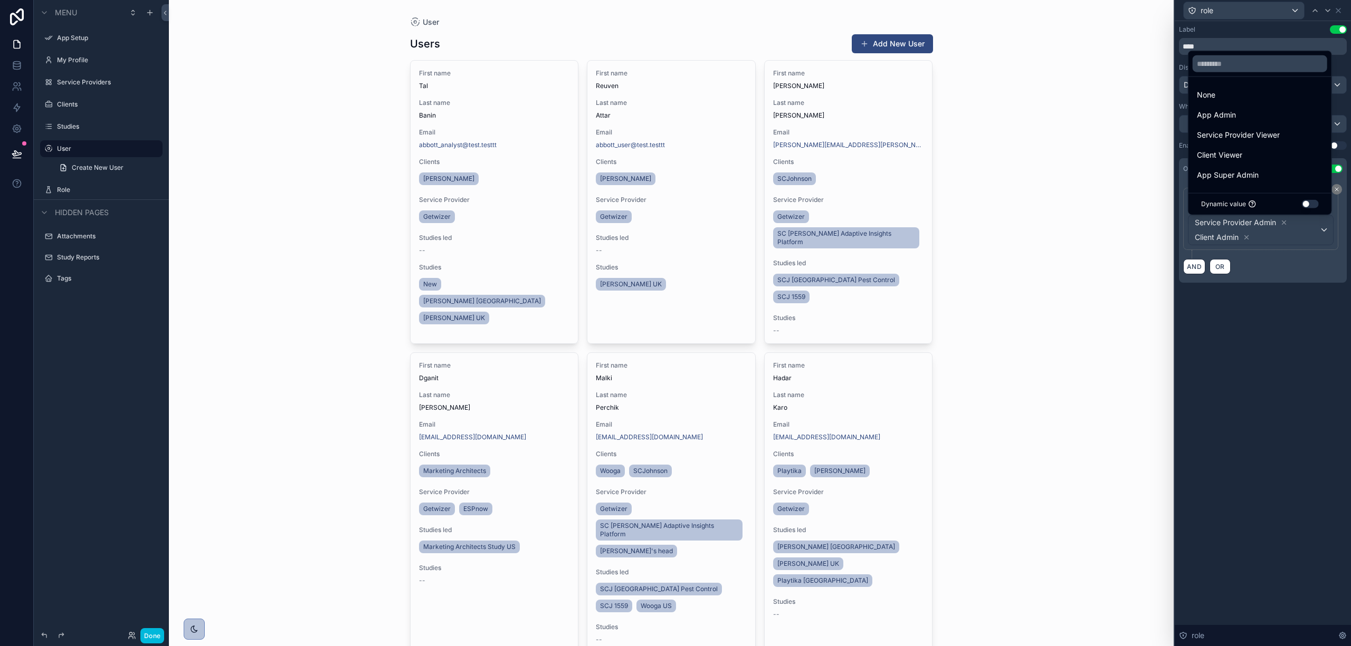
click at [1214, 115] on span "App Admin" at bounding box center [1216, 115] width 39 height 13
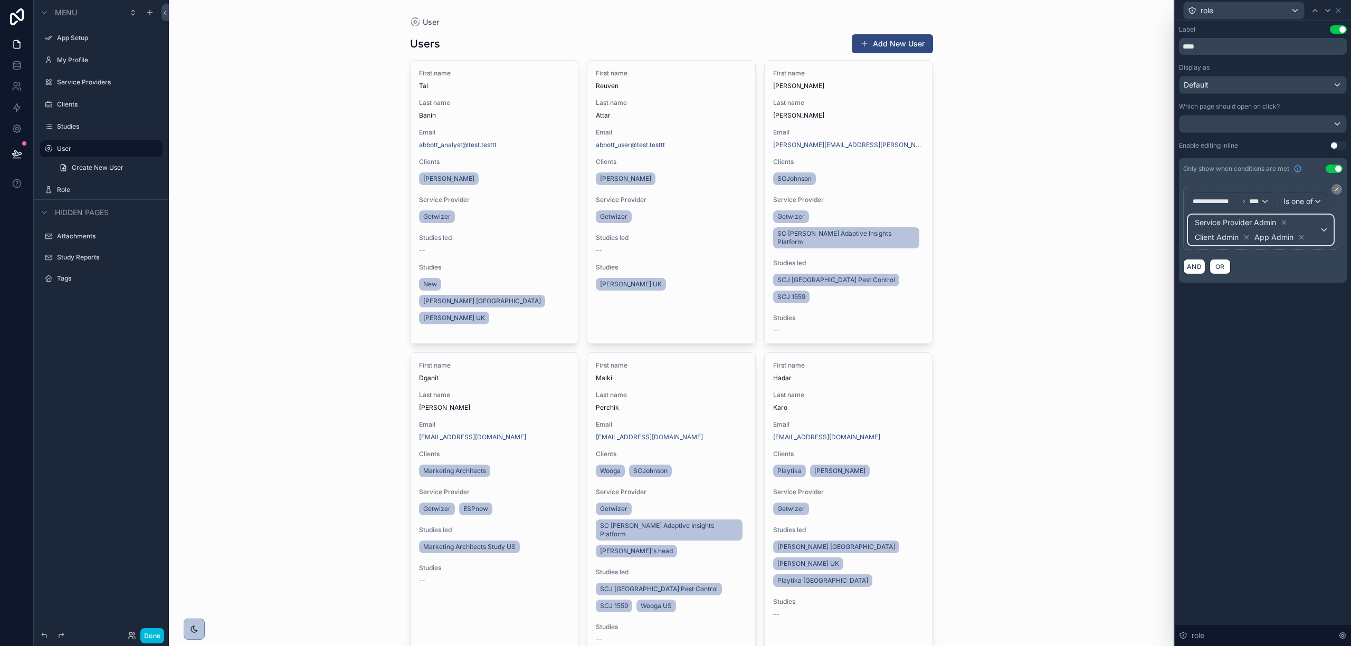
click at [1301, 224] on span "Service Provider Admin Client Admin App Admin" at bounding box center [1256, 230] width 127 height 30
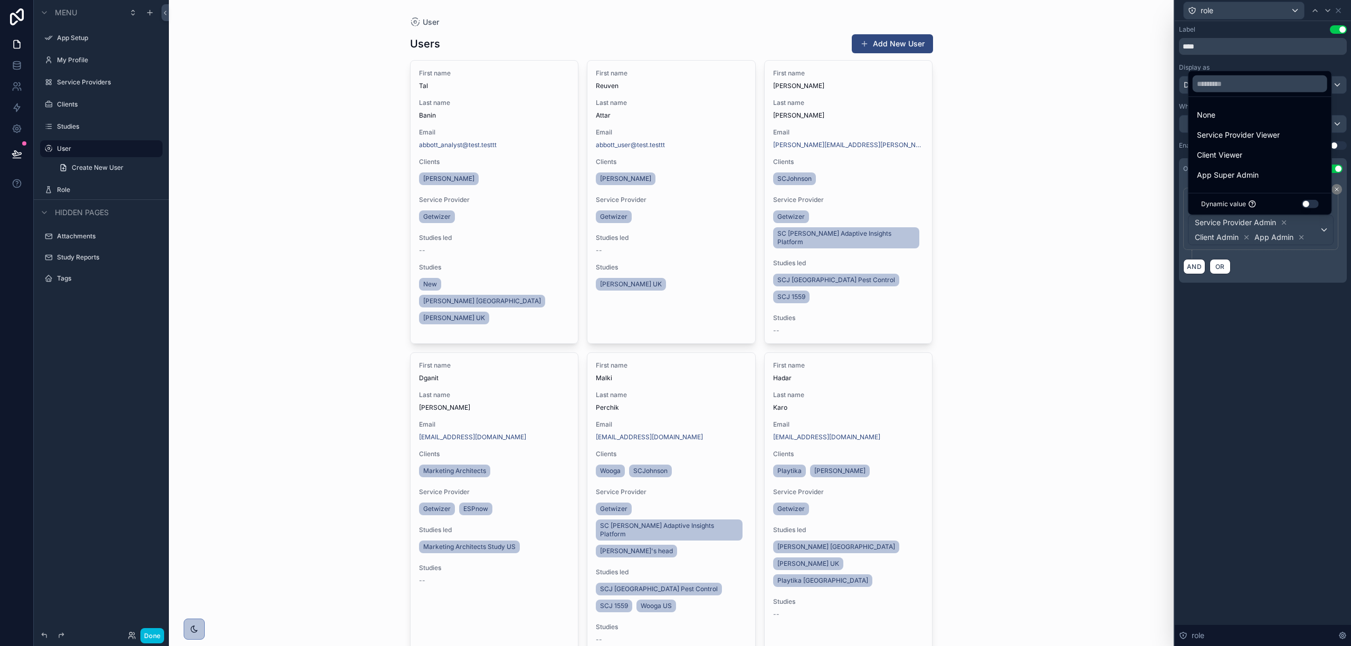
click at [1233, 176] on span "App Super Admin" at bounding box center [1228, 175] width 62 height 13
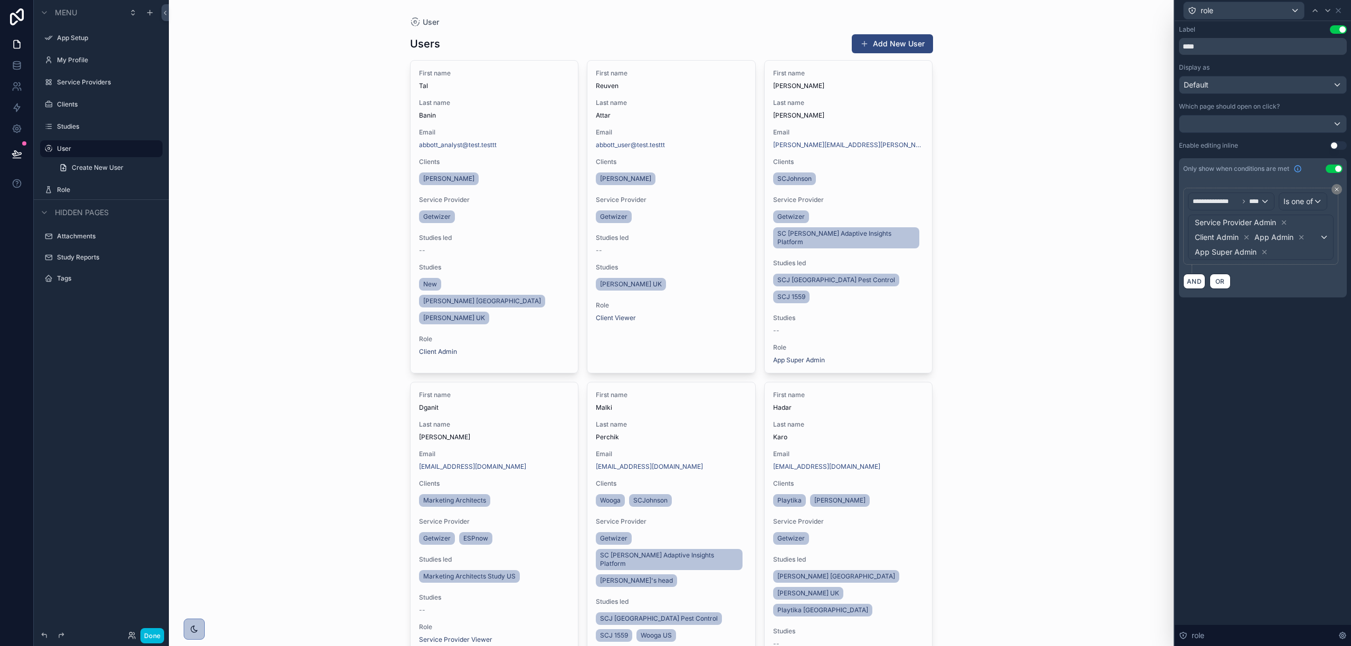
click at [1294, 366] on div "**********" at bounding box center [1263, 333] width 176 height 625
click at [1121, 144] on div "User Users Add New User First name [PERSON_NAME] Last name [PERSON_NAME] Email …" at bounding box center [671, 323] width 1005 height 646
click at [1337, 11] on icon at bounding box center [1338, 10] width 8 height 8
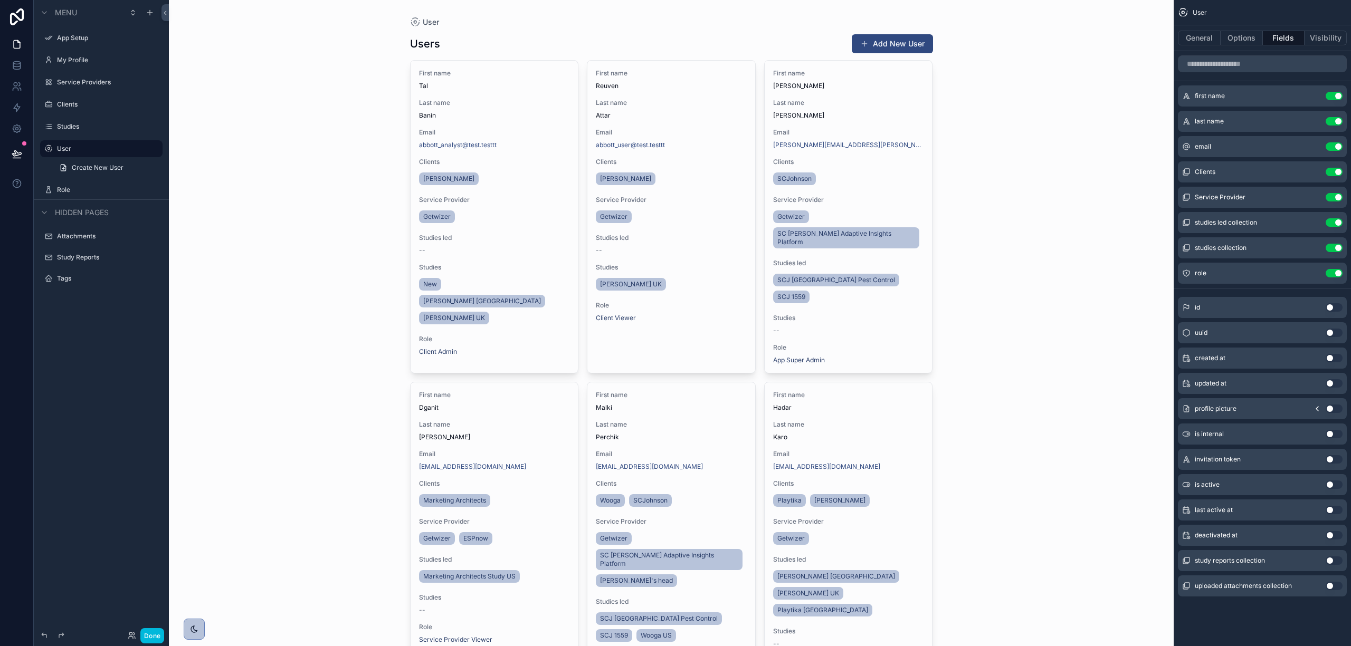
click at [1332, 408] on button "Use setting" at bounding box center [1334, 409] width 17 height 8
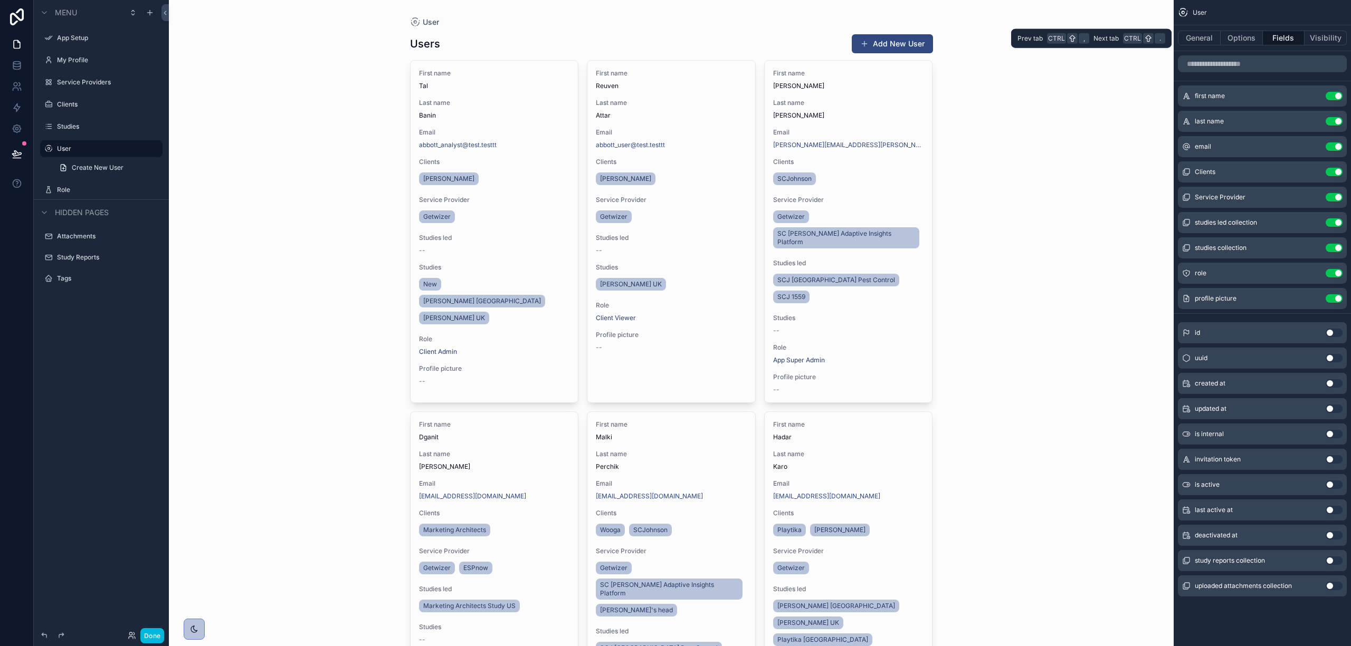
click at [1316, 34] on button "Visibility" at bounding box center [1325, 38] width 42 height 15
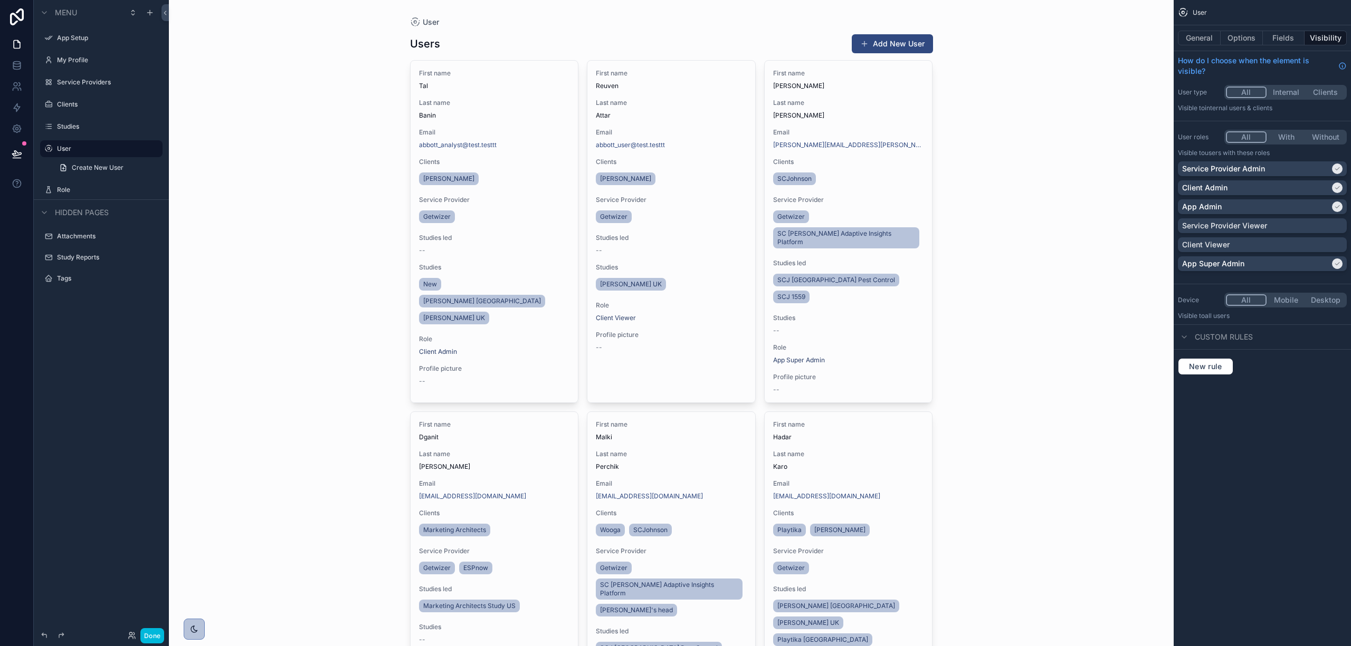
click at [1282, 135] on button "With" at bounding box center [1286, 137] width 40 height 12
click at [1031, 246] on div "User Users Add New User First name [PERSON_NAME] Last name [PERSON_NAME] Email …" at bounding box center [671, 323] width 1005 height 646
click at [1191, 36] on button "General" at bounding box center [1199, 38] width 43 height 15
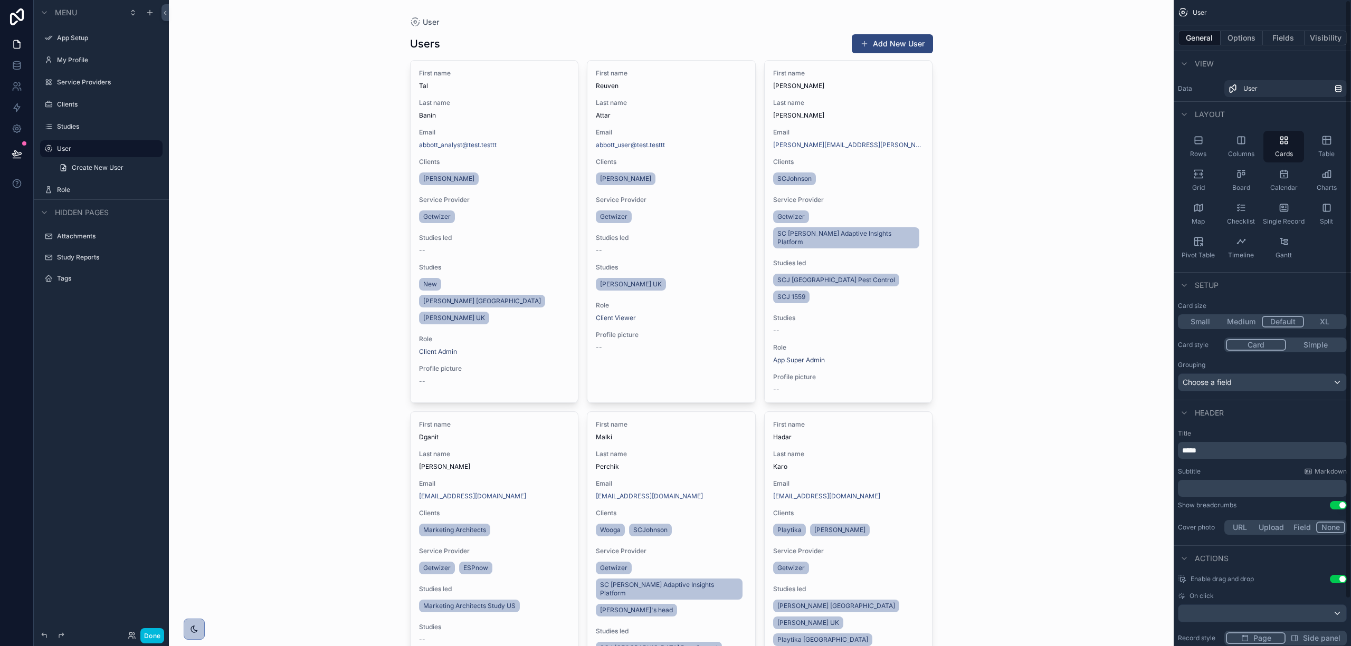
click at [1244, 32] on button "Options" at bounding box center [1242, 38] width 42 height 15
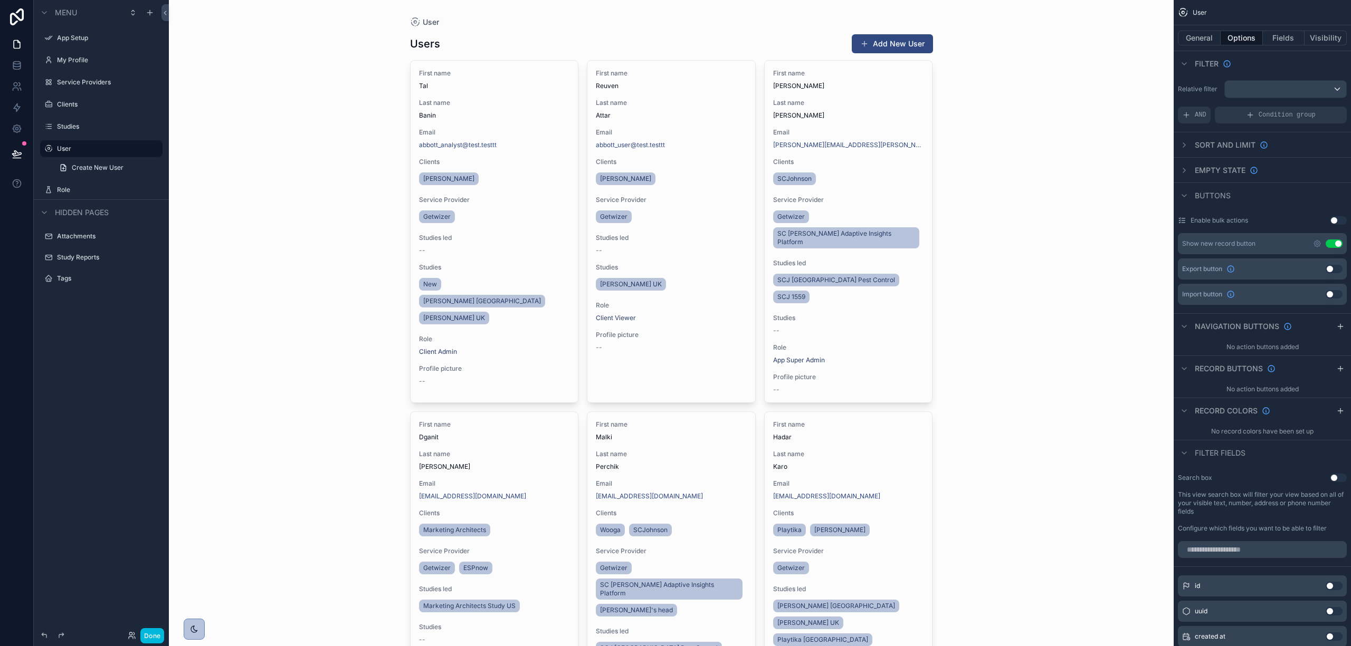
click at [1317, 241] on icon "scrollable content" at bounding box center [1317, 244] width 6 height 6
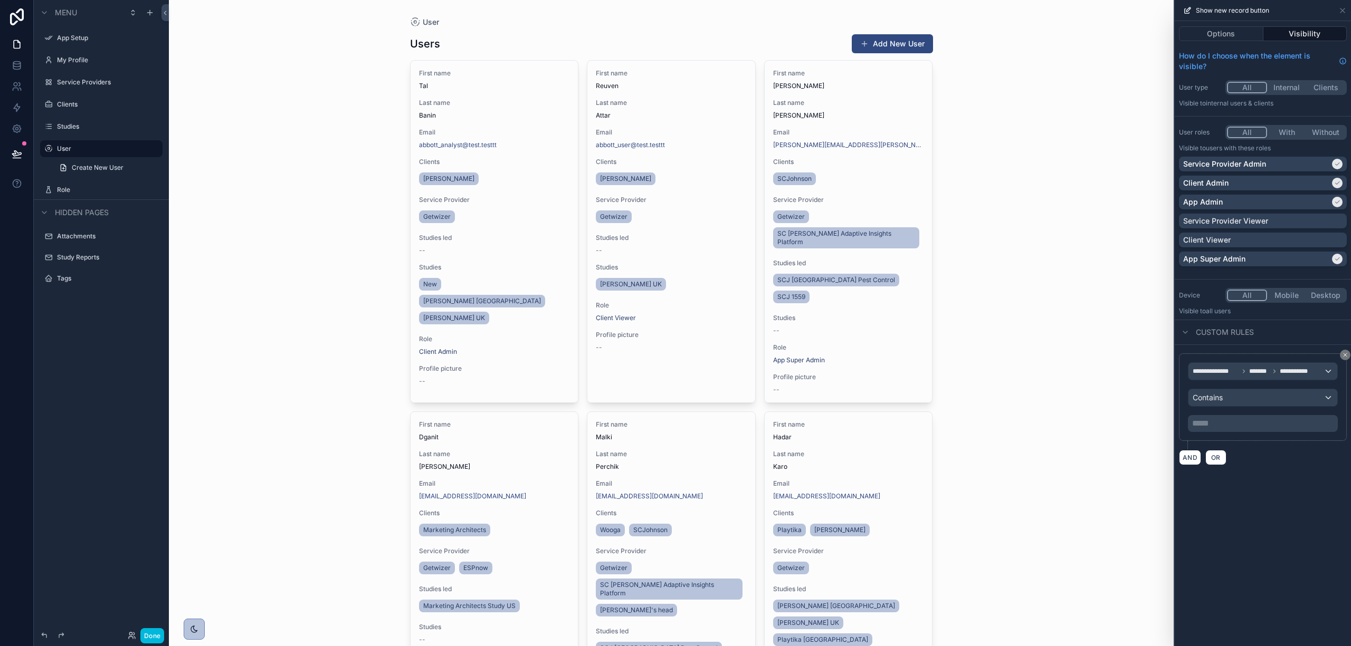
click at [1286, 132] on button "With" at bounding box center [1286, 133] width 39 height 12
click at [1346, 351] on button at bounding box center [1345, 355] width 11 height 11
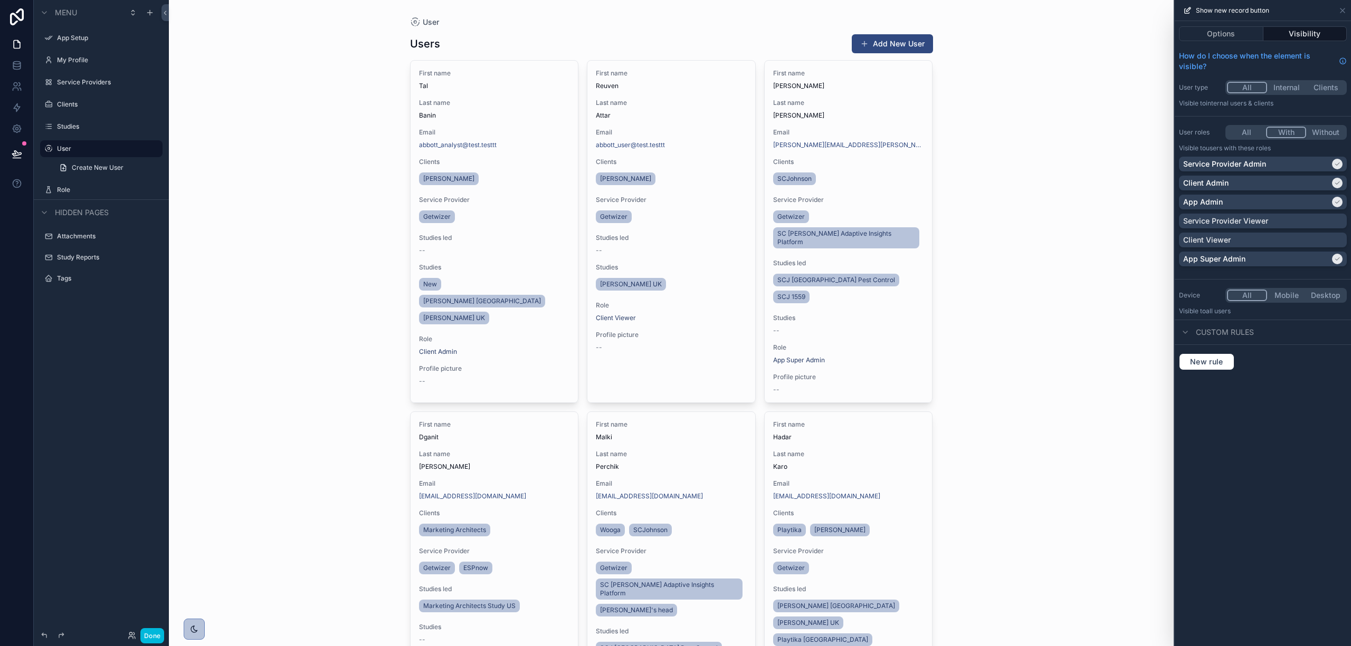
click at [1264, 402] on div "Options Visibility How do I choose when the element is visible? User type All I…" at bounding box center [1263, 333] width 176 height 625
click at [1288, 129] on button "With" at bounding box center [1286, 133] width 40 height 12
click at [1235, 35] on button "Options" at bounding box center [1221, 33] width 84 height 15
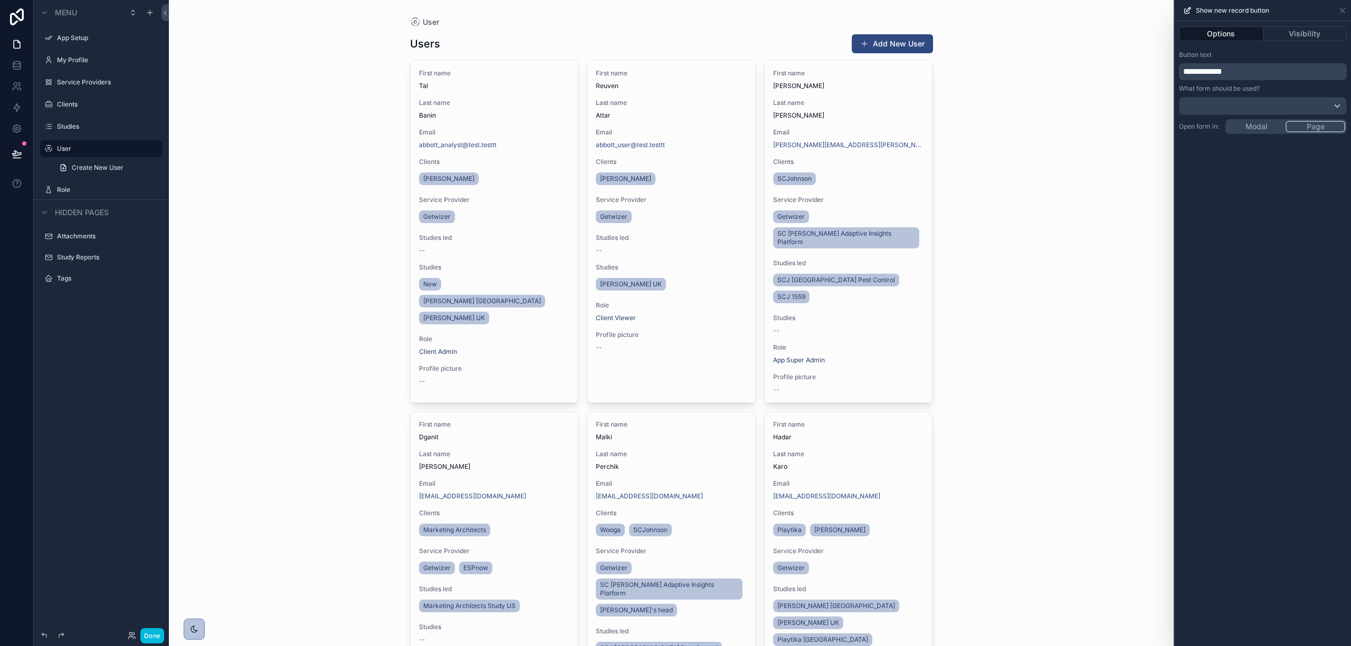
click at [1286, 35] on button "Visibility" at bounding box center [1305, 33] width 84 height 15
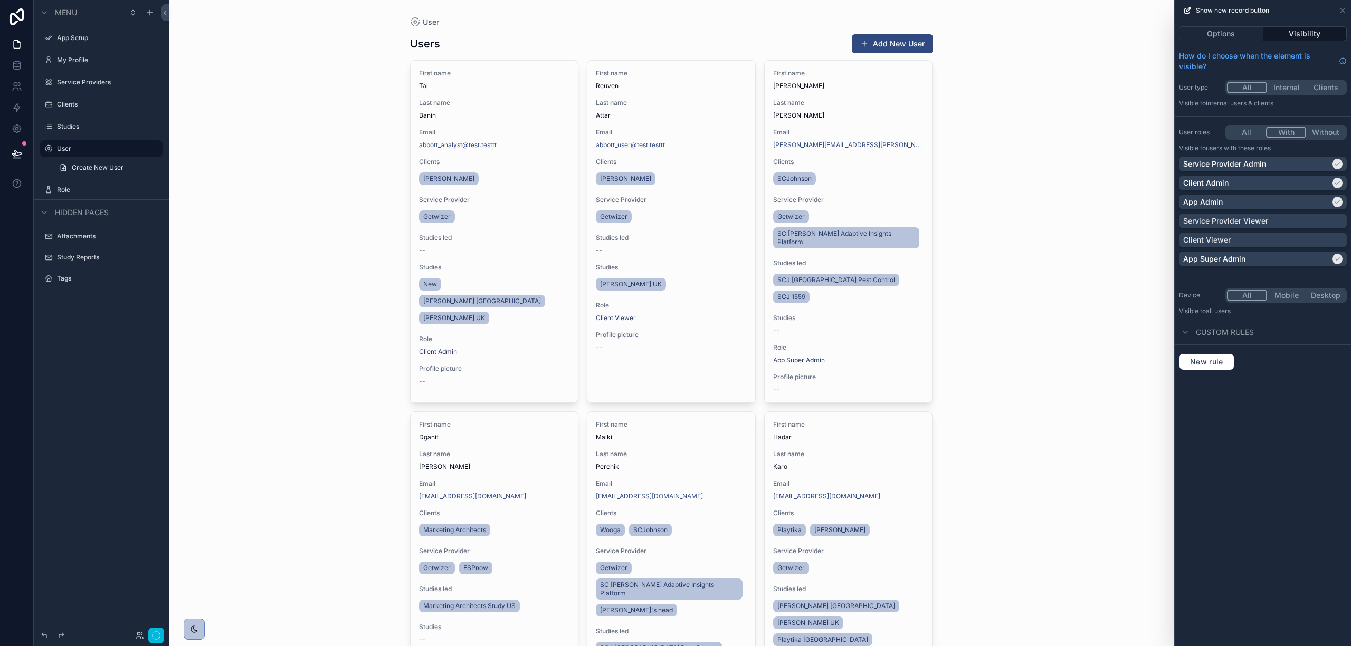
click at [1286, 129] on button "With" at bounding box center [1286, 133] width 40 height 12
click at [1073, 435] on div "User Users Add New User First name [PERSON_NAME] Last name [PERSON_NAME] Email …" at bounding box center [671, 323] width 1005 height 646
click at [1339, 12] on icon at bounding box center [1342, 10] width 8 height 8
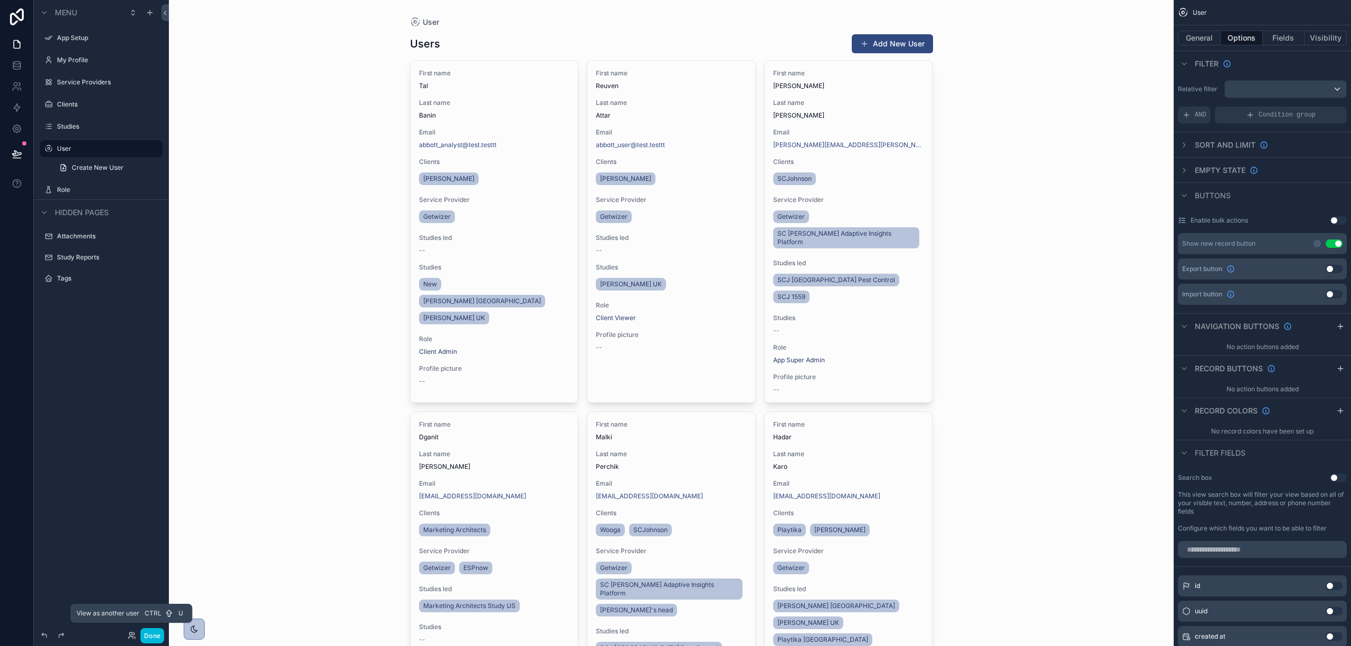
click at [130, 639] on icon at bounding box center [132, 636] width 8 height 8
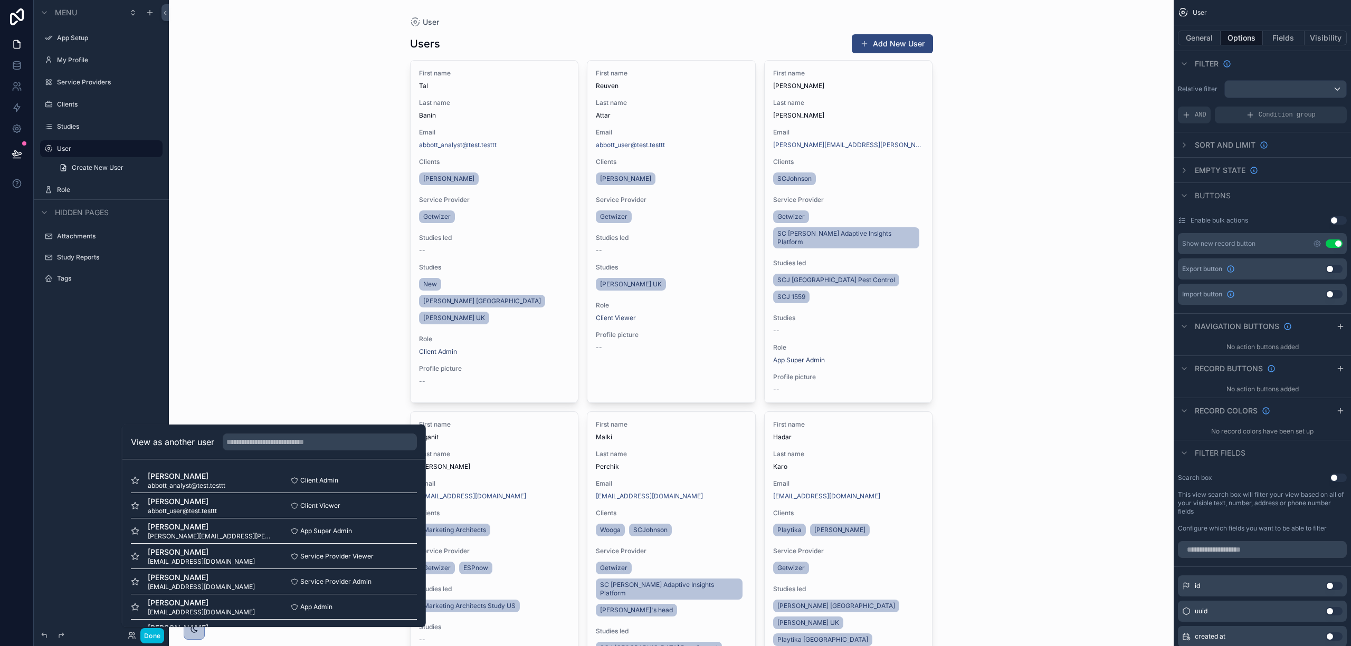
click at [0, 0] on button "Select" at bounding box center [0, 0] width 0 height 0
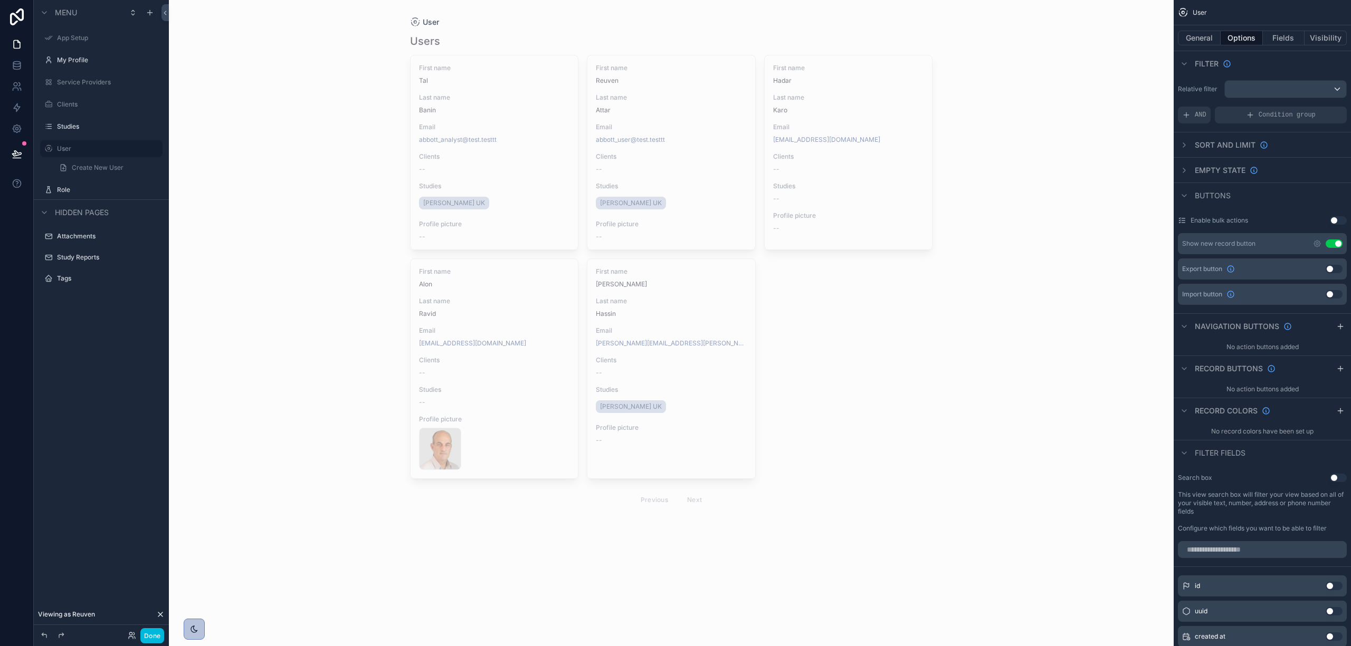
click at [0, 0] on icon "scrollable content" at bounding box center [0, 0] width 0 height 0
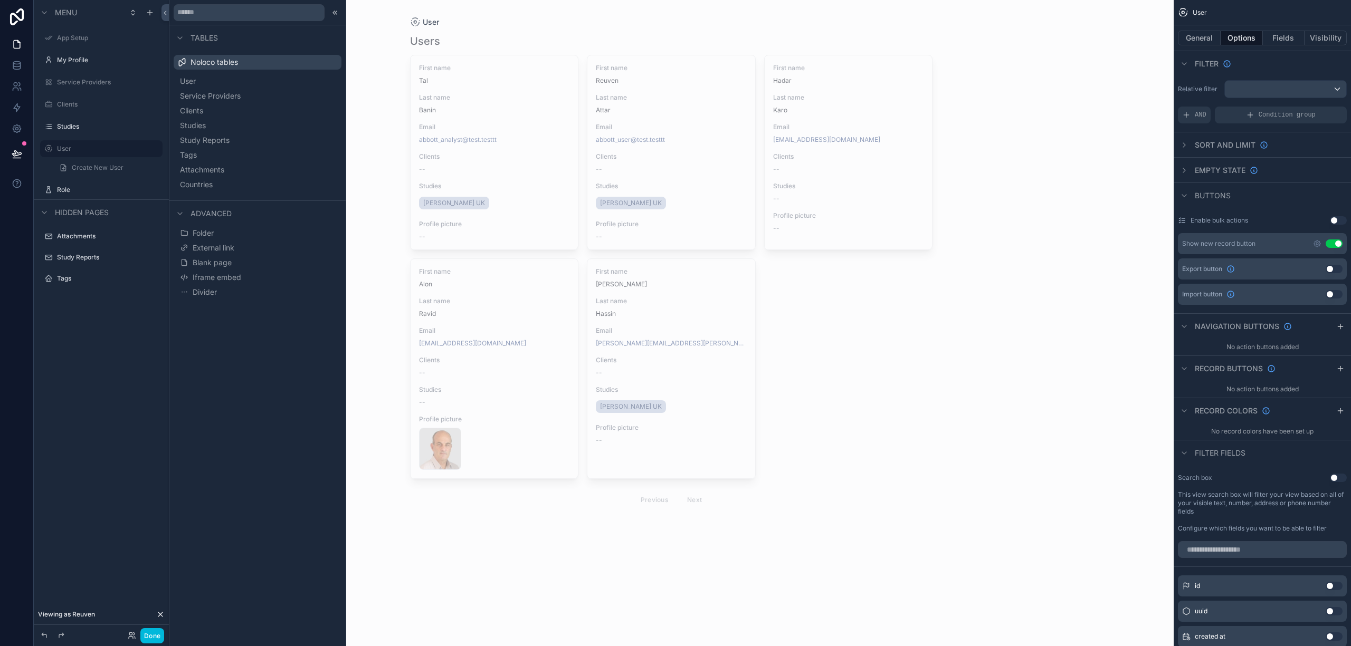
click at [74, 100] on div "Clients" at bounding box center [108, 104] width 103 height 8
click at [70, 104] on label "Clients" at bounding box center [106, 104] width 99 height 8
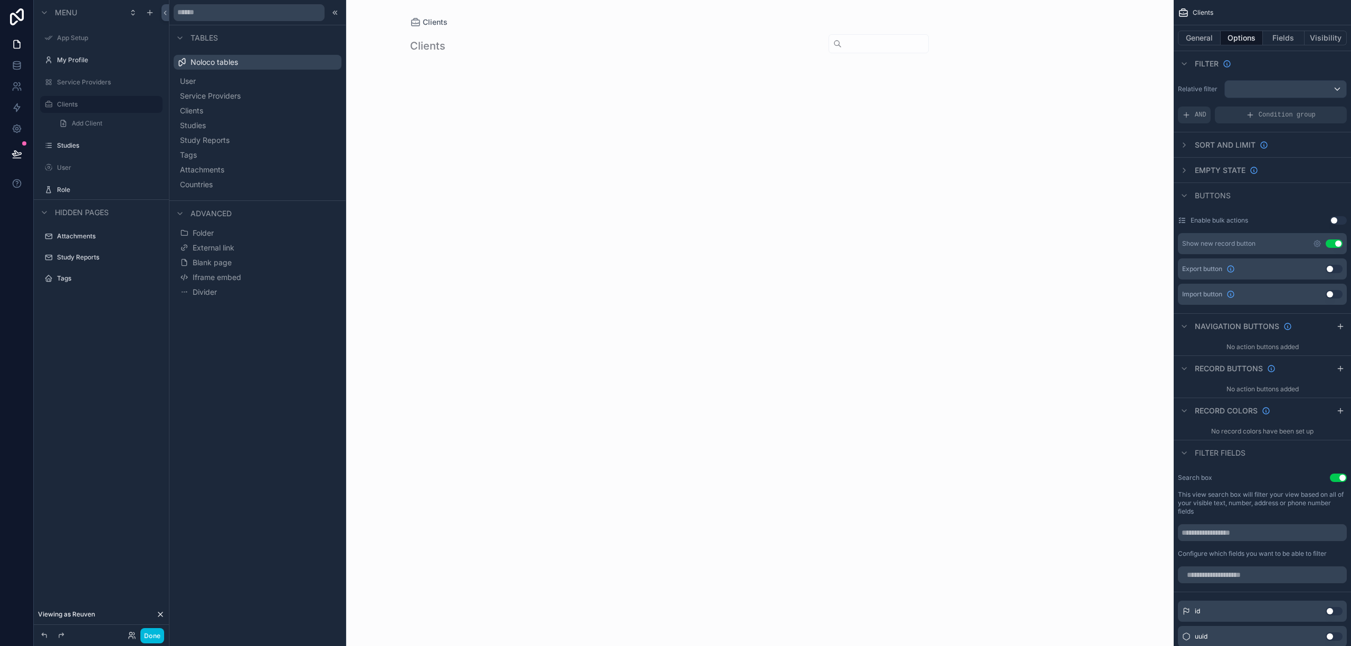
click at [74, 169] on label "User" at bounding box center [106, 168] width 99 height 8
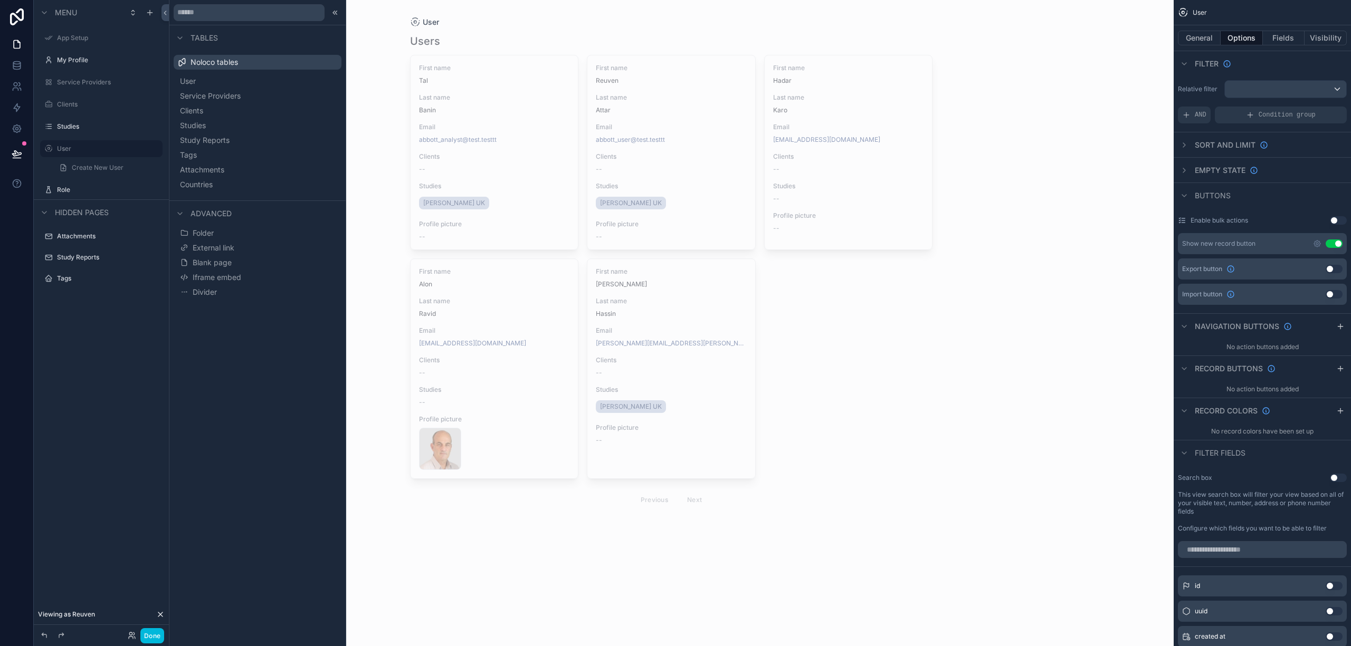
click at [66, 147] on label "User" at bounding box center [106, 149] width 99 height 8
click at [0, 0] on icon "scrollable content" at bounding box center [0, 0] width 0 height 0
click at [1202, 39] on button "General" at bounding box center [1199, 38] width 43 height 15
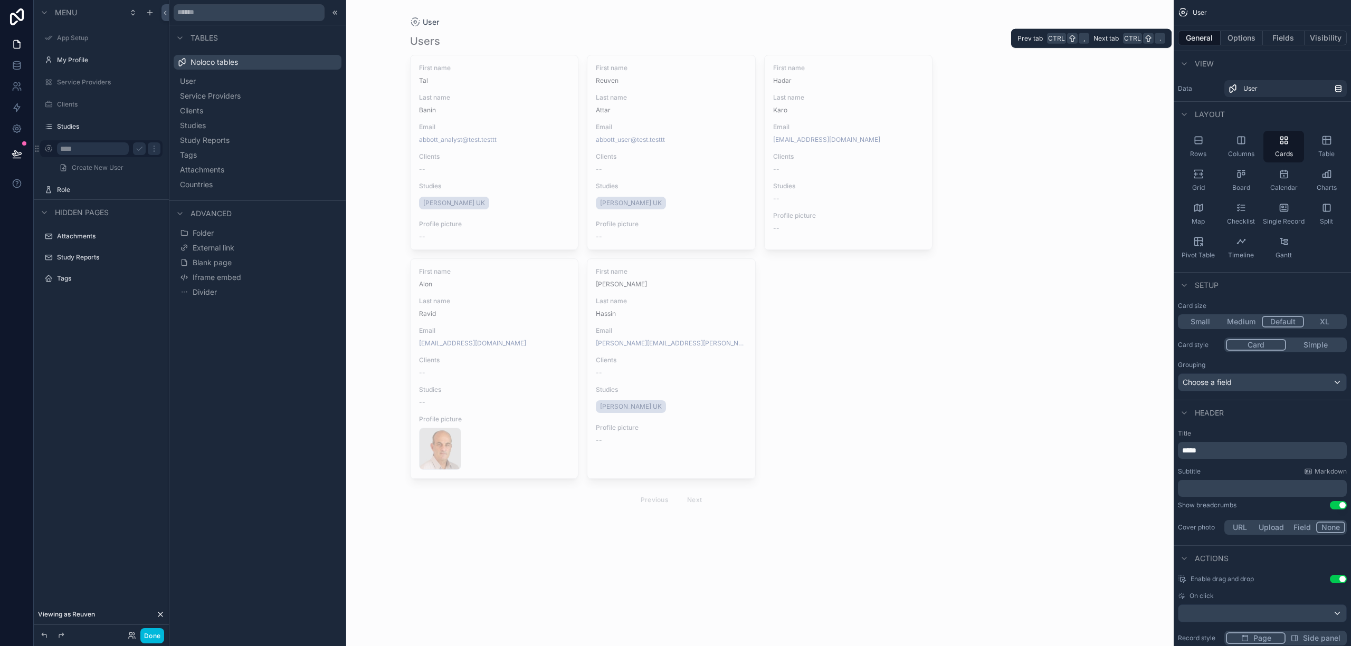
click at [1301, 31] on button "Fields" at bounding box center [1284, 38] width 42 height 15
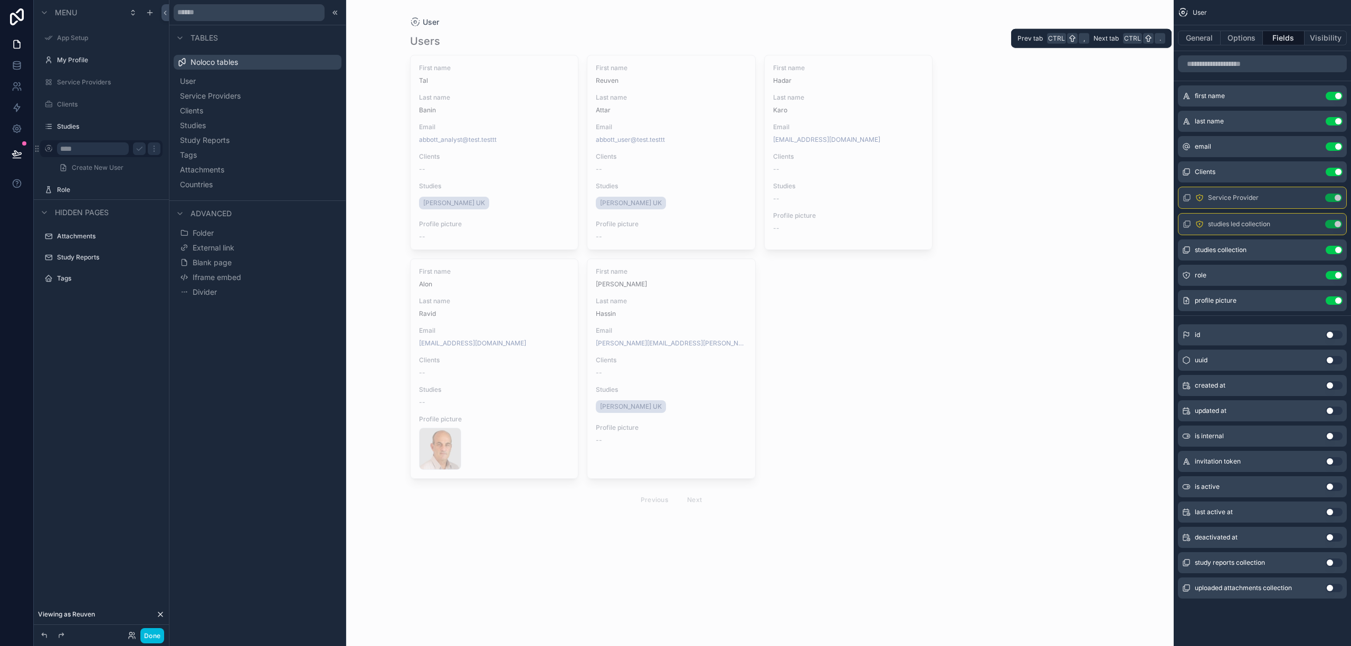
click at [1311, 35] on button "Visibility" at bounding box center [1325, 38] width 42 height 15
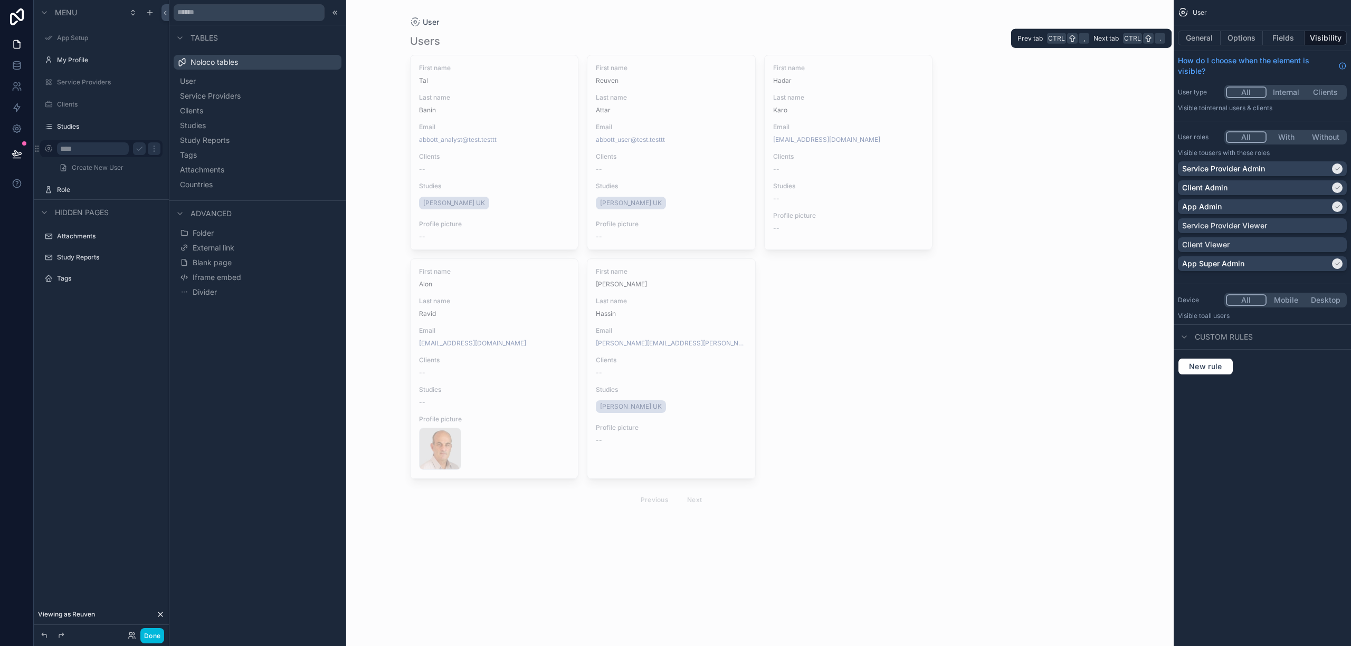
click at [1292, 31] on button "Fields" at bounding box center [1284, 38] width 42 height 15
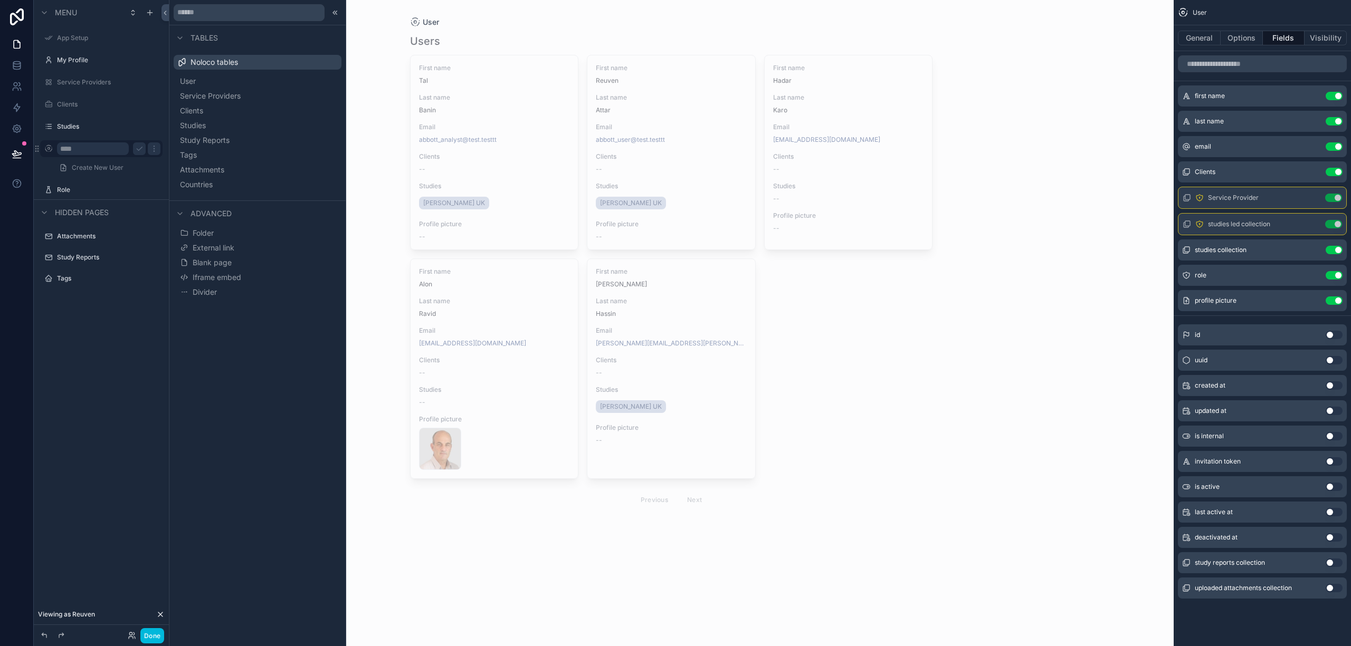
click at [1251, 31] on button "Options" at bounding box center [1242, 38] width 42 height 15
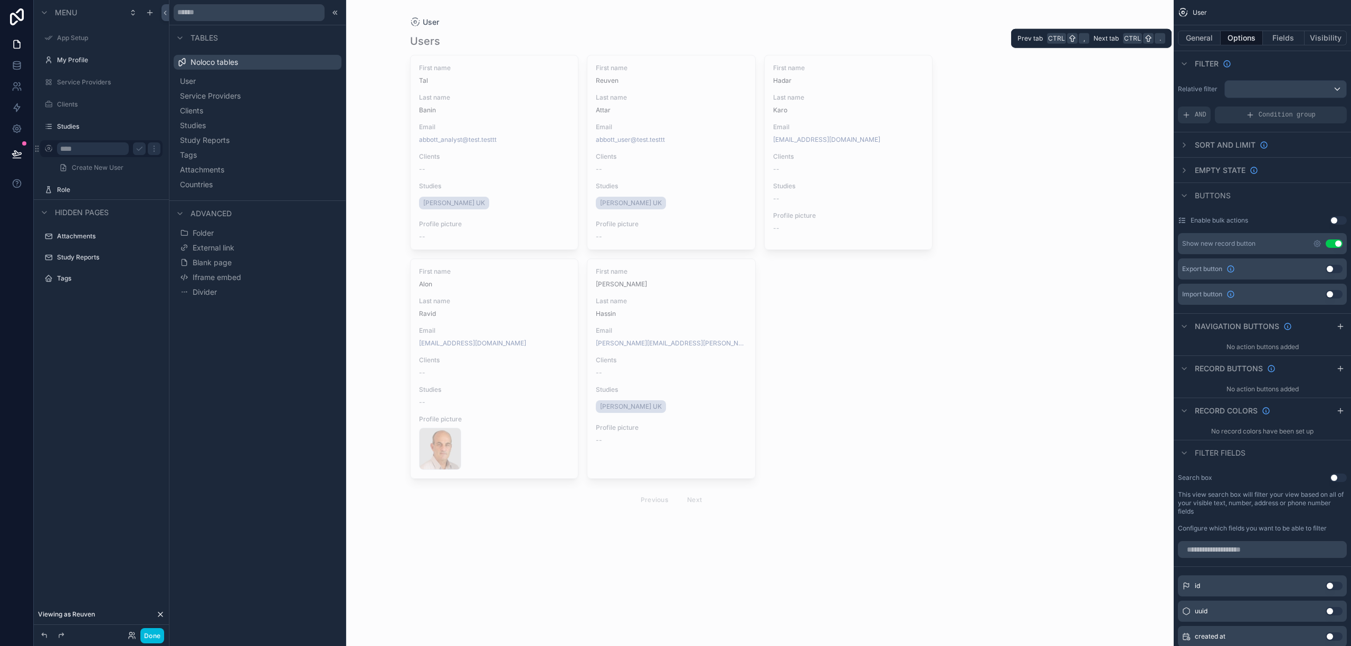
click at [1317, 37] on button "Visibility" at bounding box center [1325, 38] width 42 height 15
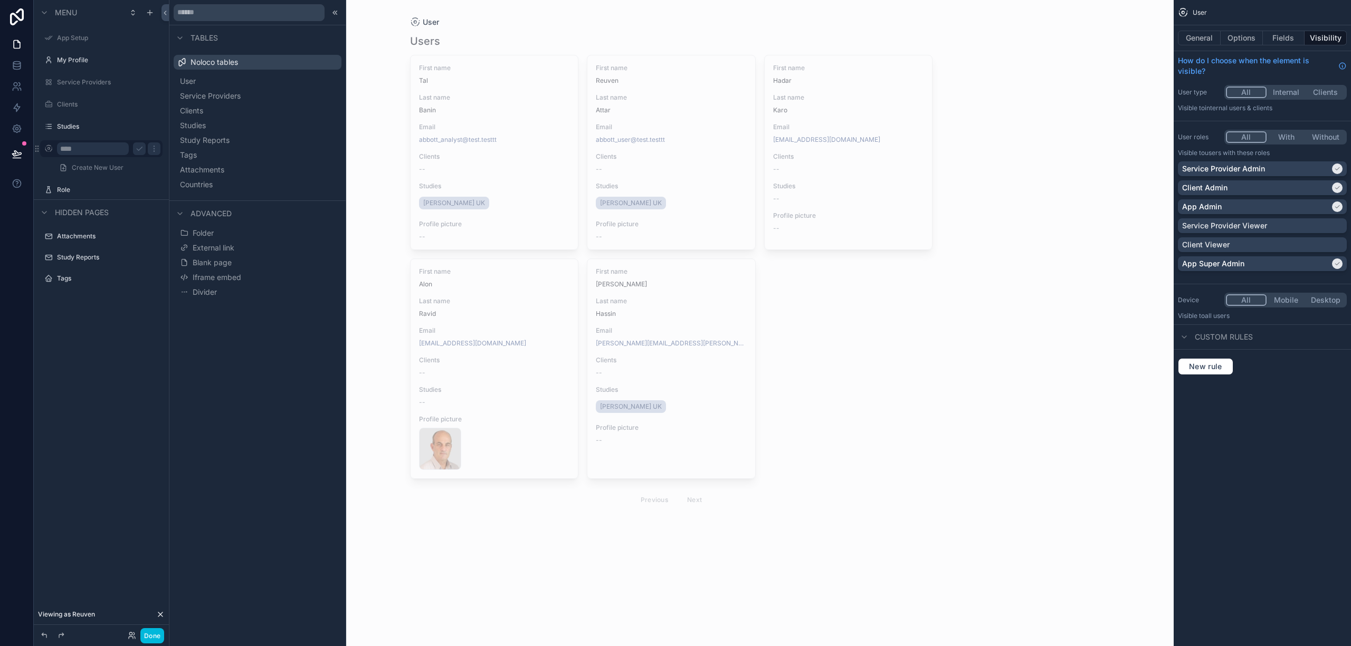
click at [1276, 138] on button "With" at bounding box center [1286, 137] width 40 height 12
click at [1256, 442] on div "User General Options Fields Visibility How do I choose when the element is visi…" at bounding box center [1262, 323] width 177 height 646
click at [1282, 93] on button "Internal" at bounding box center [1286, 93] width 40 height 12
click at [1237, 88] on button "All" at bounding box center [1246, 93] width 40 height 12
click at [1194, 338] on div "Custom rules" at bounding box center [1215, 337] width 75 height 13
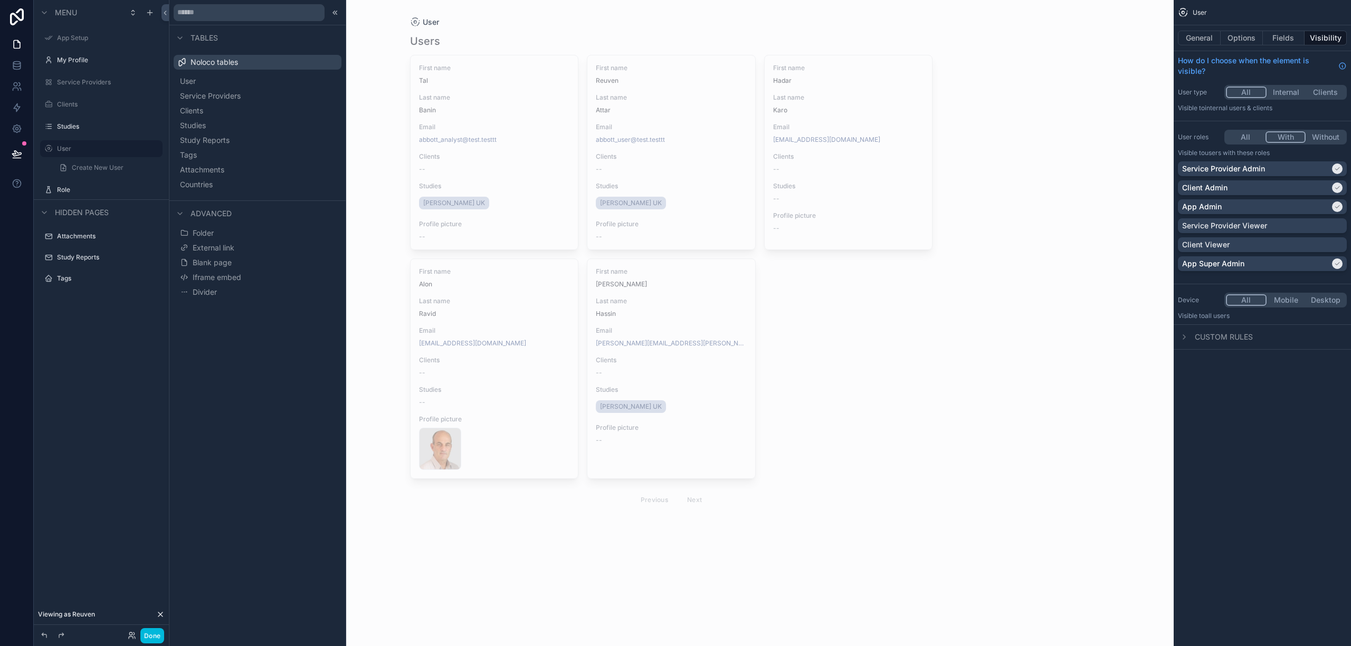
click at [1187, 338] on icon "scrollable content" at bounding box center [1184, 337] width 8 height 8
click at [1116, 125] on div "User Users First name Tal Last name Banin Email abbott_analyst@test.testtt Clie…" at bounding box center [671, 323] width 1005 height 646
click at [155, 640] on button "Done" at bounding box center [152, 635] width 24 height 15
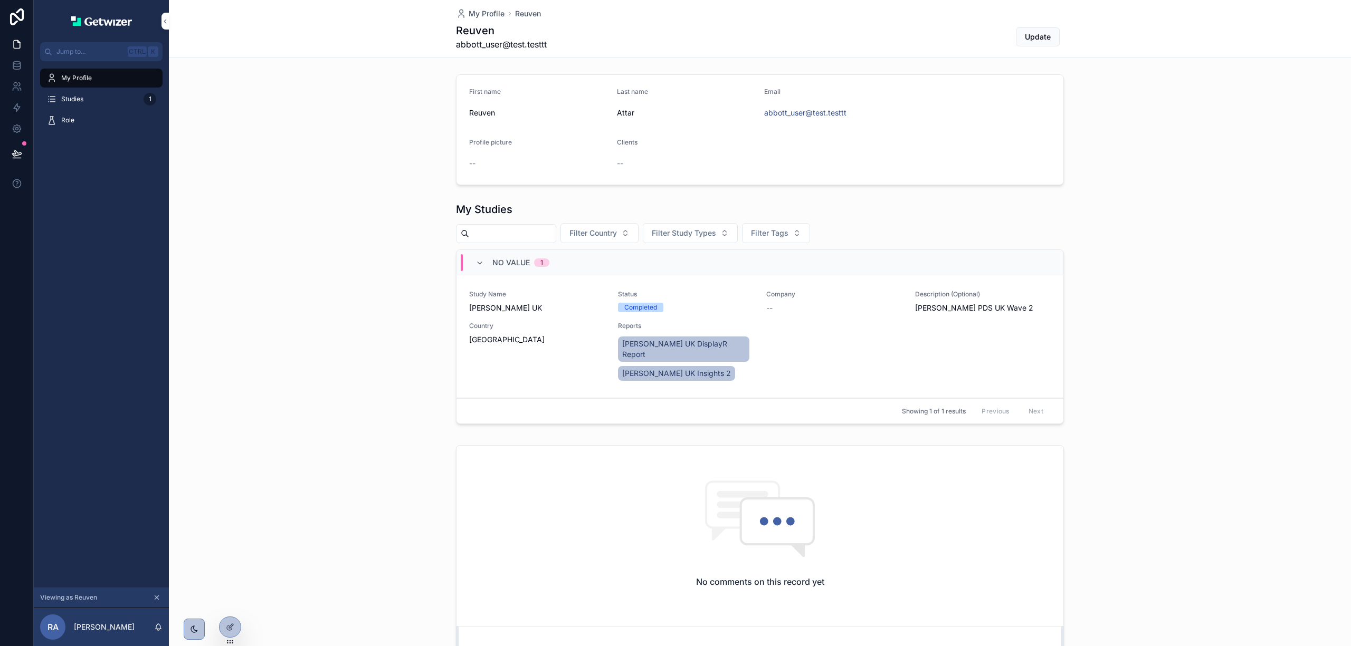
click at [79, 98] on span "Studies" at bounding box center [72, 99] width 22 height 8
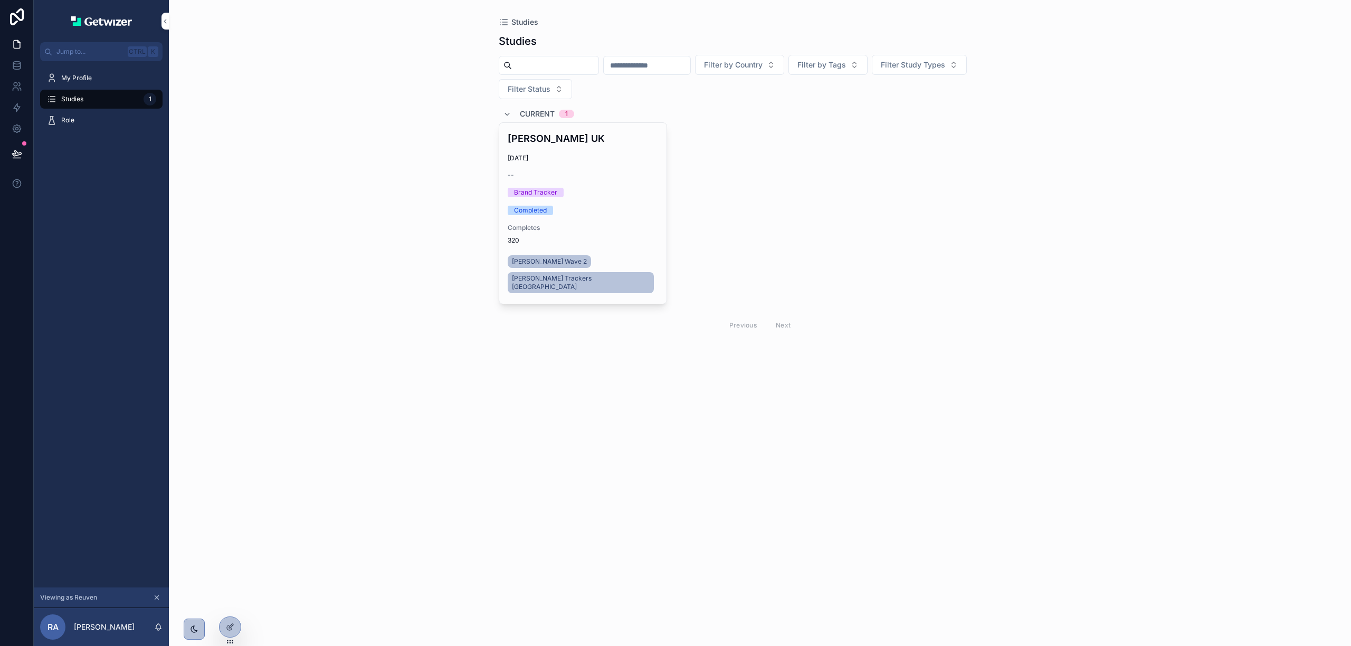
click at [69, 130] on div "Role" at bounding box center [101, 120] width 135 height 21
click at [74, 112] on div "Role" at bounding box center [101, 120] width 110 height 17
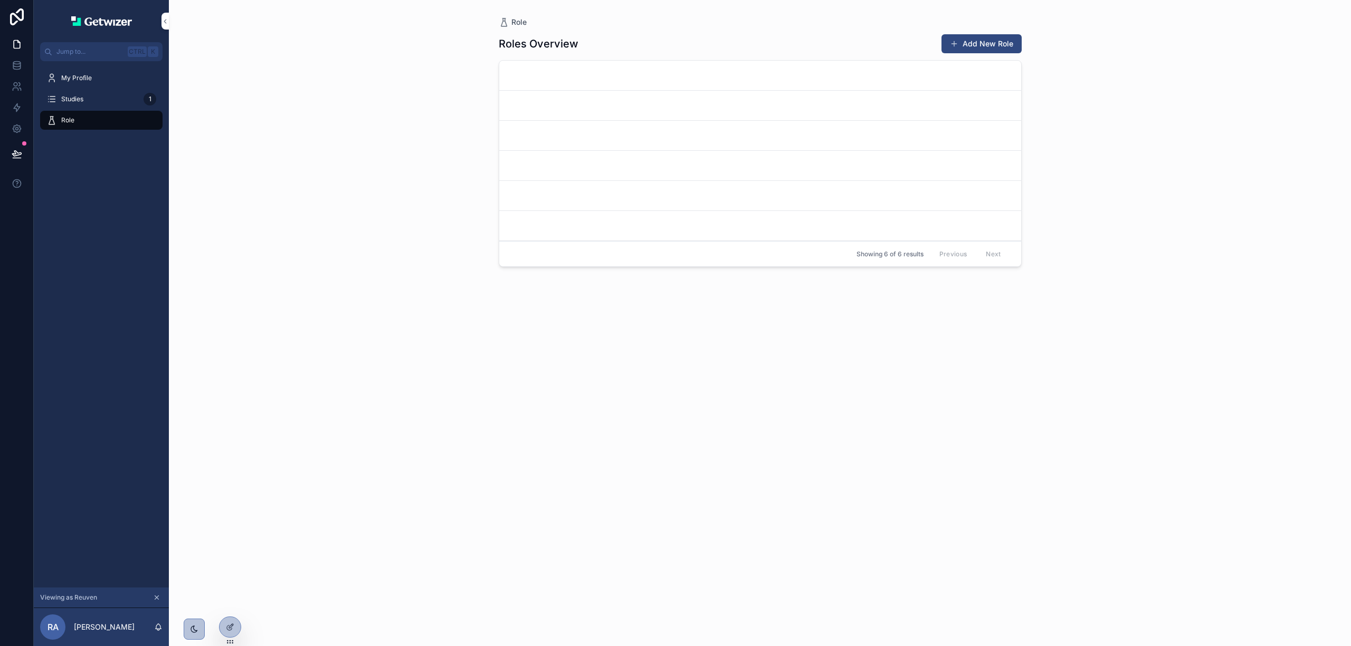
click at [75, 100] on span "Studies" at bounding box center [72, 99] width 22 height 8
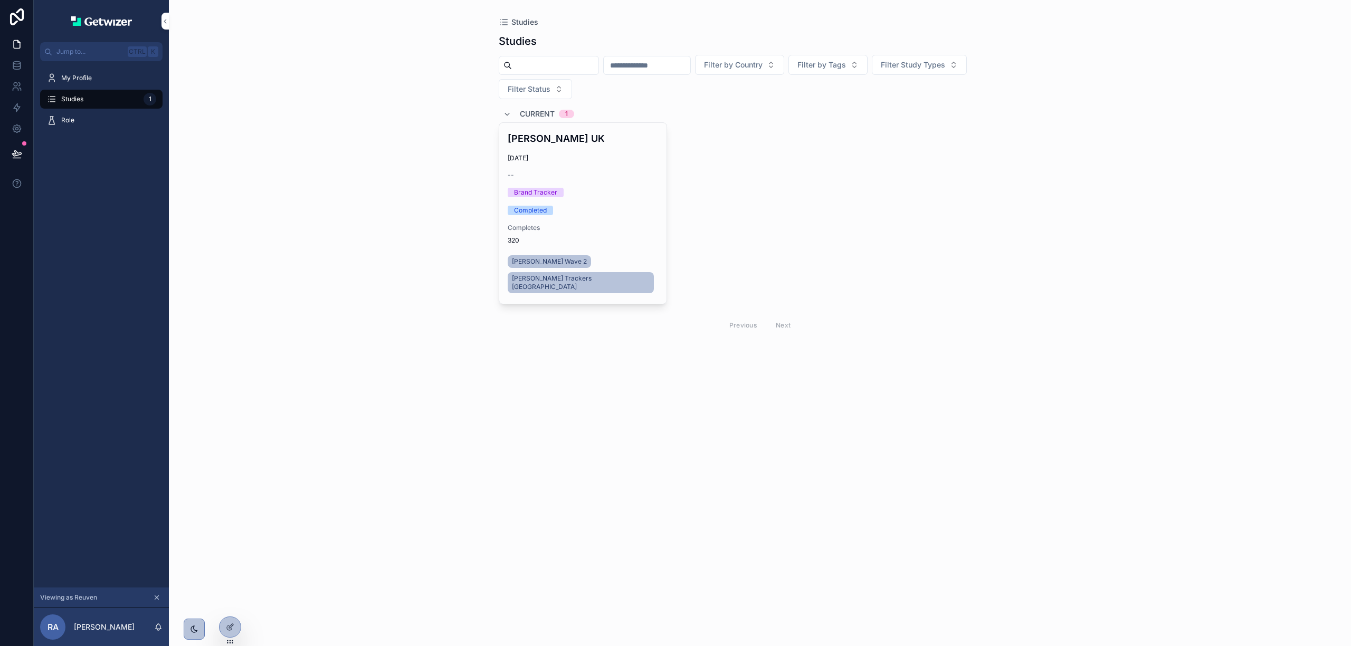
click at [157, 598] on icon "scrollable content" at bounding box center [157, 598] width 4 height 4
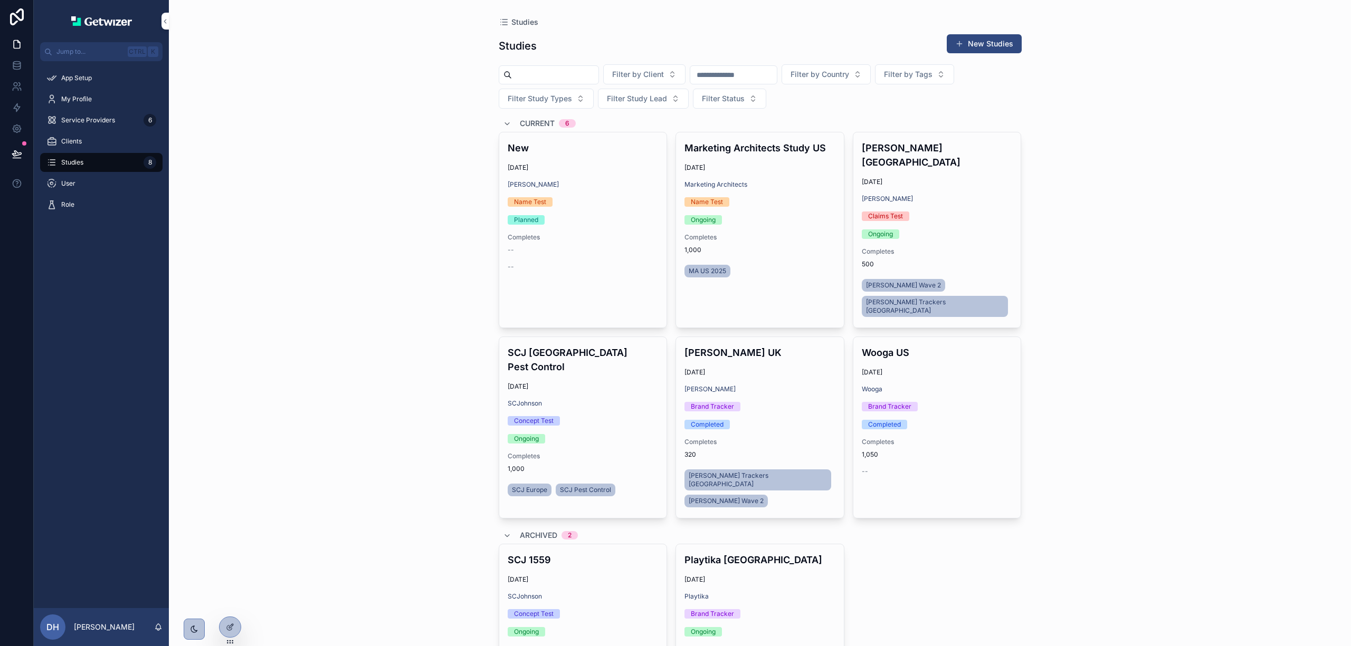
click at [74, 205] on span "Role" at bounding box center [67, 205] width 13 height 8
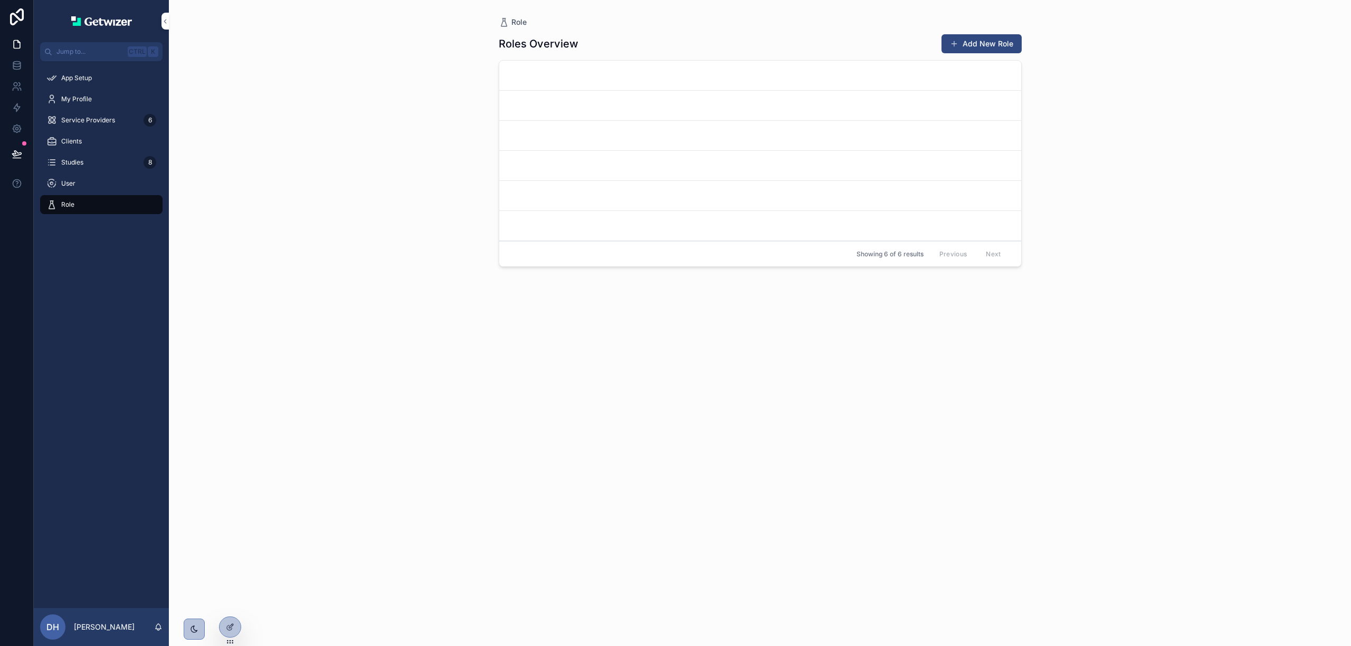
drag, startPoint x: 138, startPoint y: 205, endPoint x: 109, endPoint y: 206, distance: 29.0
click at [109, 206] on div "Role" at bounding box center [101, 204] width 110 height 17
click at [114, 77] on div "App Setup" at bounding box center [101, 78] width 110 height 17
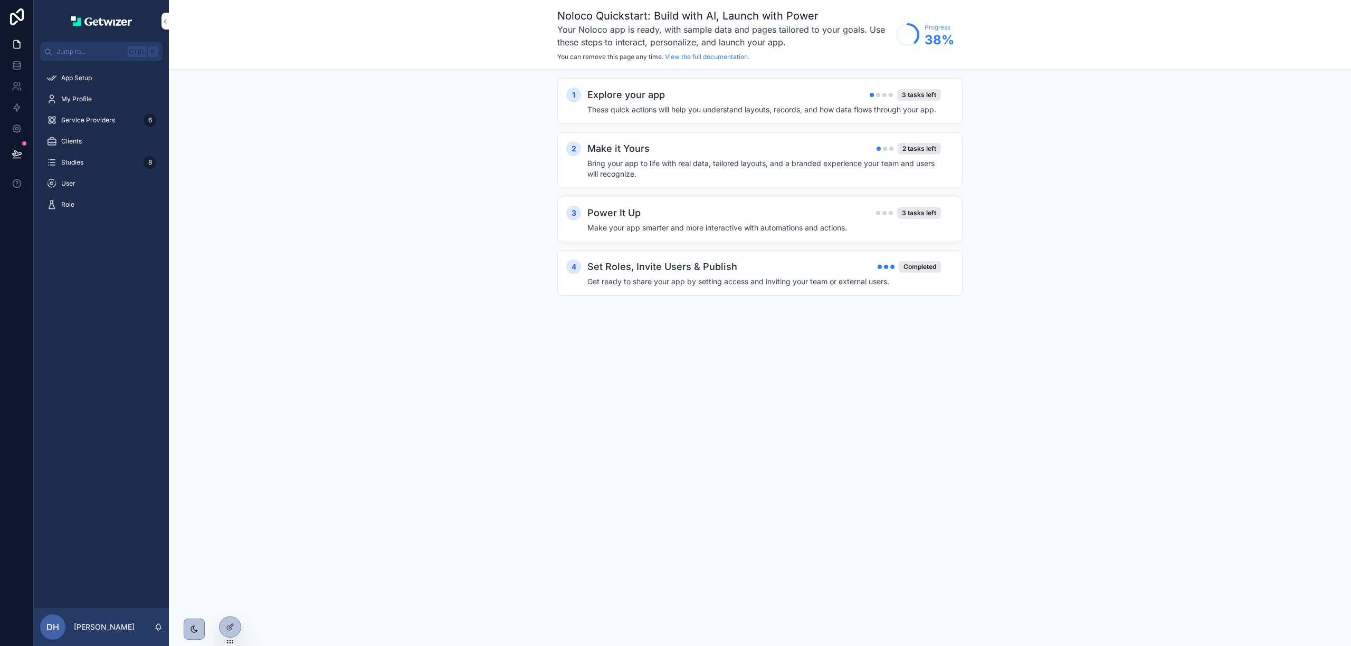
click at [866, 108] on h4 "These quick actions will help you understand layouts, records, and how data flo…" at bounding box center [764, 109] width 354 height 11
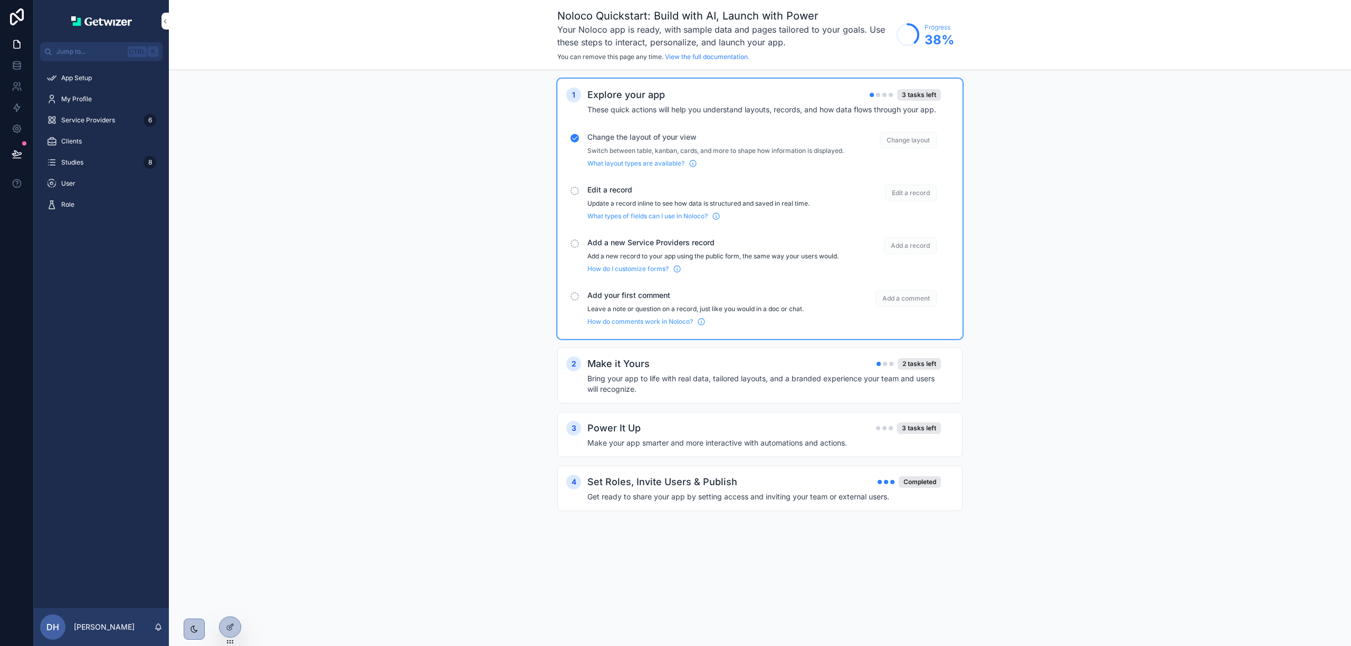
click at [910, 145] on span "Change layout" at bounding box center [908, 140] width 57 height 17
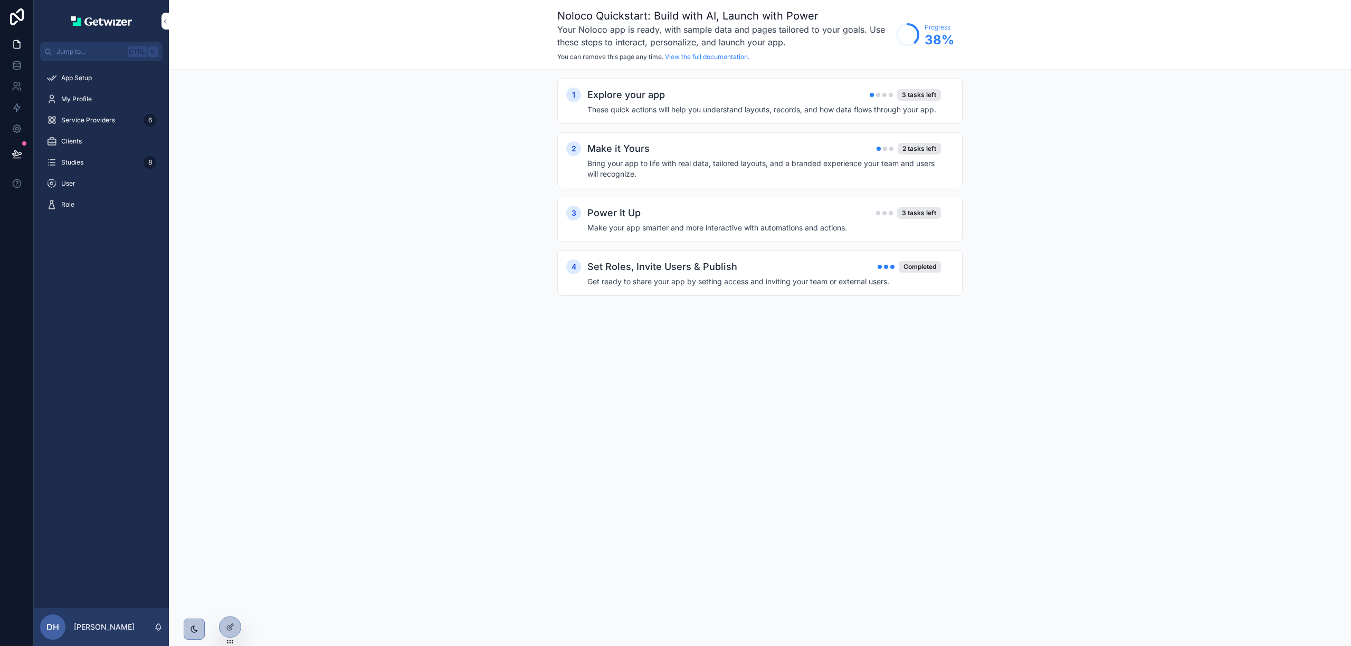
click at [907, 100] on div "3 tasks left" at bounding box center [919, 95] width 44 height 12
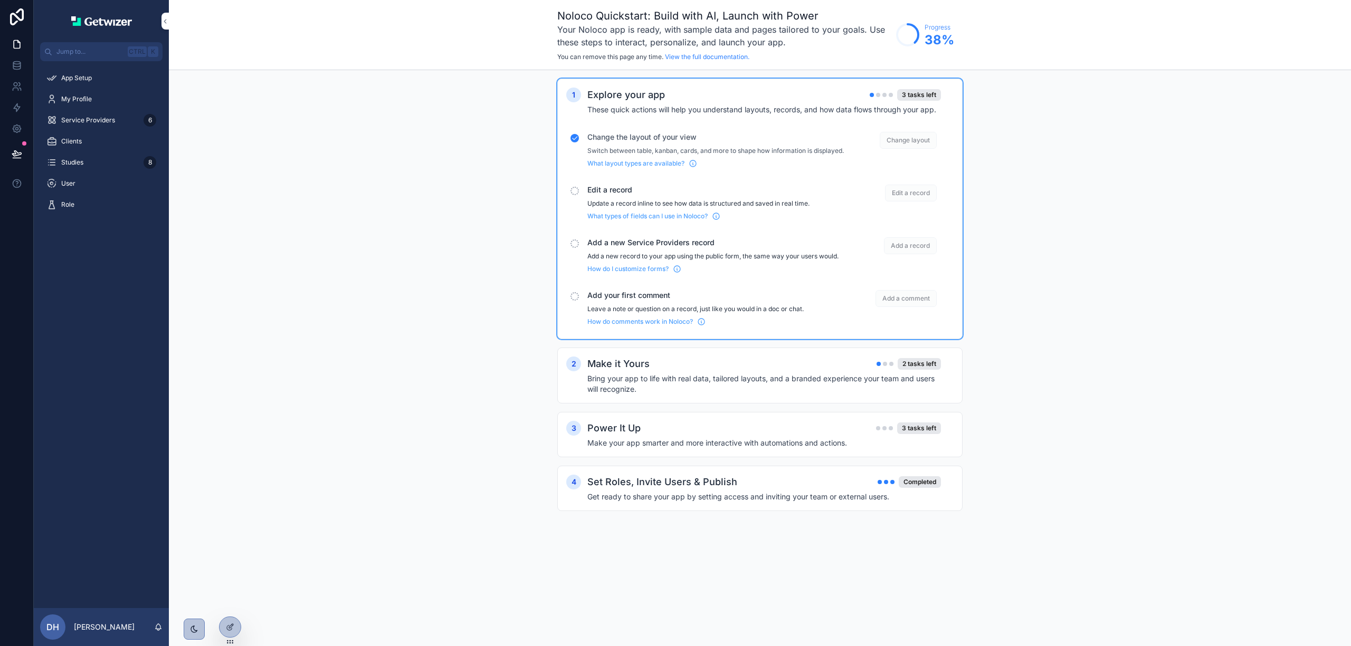
click at [915, 196] on span "Edit a record" at bounding box center [911, 193] width 52 height 17
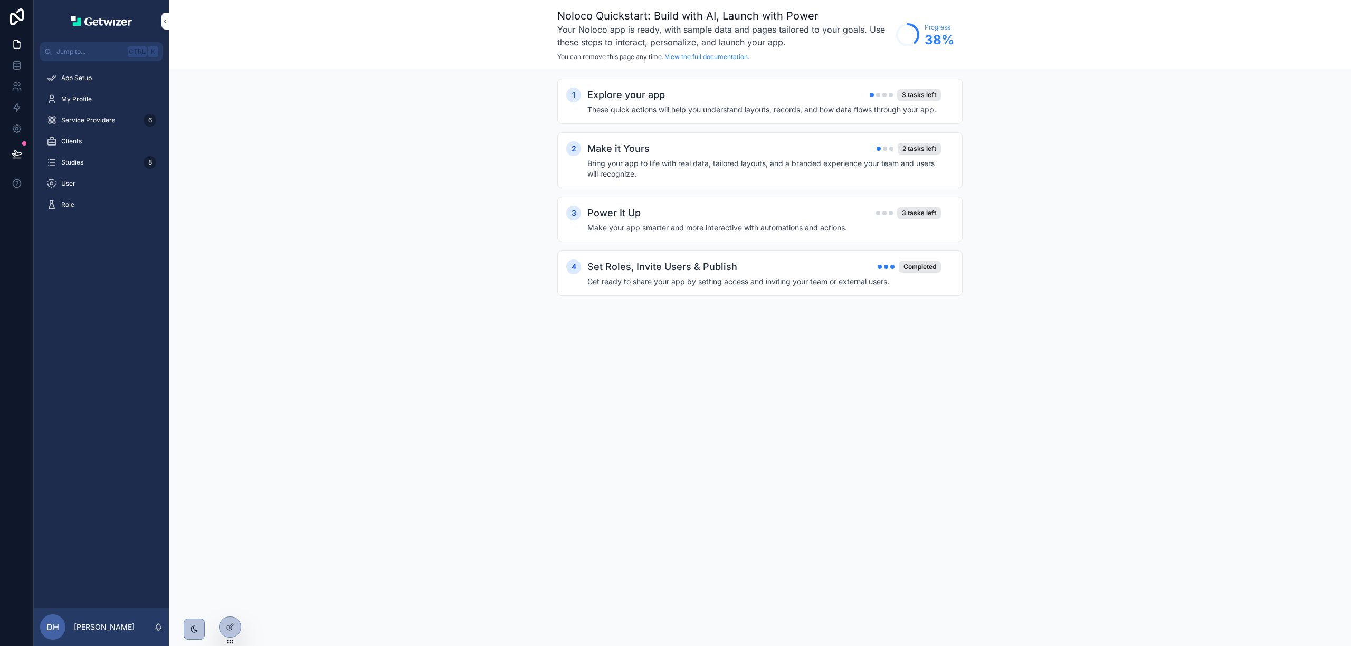
click at [612, 107] on h4 "These quick actions will help you understand layouts, records, and how data flo…" at bounding box center [764, 109] width 354 height 11
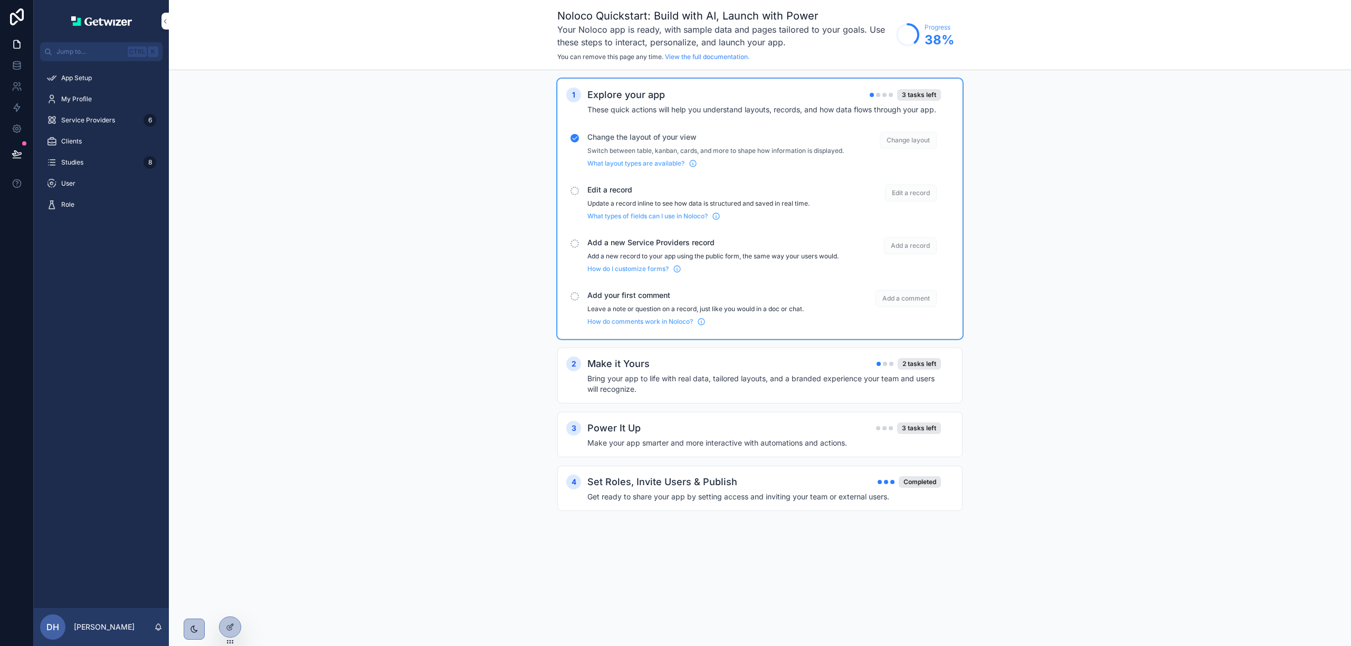
click at [575, 195] on div "scrollable content" at bounding box center [574, 191] width 8 height 8
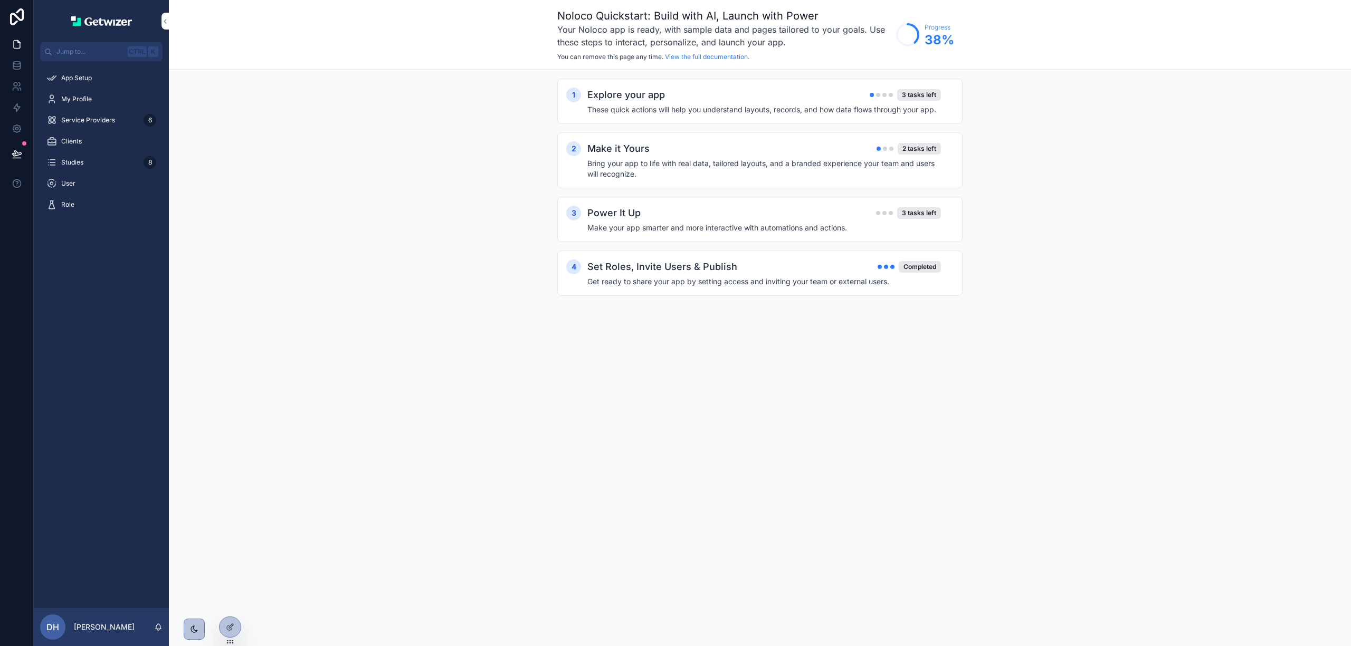
click at [89, 183] on div "User" at bounding box center [101, 183] width 110 height 17
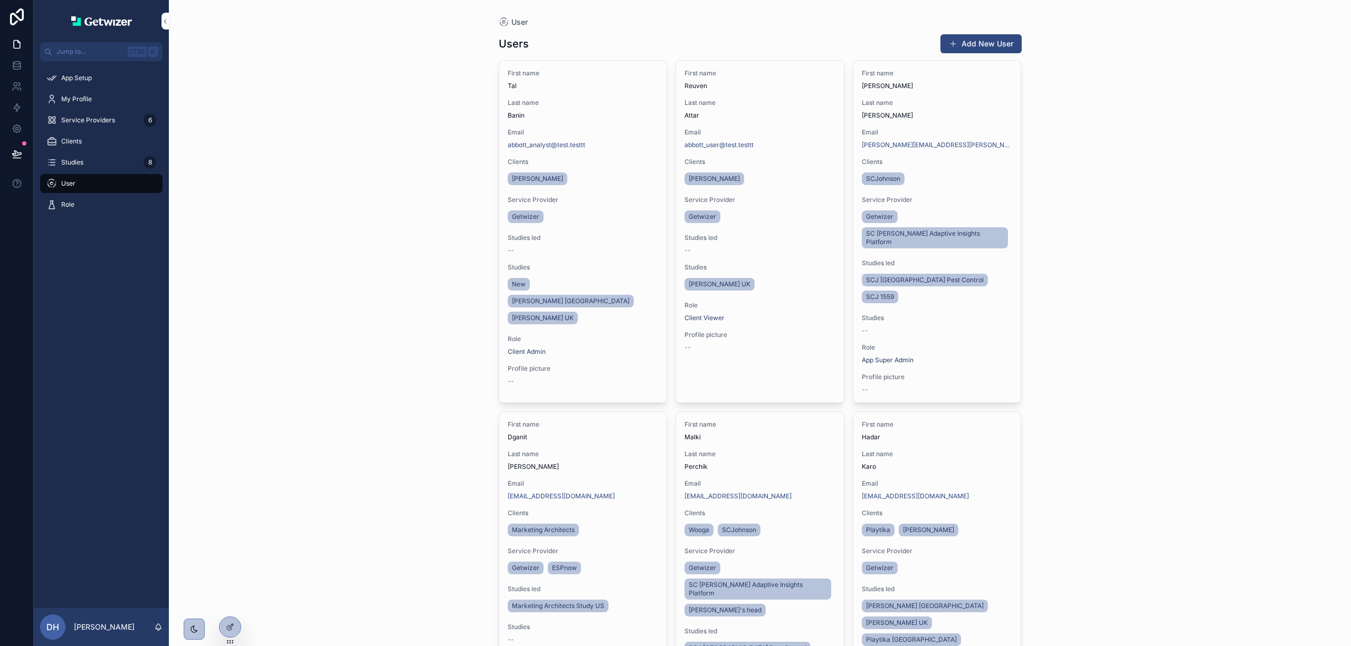
click at [85, 180] on div "User" at bounding box center [101, 183] width 110 height 17
click at [91, 207] on div "Role" at bounding box center [101, 204] width 110 height 17
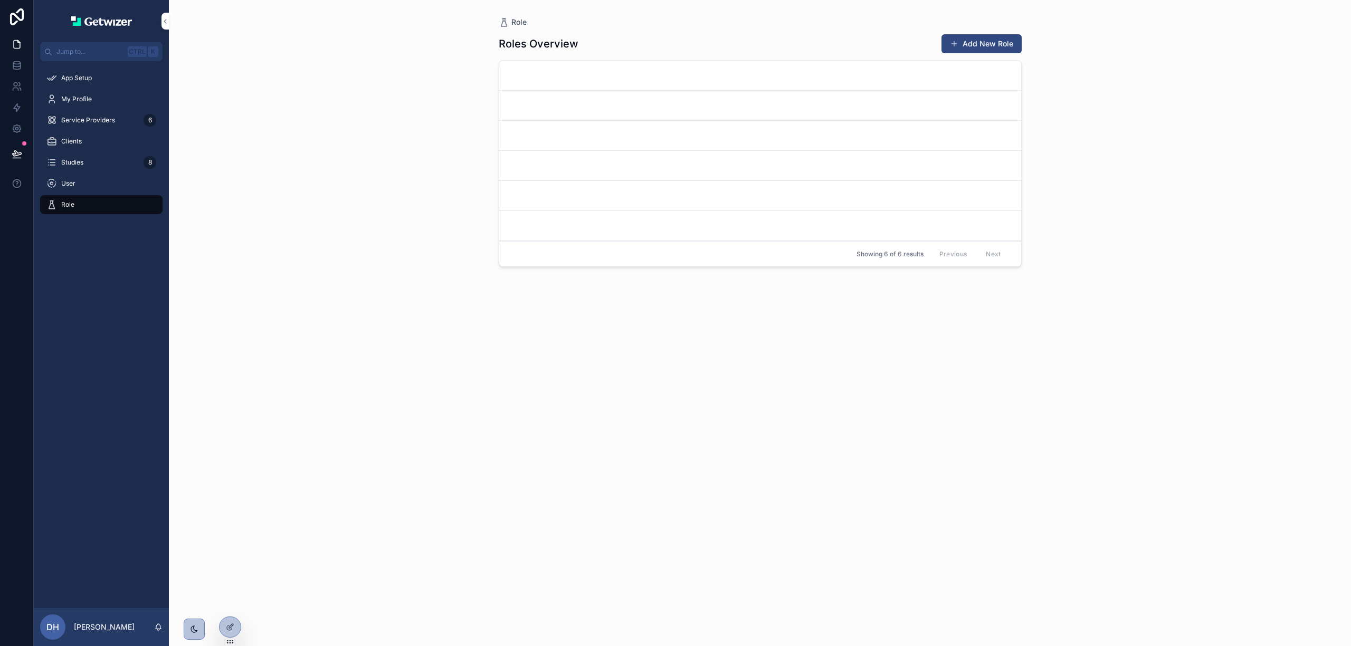
click at [233, 631] on icon at bounding box center [230, 627] width 8 height 8
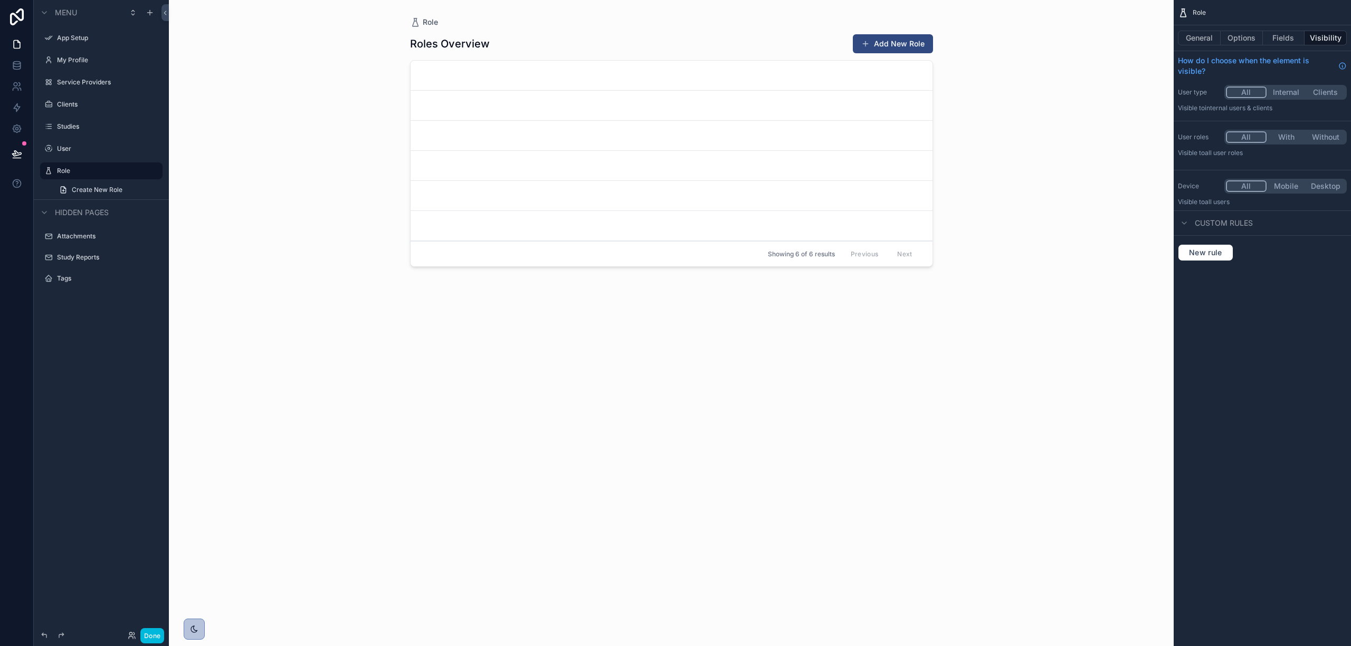
click at [0, 0] on icon "scrollable content" at bounding box center [0, 0] width 0 height 0
click at [190, 186] on span "Remove" at bounding box center [202, 185] width 28 height 11
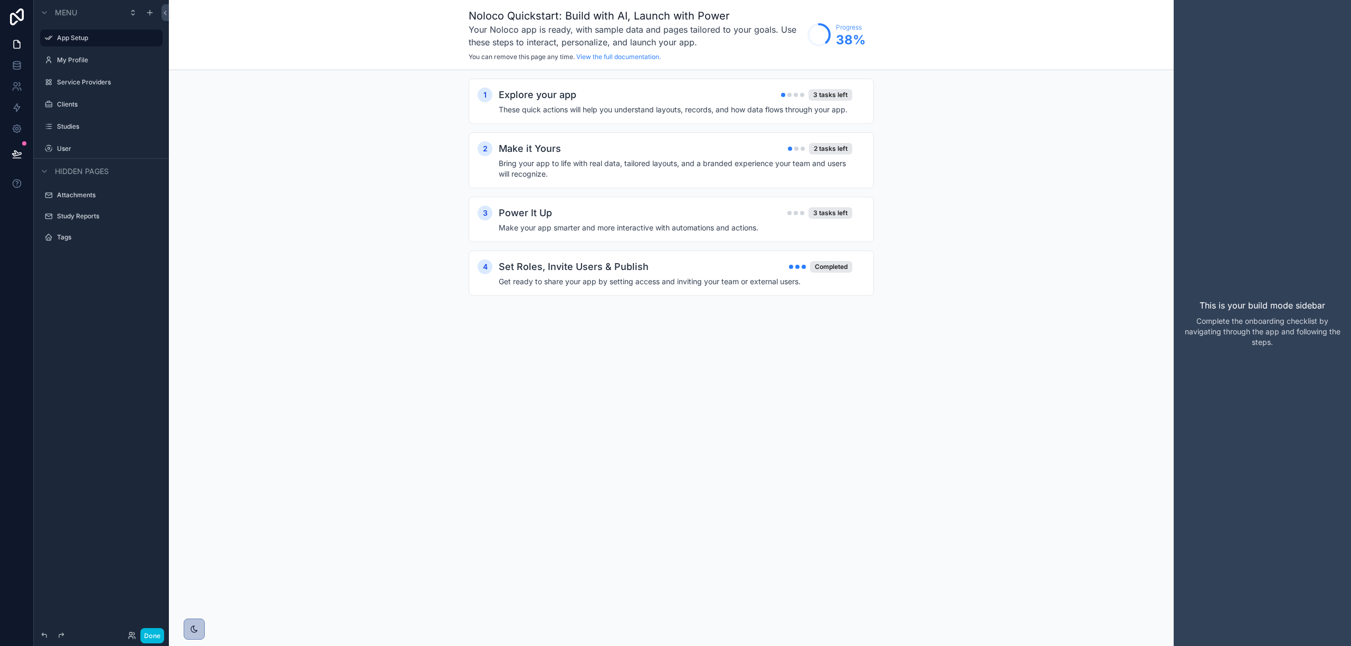
click at [76, 127] on label "Studies" at bounding box center [106, 126] width 99 height 8
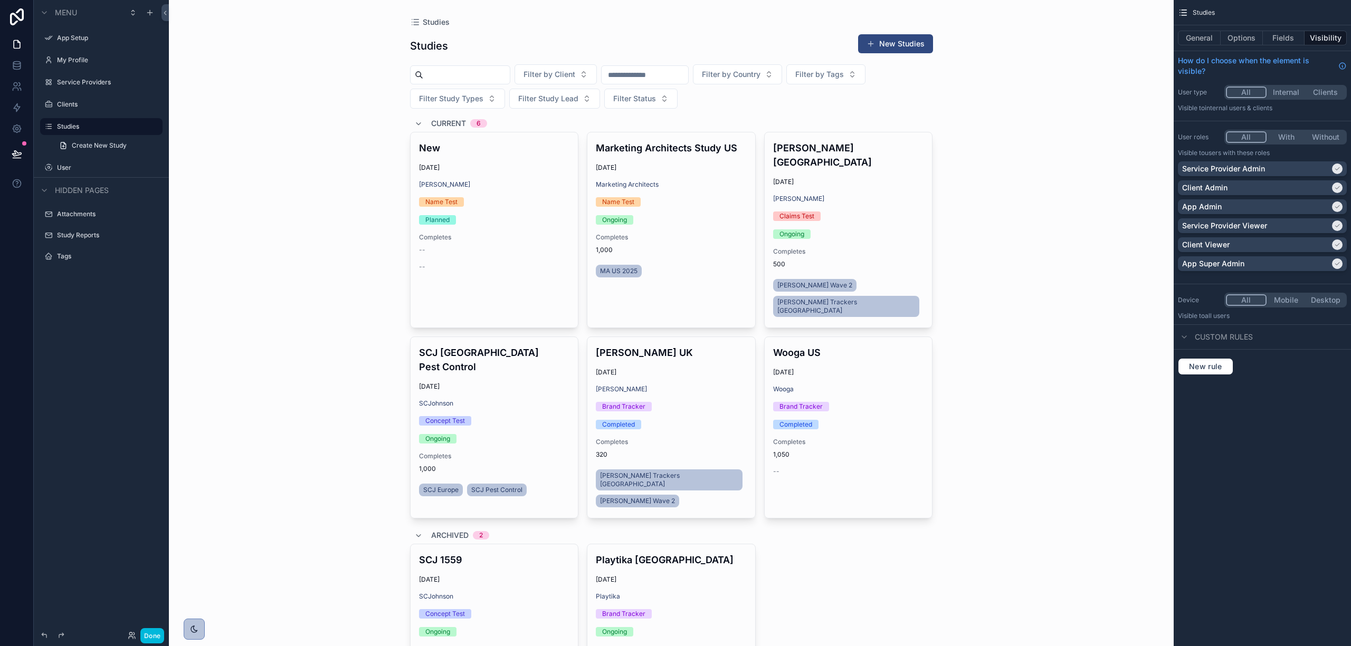
click at [58, 171] on label "User" at bounding box center [106, 168] width 99 height 8
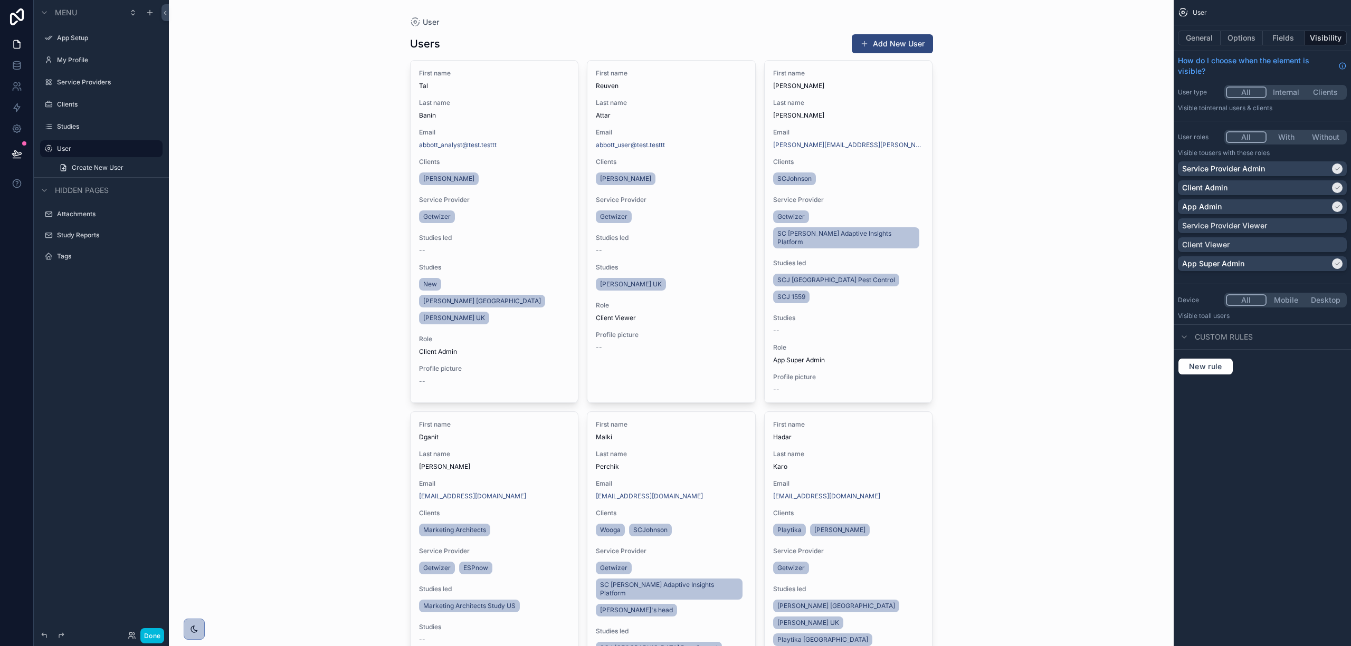
click at [49, 149] on icon "scrollable content" at bounding box center [48, 149] width 8 height 8
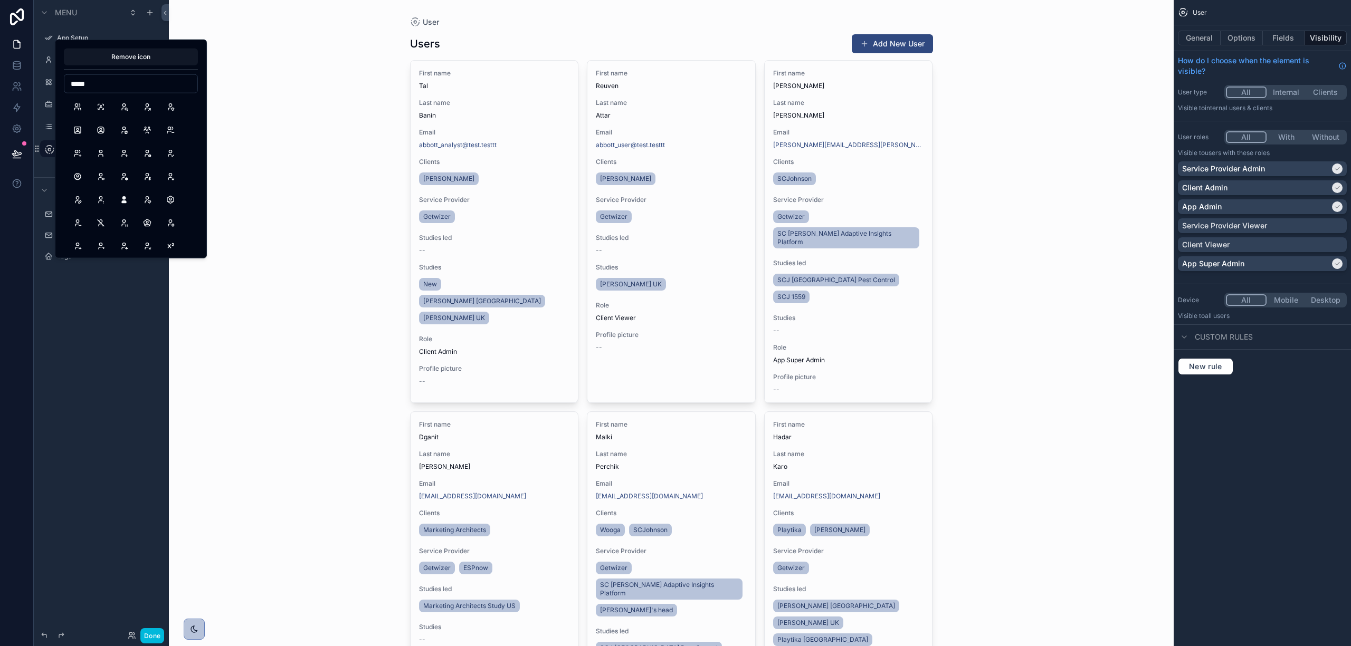
type input "*****"
click at [76, 104] on button "Users" at bounding box center [77, 107] width 19 height 19
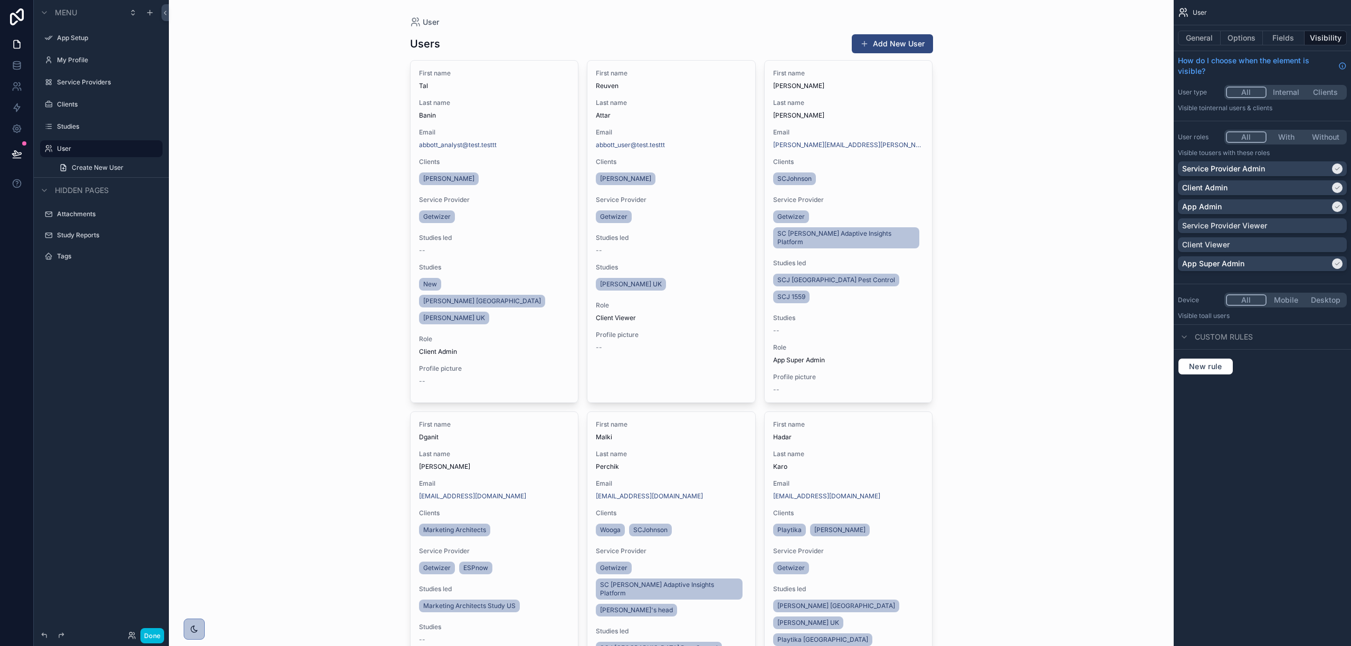
click at [93, 147] on label "User" at bounding box center [106, 149] width 99 height 8
click at [0, 0] on icon "scrollable content" at bounding box center [0, 0] width 0 height 0
click at [92, 147] on input "****" at bounding box center [93, 148] width 72 height 13
type input "*****"
click at [203, 153] on div "User Users Add New User First name [PERSON_NAME] Last name [PERSON_NAME] Email …" at bounding box center [671, 323] width 1005 height 646
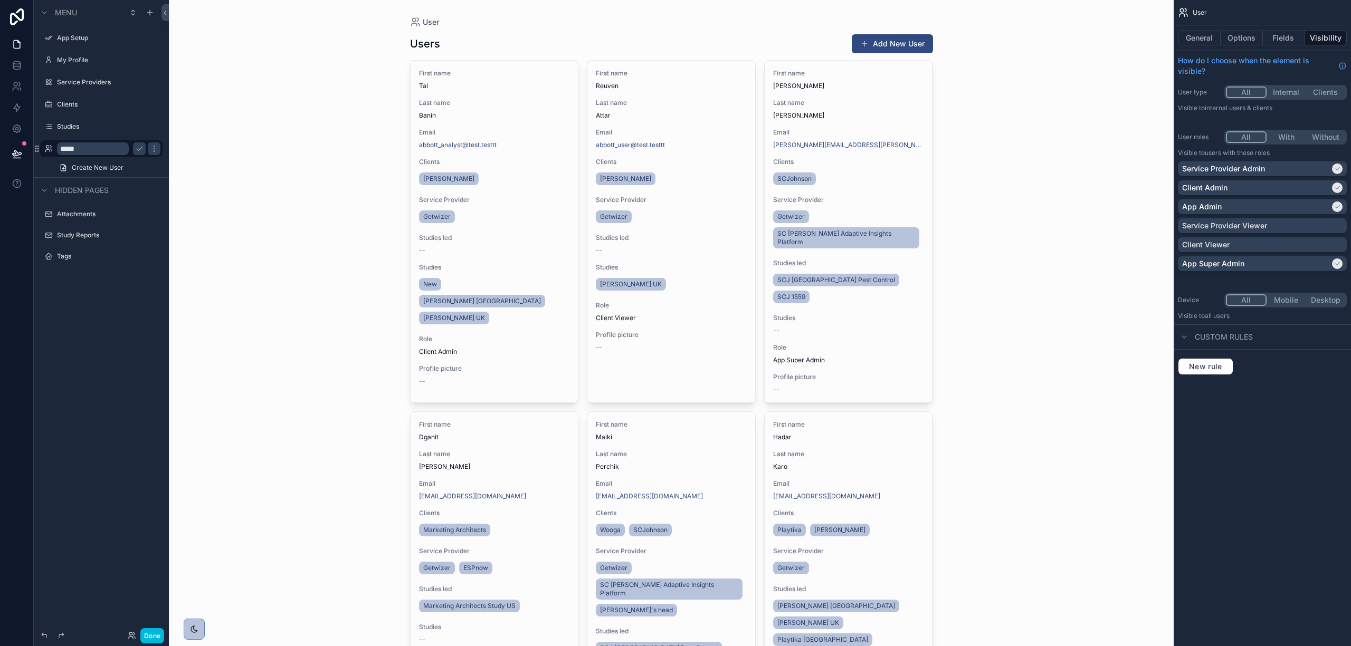
click at [141, 153] on icon "scrollable content" at bounding box center [139, 149] width 8 height 8
click at [725, 92] on div "scrollable content" at bounding box center [672, 603] width 540 height 1207
click at [1205, 36] on button "General" at bounding box center [1199, 38] width 43 height 15
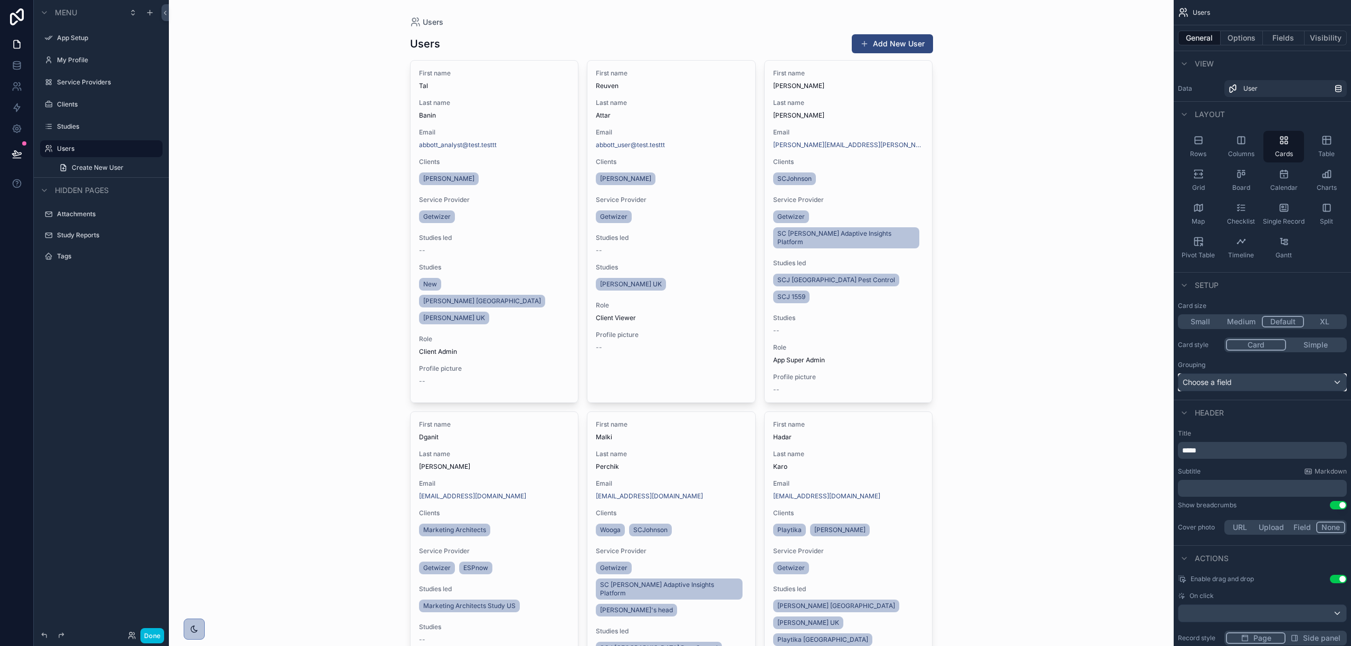
click at [1226, 388] on div "Choose a field" at bounding box center [1262, 382] width 168 height 17
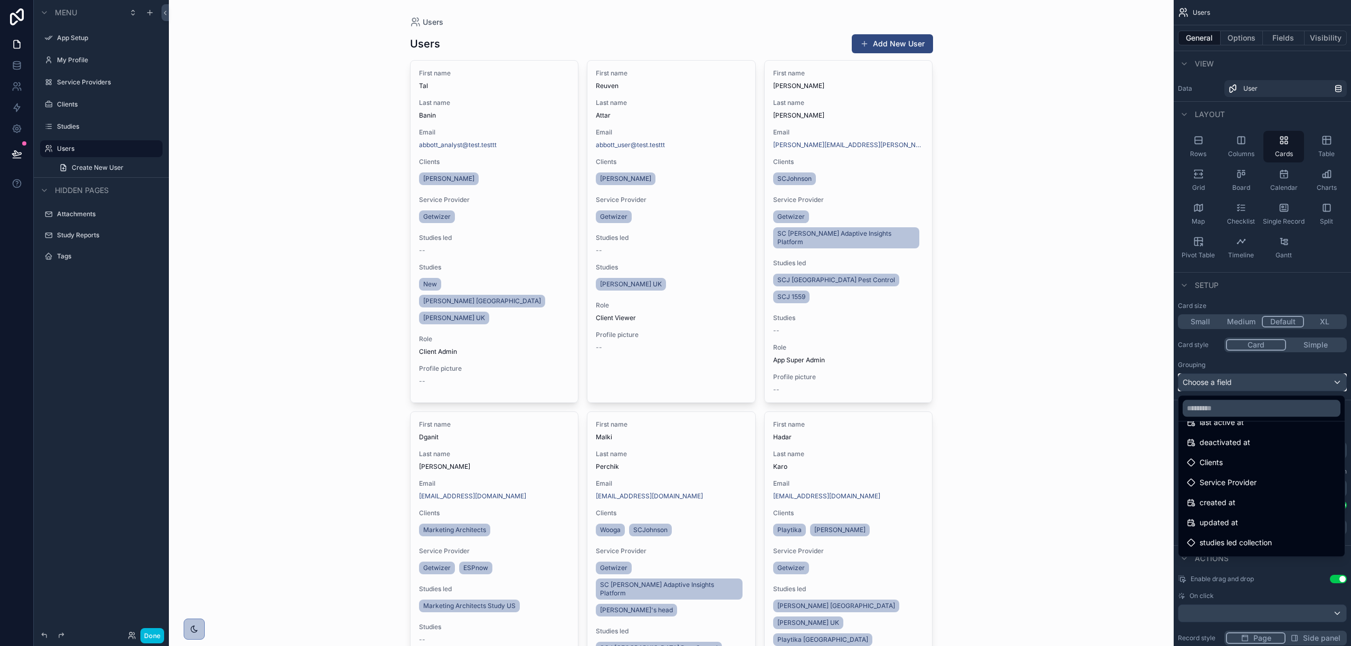
scroll to position [281, 0]
click at [1225, 442] on div "Clients" at bounding box center [1261, 439] width 149 height 13
click at [1203, 440] on span "Clients" at bounding box center [1210, 439] width 23 height 13
click at [1259, 378] on div "scrollable content" at bounding box center [675, 323] width 1351 height 646
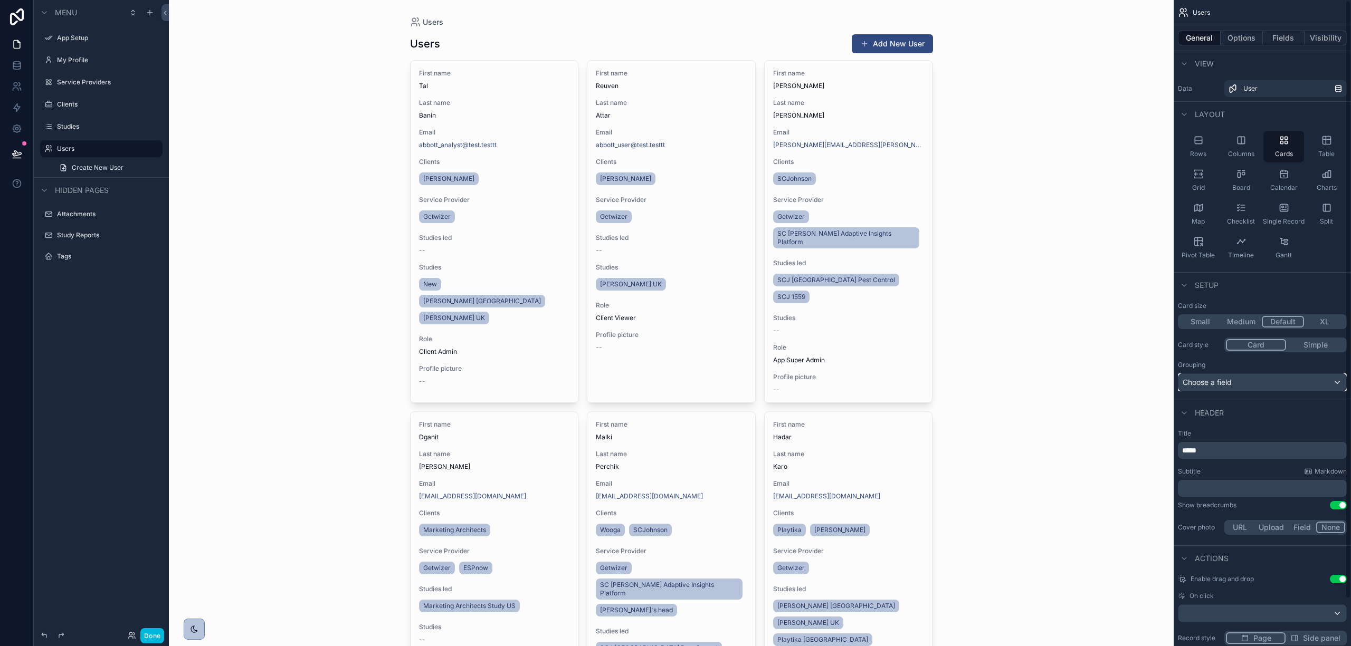
click at [1259, 378] on div "Choose a field" at bounding box center [1262, 382] width 168 height 17
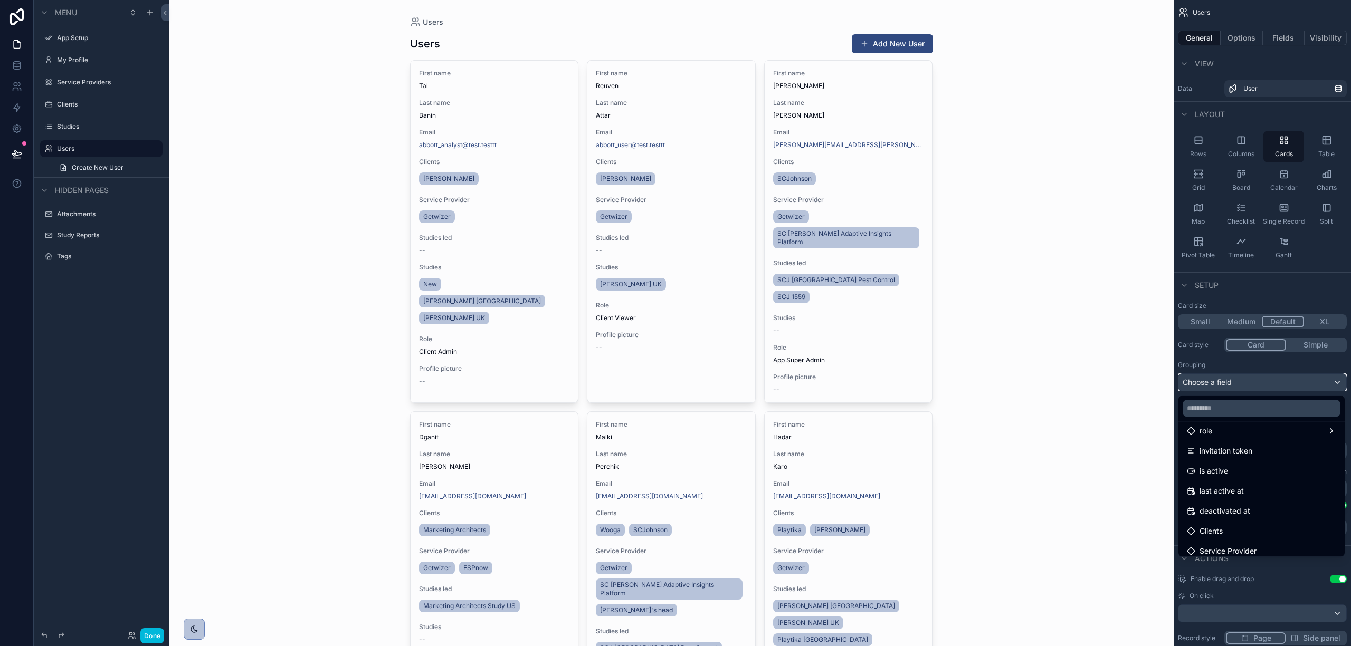
scroll to position [211, 0]
click at [1223, 510] on span "Clients" at bounding box center [1210, 509] width 23 height 13
click at [1206, 529] on span "Service Provider" at bounding box center [1227, 529] width 57 height 13
click at [1204, 503] on span "Clients" at bounding box center [1210, 509] width 23 height 13
click at [1202, 467] on span "last active at" at bounding box center [1221, 469] width 44 height 13
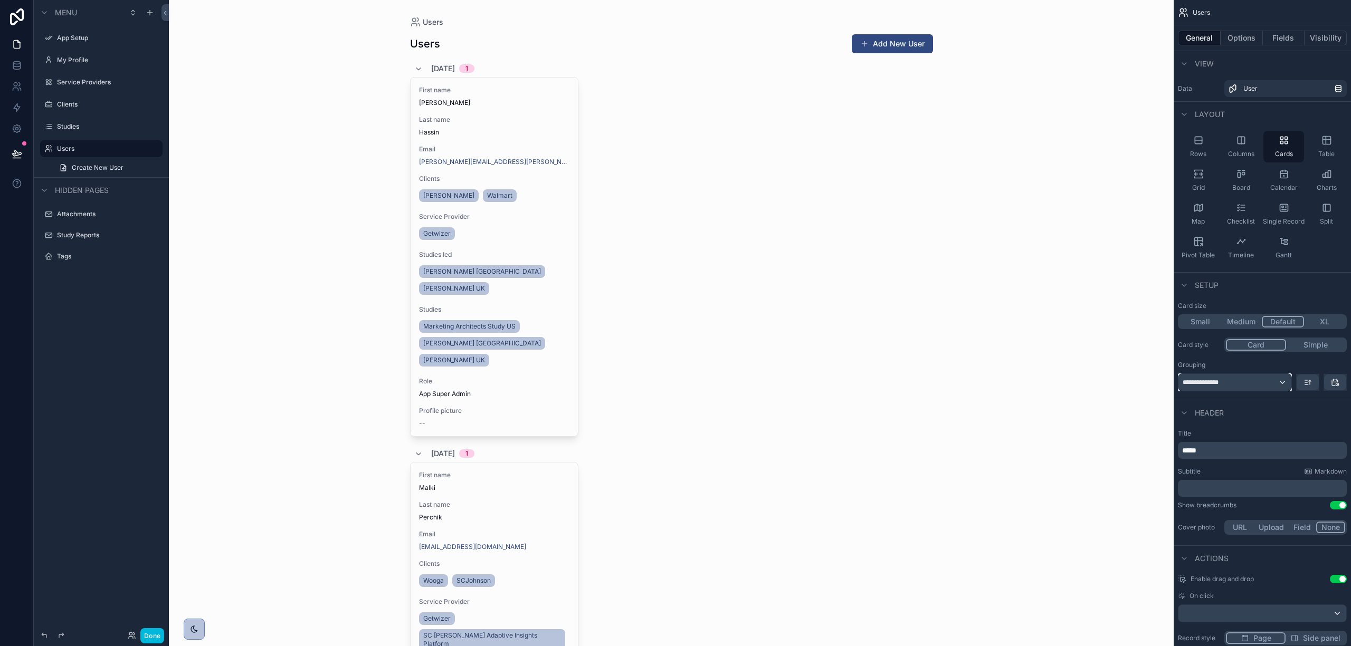
click at [1223, 385] on div "**********" at bounding box center [1234, 382] width 113 height 17
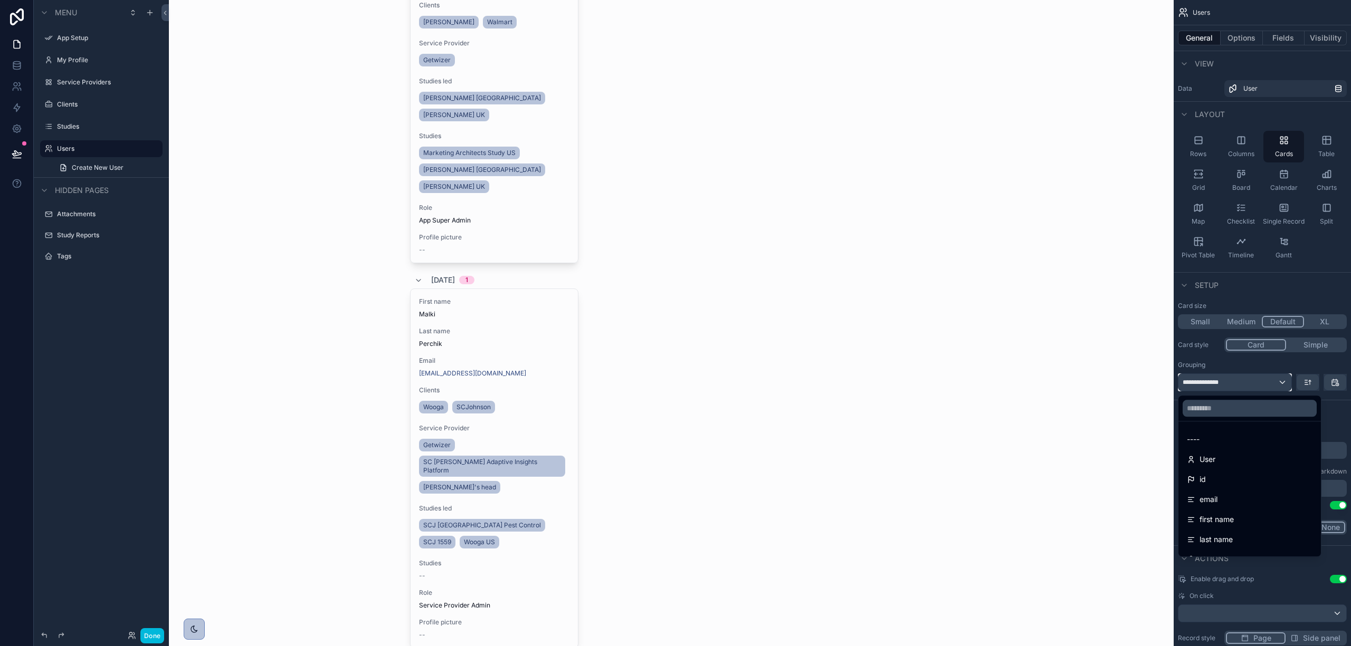
scroll to position [140, 0]
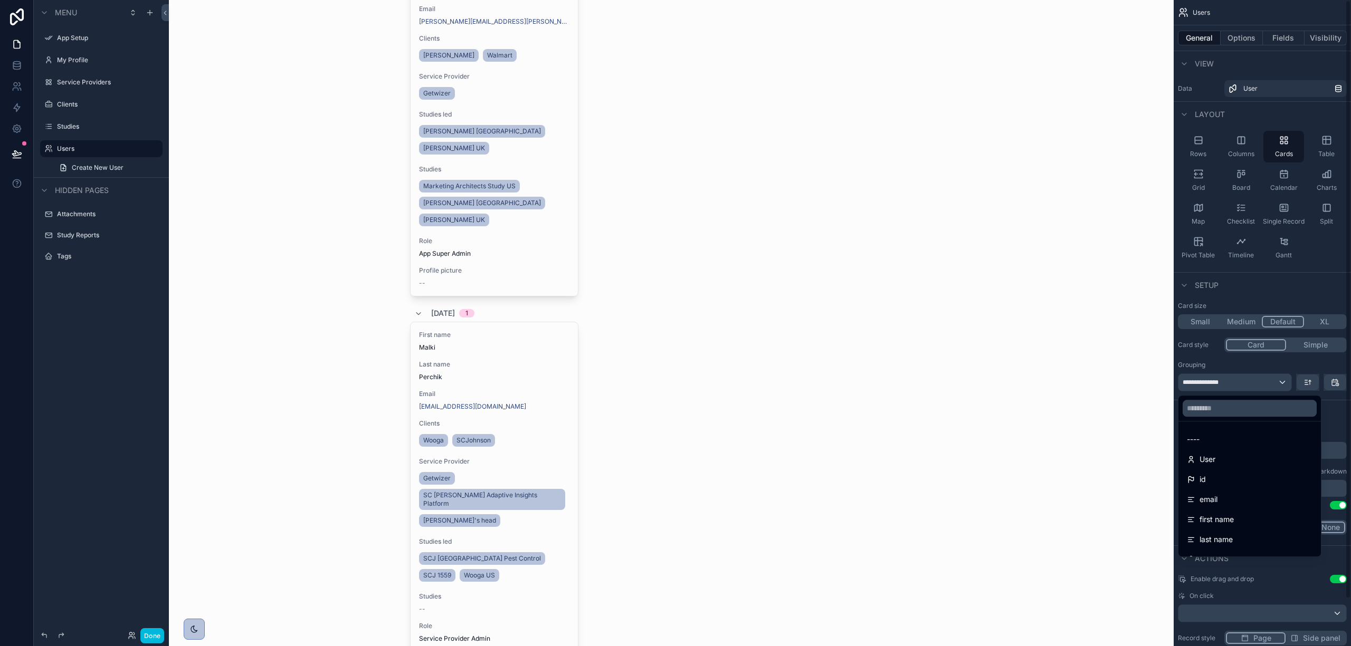
click at [1221, 360] on div "scrollable content" at bounding box center [675, 323] width 1351 height 646
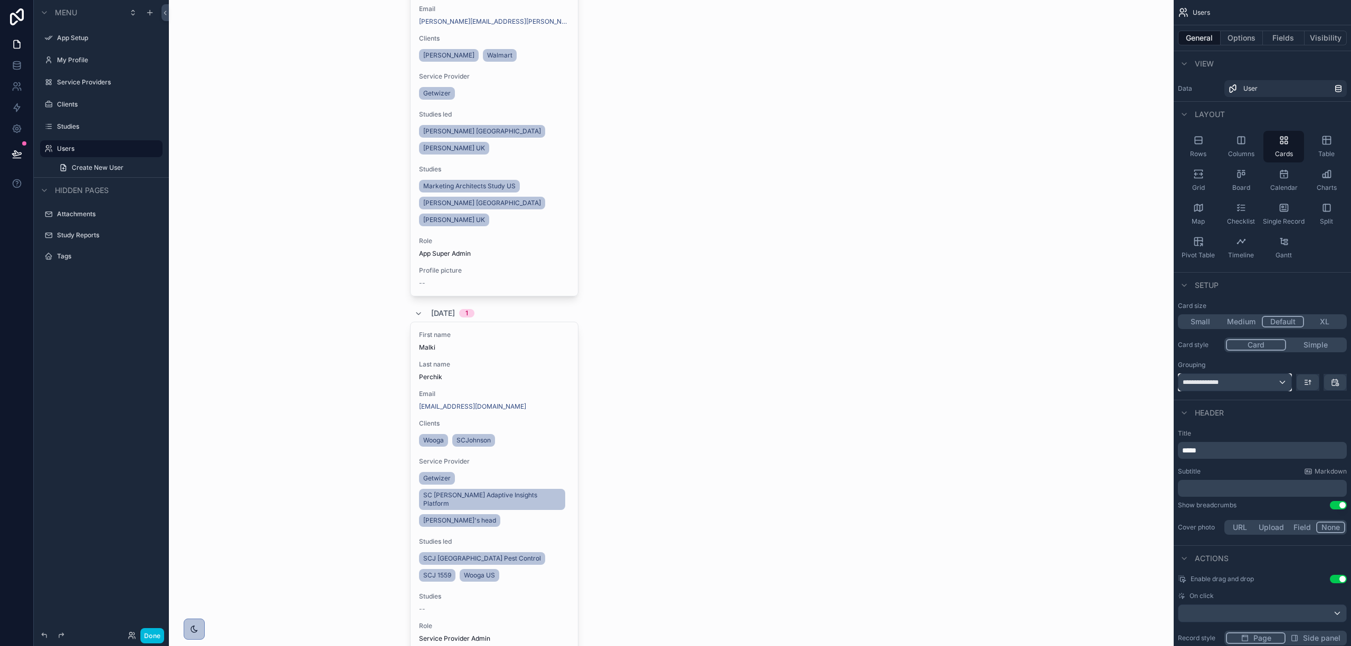
click at [1280, 383] on div "**********" at bounding box center [1234, 382] width 113 height 17
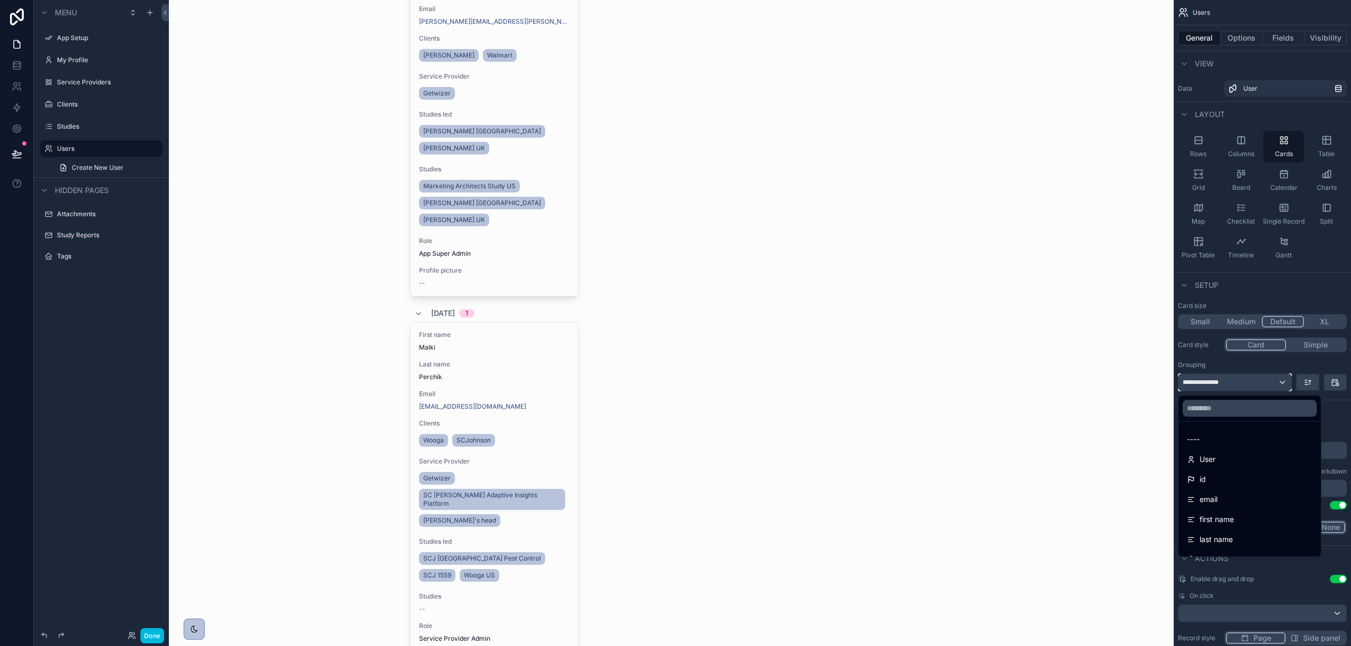
scroll to position [70, 0]
click at [1252, 488] on div "company" at bounding box center [1250, 489] width 126 height 13
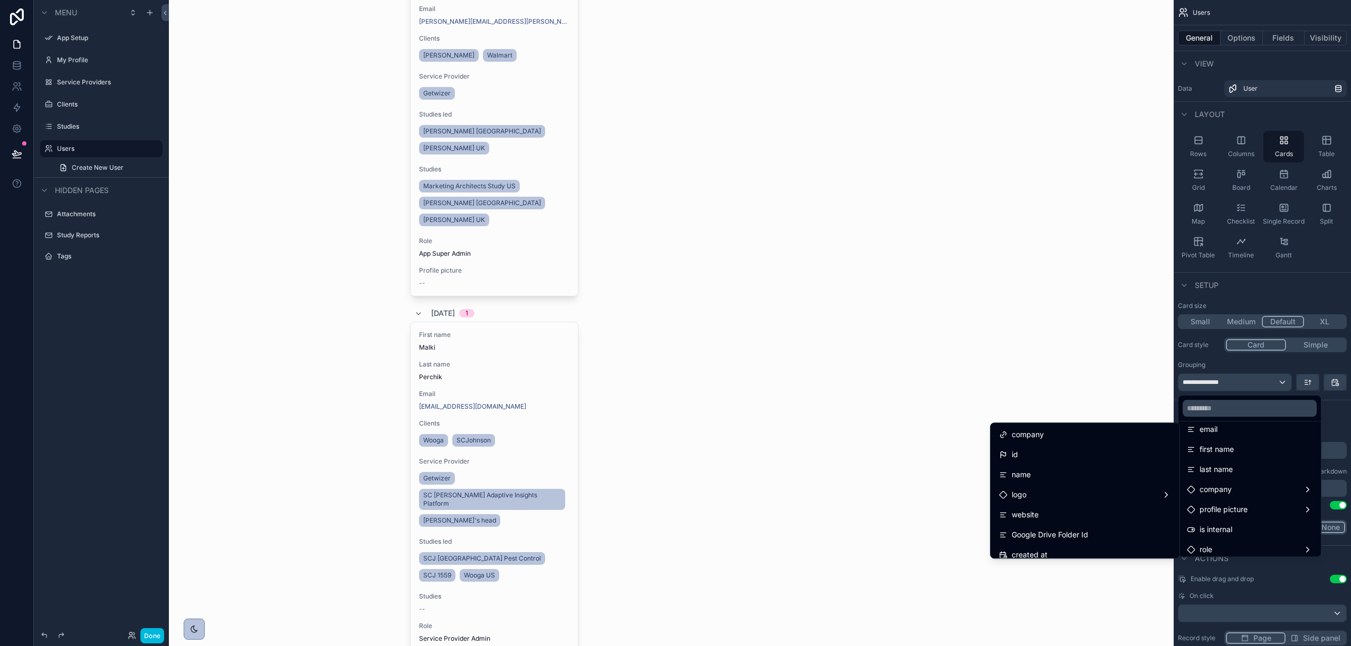
click at [1057, 478] on div "name" at bounding box center [1085, 475] width 172 height 13
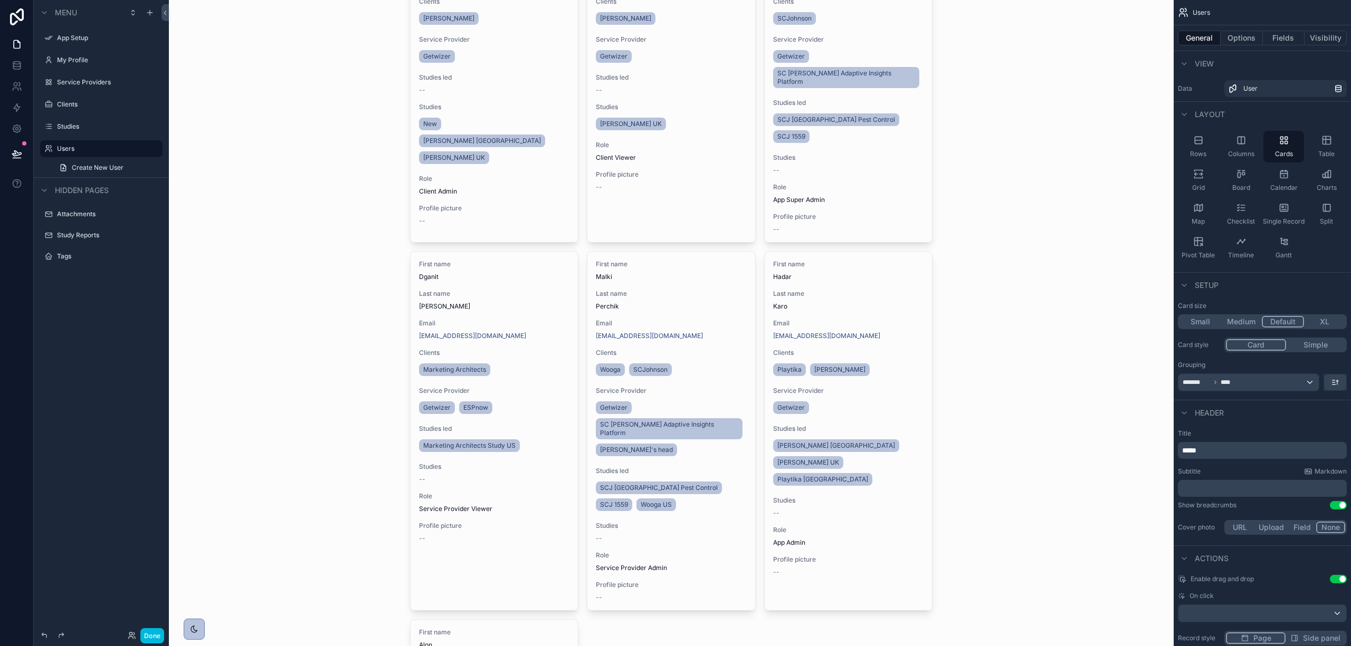
scroll to position [0, 0]
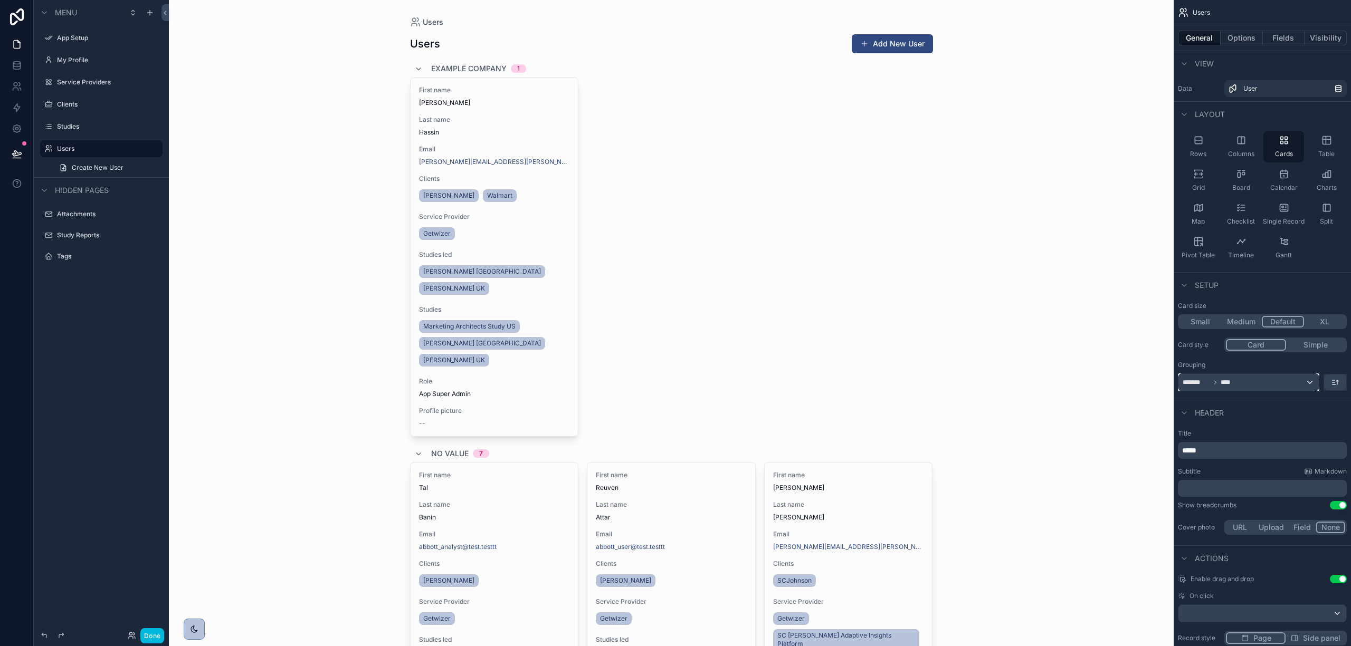
click at [1224, 383] on span "****" at bounding box center [1229, 382] width 16 height 8
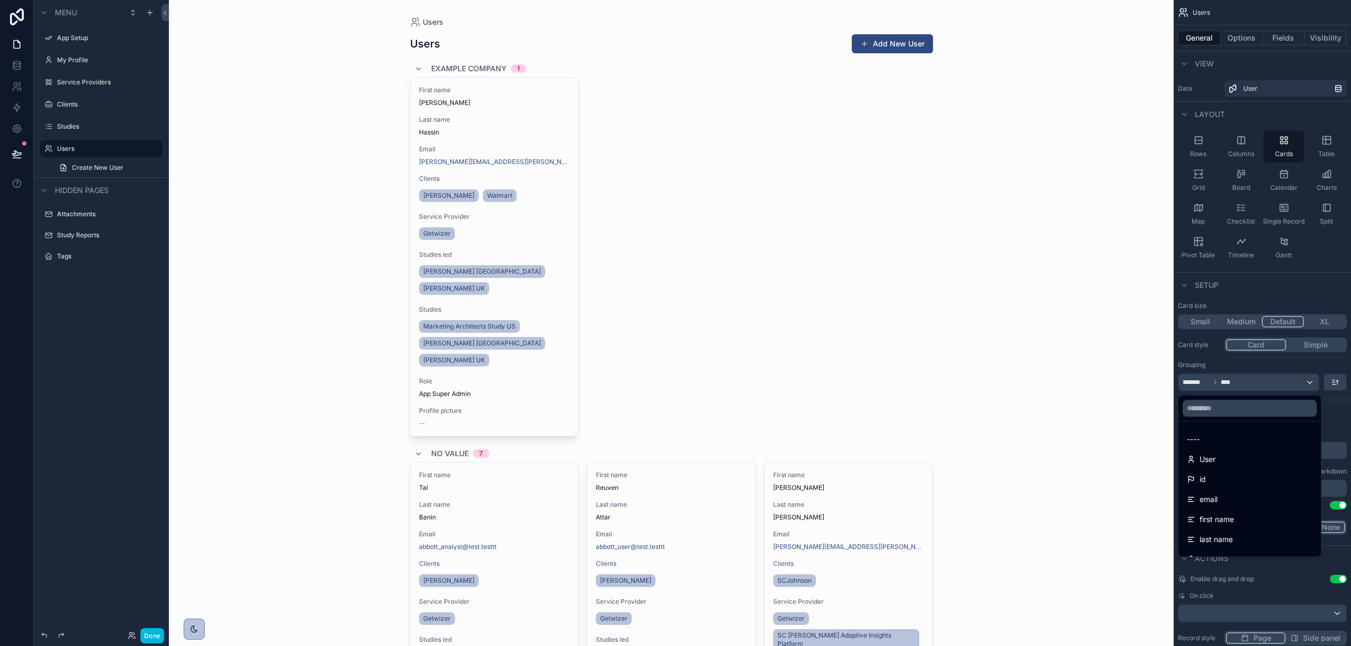
click at [1237, 455] on div "User" at bounding box center [1250, 459] width 126 height 13
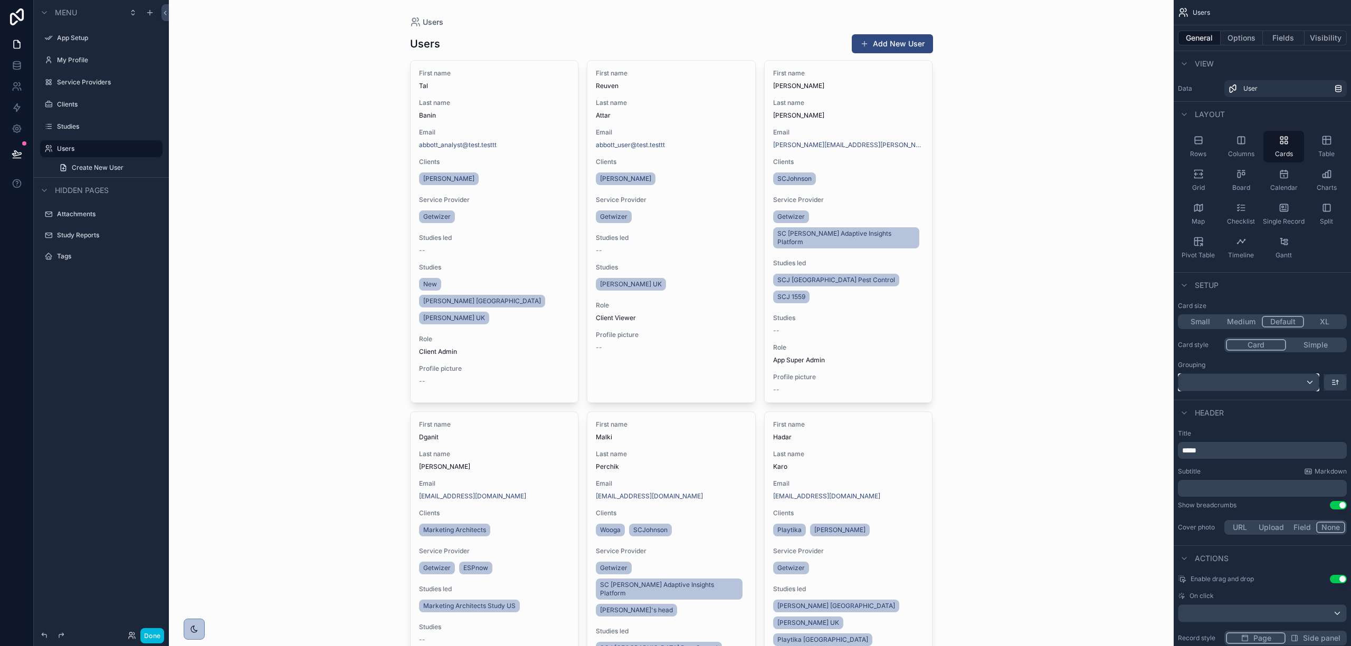
click at [1221, 380] on div "scrollable content" at bounding box center [1248, 382] width 140 height 17
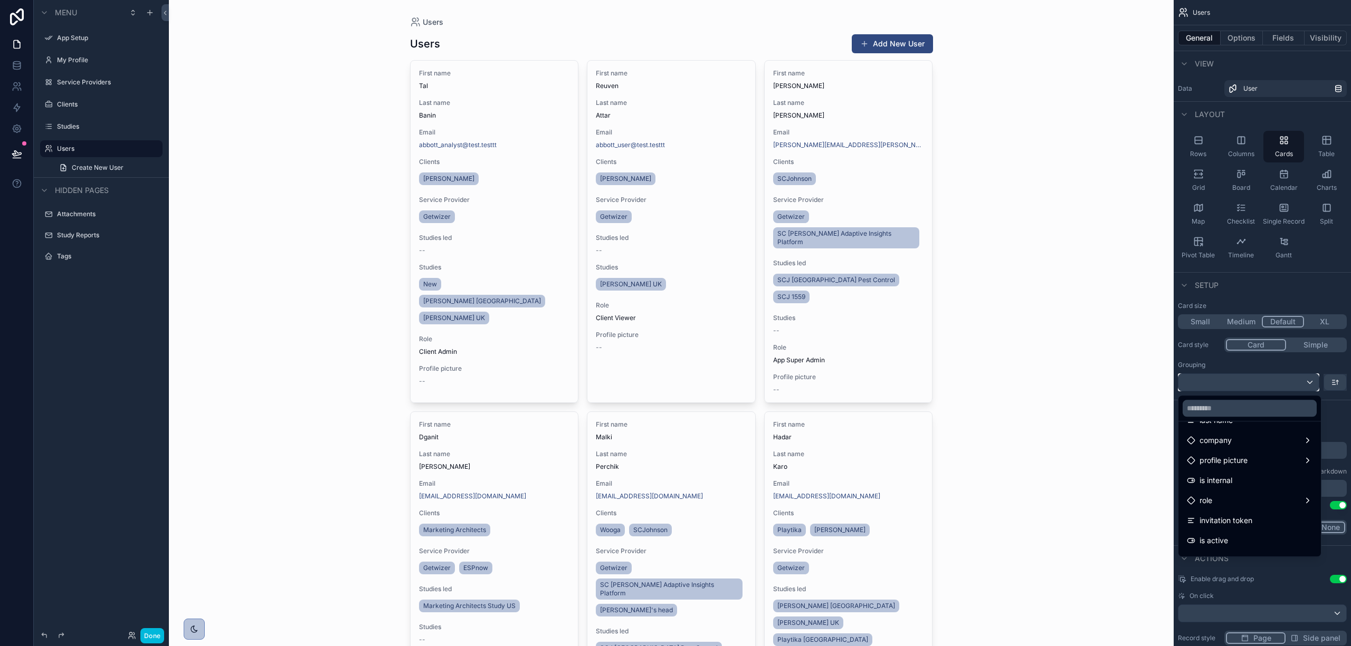
scroll to position [140, 0]
click at [1316, 484] on div "role" at bounding box center [1249, 479] width 138 height 19
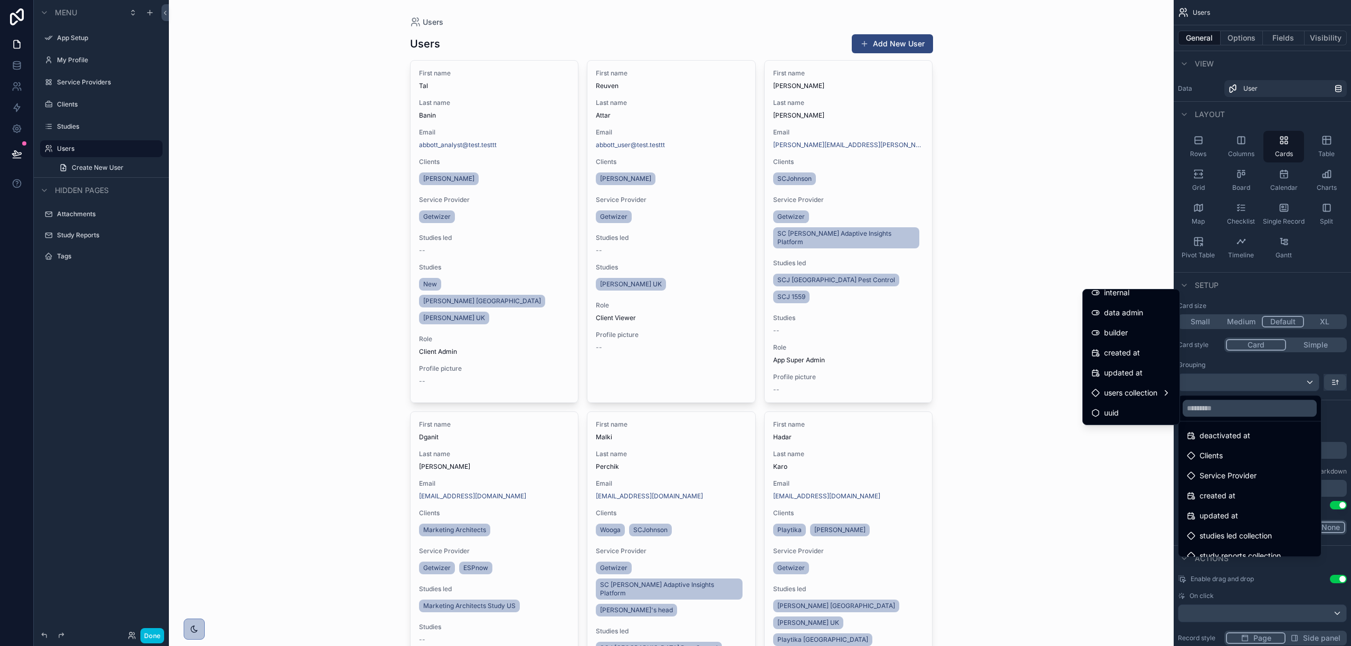
scroll to position [265, 0]
click at [1254, 478] on span "Service Provider" at bounding box center [1227, 475] width 57 height 13
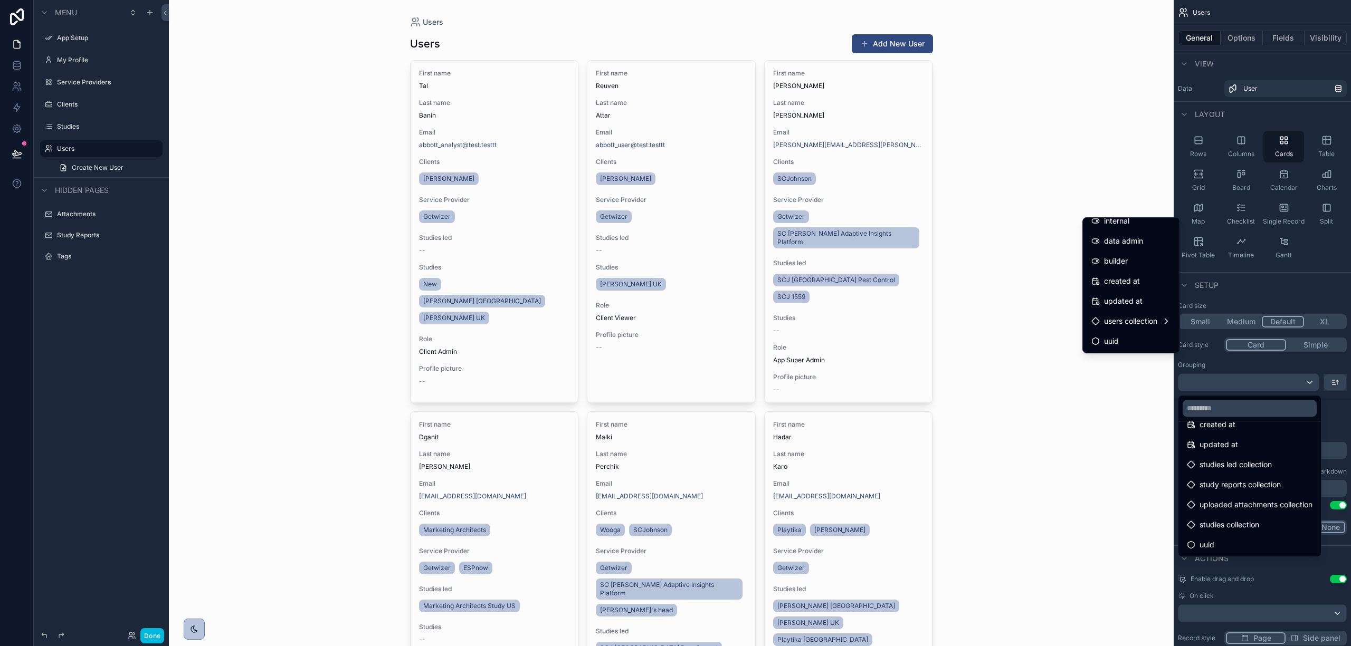
click at [1262, 473] on div "studies led collection" at bounding box center [1249, 464] width 138 height 19
click at [1276, 493] on div "study reports collection" at bounding box center [1249, 484] width 138 height 19
click at [1262, 522] on div "studies collection" at bounding box center [1250, 525] width 126 height 13
click at [1281, 489] on span "study reports collection" at bounding box center [1239, 485] width 81 height 13
click at [1281, 420] on div at bounding box center [1249, 408] width 142 height 25
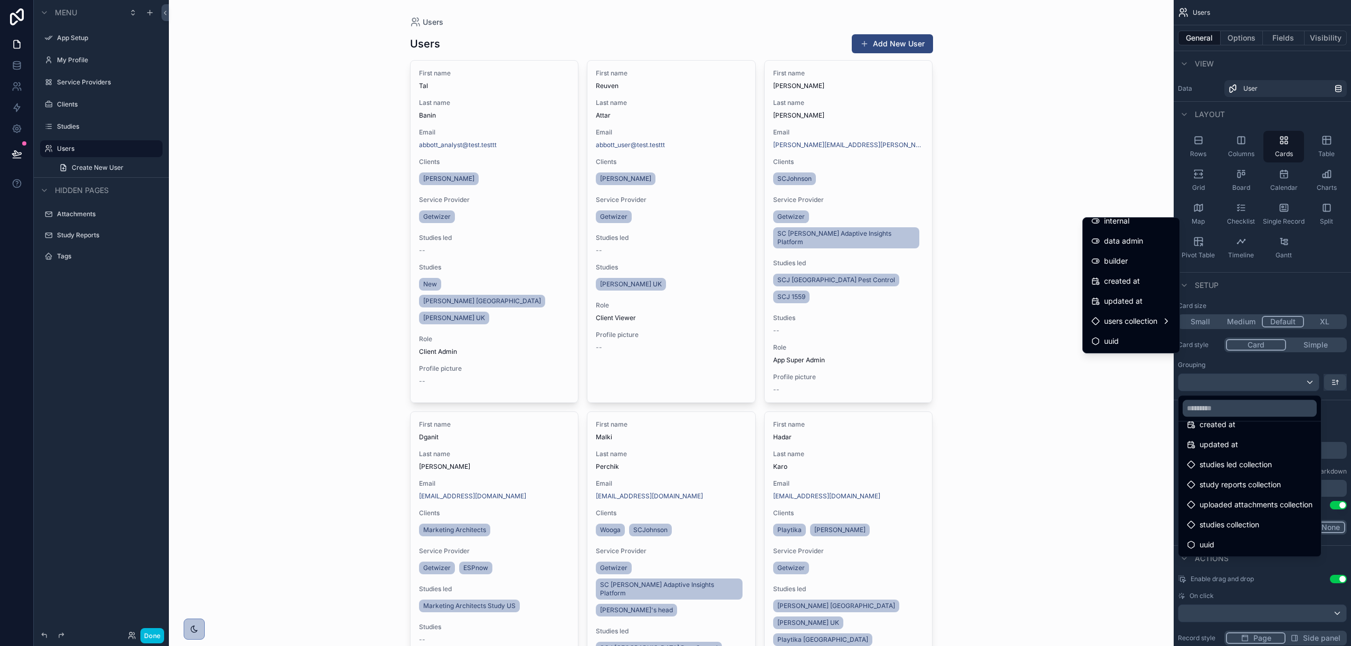
click at [1278, 439] on div "updated at" at bounding box center [1249, 444] width 138 height 19
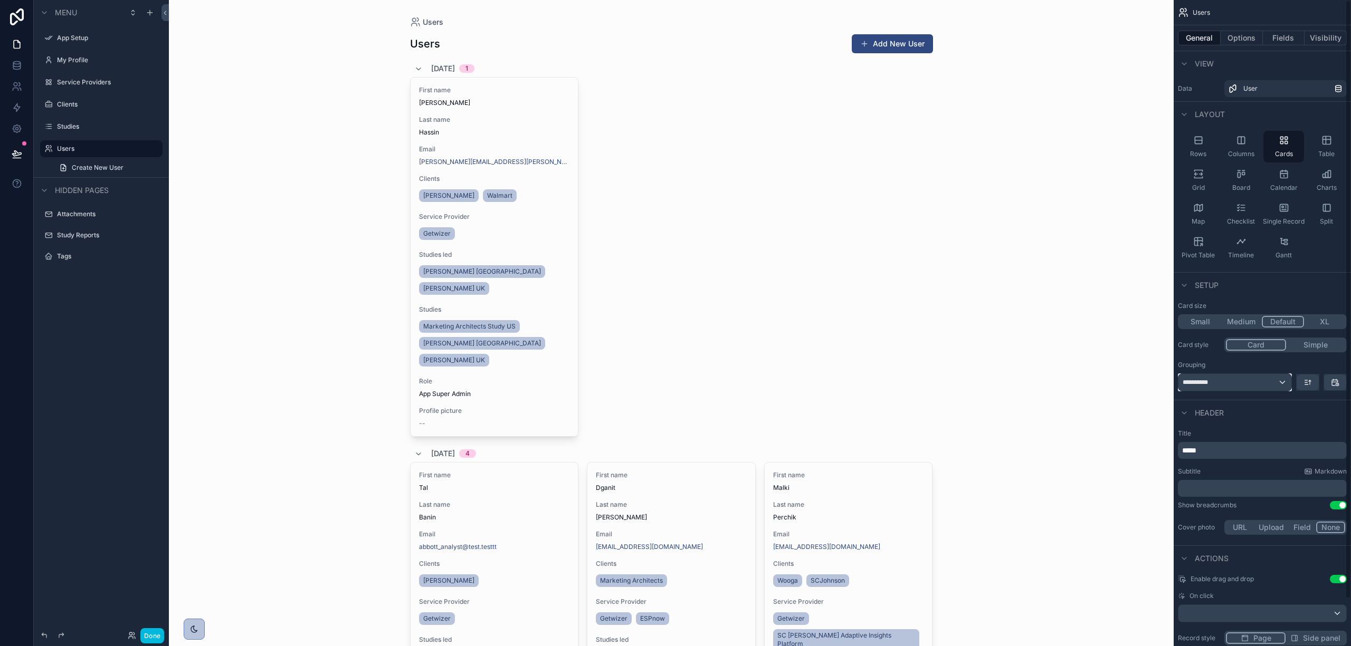
click at [1263, 380] on div "**********" at bounding box center [1234, 382] width 113 height 17
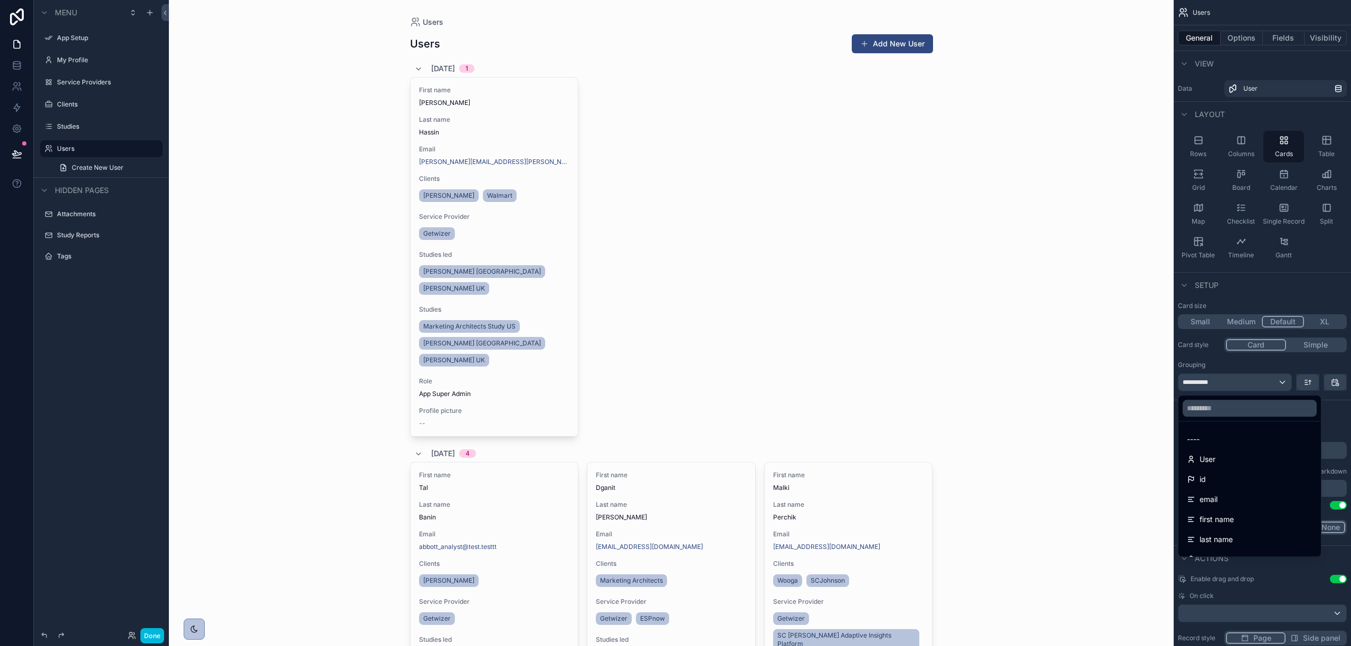
click at [1231, 461] on div "User" at bounding box center [1250, 459] width 126 height 13
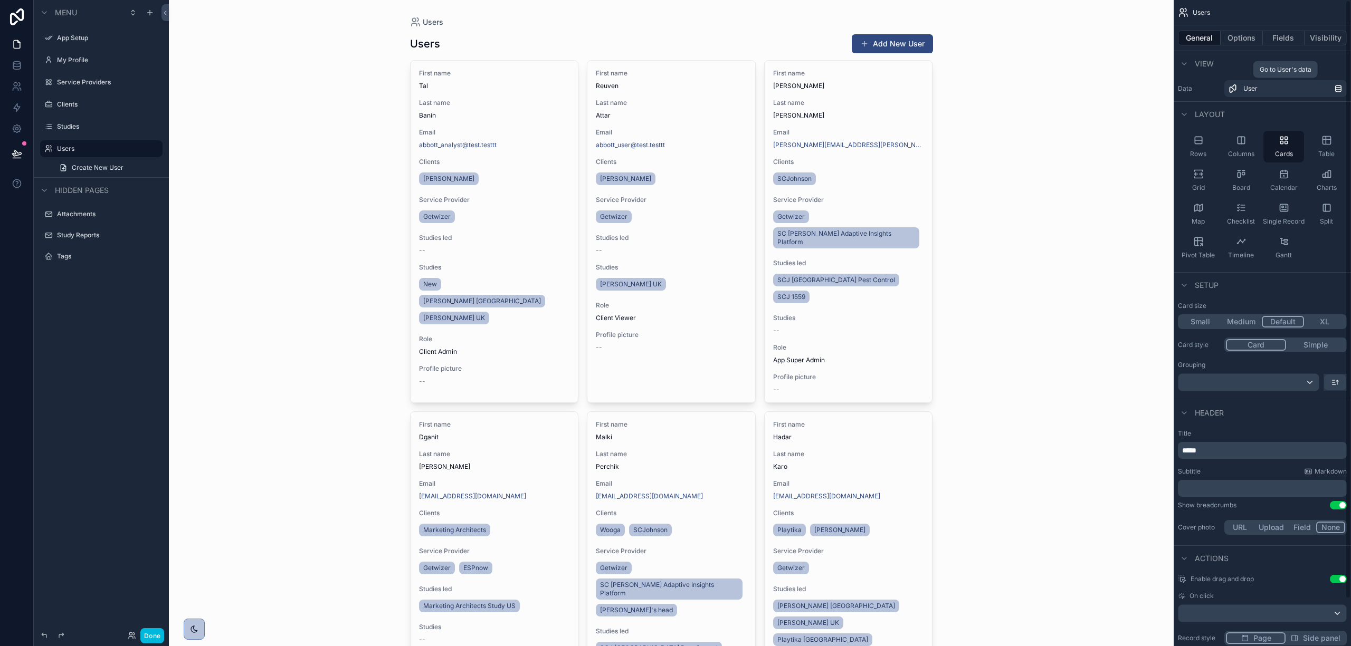
click at [1338, 85] on icon "scrollable content" at bounding box center [1339, 86] width 6 height 2
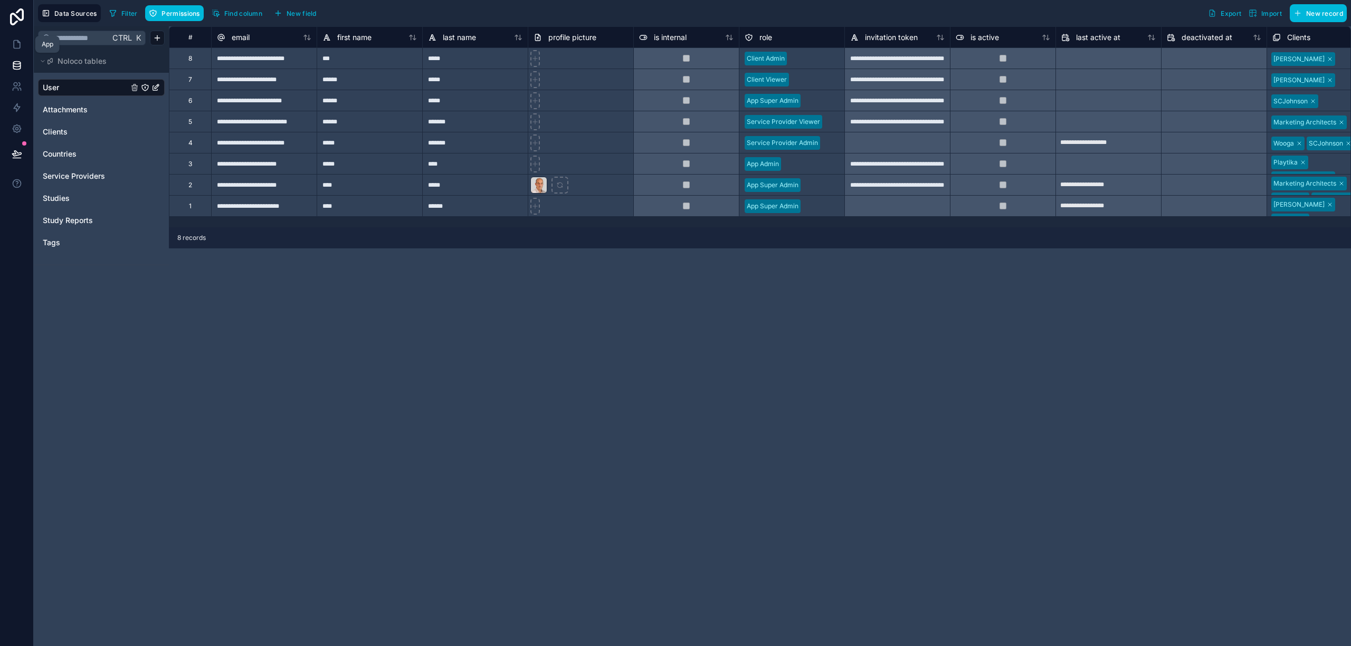
click at [12, 47] on icon at bounding box center [17, 44] width 11 height 11
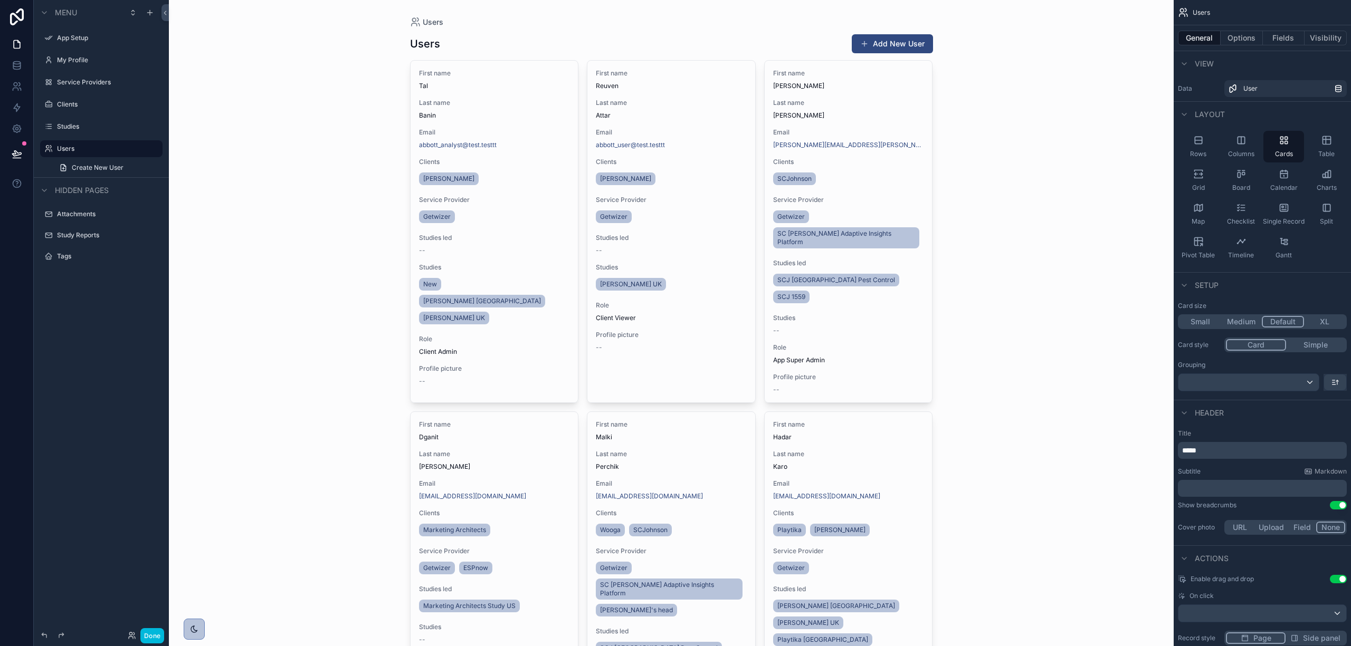
click at [60, 106] on label "Clients" at bounding box center [106, 104] width 99 height 8
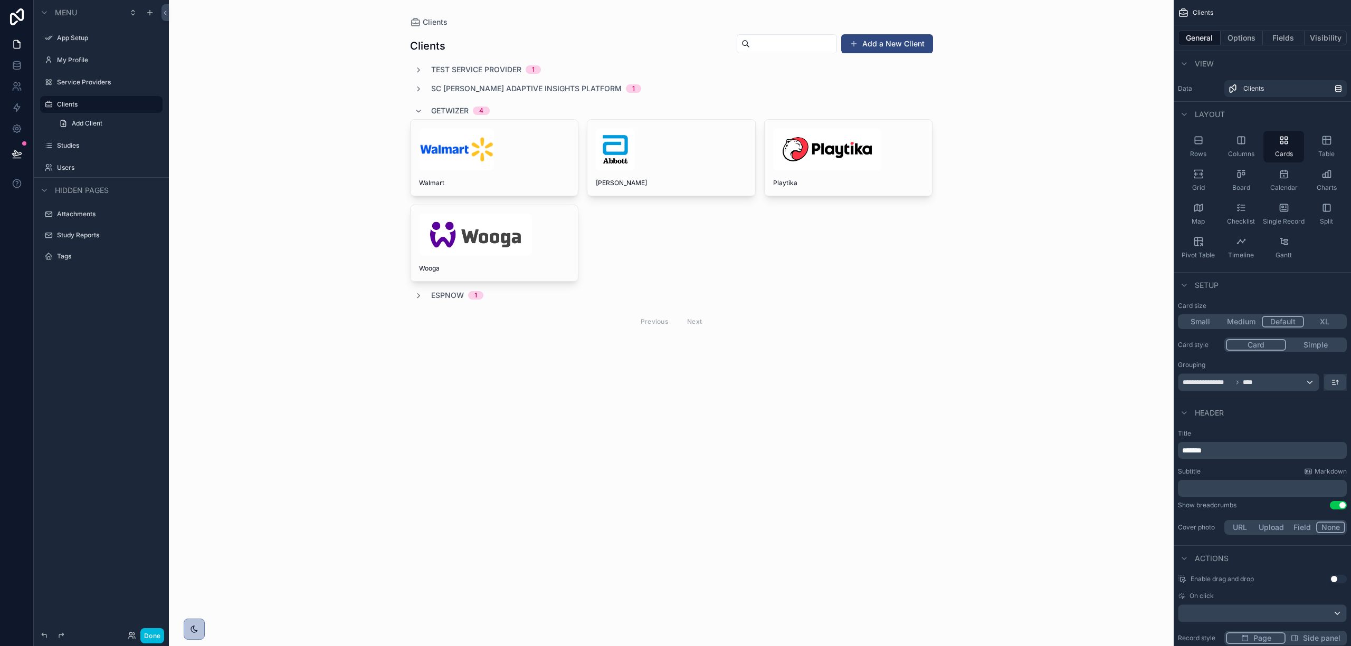
click at [485, 121] on div "scrollable content" at bounding box center [672, 184] width 540 height 368
click at [633, 147] on img "scrollable content" at bounding box center [615, 149] width 39 height 42
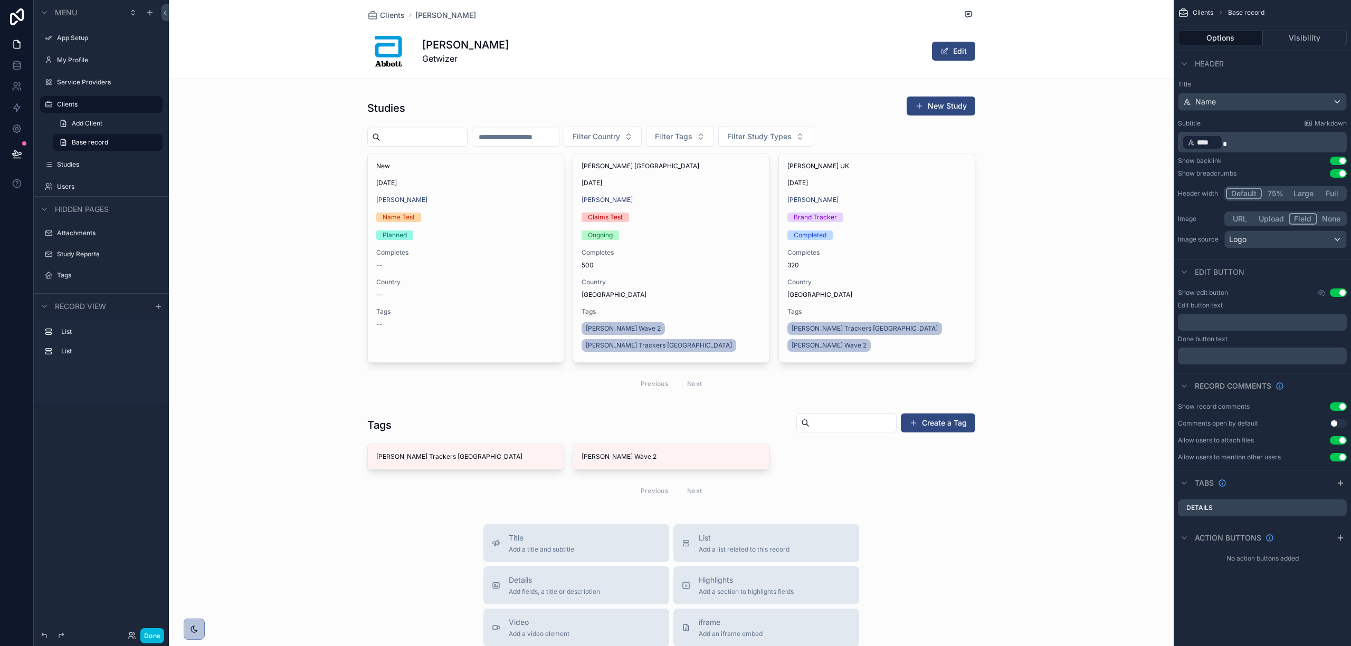
scroll to position [70, 0]
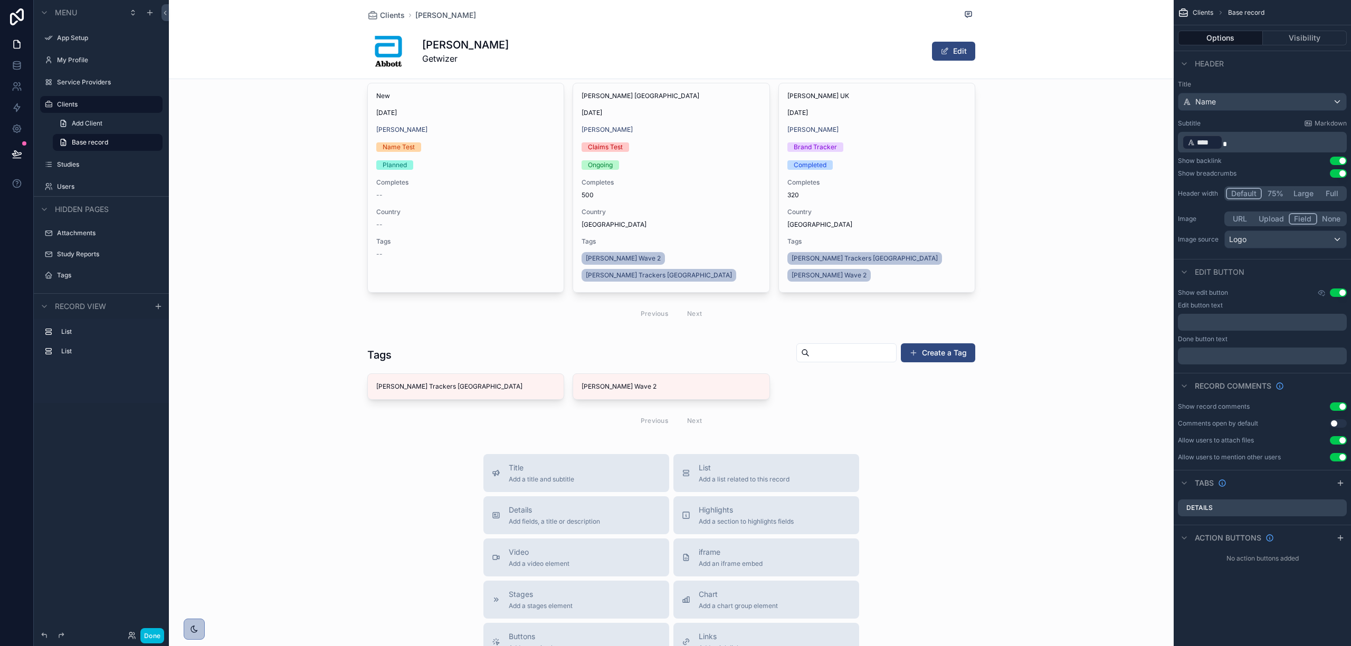
click at [796, 463] on div "List Add a list related to this record" at bounding box center [766, 473] width 169 height 21
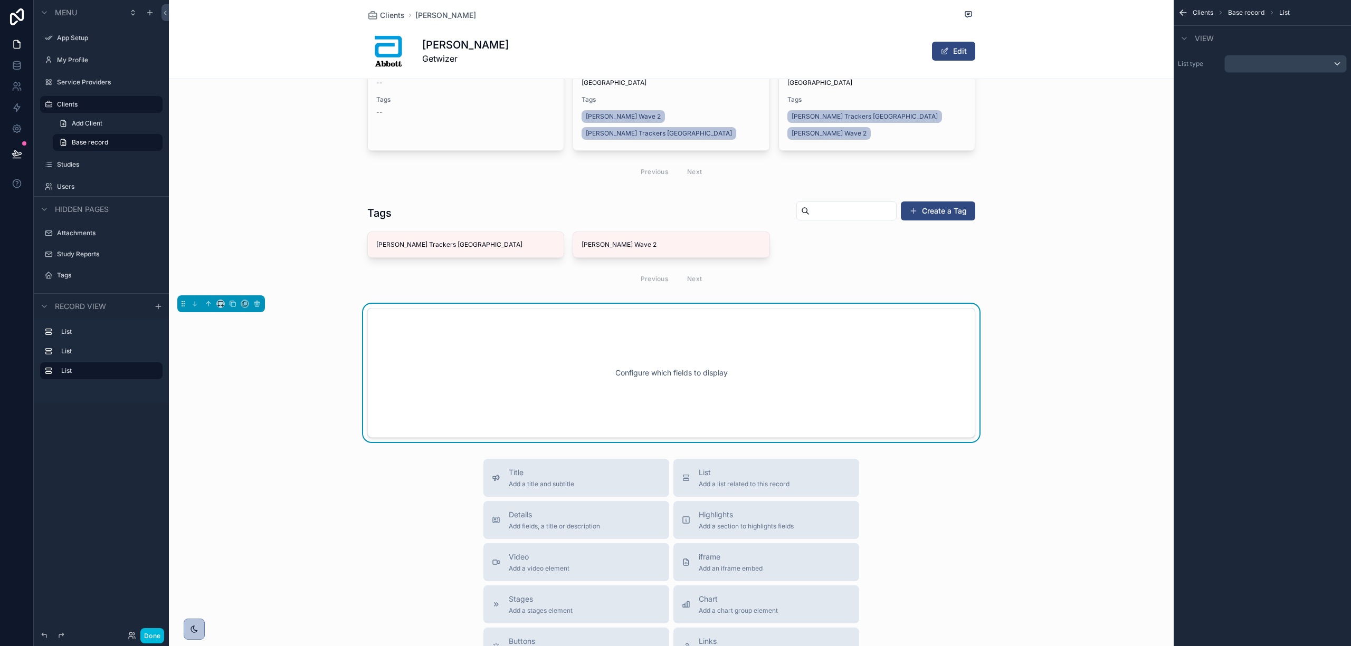
scroll to position [245, 0]
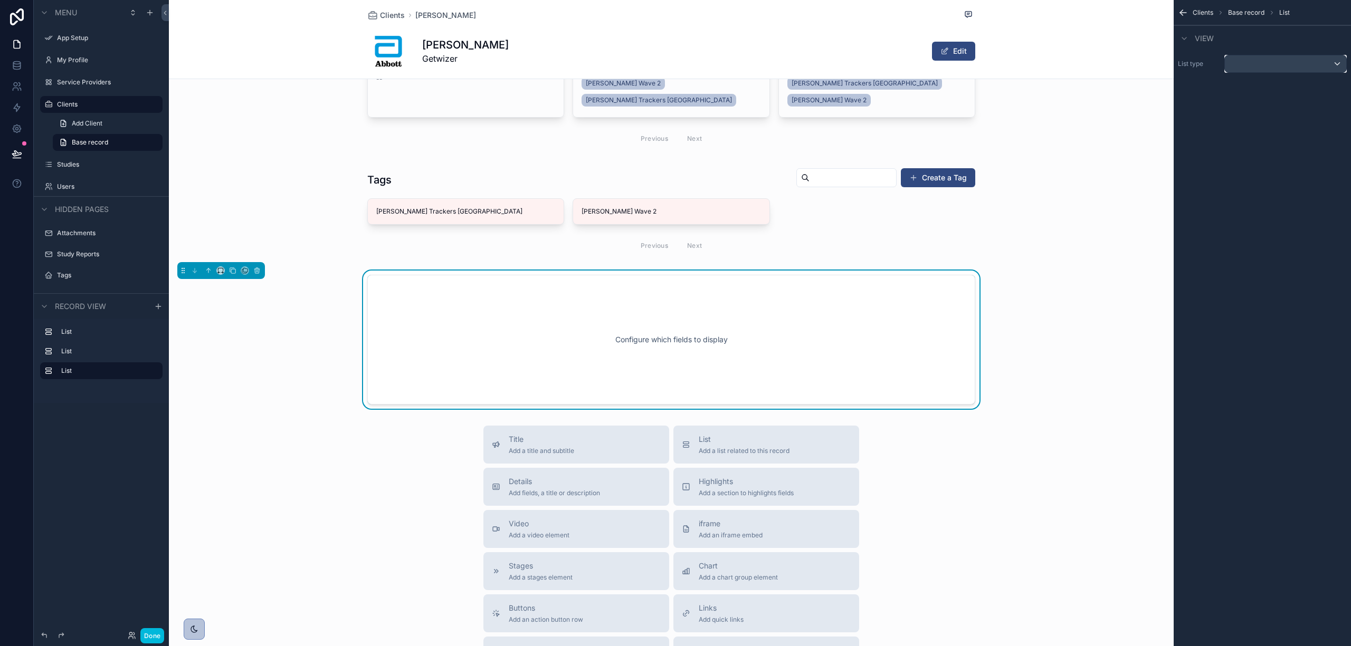
click at [1261, 66] on div "scrollable content" at bounding box center [1285, 63] width 121 height 17
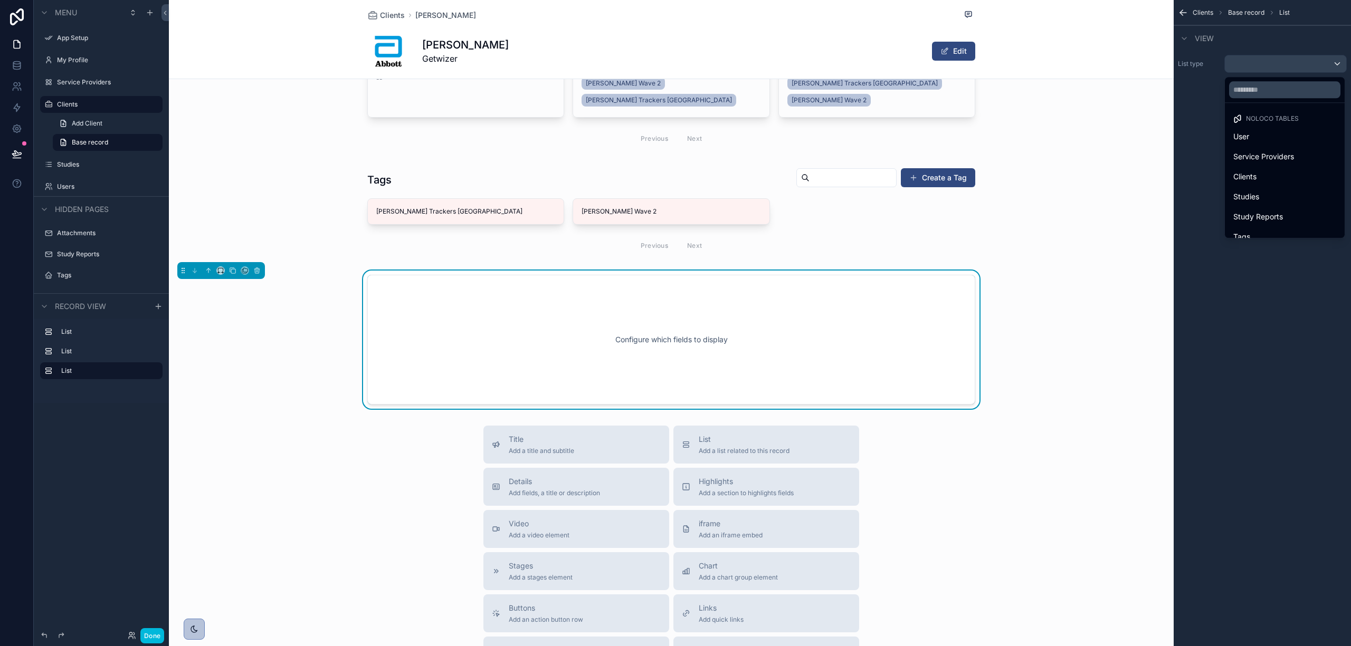
click at [1261, 138] on div "User" at bounding box center [1284, 136] width 103 height 13
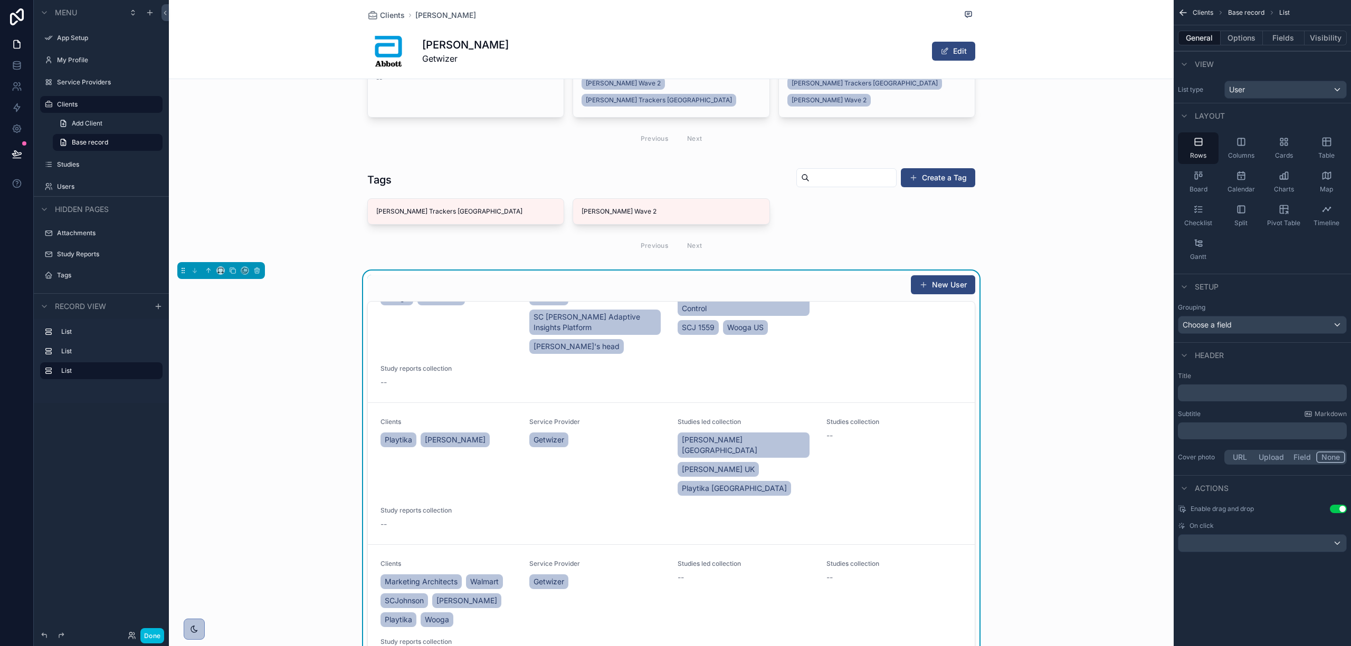
scroll to position [351, 0]
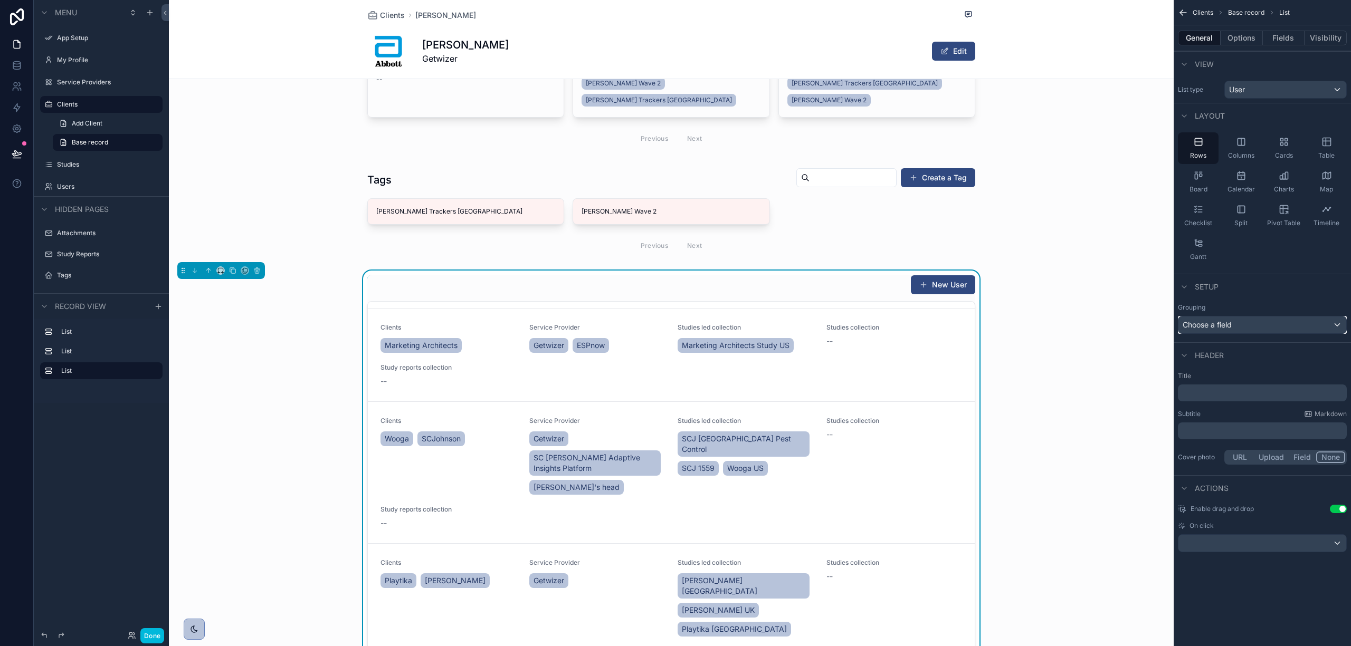
click at [1305, 332] on div "Choose a field" at bounding box center [1262, 325] width 168 height 17
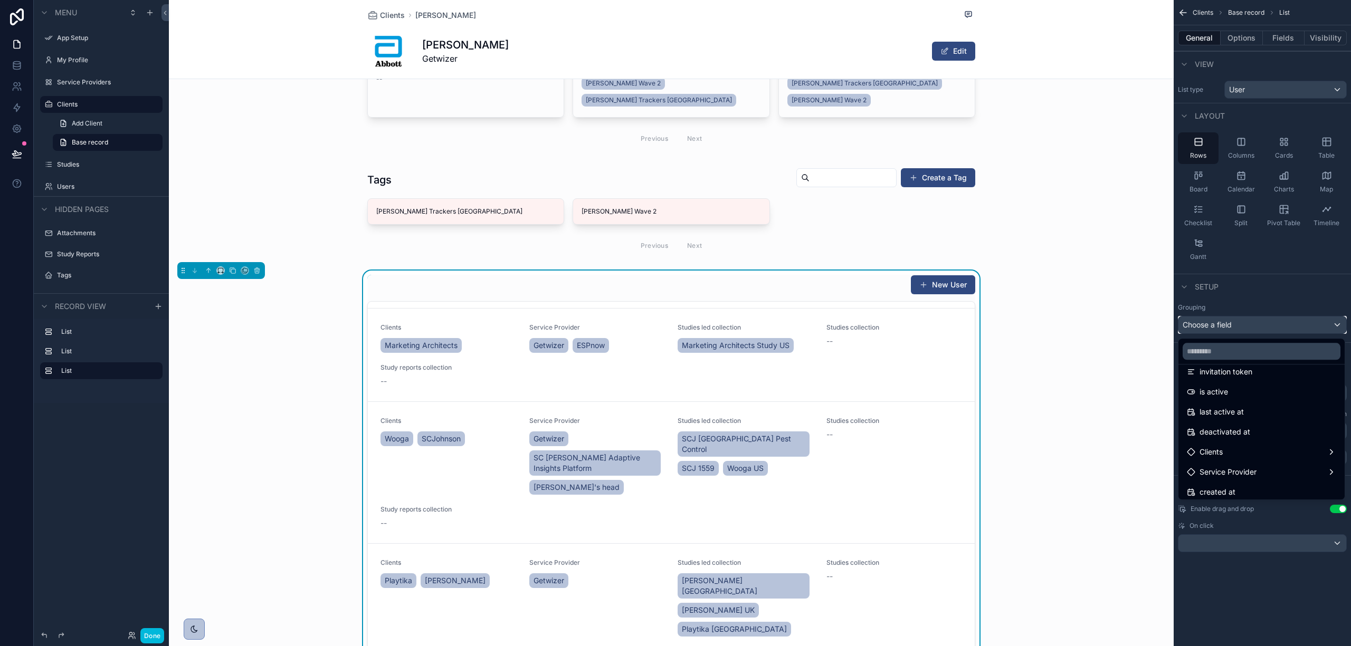
scroll to position [281, 0]
click at [1258, 377] on div "Clients" at bounding box center [1261, 382] width 149 height 13
click at [1320, 385] on div "Clients" at bounding box center [1261, 382] width 149 height 13
click at [1280, 579] on div "scrollable content" at bounding box center [675, 323] width 1351 height 646
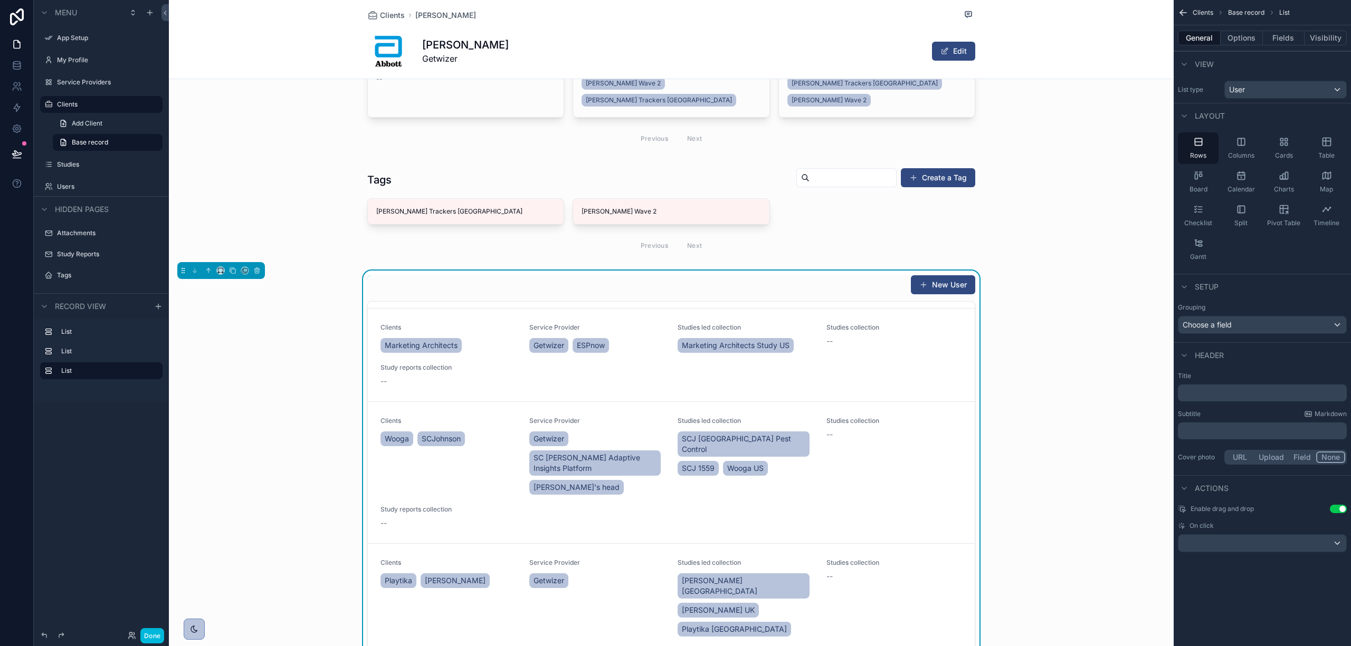
click at [1279, 38] on button "Fields" at bounding box center [1284, 38] width 42 height 15
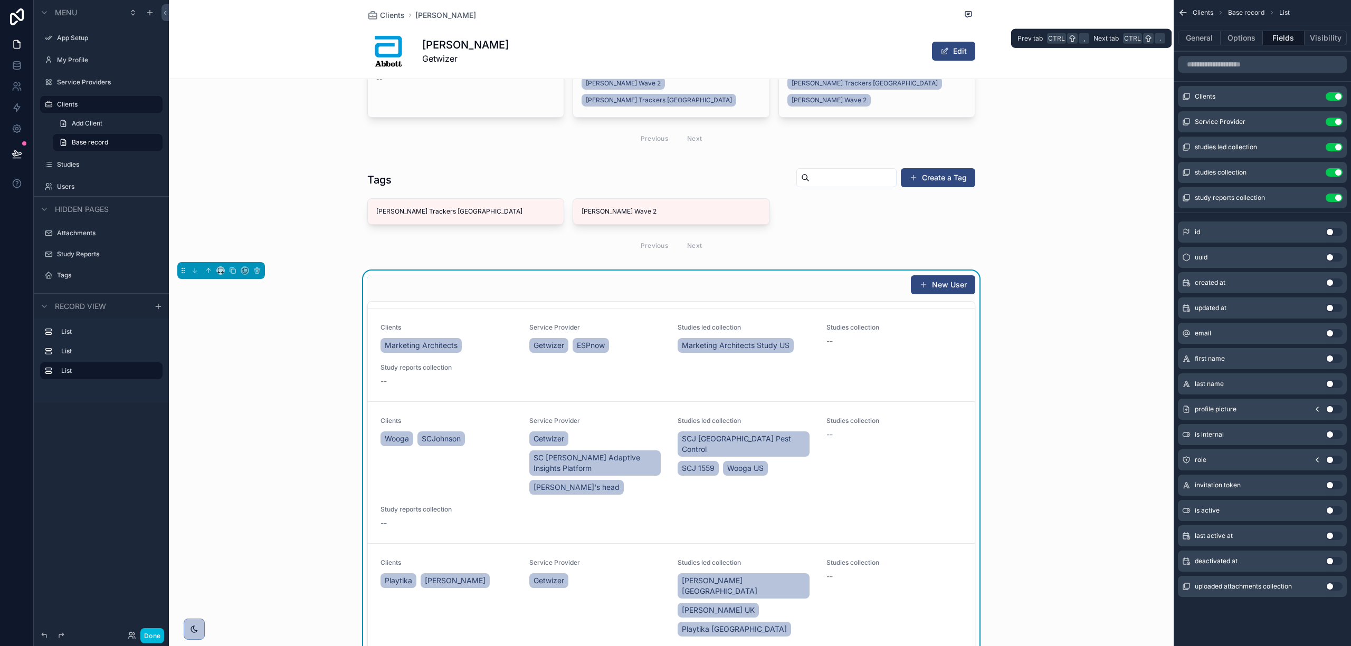
click at [1246, 38] on button "Options" at bounding box center [1242, 38] width 42 height 15
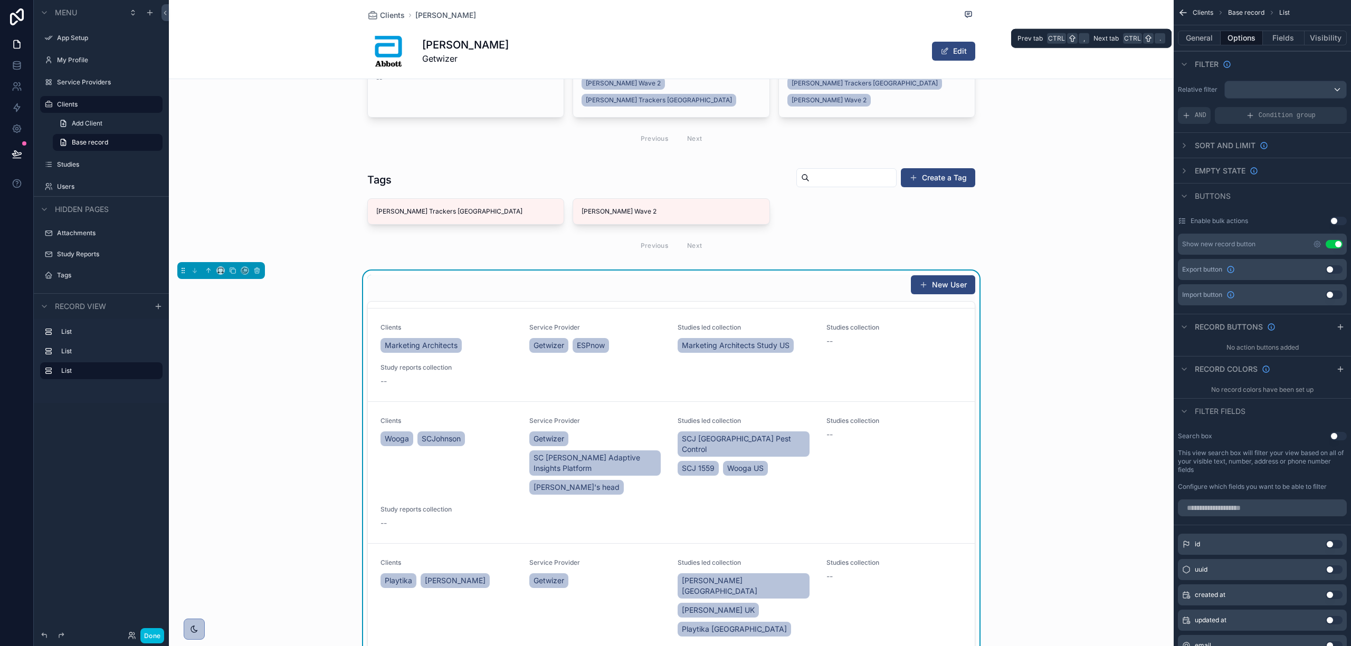
click at [1273, 34] on button "Fields" at bounding box center [1284, 38] width 42 height 15
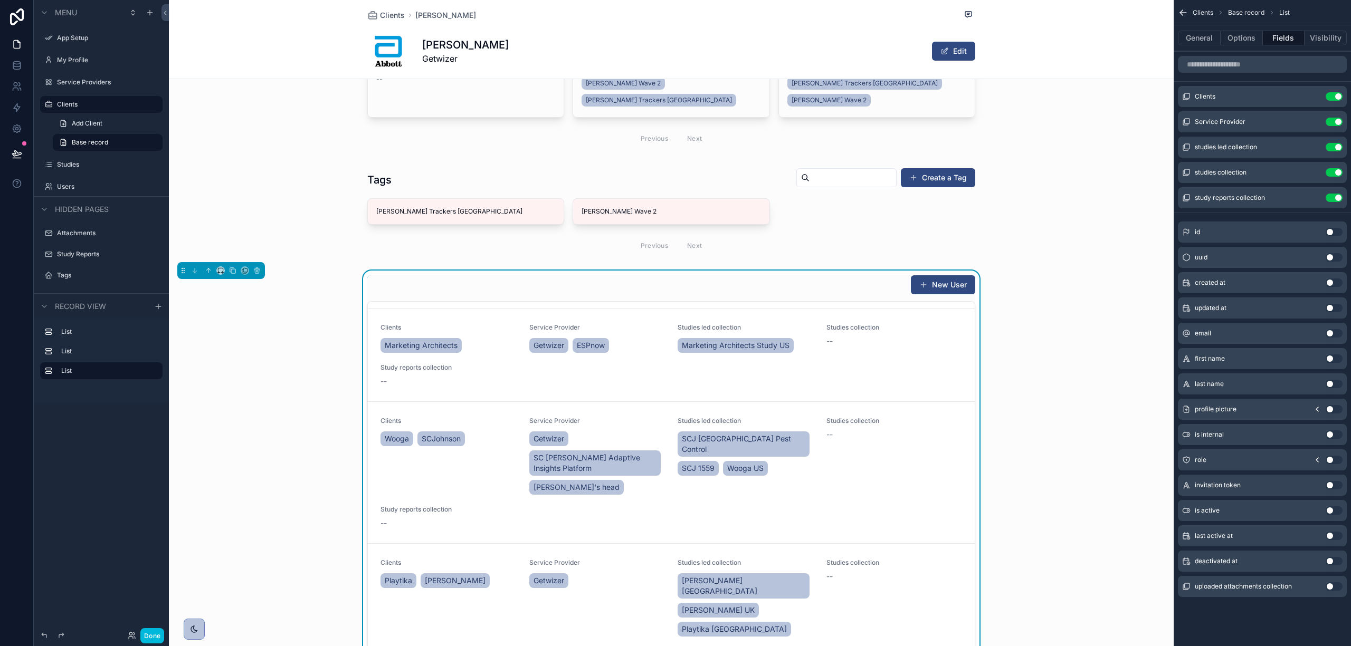
click at [0, 0] on icon "scrollable content" at bounding box center [0, 0] width 0 height 0
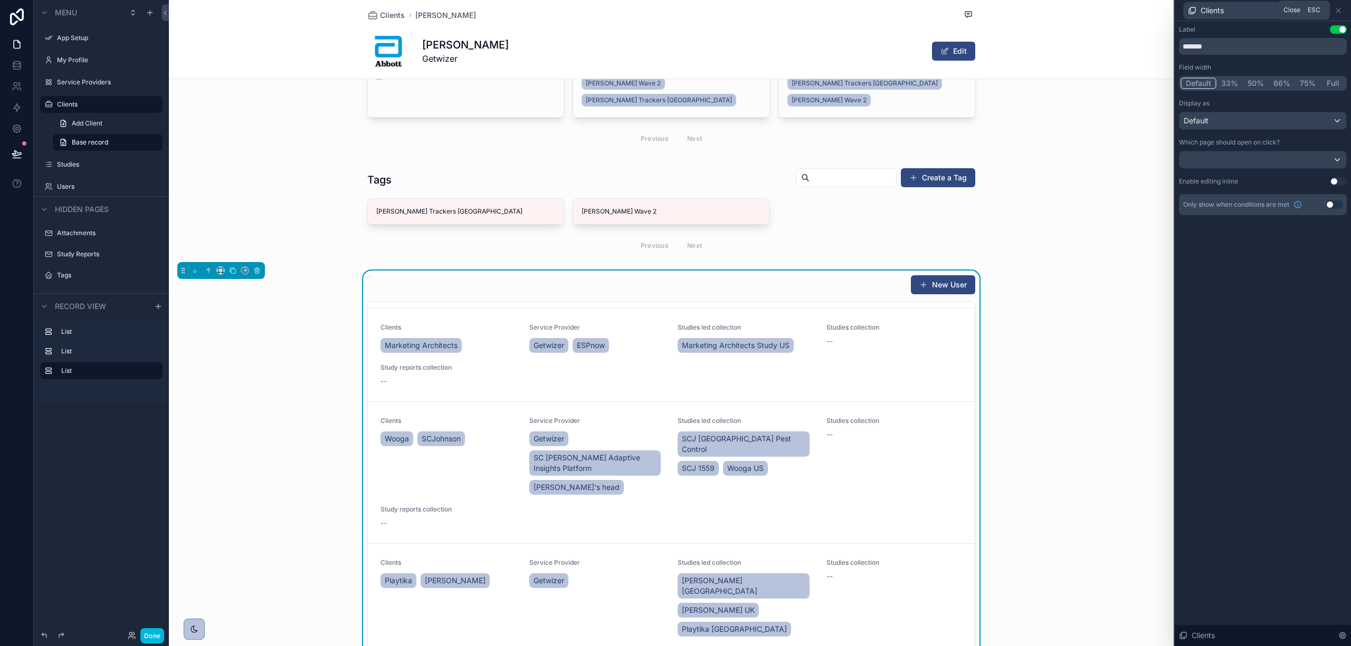
click at [1335, 8] on icon at bounding box center [1338, 10] width 8 height 8
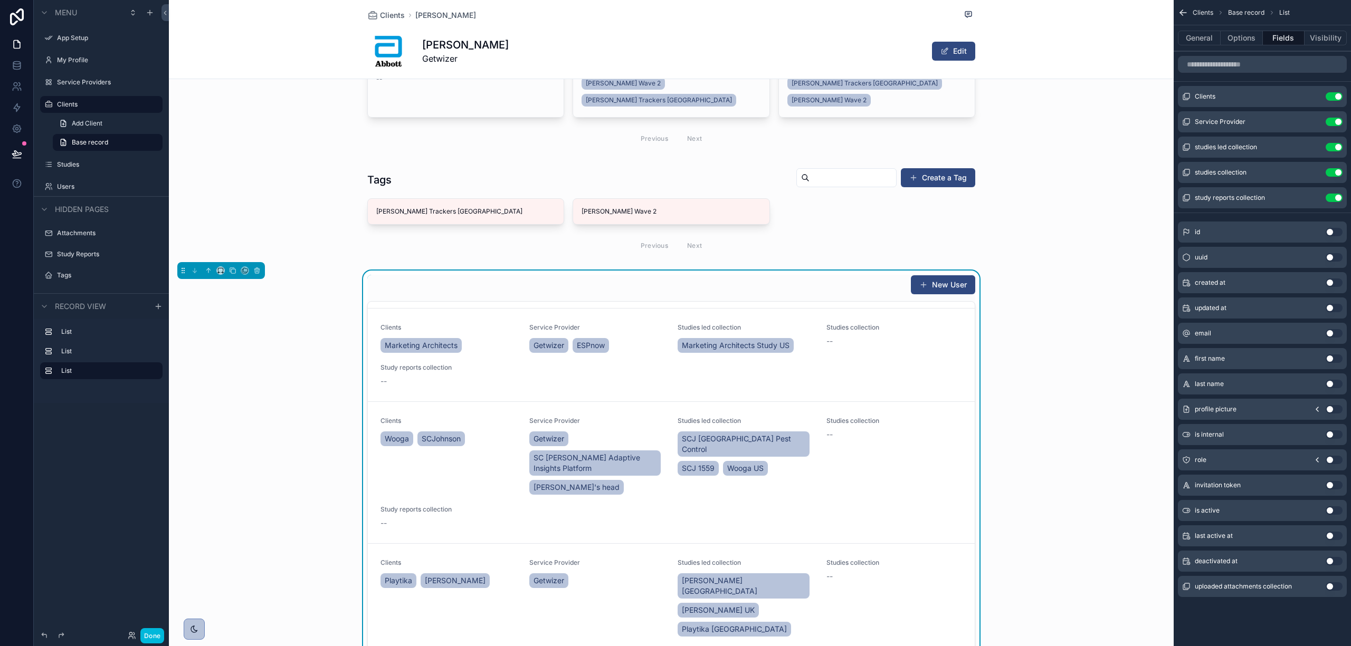
click at [1203, 38] on button "General" at bounding box center [1199, 38] width 43 height 15
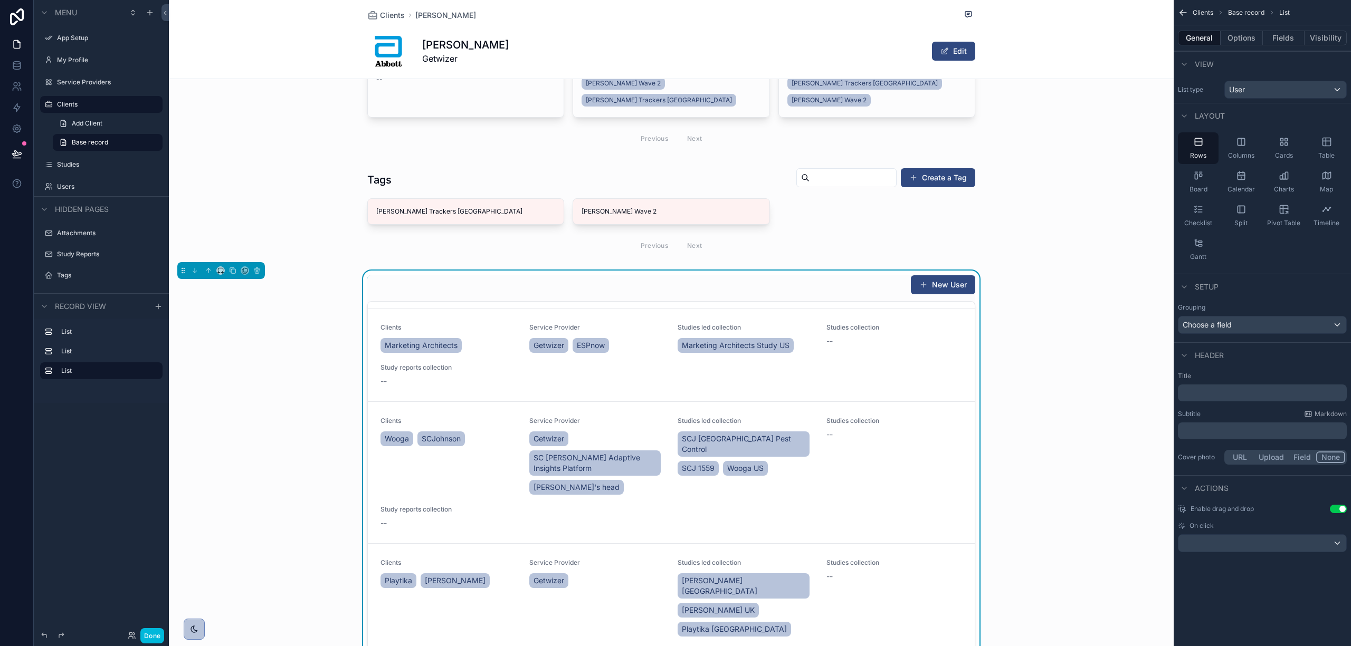
click at [1206, 62] on span "View" at bounding box center [1204, 64] width 19 height 11
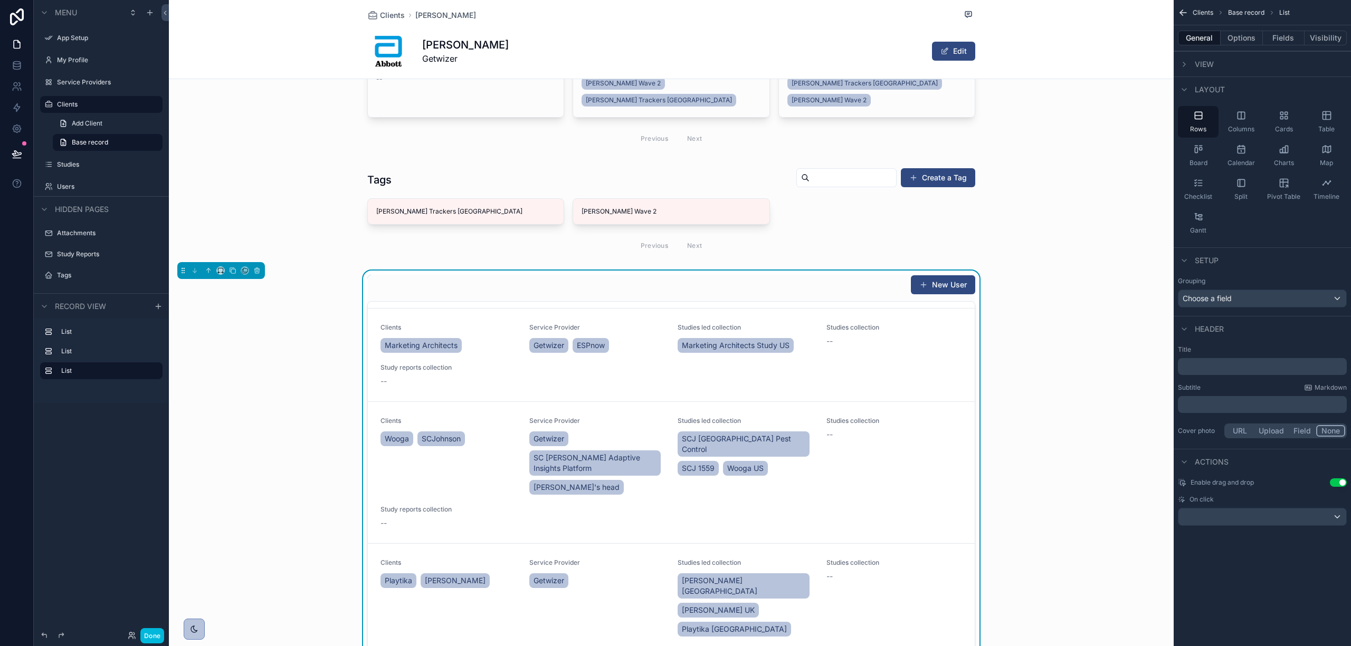
click at [1206, 62] on span "View" at bounding box center [1204, 64] width 19 height 11
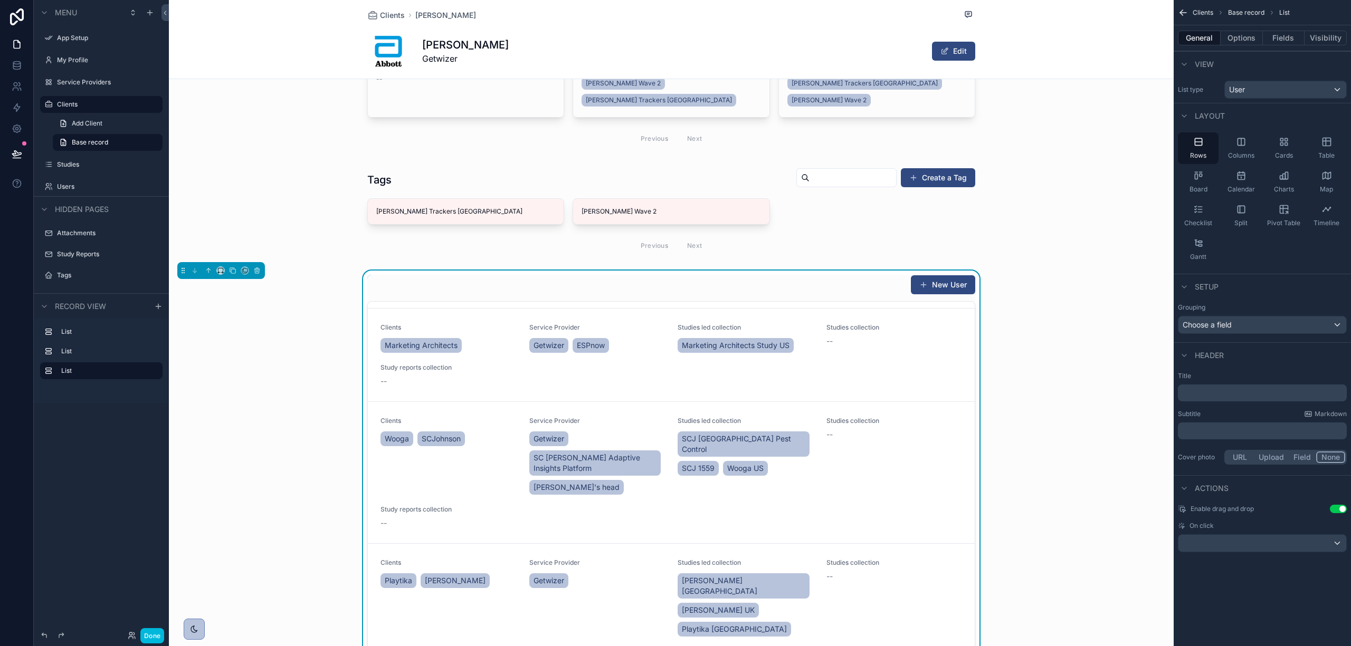
click at [1206, 395] on p "﻿" at bounding box center [1263, 393] width 163 height 11
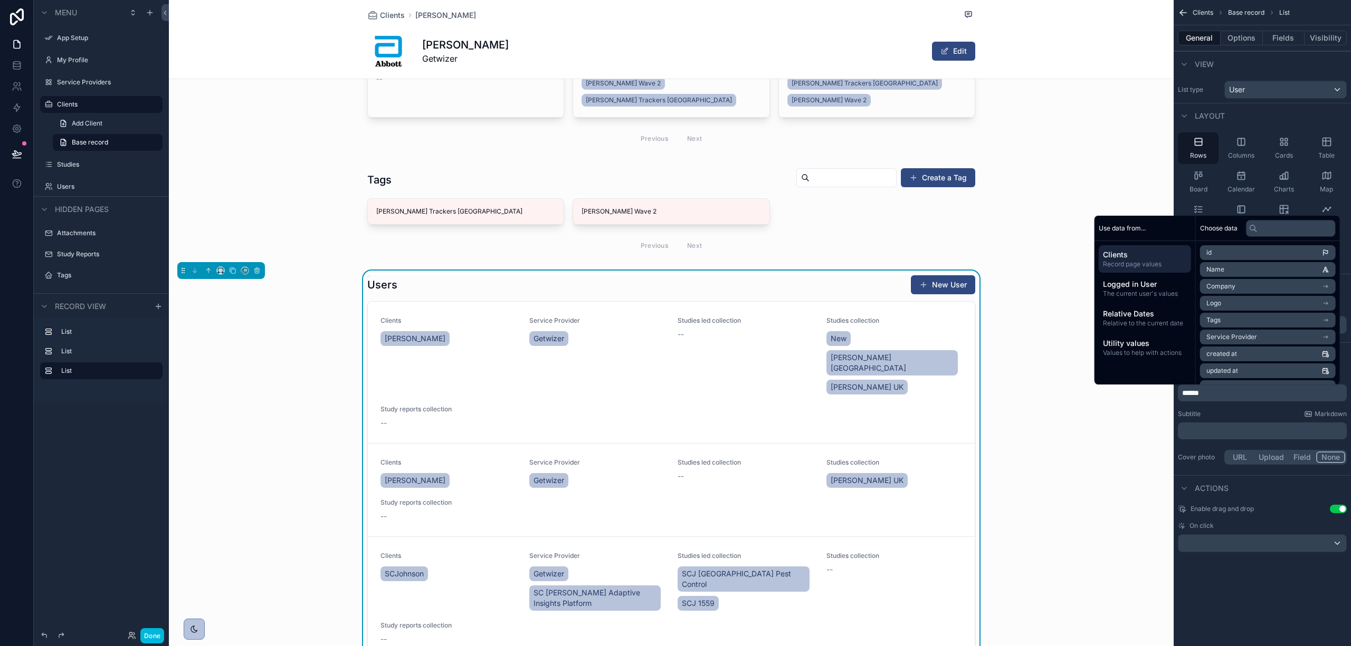
click at [1225, 399] on div "*****" at bounding box center [1262, 393] width 169 height 17
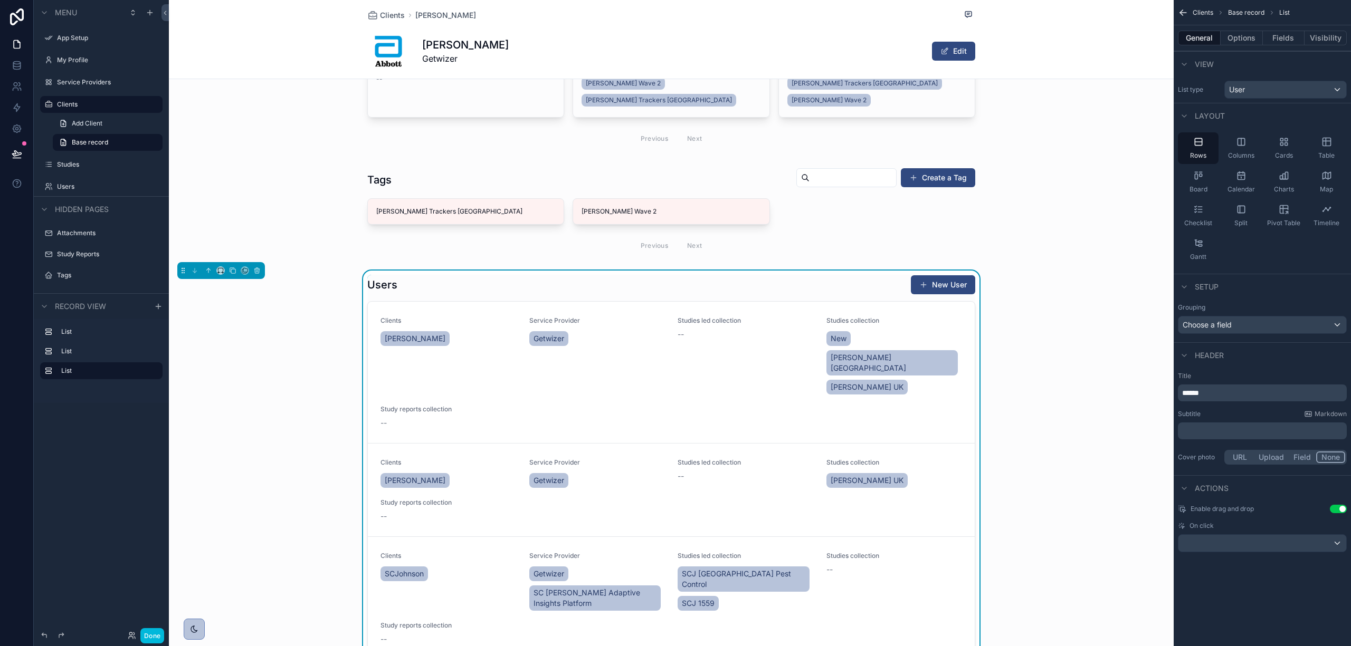
click at [1238, 37] on button "Options" at bounding box center [1242, 38] width 42 height 15
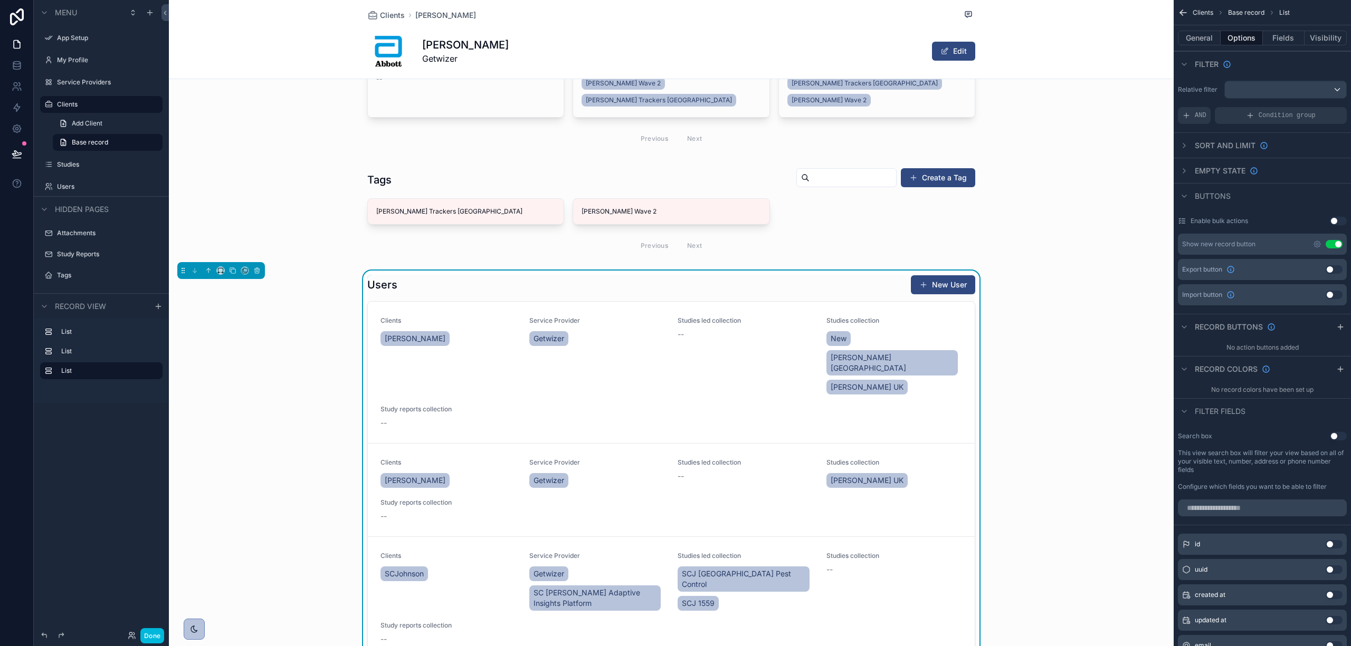
click at [1316, 243] on icon "scrollable content" at bounding box center [1317, 244] width 6 height 6
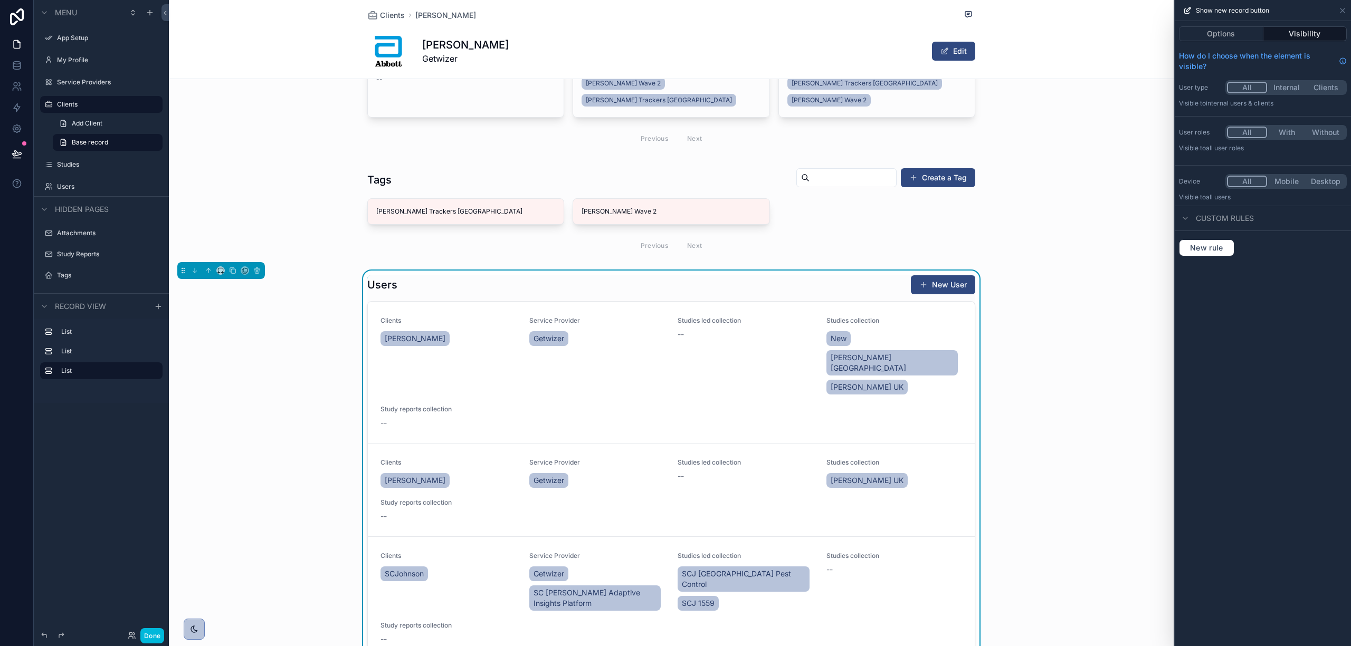
click at [1286, 128] on button "With" at bounding box center [1286, 133] width 39 height 12
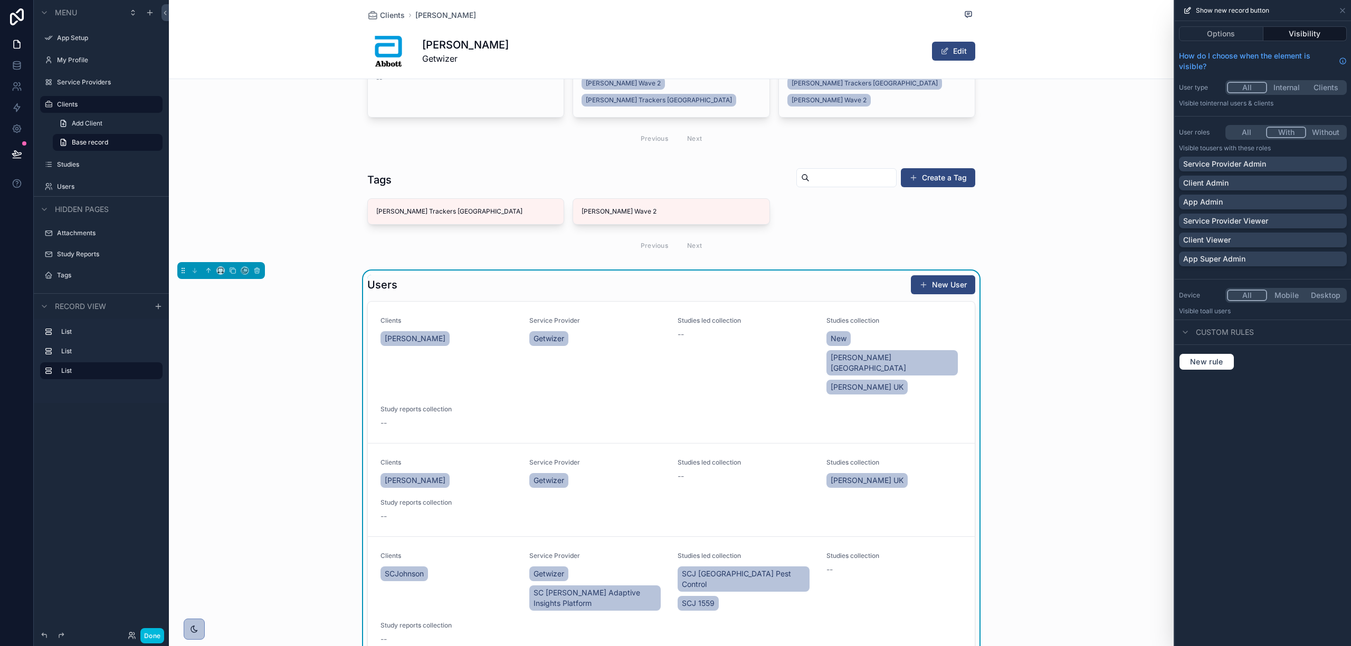
click at [1216, 179] on p "Client Admin" at bounding box center [1205, 183] width 45 height 11
click at [1218, 164] on p "Service Provider Admin" at bounding box center [1224, 164] width 83 height 11
click at [1212, 197] on p "App Admin" at bounding box center [1203, 202] width 40 height 11
click at [1223, 263] on p "App Super Admin" at bounding box center [1214, 259] width 62 height 11
click at [1229, 33] on button "Options" at bounding box center [1221, 33] width 84 height 15
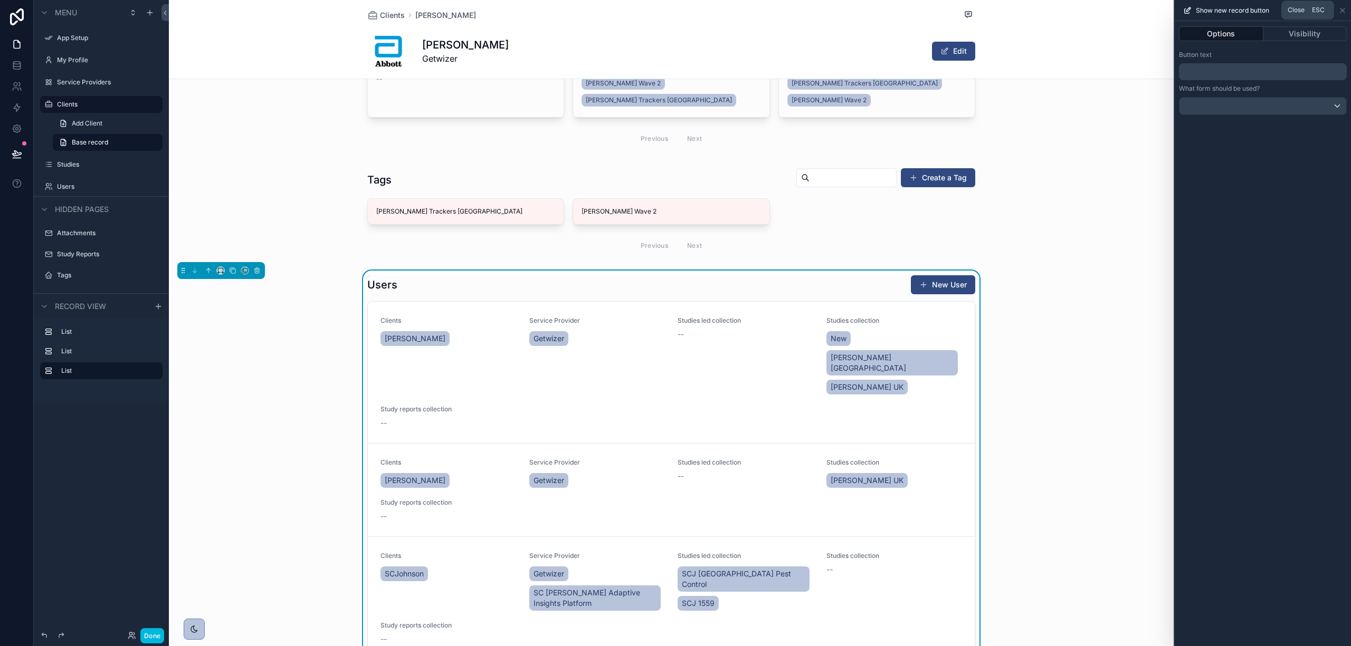
click at [1342, 12] on icon at bounding box center [1342, 10] width 8 height 8
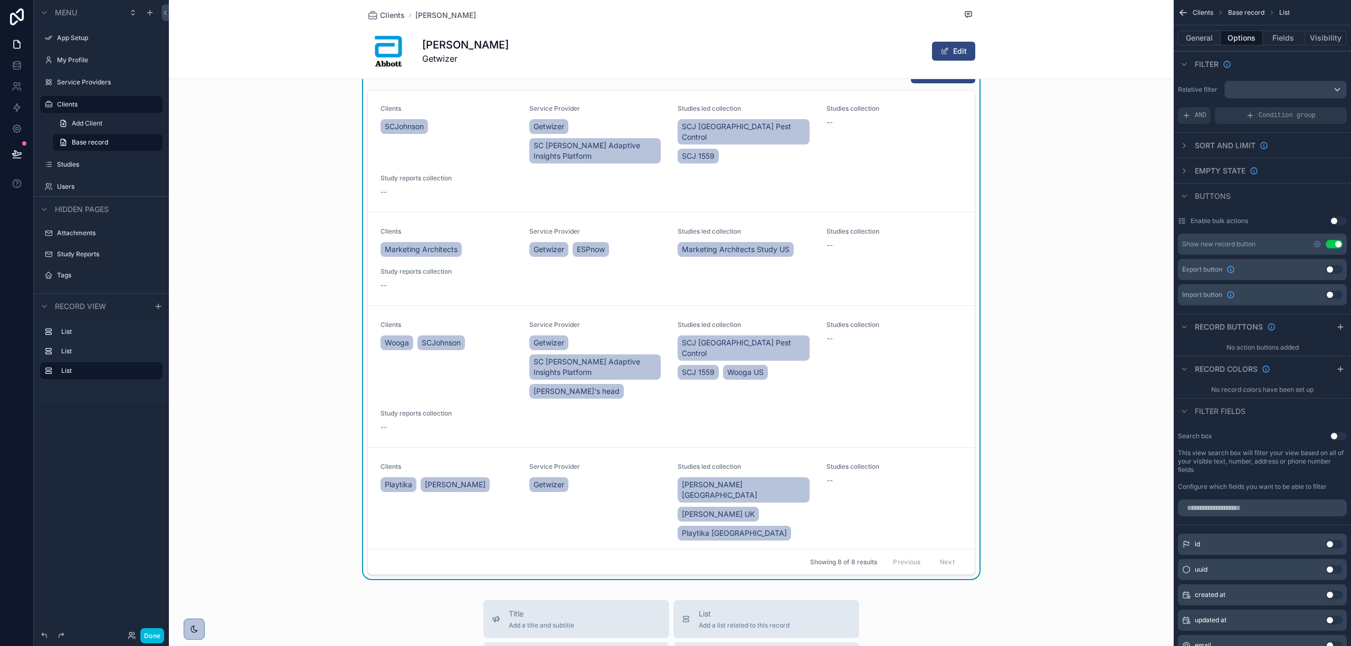
scroll to position [0, 0]
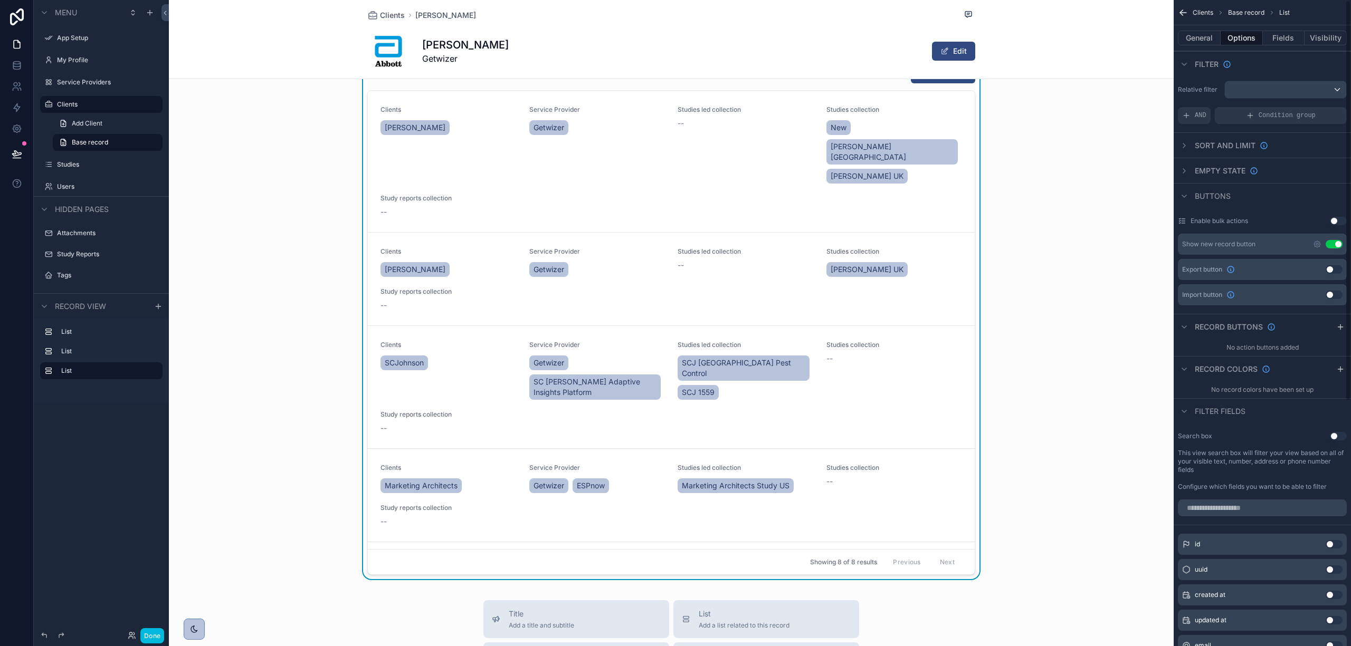
click at [1268, 42] on button "Fields" at bounding box center [1284, 38] width 42 height 15
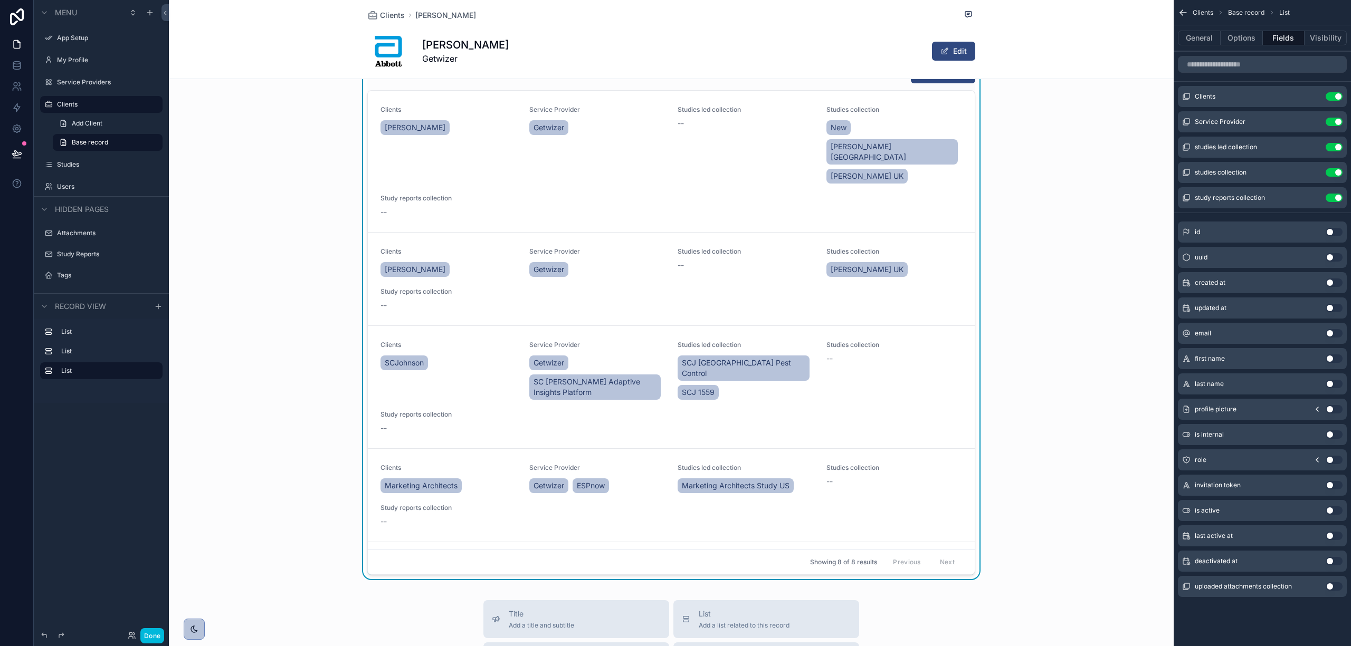
click at [1331, 361] on button "Use setting" at bounding box center [1334, 359] width 17 height 8
click at [1332, 383] on button "Use setting" at bounding box center [1334, 384] width 17 height 8
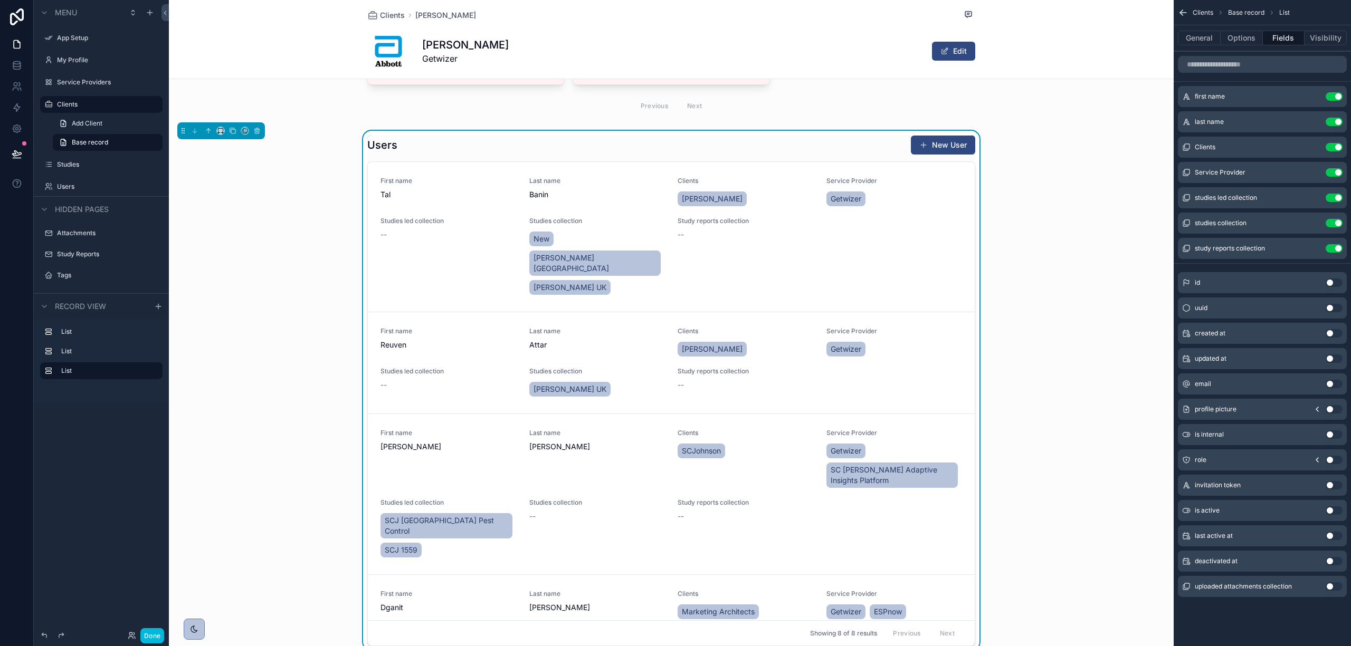
scroll to position [386, 0]
click at [1330, 384] on button "Use setting" at bounding box center [1334, 384] width 17 height 8
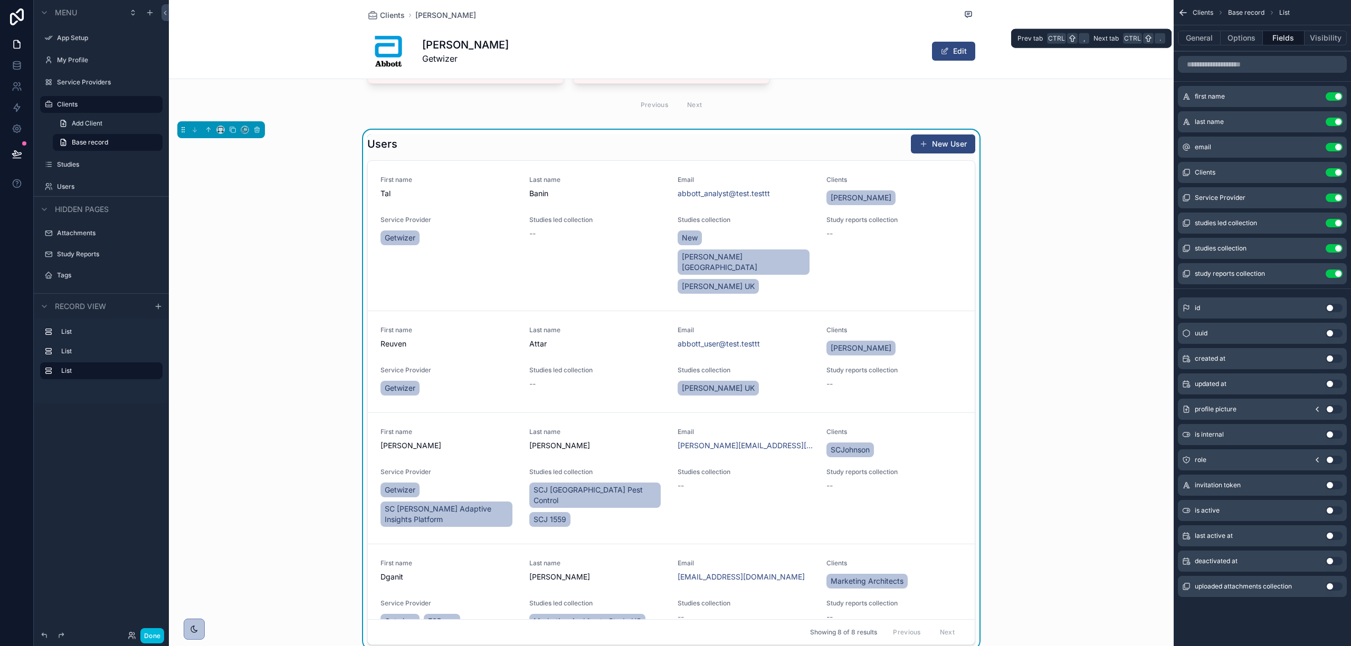
click at [1235, 36] on button "Options" at bounding box center [1242, 38] width 42 height 15
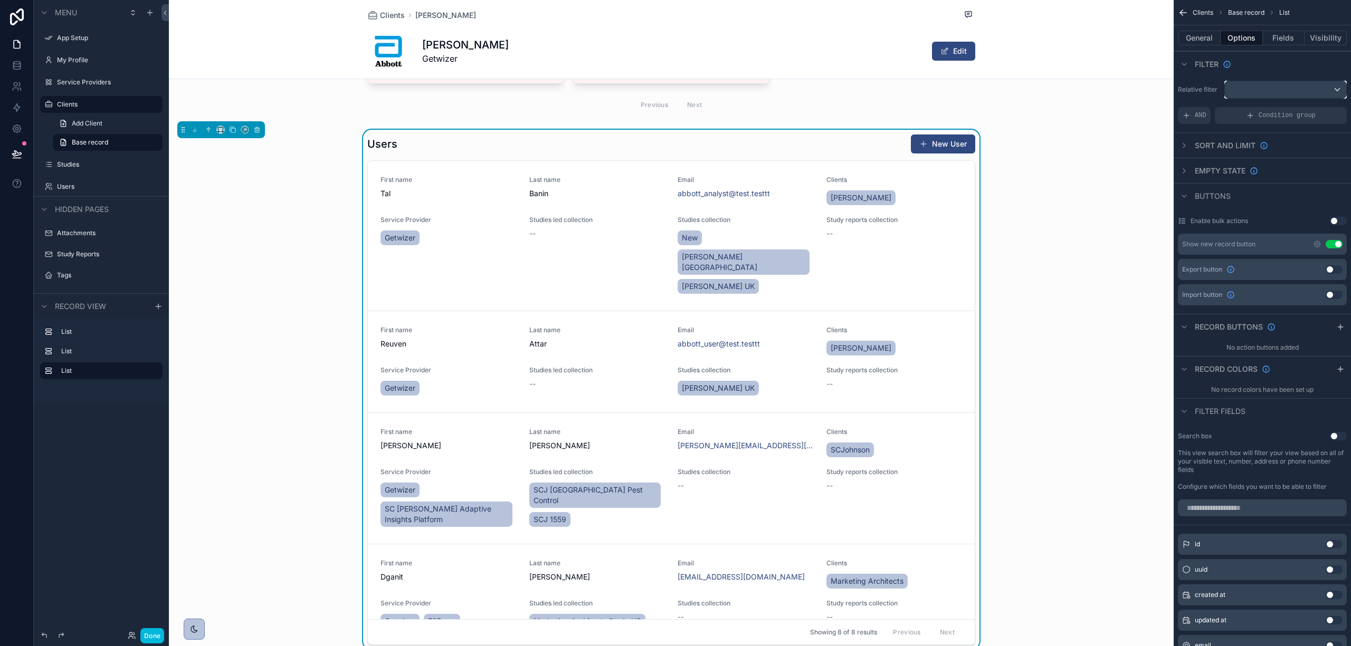
click at [1273, 92] on div "scrollable content" at bounding box center [1285, 89] width 121 height 17
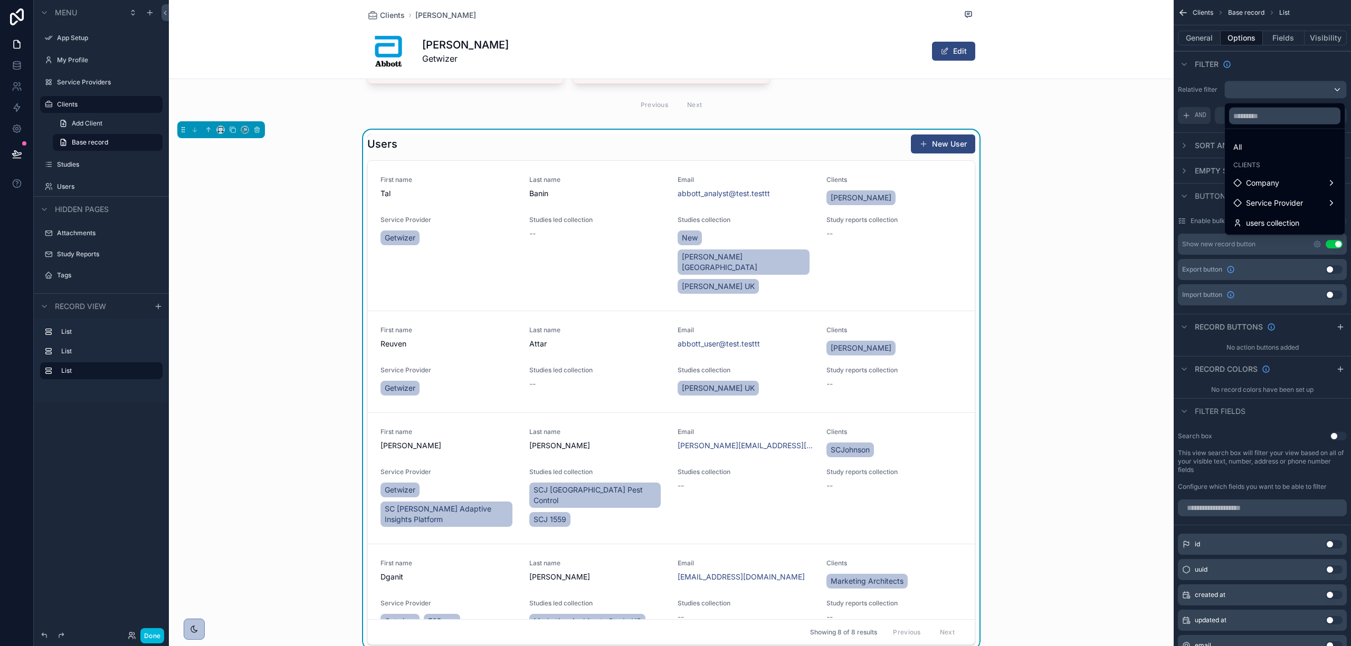
click at [1307, 185] on div "Company" at bounding box center [1284, 183] width 103 height 13
click at [1197, 180] on span "users collection" at bounding box center [1190, 184] width 53 height 13
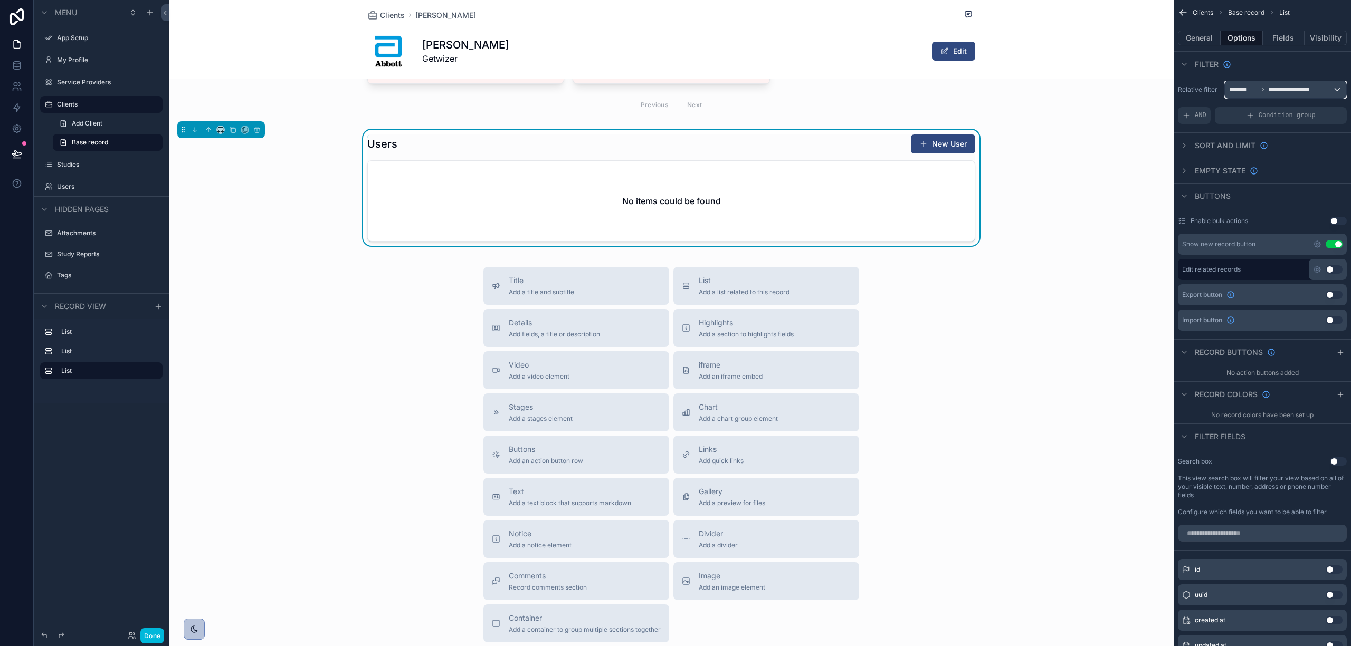
click at [1283, 89] on span "**********" at bounding box center [1291, 89] width 47 height 8
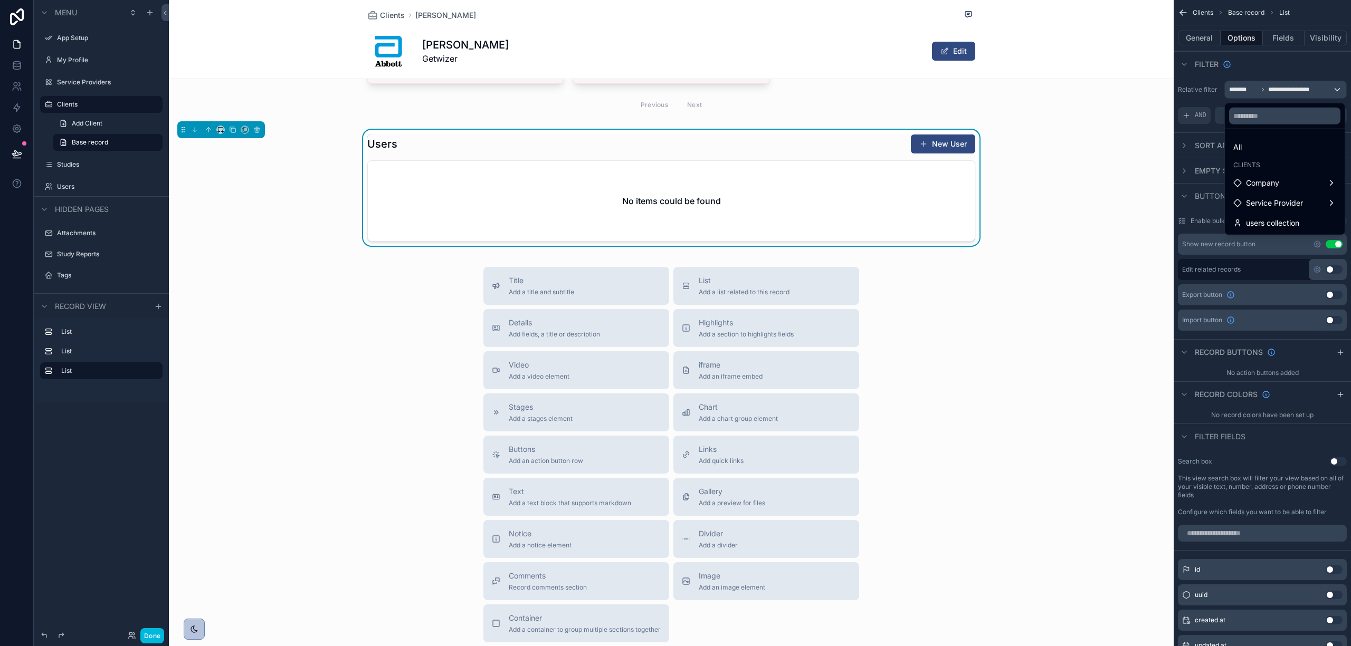
click at [1271, 223] on span "users collection" at bounding box center [1272, 223] width 53 height 13
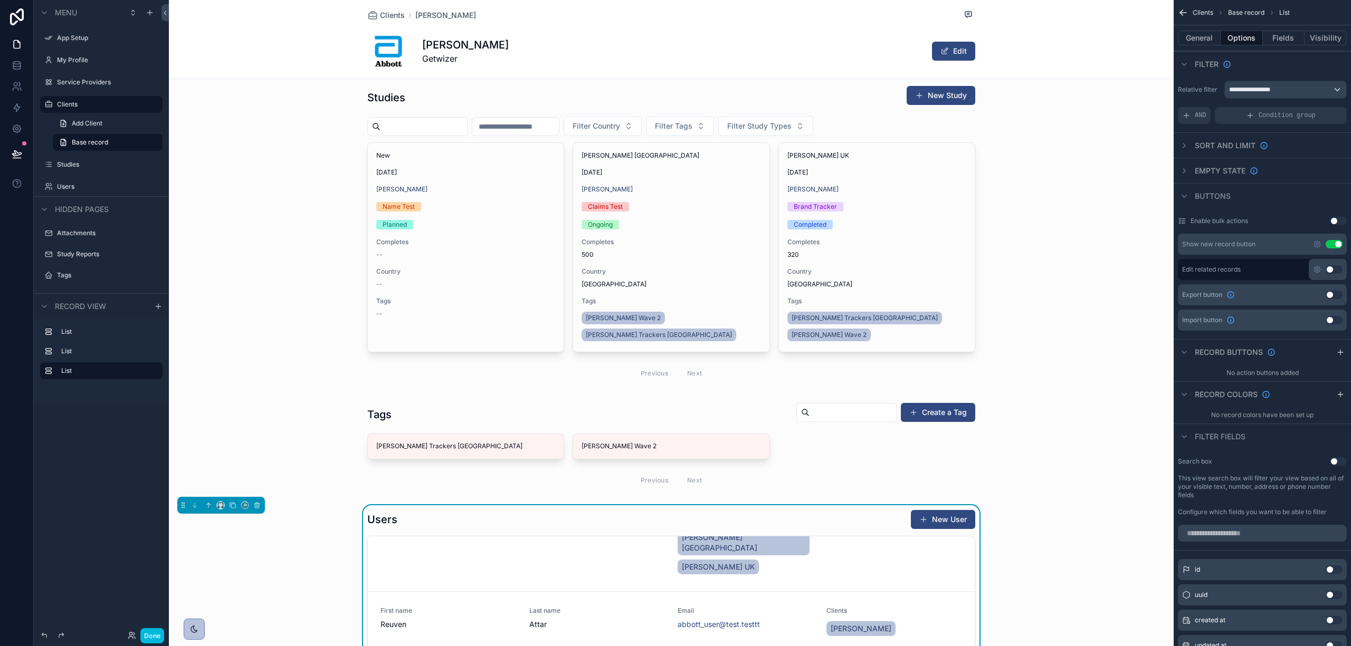
scroll to position [0, 0]
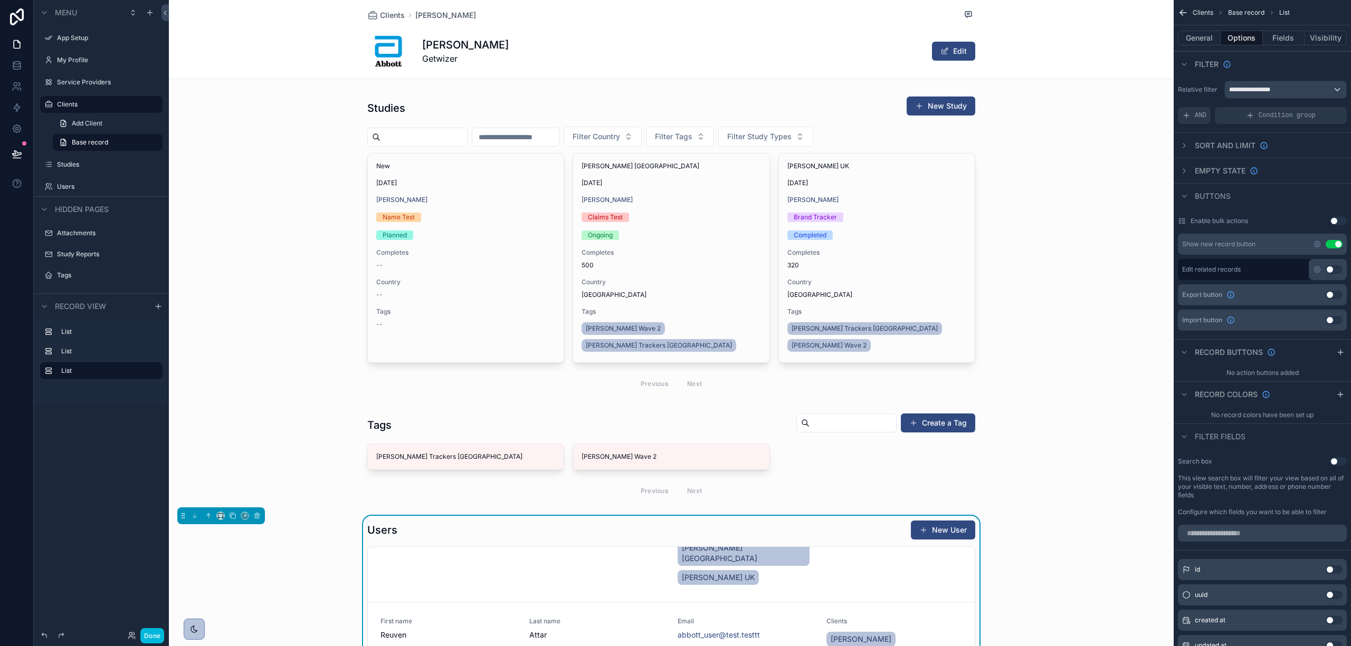
click at [156, 637] on button "Done" at bounding box center [152, 635] width 24 height 15
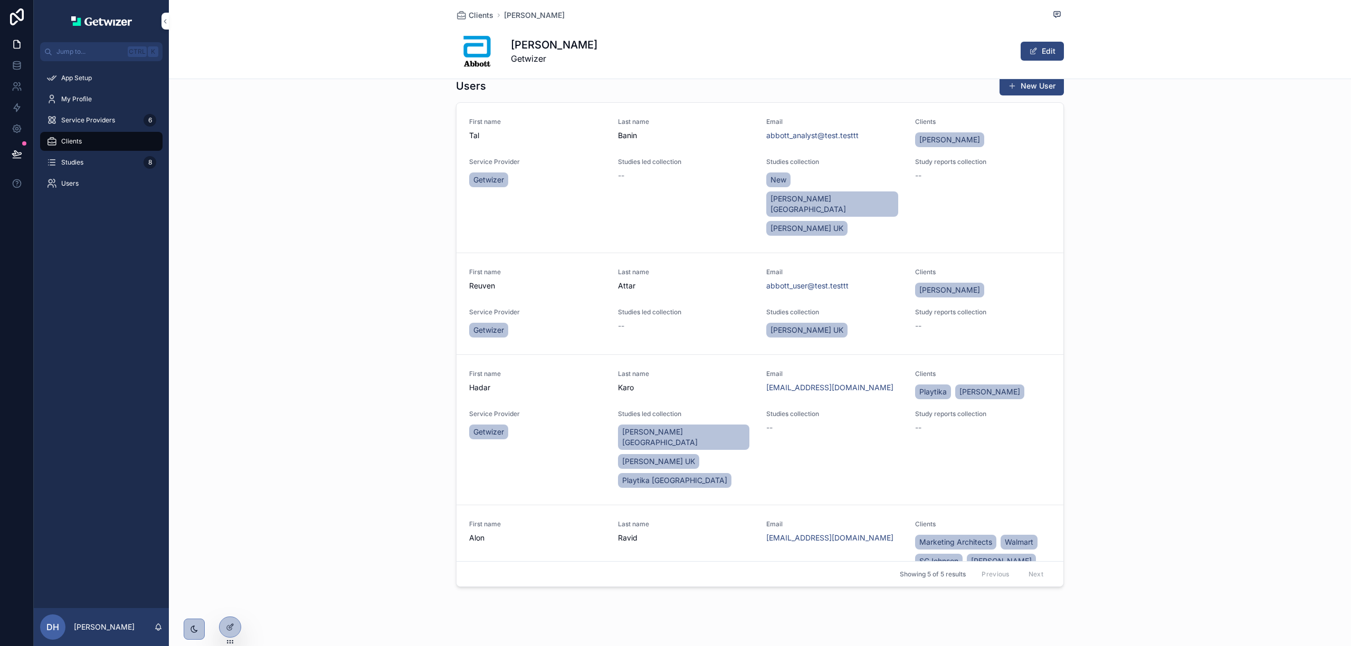
click at [694, 281] on span "Attar" at bounding box center [686, 286] width 136 height 11
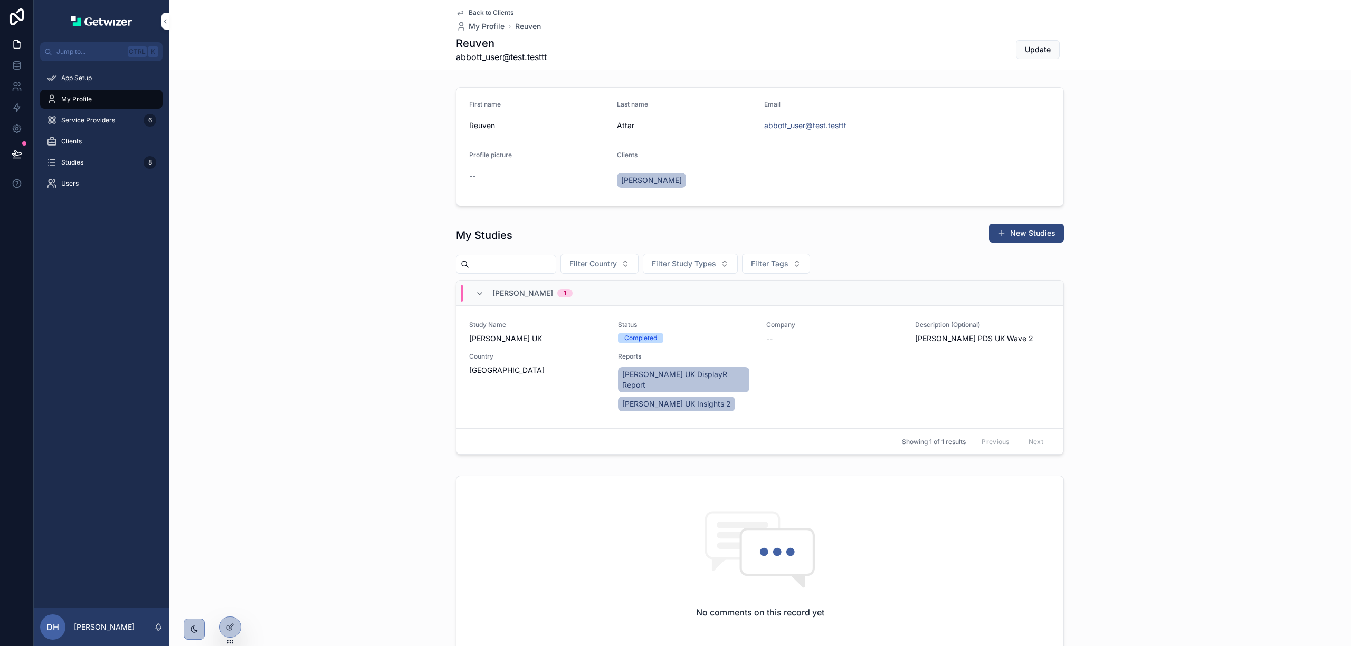
click at [84, 157] on div "Studies 8" at bounding box center [101, 162] width 110 height 17
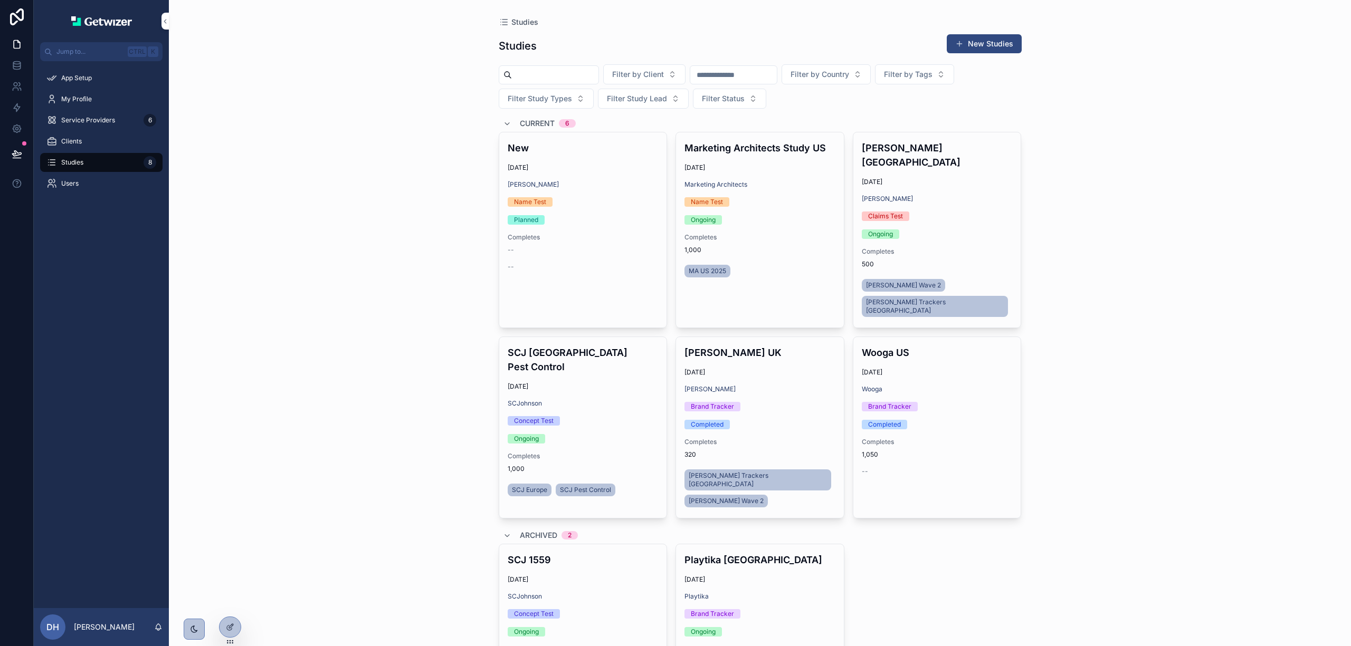
click at [77, 141] on span "Clients" at bounding box center [71, 141] width 21 height 8
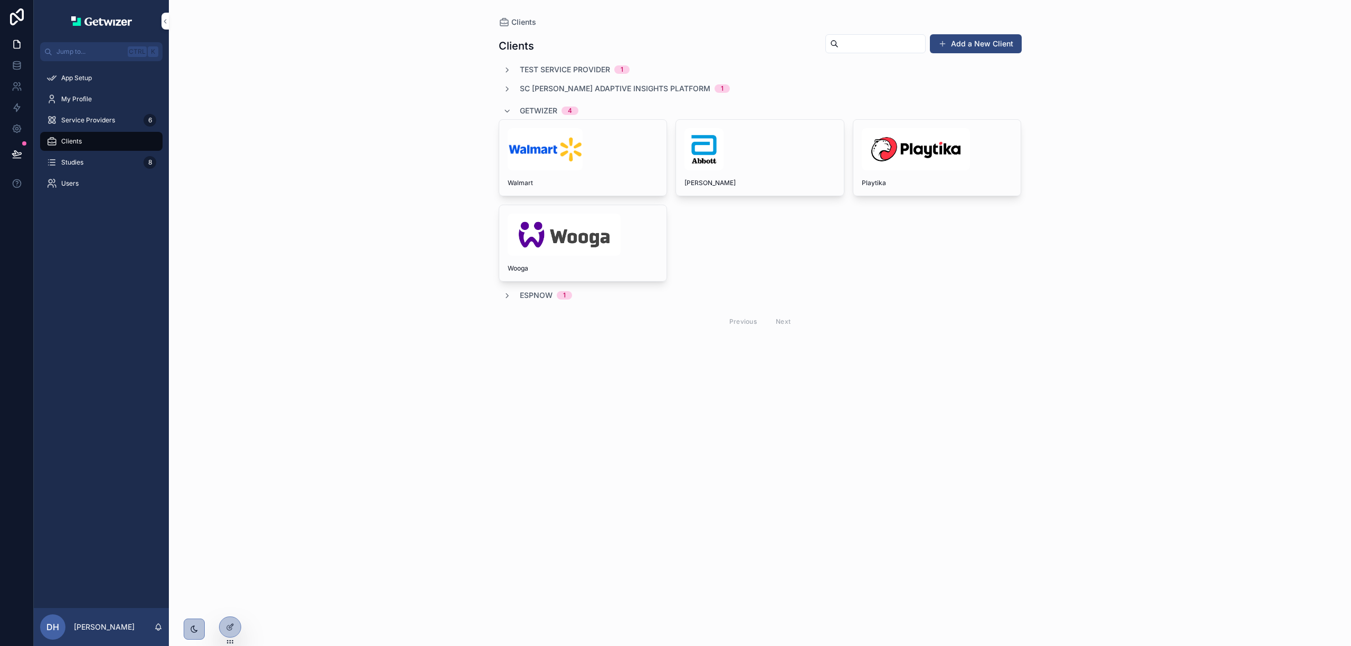
click at [836, 140] on div "[PERSON_NAME]" at bounding box center [760, 158] width 168 height 76
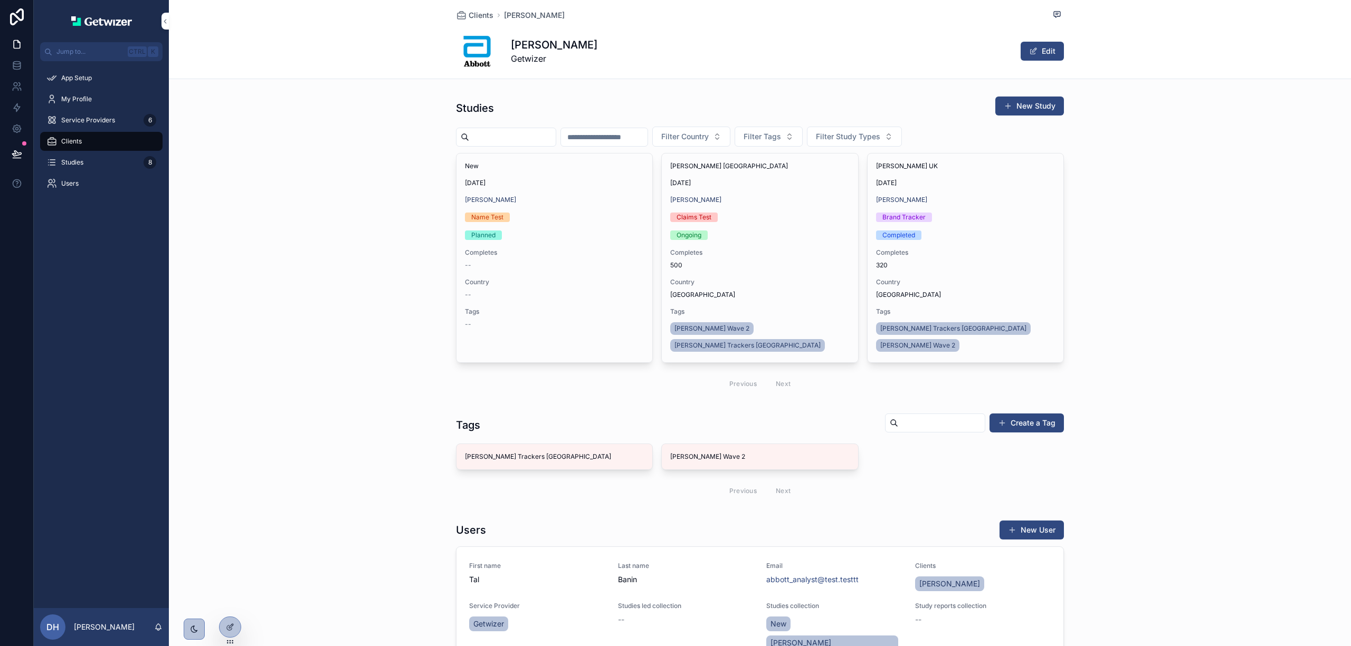
click at [473, 13] on span "Clients" at bounding box center [481, 15] width 25 height 11
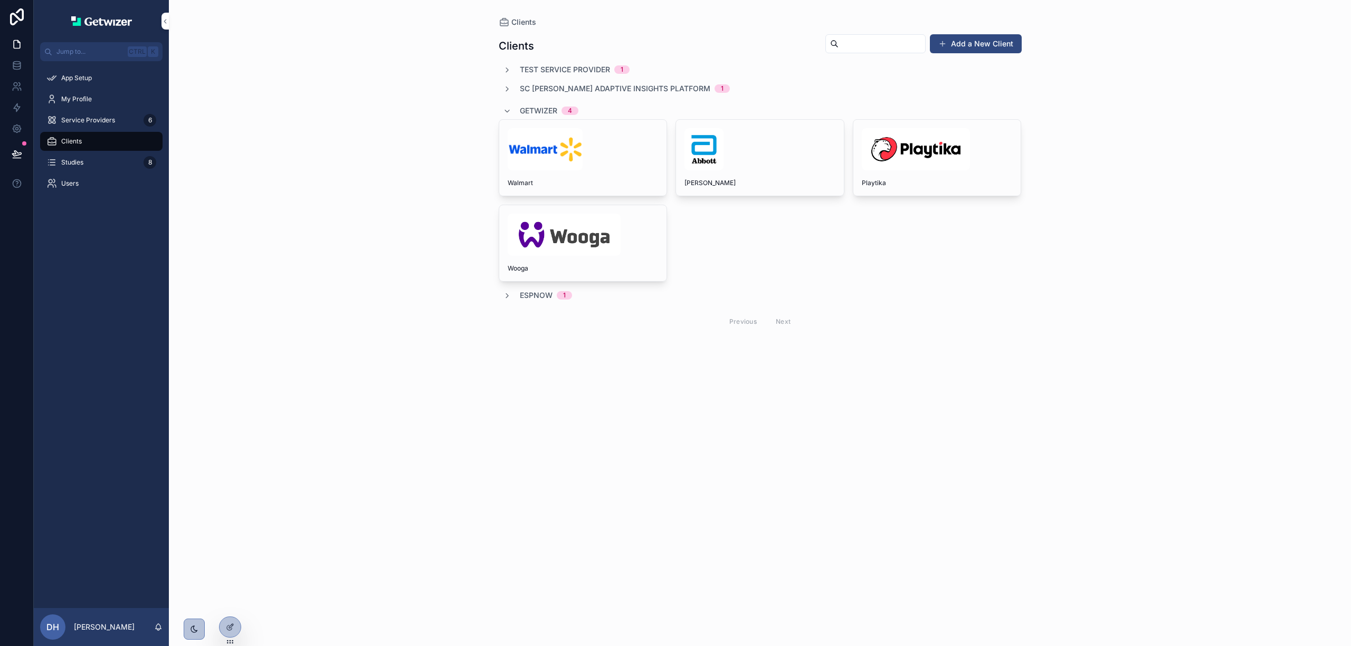
click at [568, 161] on img "scrollable content" at bounding box center [545, 149] width 75 height 42
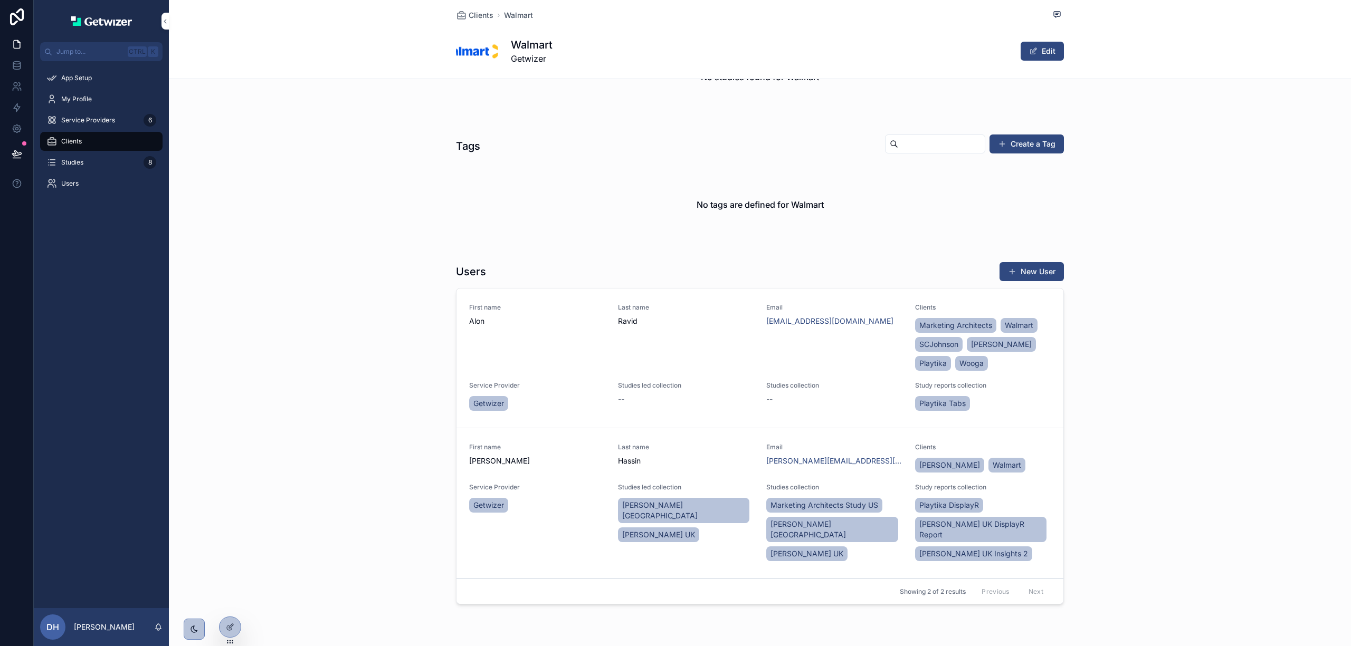
scroll to position [140, 0]
